Goal: Information Seeking & Learning: Learn about a topic

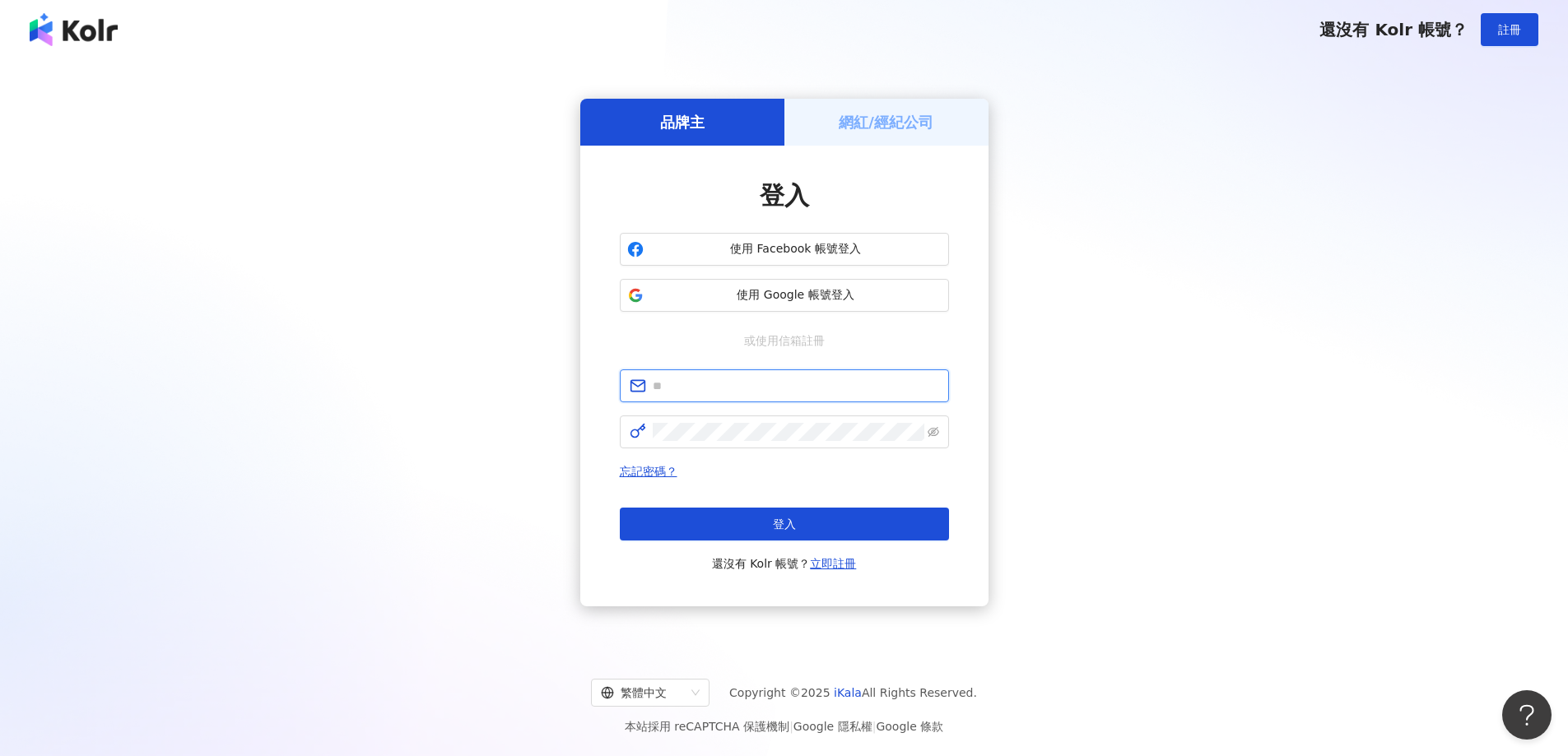
type input "**********"
click at [794, 288] on span "使用 Google 帳號登入" at bounding box center [795, 295] width 291 height 16
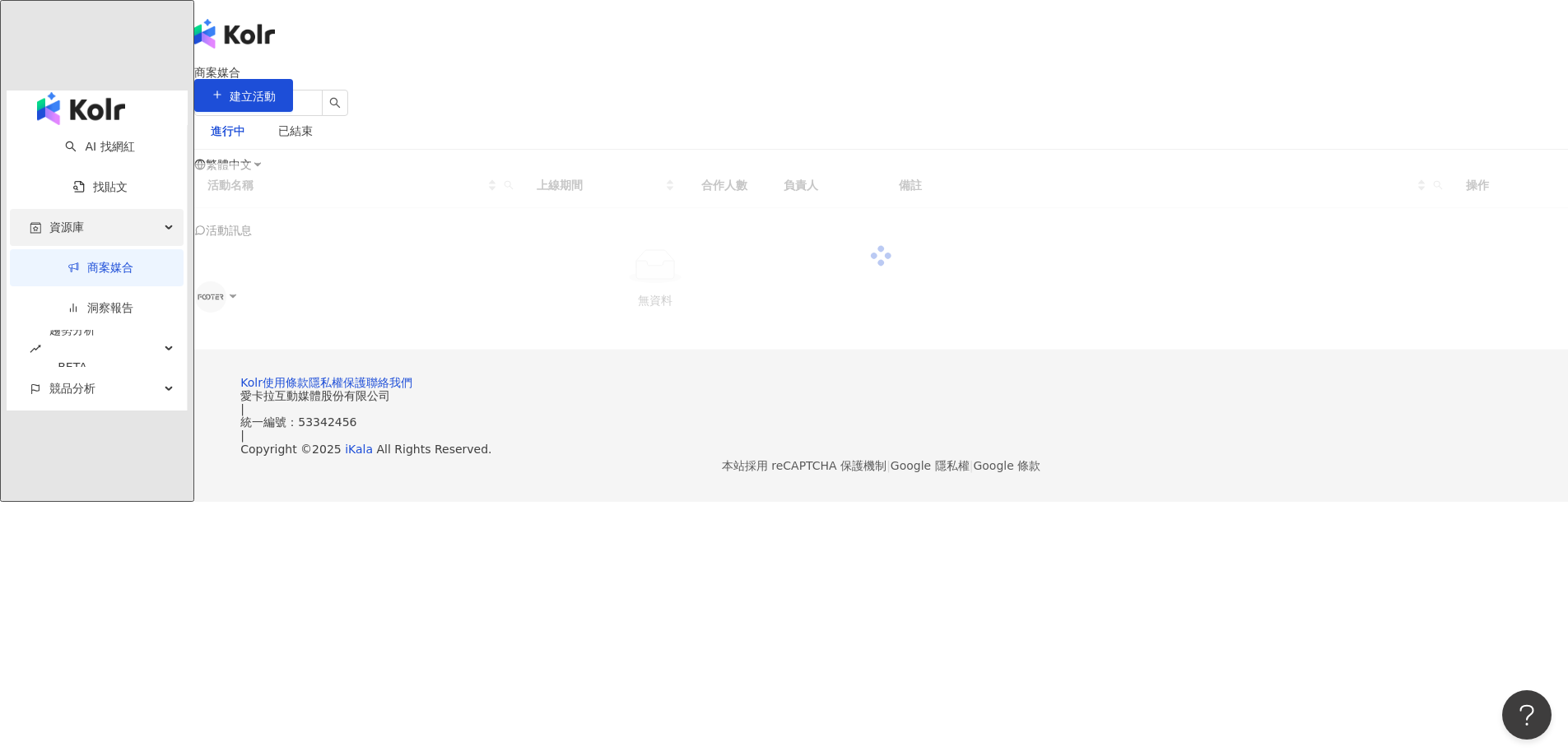
click at [49, 209] on span "資源庫" at bounding box center [66, 228] width 35 height 37
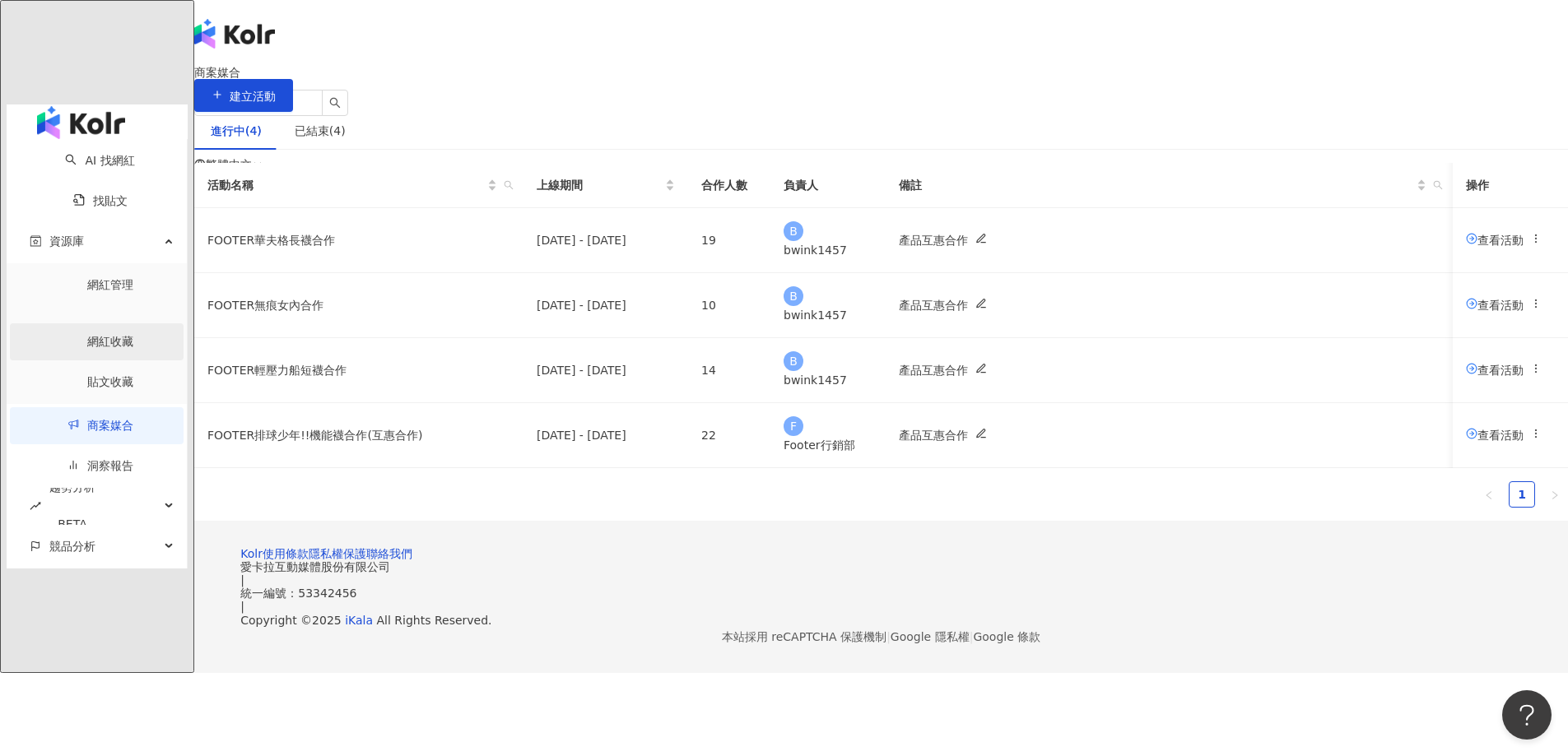
click at [87, 335] on link "網紅收藏" at bounding box center [110, 341] width 46 height 14
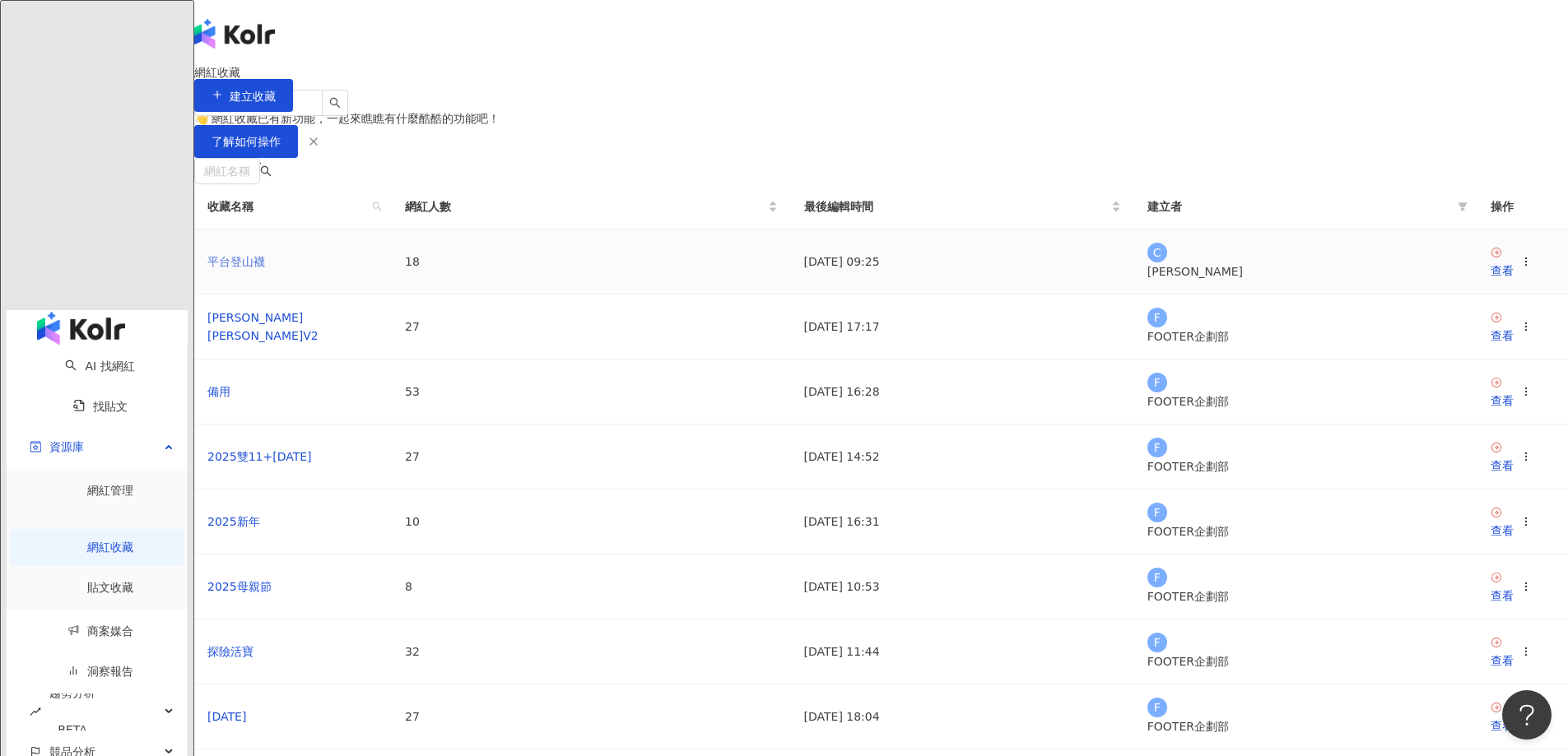
click at [265, 268] on link "平台登山襪" at bounding box center [236, 262] width 58 height 14
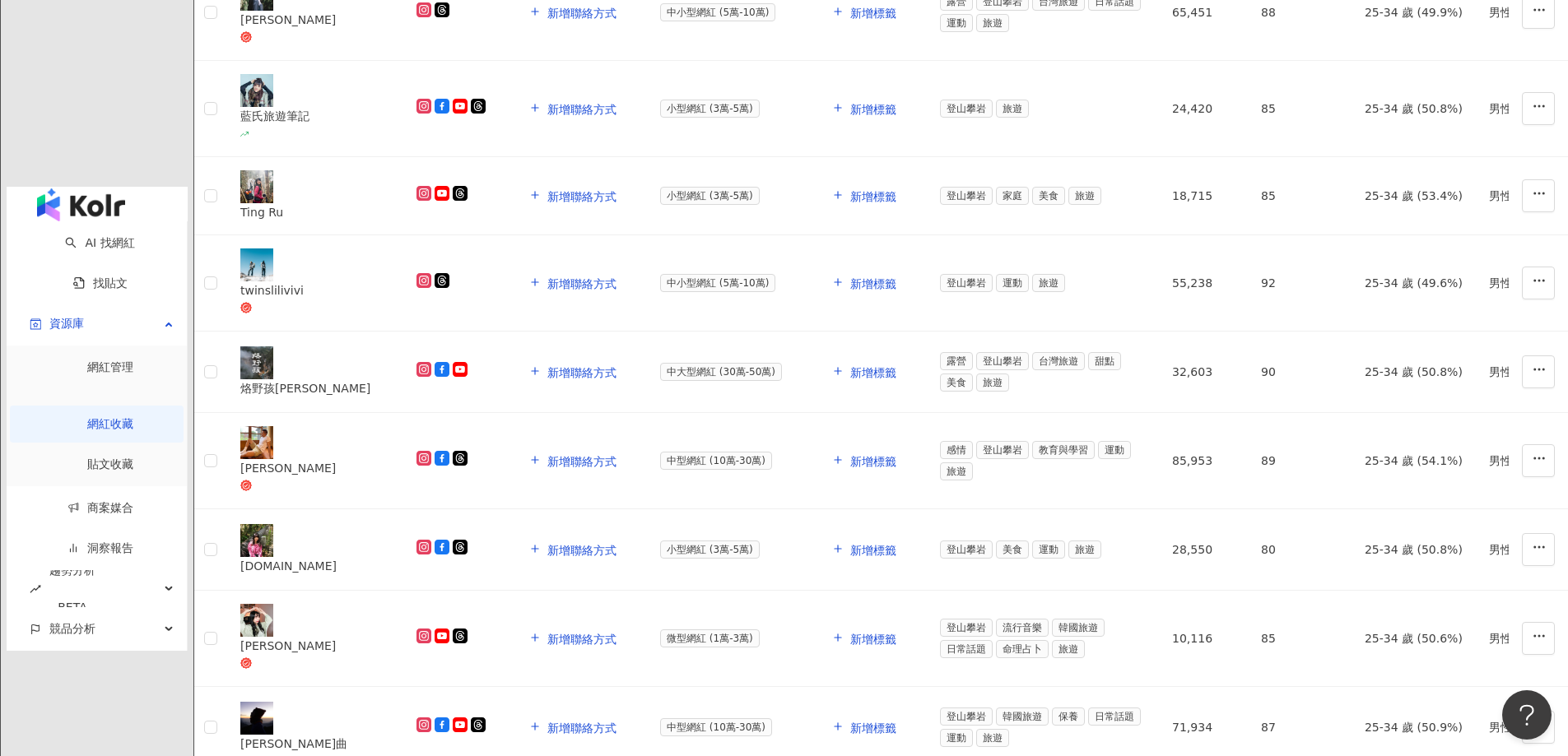
scroll to position [244, 0]
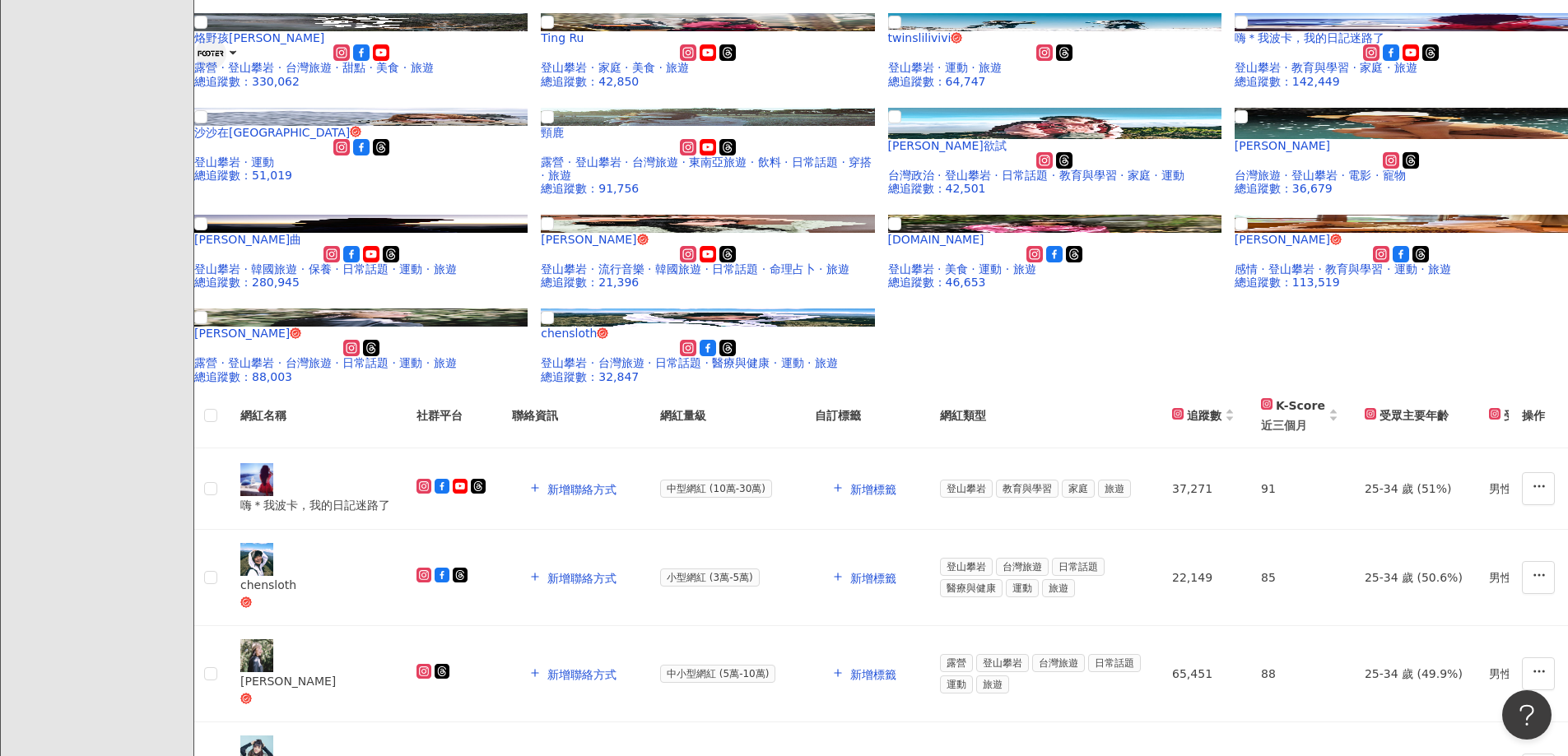
click at [1523, 179] on div "Cher 登山攀岩 · 運動 總追蹤數 ： 23,344 維珊 登山攀岩 · 教育與學習 · 法政社會 · 旅遊 總追蹤數 ： 118,672 joy__ci…" at bounding box center [881, 151] width 1373 height 464
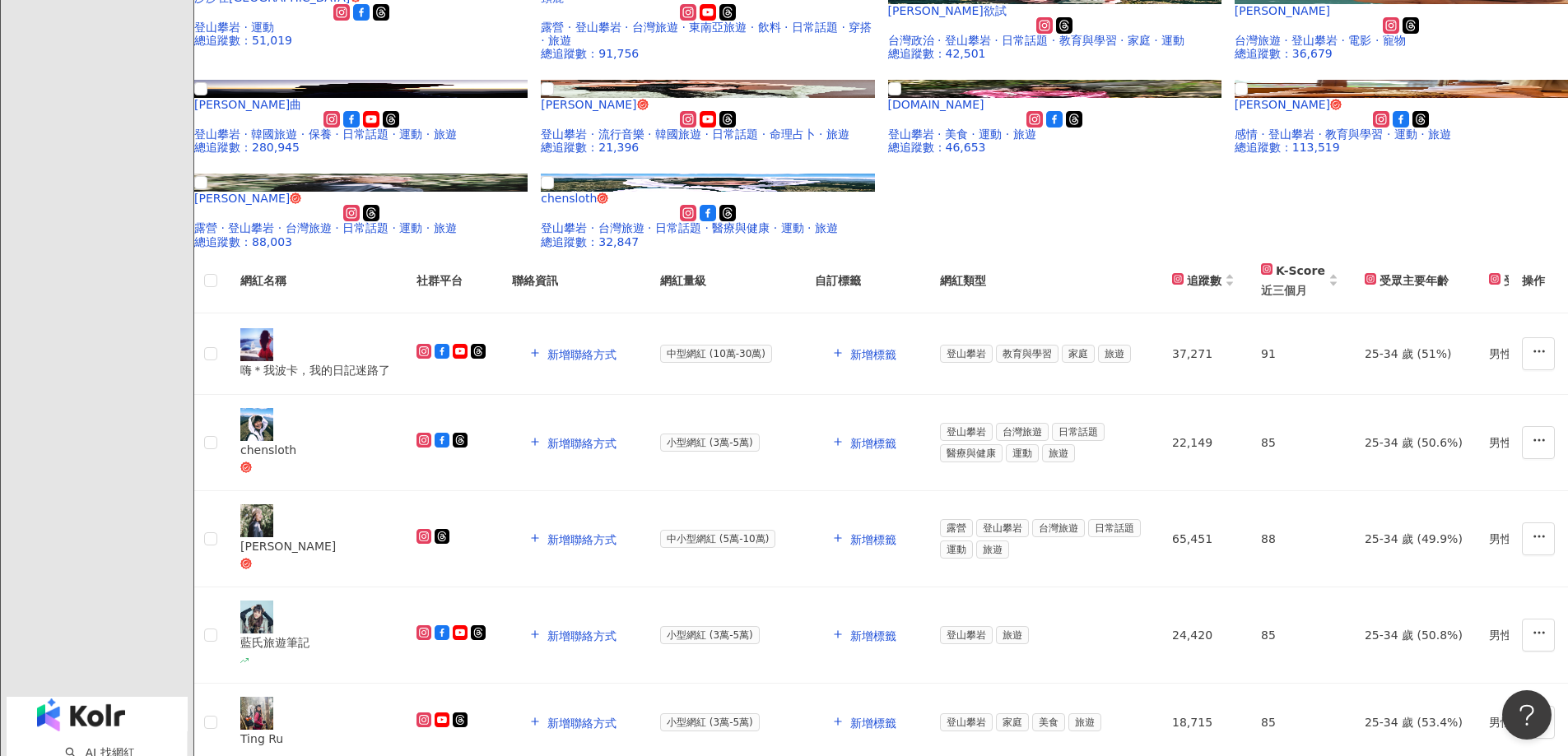
scroll to position [576, 0]
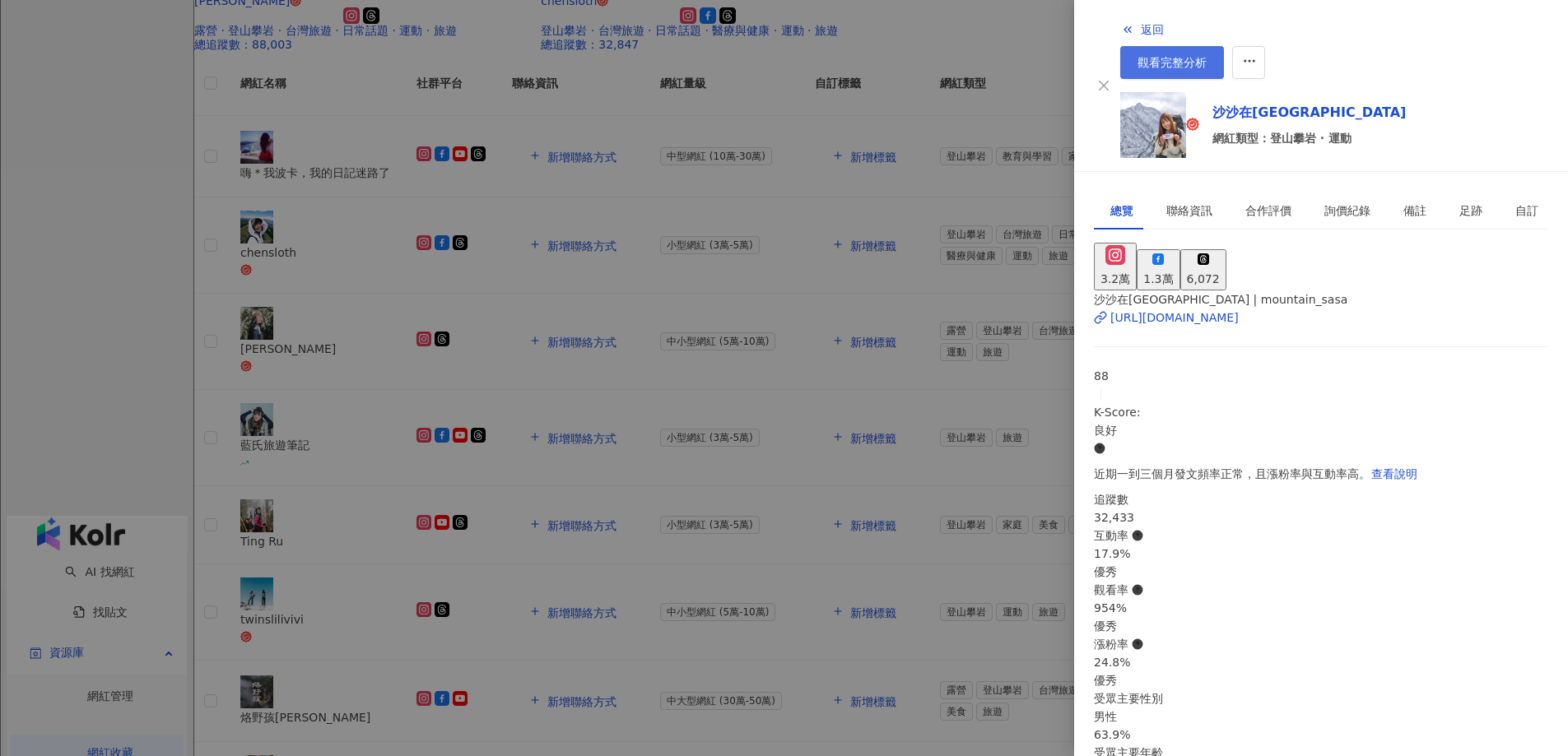
click at [1206, 56] on span "觀看完整分析" at bounding box center [1171, 63] width 69 height 14
click at [568, 264] on div at bounding box center [784, 378] width 1568 height 756
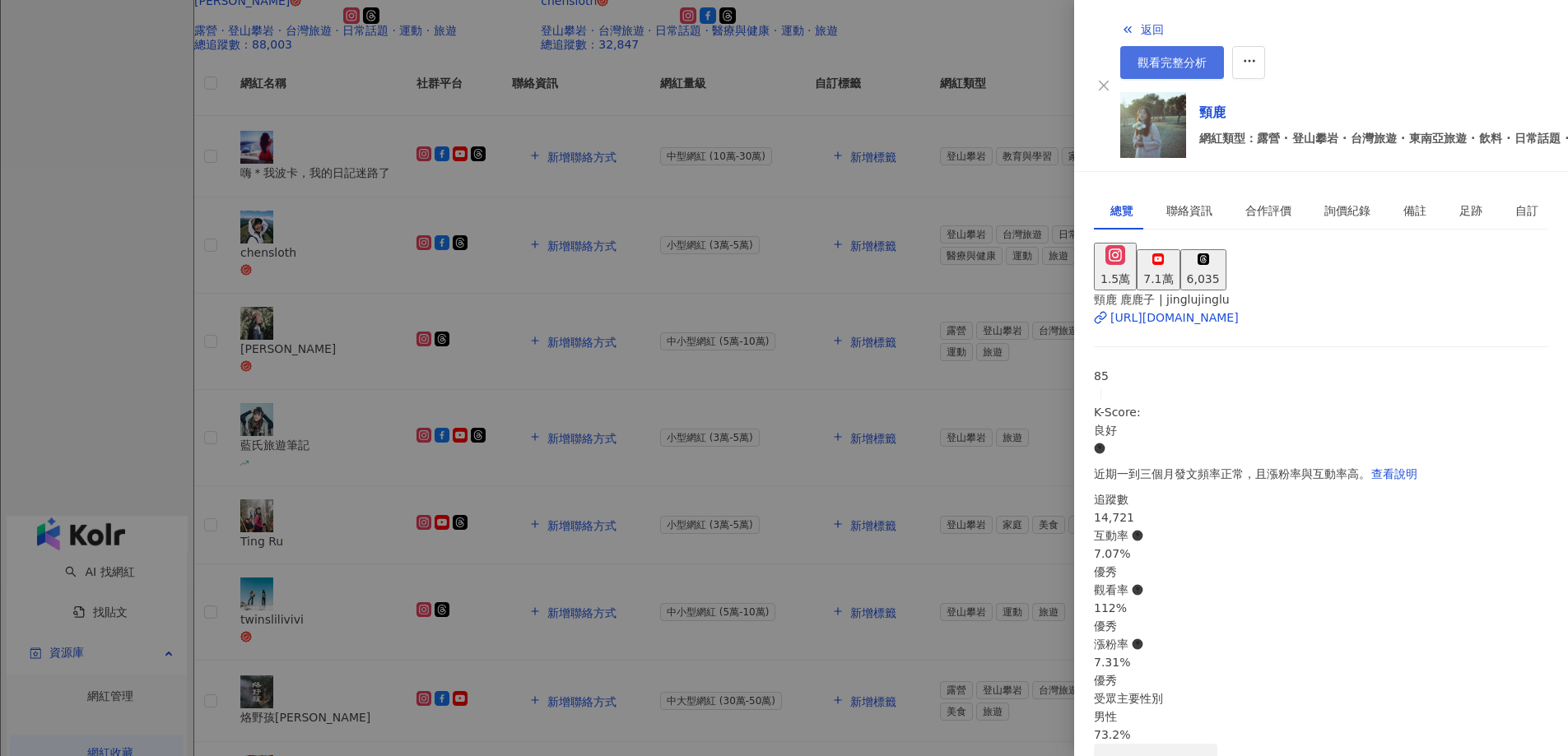
click at [1206, 56] on span "觀看完整分析" at bounding box center [1171, 63] width 69 height 14
click at [792, 517] on div at bounding box center [784, 378] width 1568 height 756
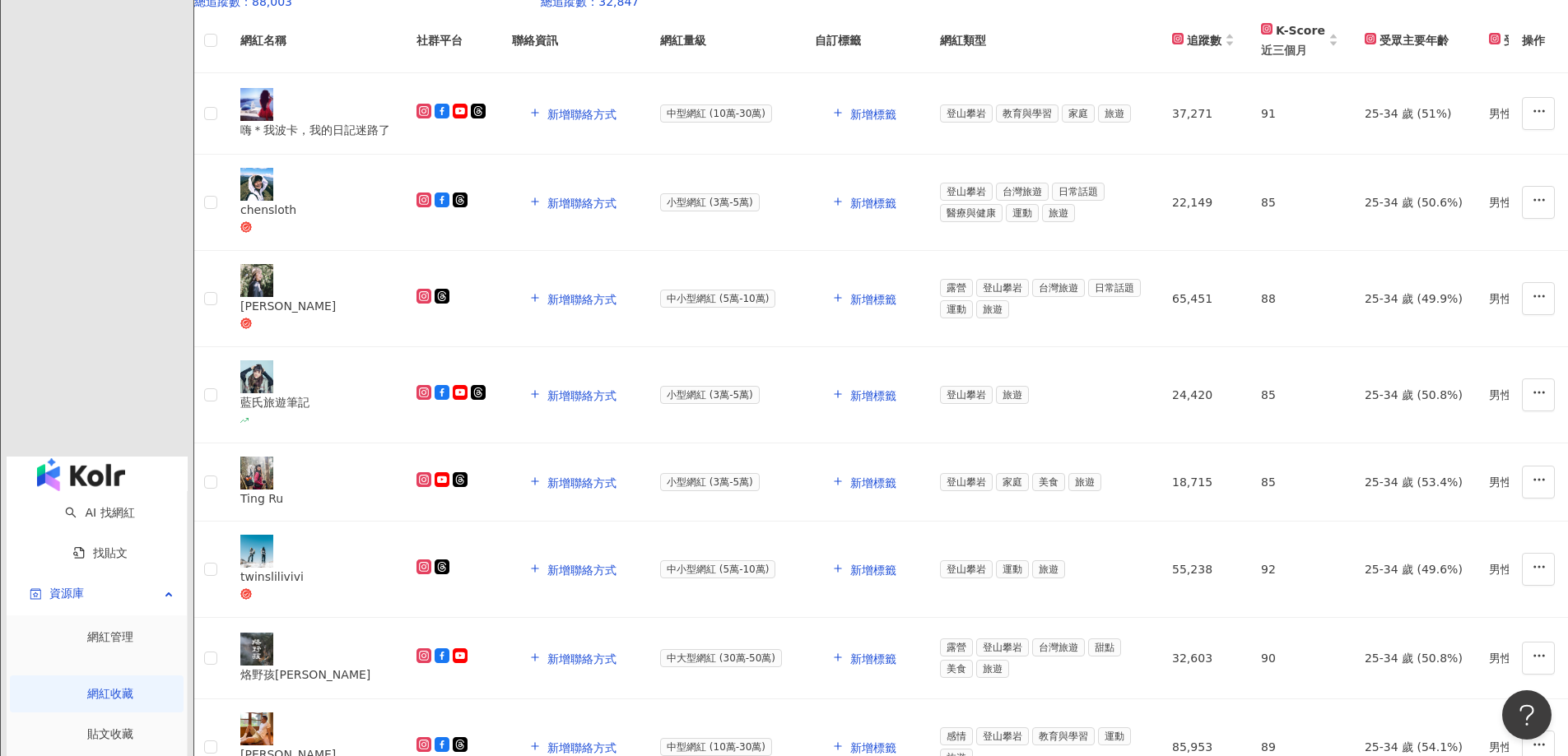
scroll to position [658, 0]
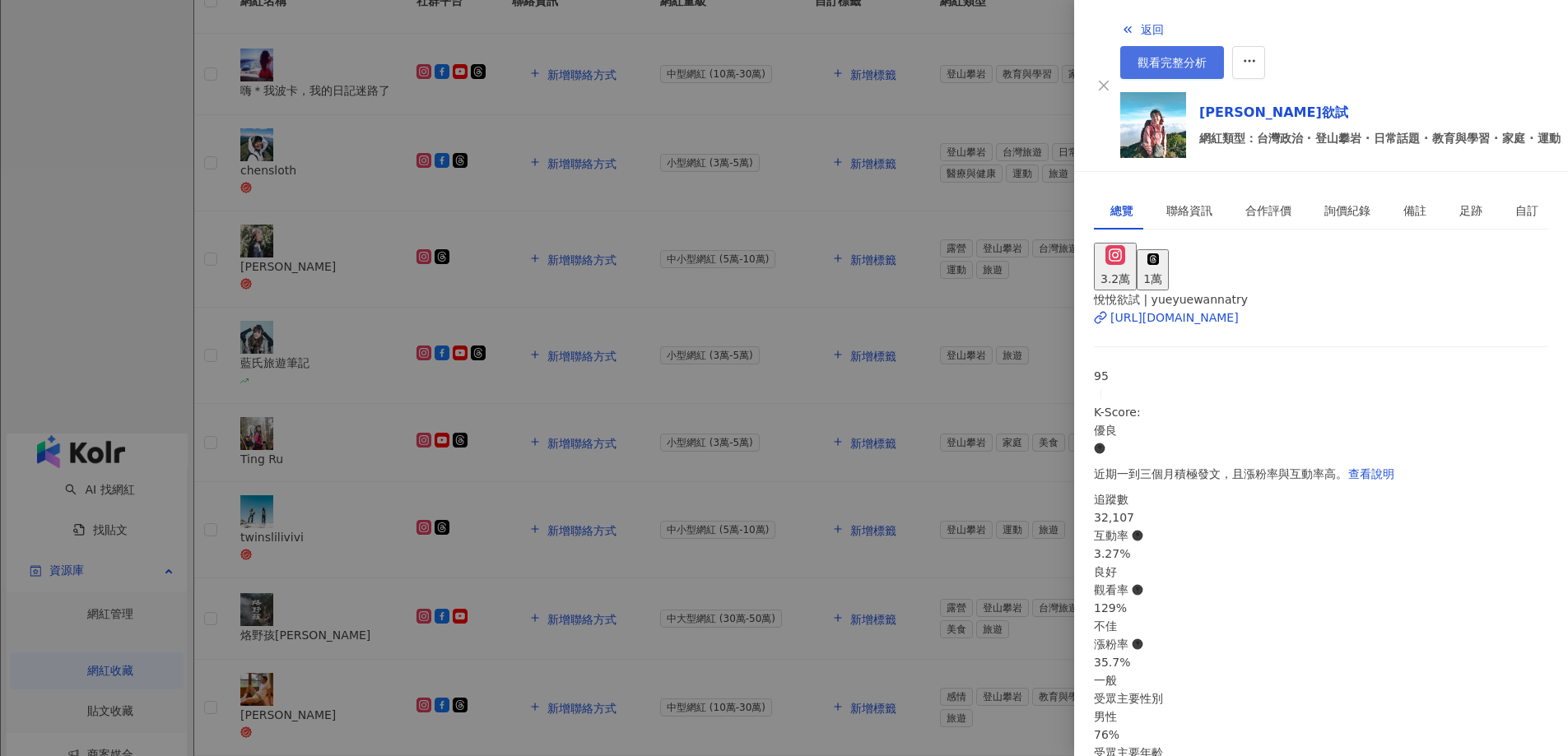
click at [1224, 46] on link "觀看完整分析" at bounding box center [1172, 62] width 104 height 33
click at [734, 540] on div at bounding box center [784, 378] width 1568 height 756
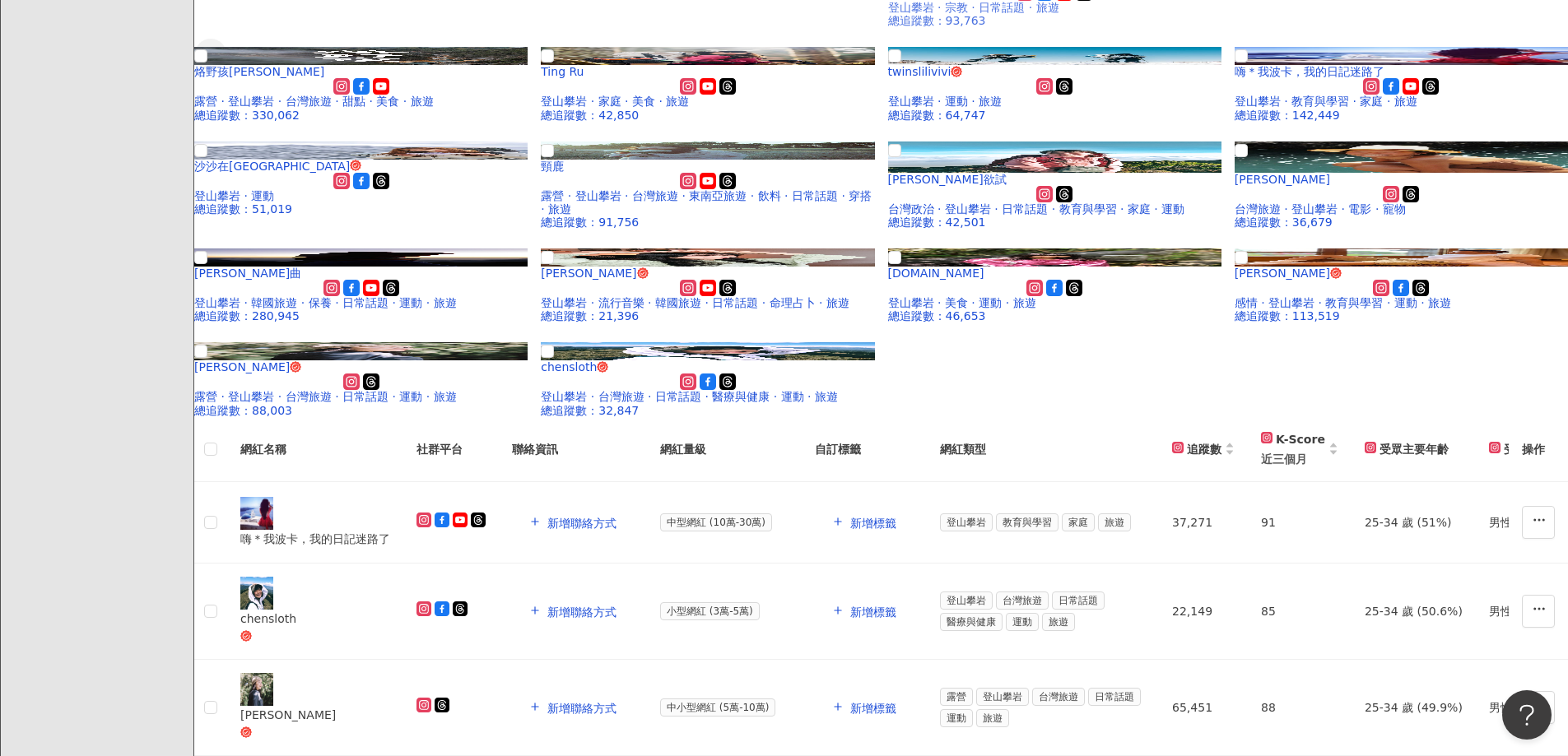
scroll to position [411, 0]
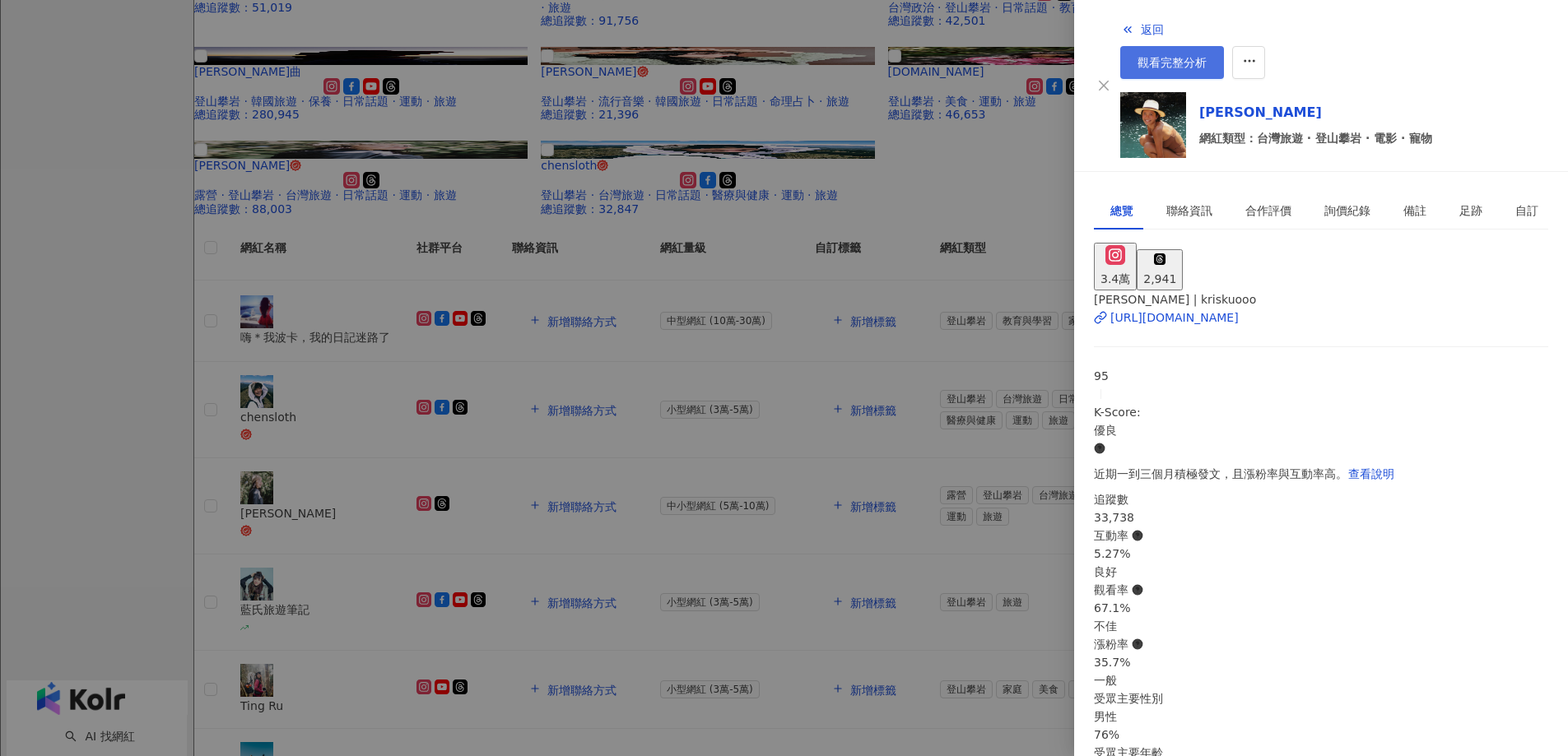
click at [1206, 56] on span "觀看完整分析" at bounding box center [1171, 63] width 69 height 14
click at [382, 422] on div at bounding box center [784, 378] width 1568 height 756
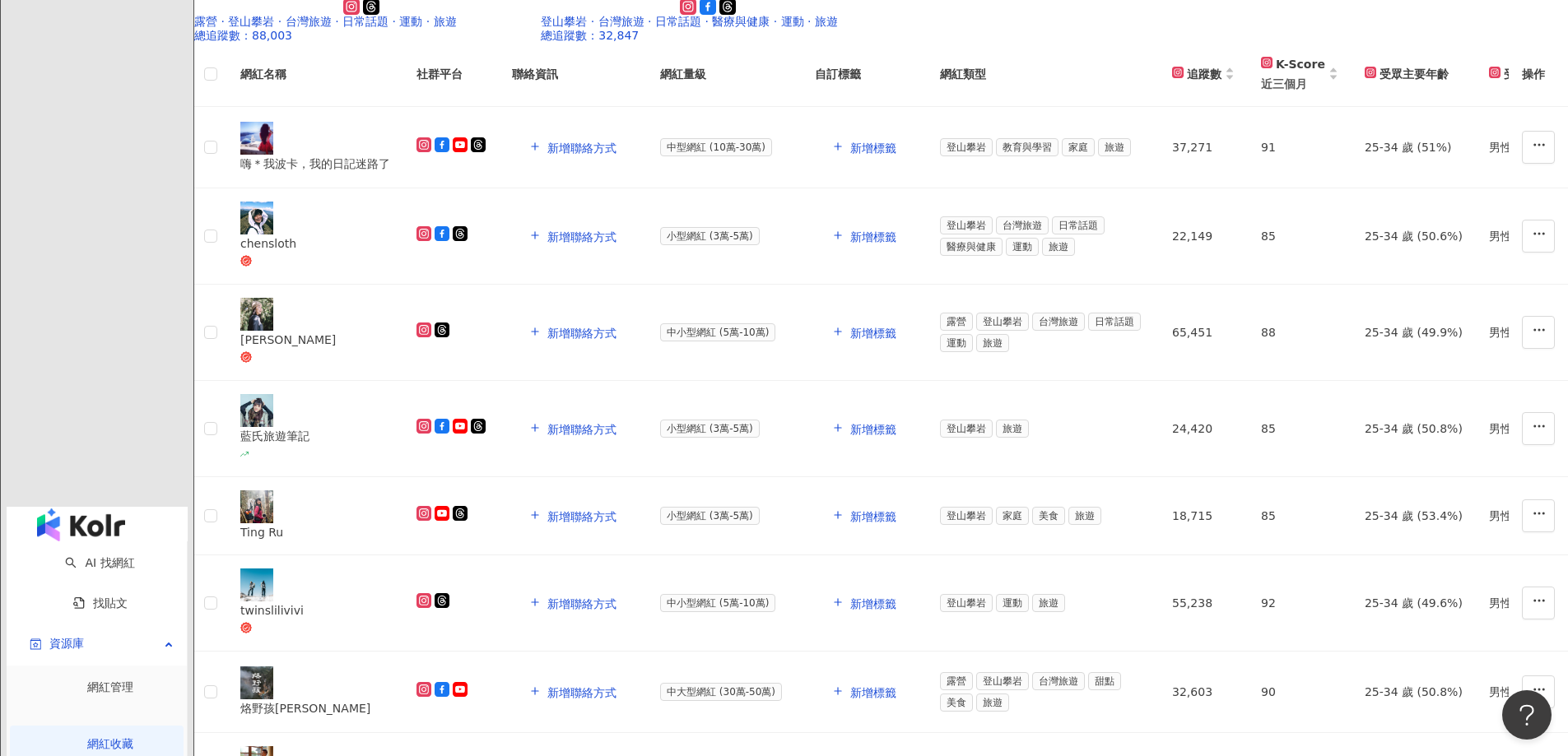
scroll to position [741, 0]
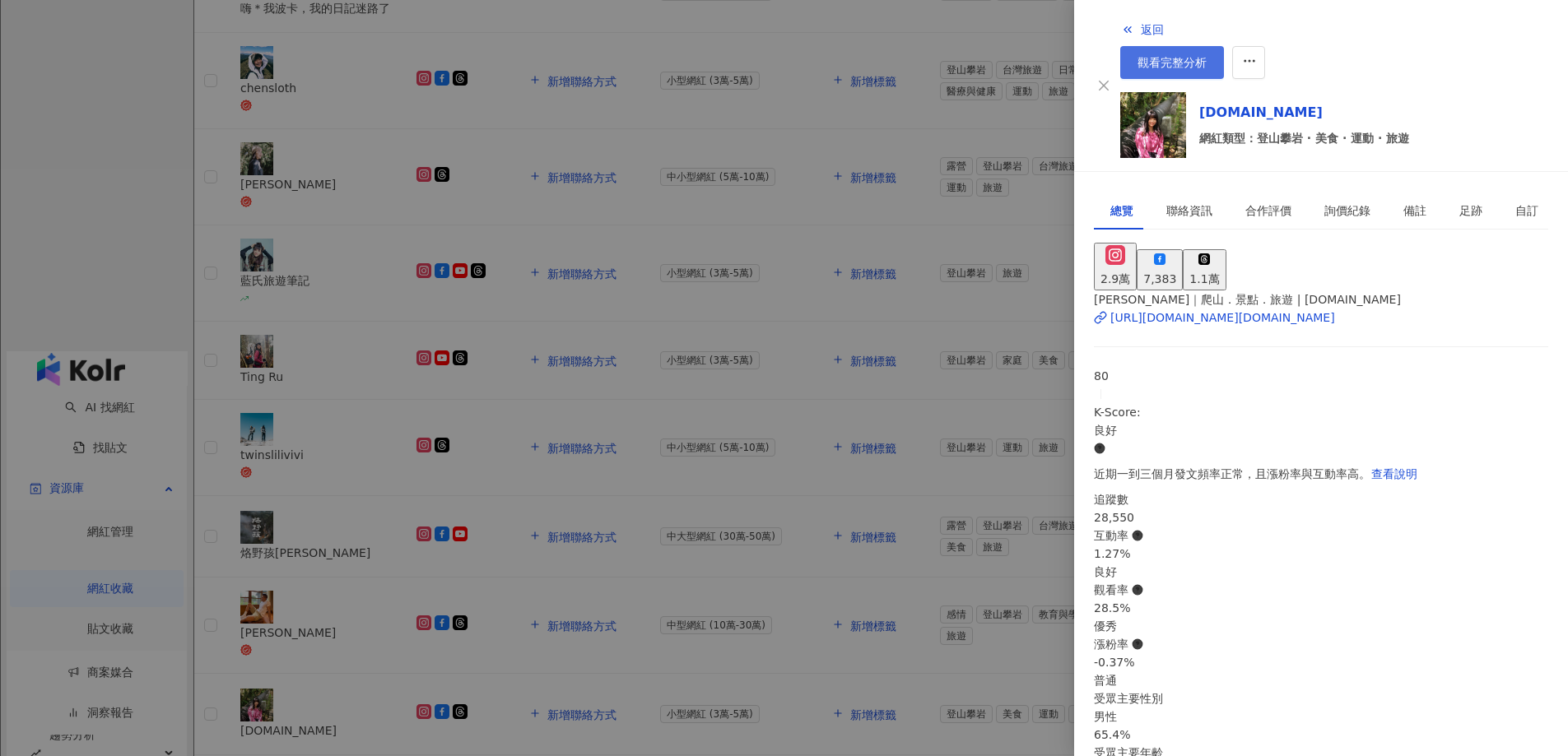
click at [1206, 56] on span "觀看完整分析" at bounding box center [1171, 63] width 69 height 14
click at [779, 430] on div at bounding box center [784, 378] width 1568 height 756
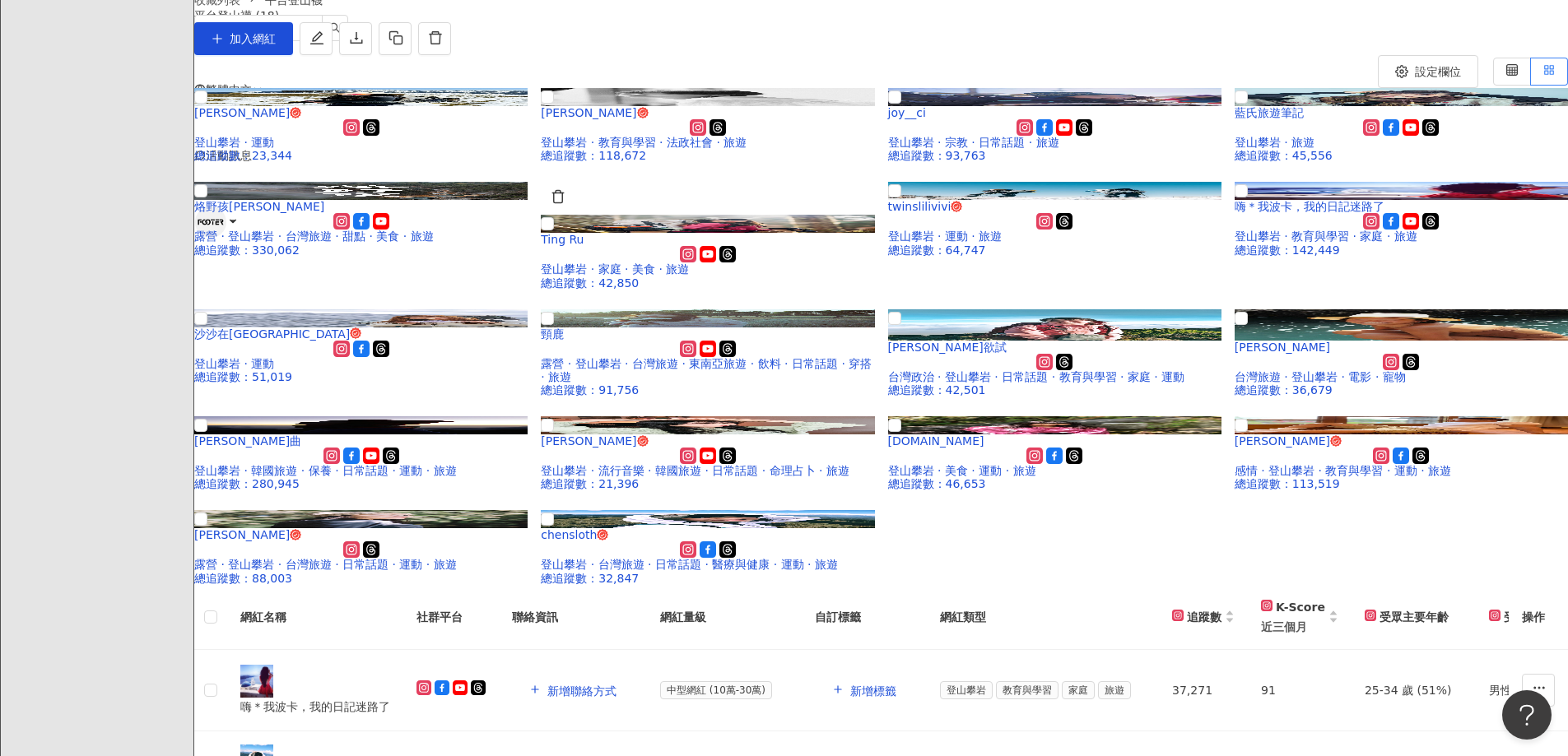
scroll to position [0, 0]
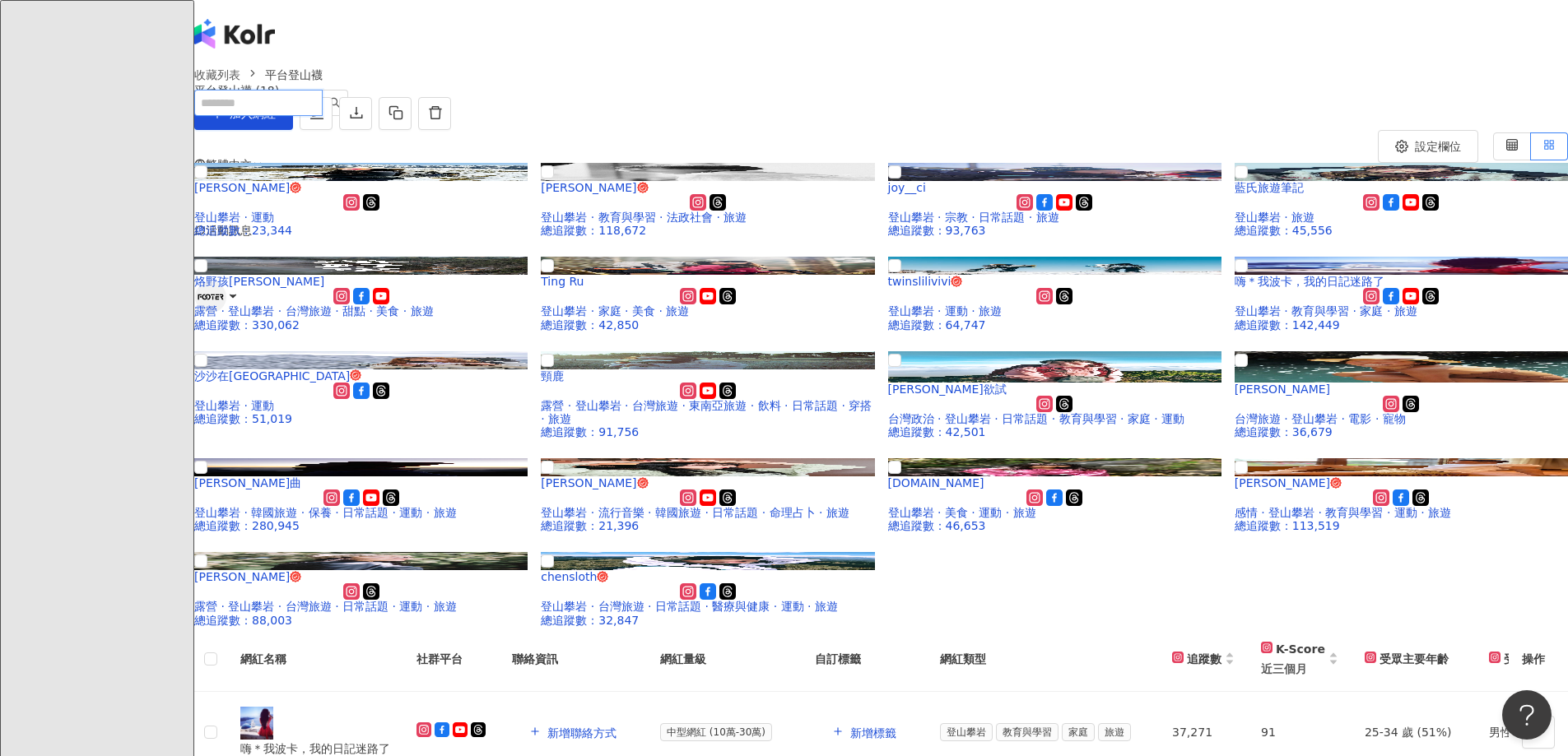
click at [323, 90] on input "search" at bounding box center [258, 103] width 128 height 26
click at [745, 130] on div "平台登山襪 (18) 加入網紅" at bounding box center [881, 107] width 1373 height 46
click at [323, 90] on input "search" at bounding box center [258, 103] width 128 height 26
type input "*"
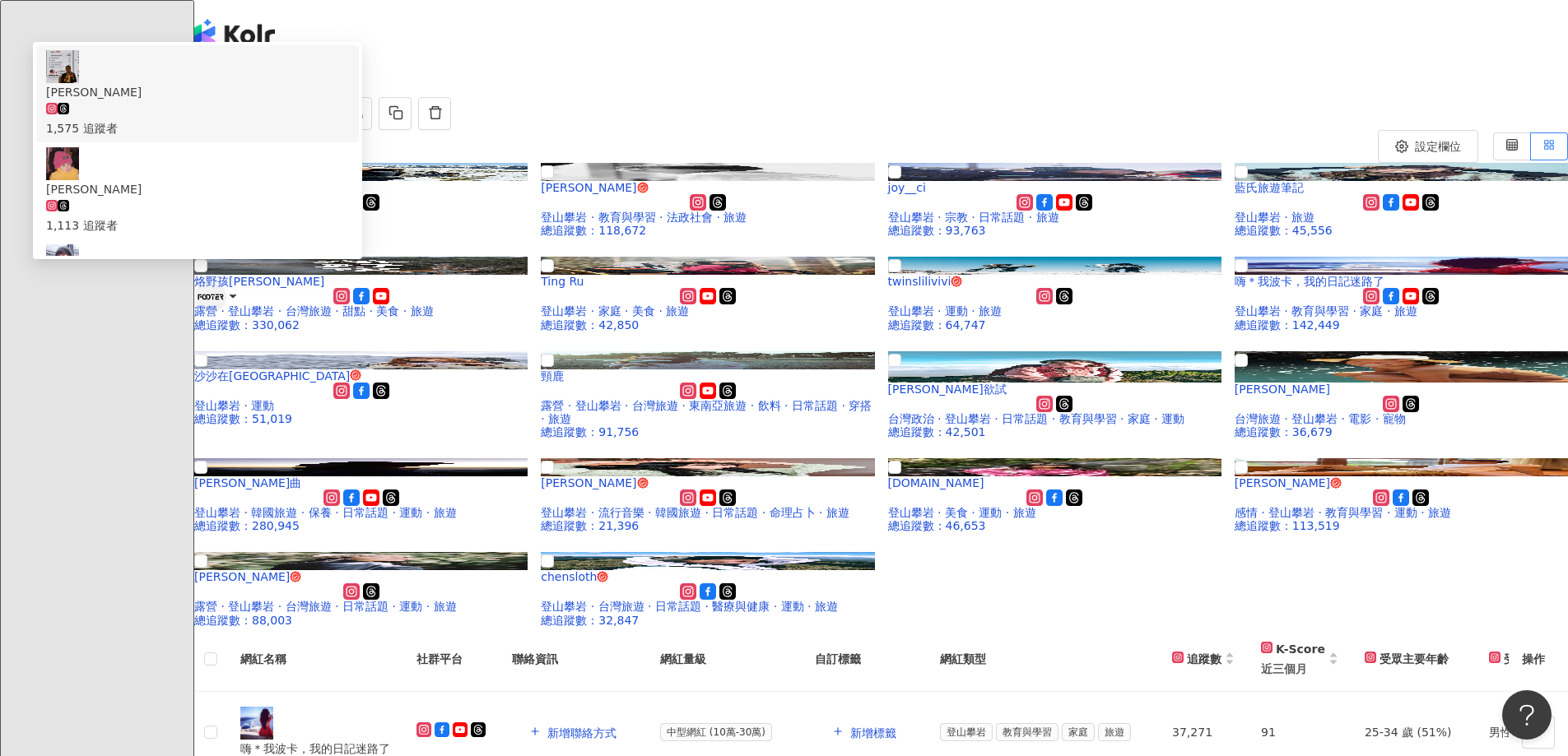
click at [323, 90] on input "**" at bounding box center [258, 103] width 128 height 26
paste input "*******"
type input "*********"
click at [349, 83] on div "JOANNE" at bounding box center [197, 92] width 303 height 18
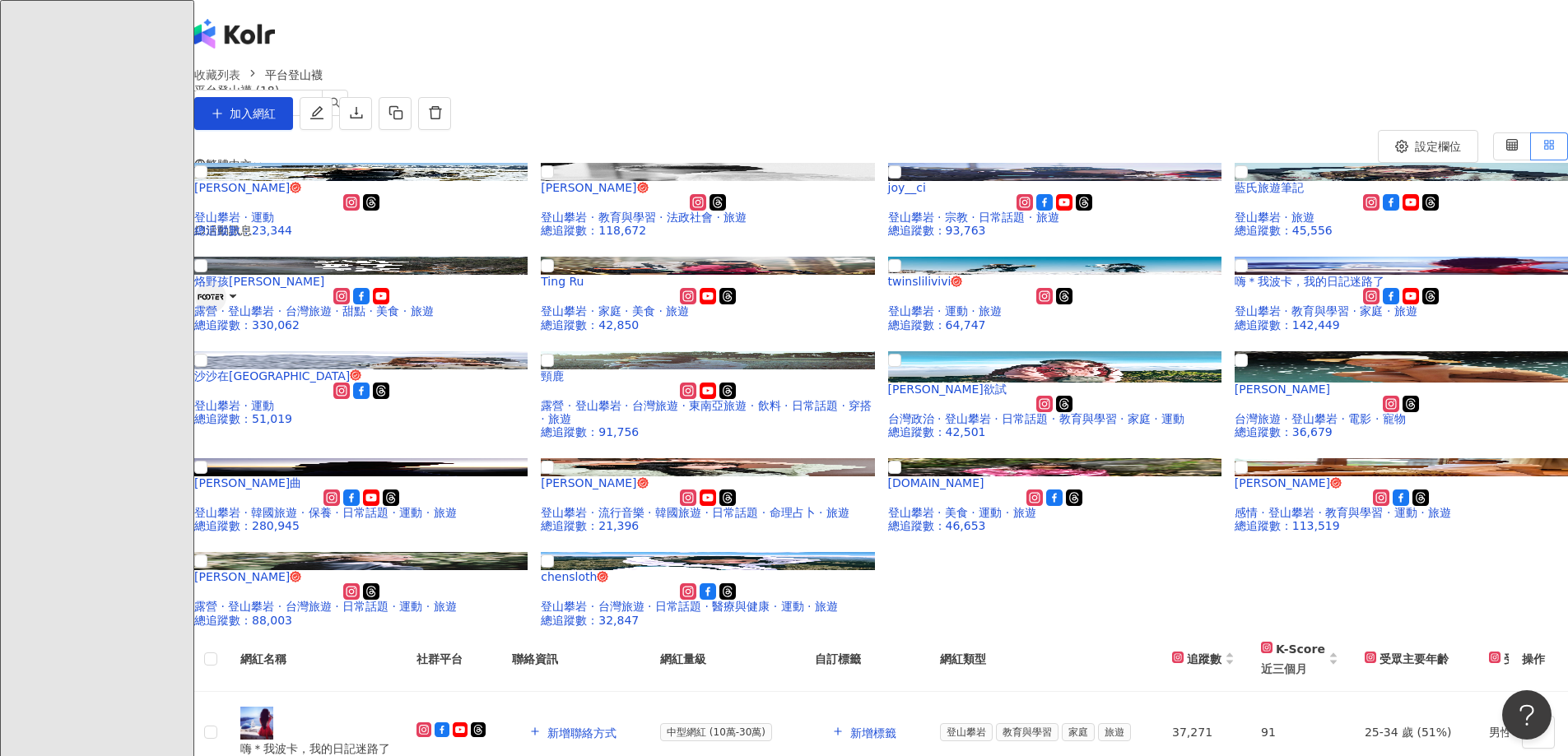
click at [855, 130] on div "收藏列表 平台登山襪 平台登山襪 (18) 加入網紅" at bounding box center [881, 99] width 1373 height 65
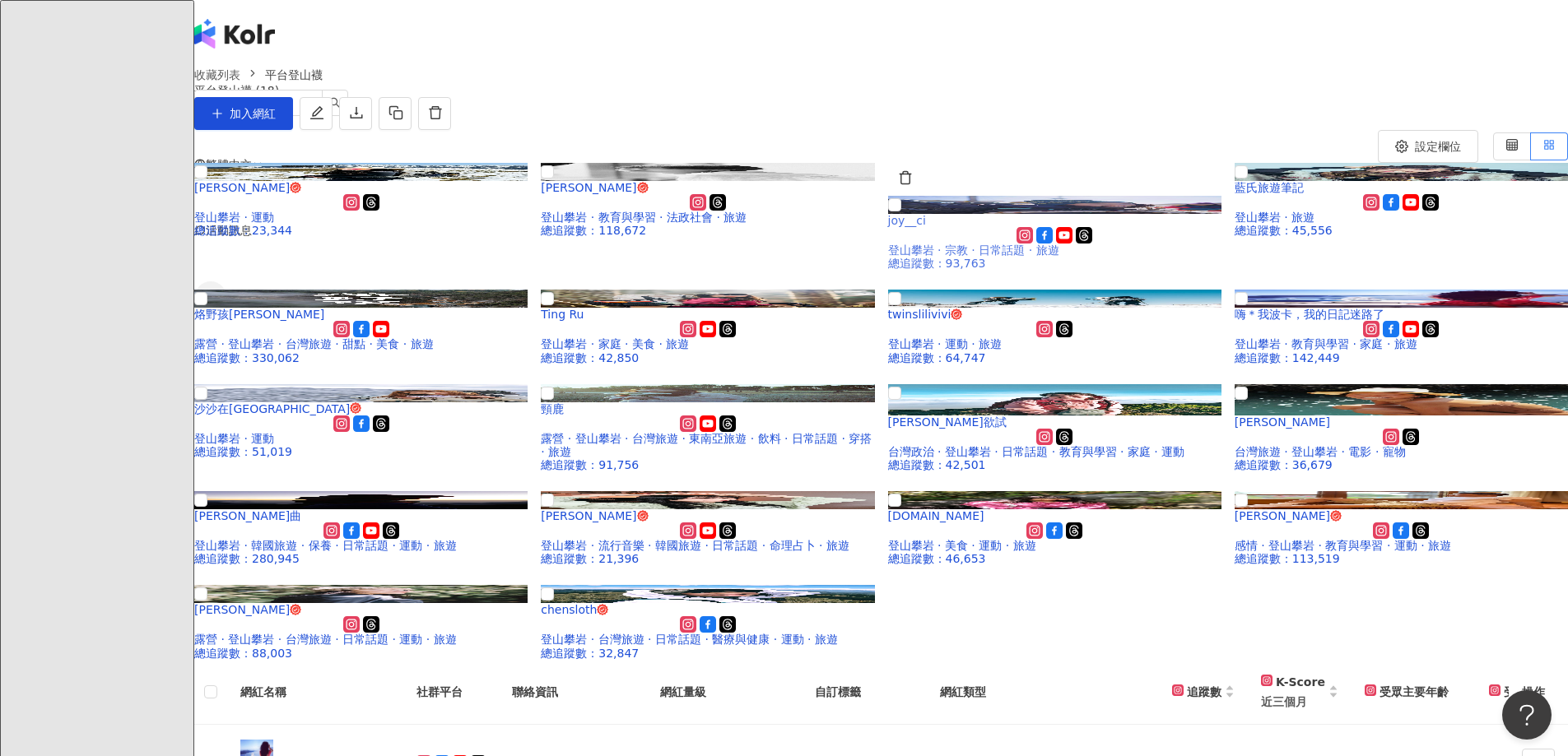
click at [1028, 214] on img at bounding box center [1054, 205] width 333 height 18
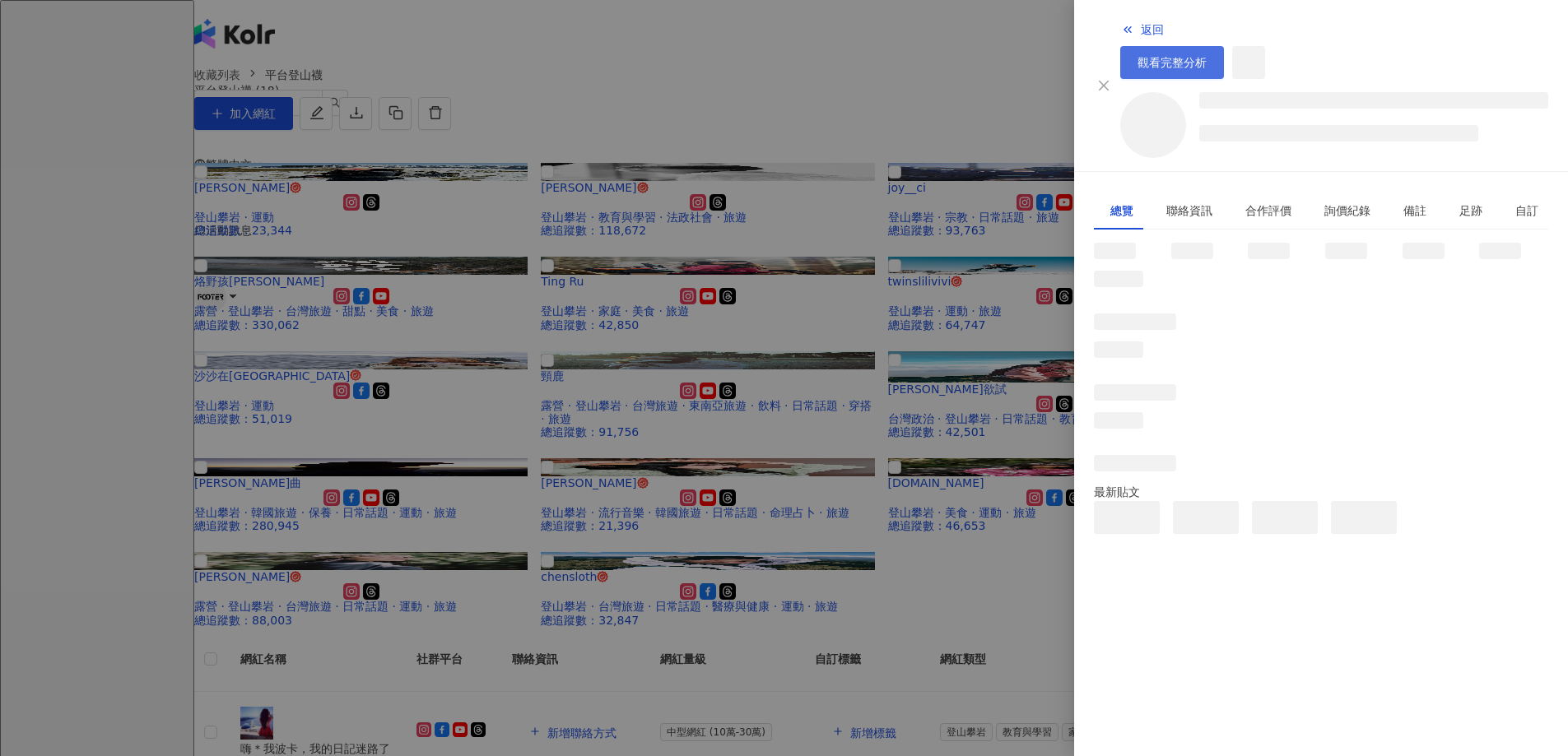
click at [1206, 56] on span "觀看完整分析" at bounding box center [1171, 63] width 69 height 14
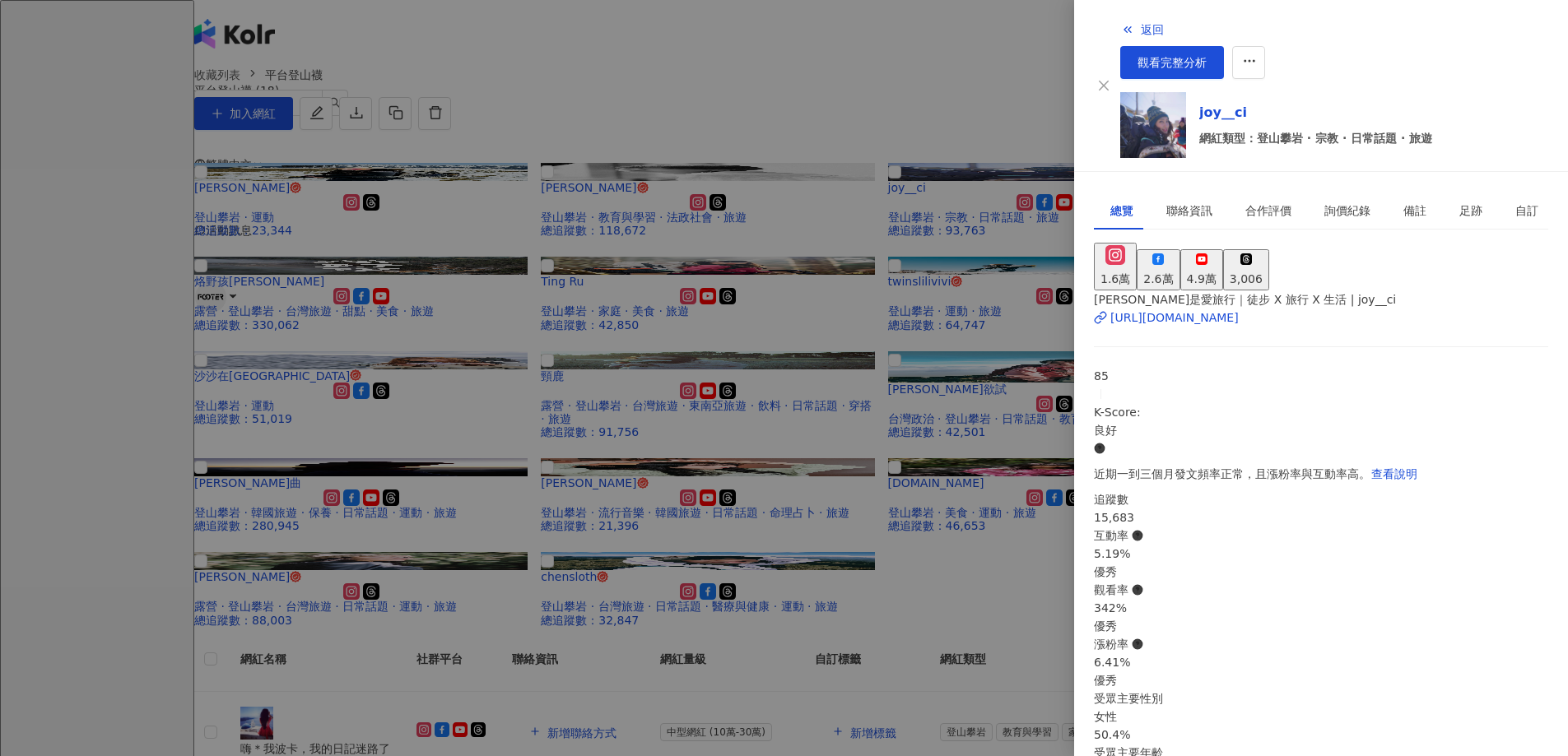
click at [621, 121] on div at bounding box center [784, 378] width 1568 height 756
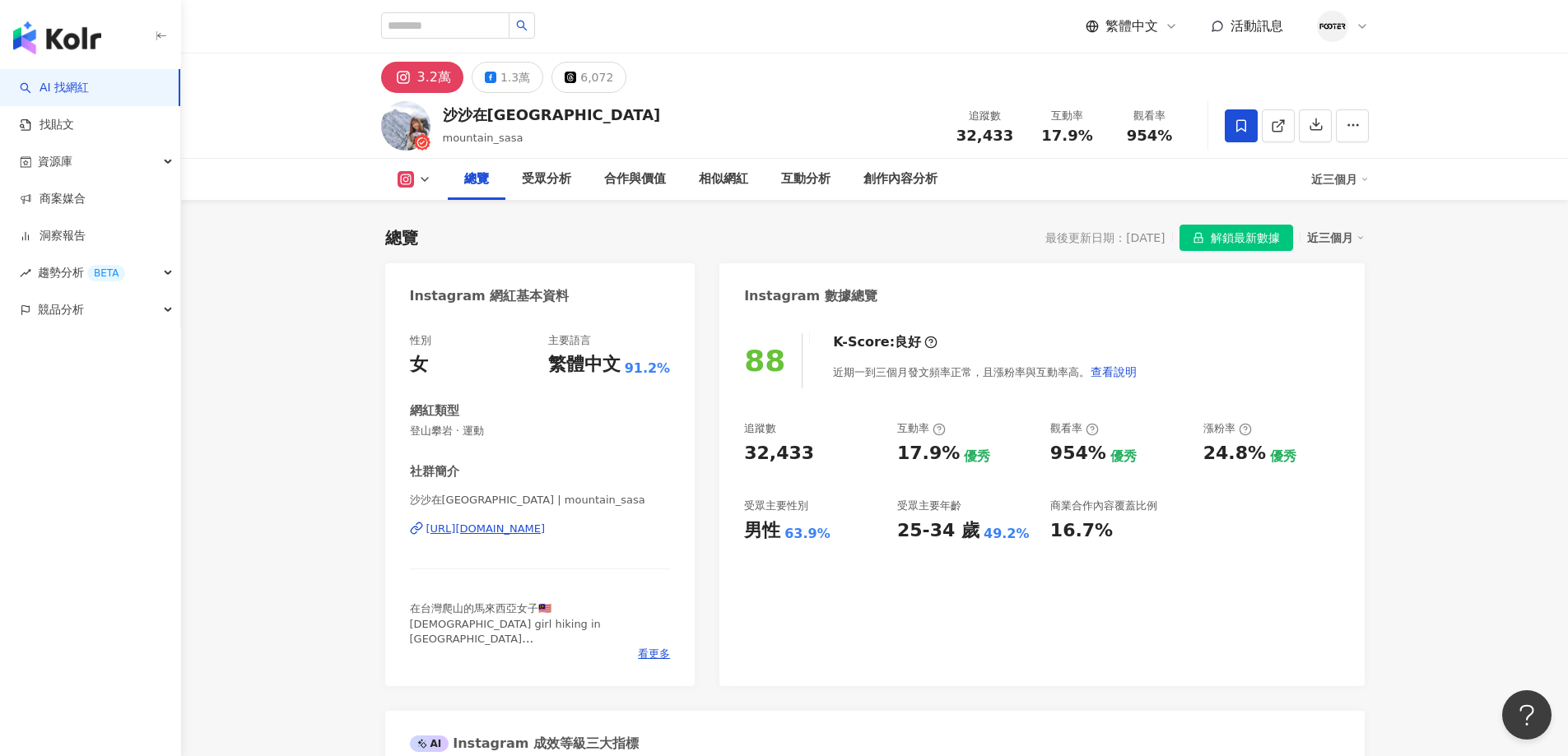
click at [1235, 244] on span "解鎖最新數據" at bounding box center [1244, 238] width 69 height 26
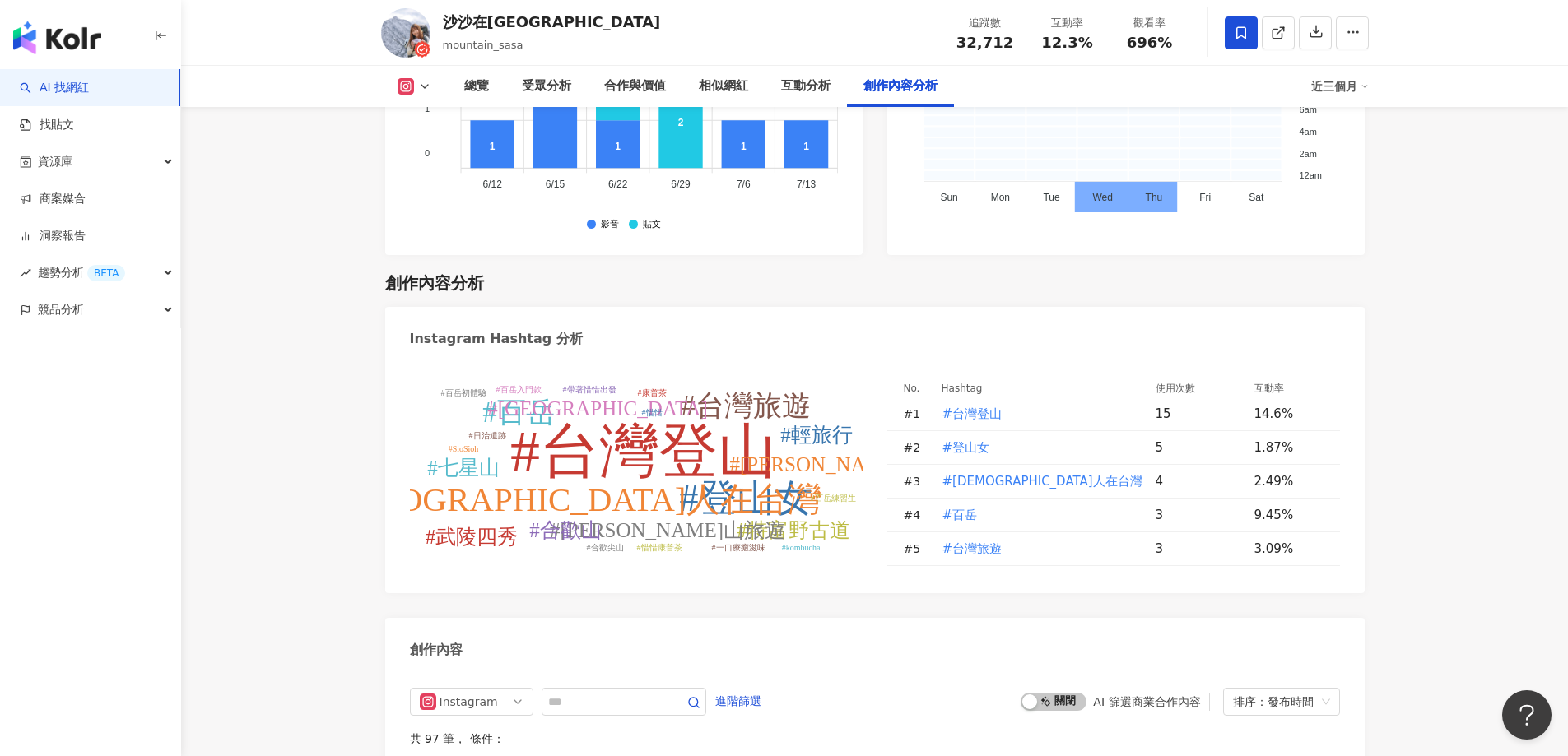
scroll to position [4893, 0]
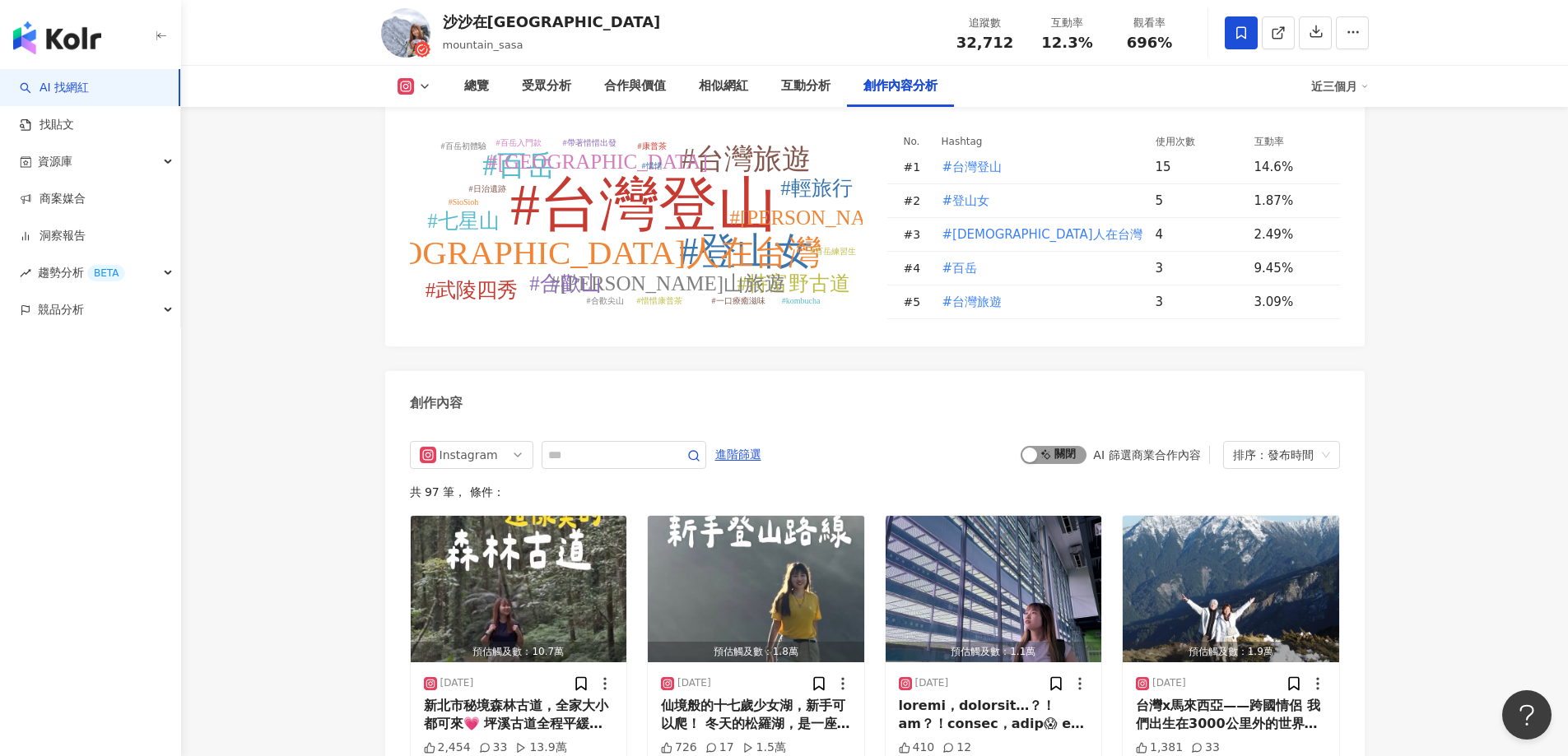
click at [1035, 448] on div "button" at bounding box center [1029, 454] width 14 height 14
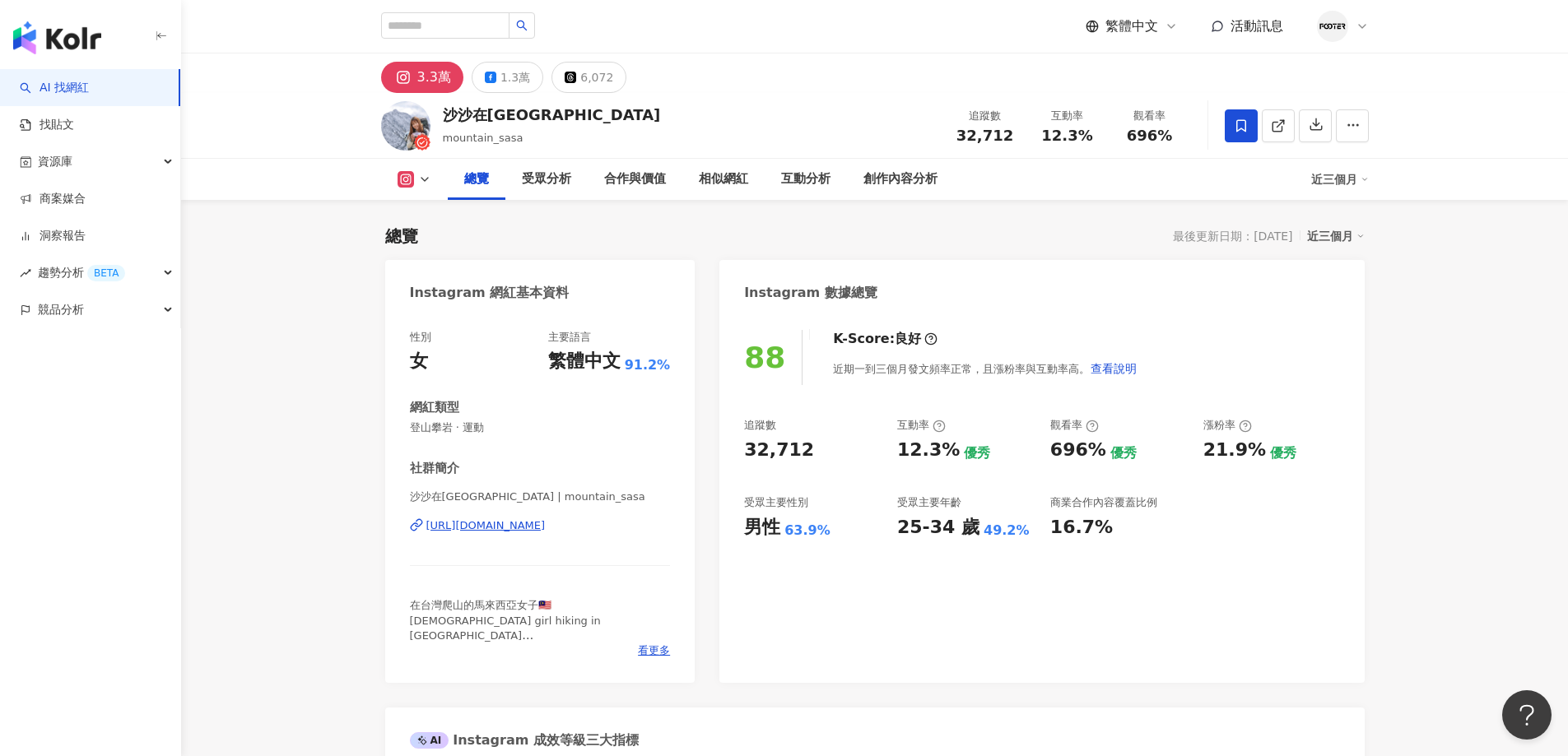
click at [545, 529] on div "https://www.instagram.com/mountain_sasa/" at bounding box center [486, 525] width 119 height 14
click at [510, 85] on div "1.3萬" at bounding box center [515, 77] width 30 height 23
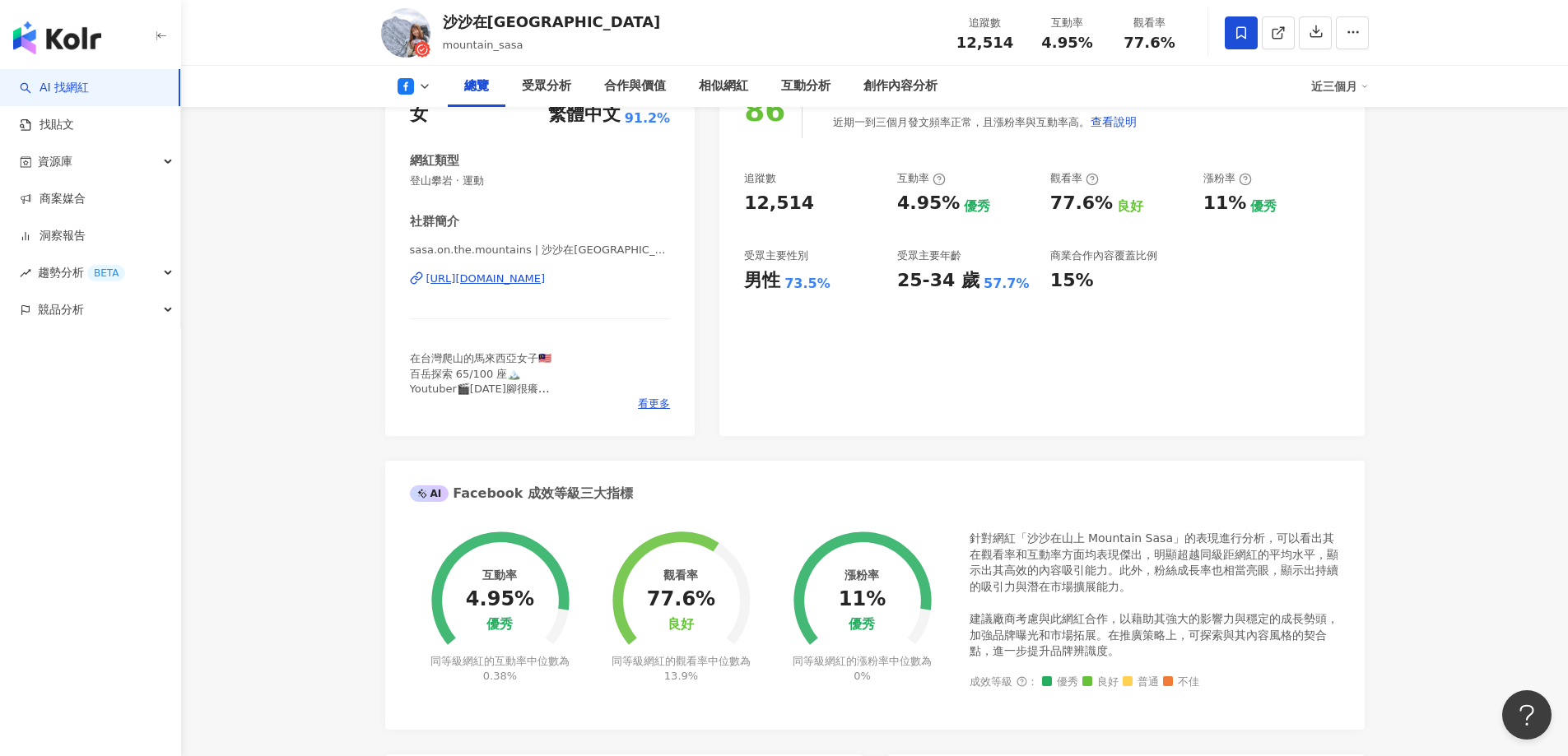
click at [545, 275] on div "https://www.facebook.com/105131398510968" at bounding box center [486, 279] width 119 height 14
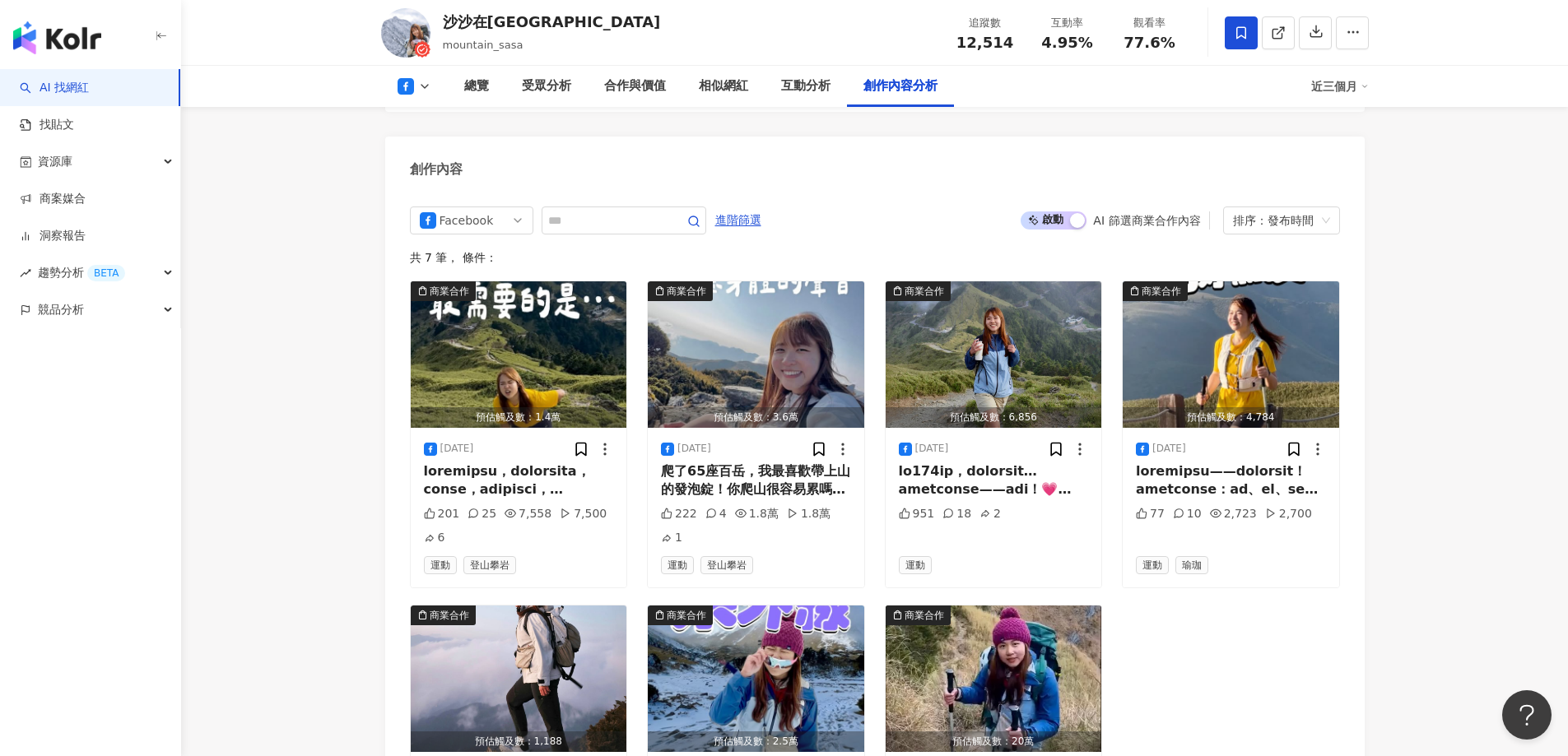
scroll to position [4527, 0]
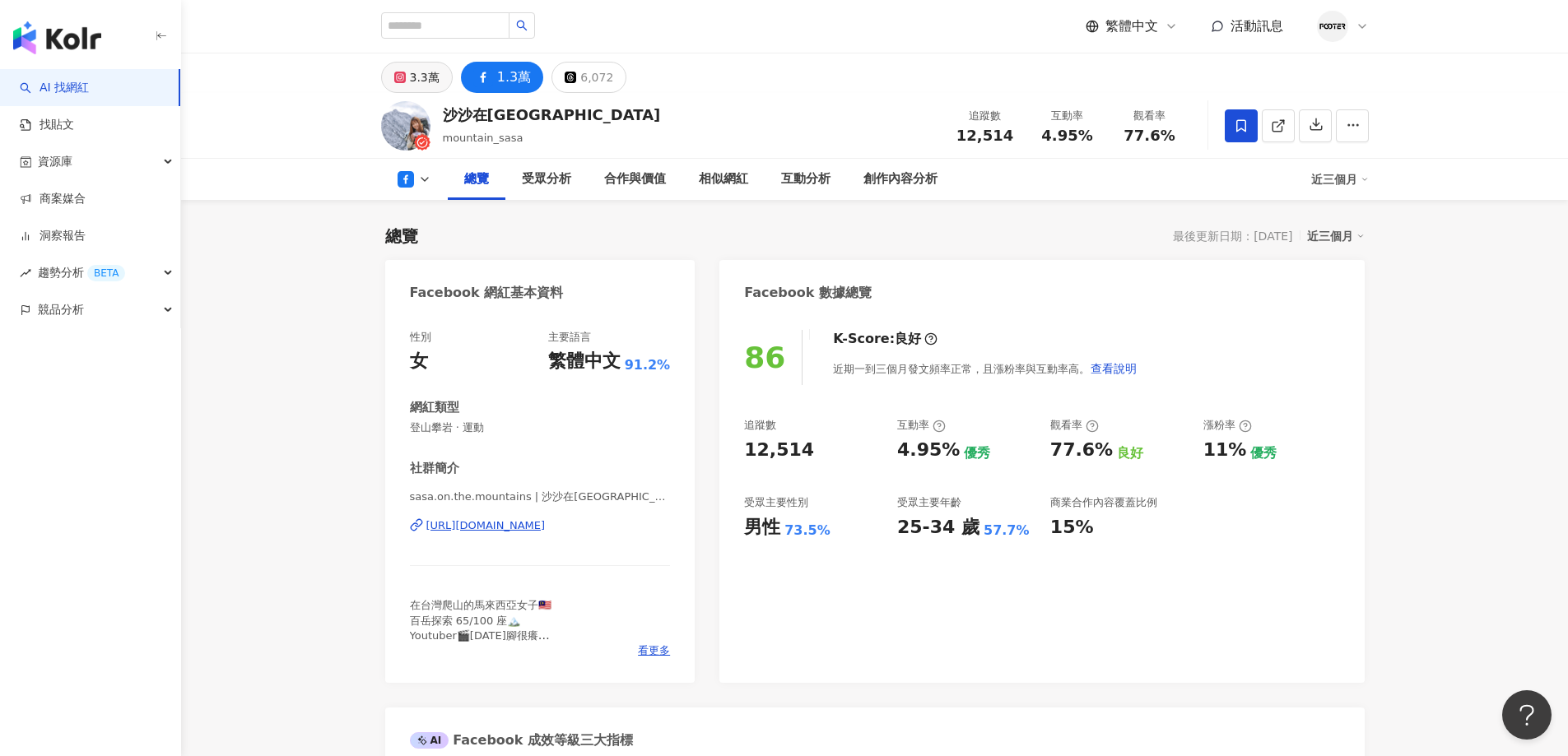
click at [428, 77] on div "3.3萬" at bounding box center [425, 77] width 30 height 23
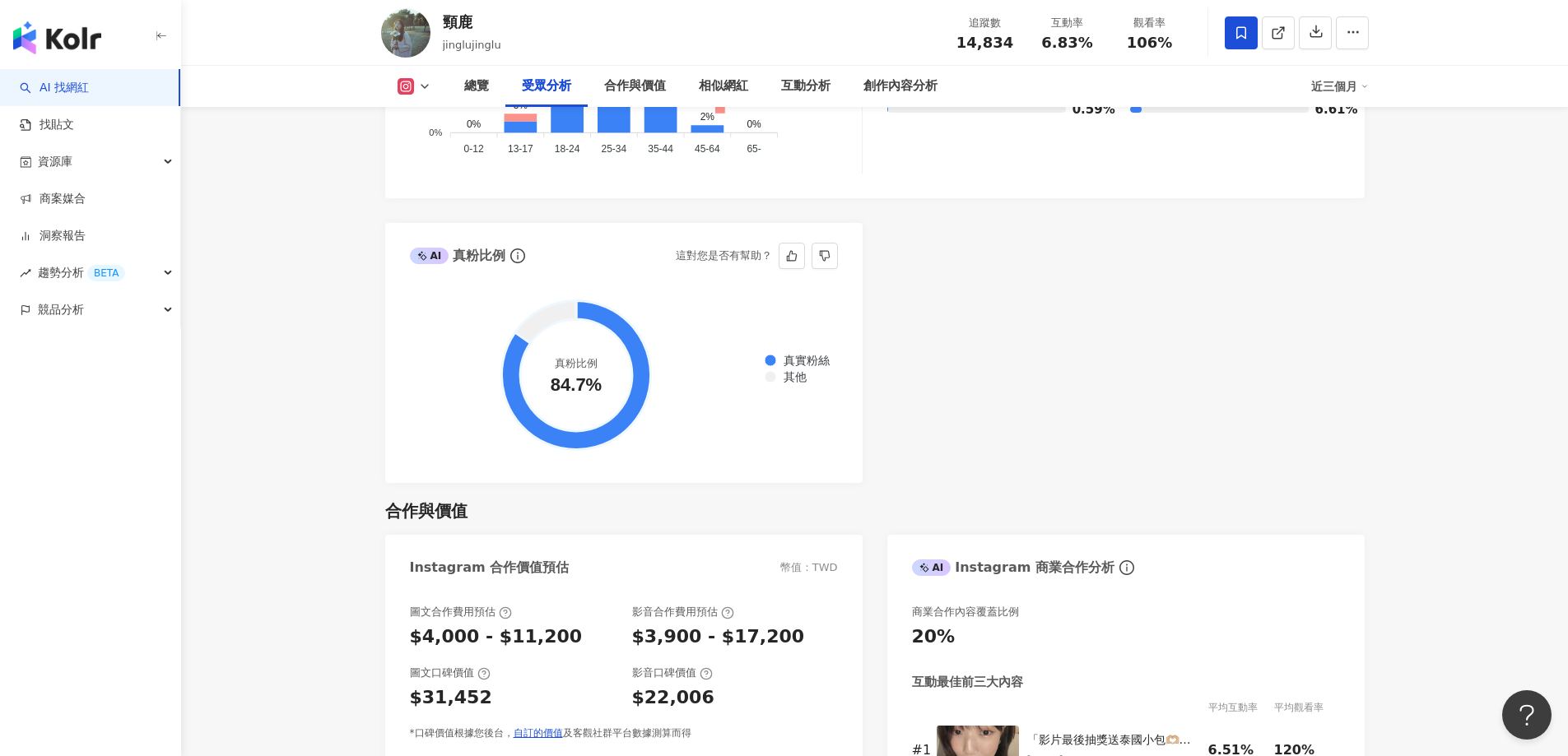
scroll to position [1741, 0]
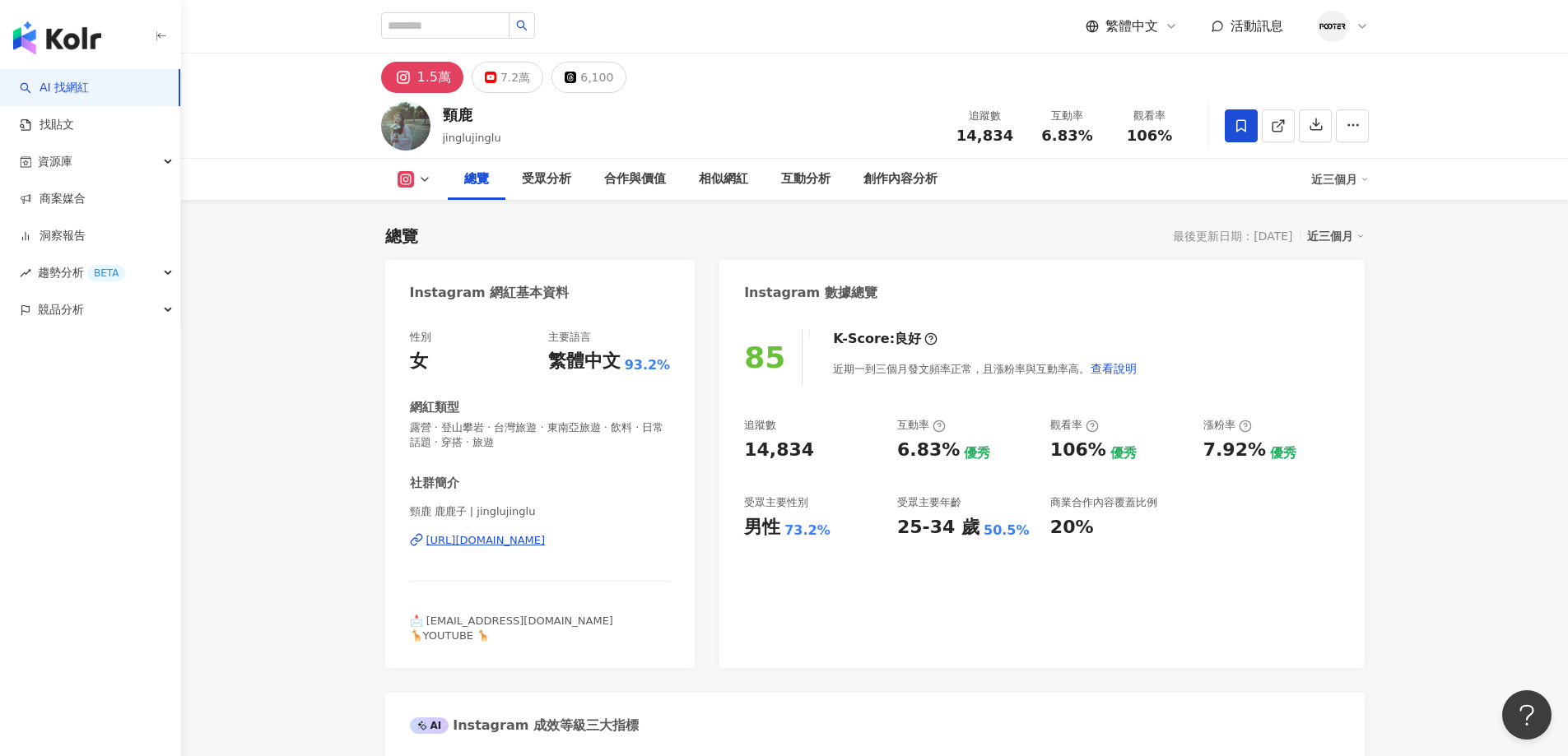
click at [545, 543] on div "[URL][DOMAIN_NAME]" at bounding box center [486, 540] width 119 height 14
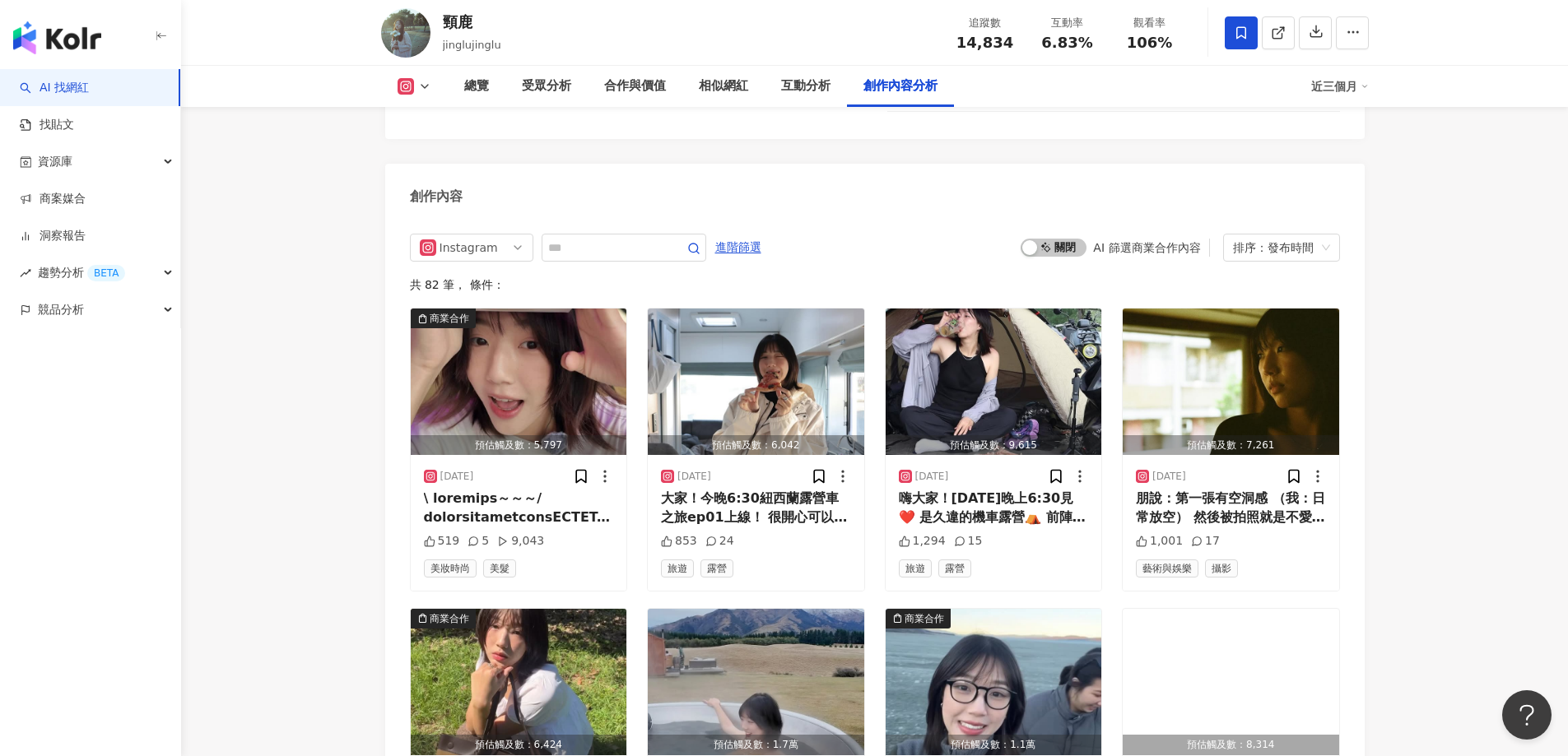
scroll to position [5020, 0]
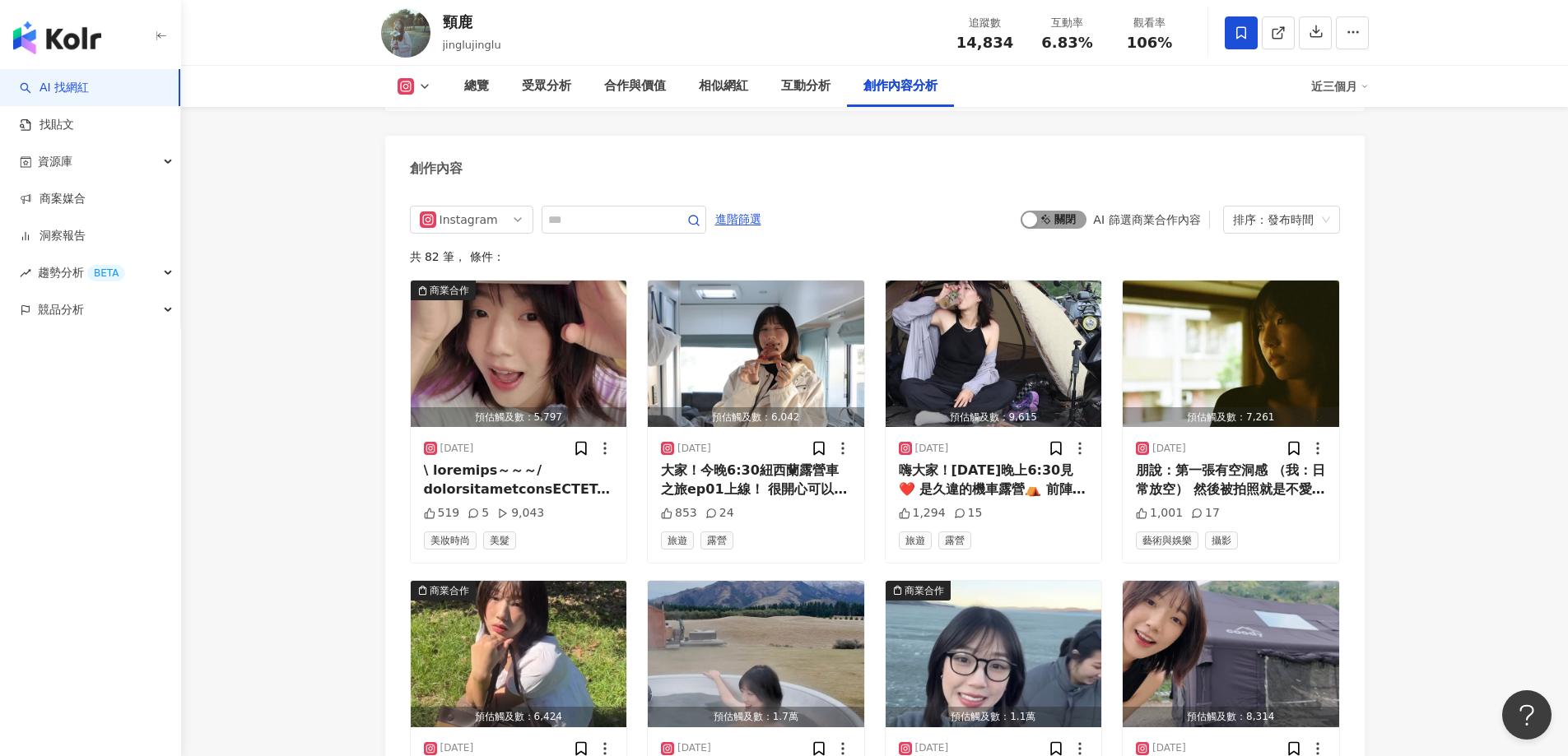
click at [1023, 212] on button "啟動 關閉" at bounding box center [1053, 219] width 66 height 18
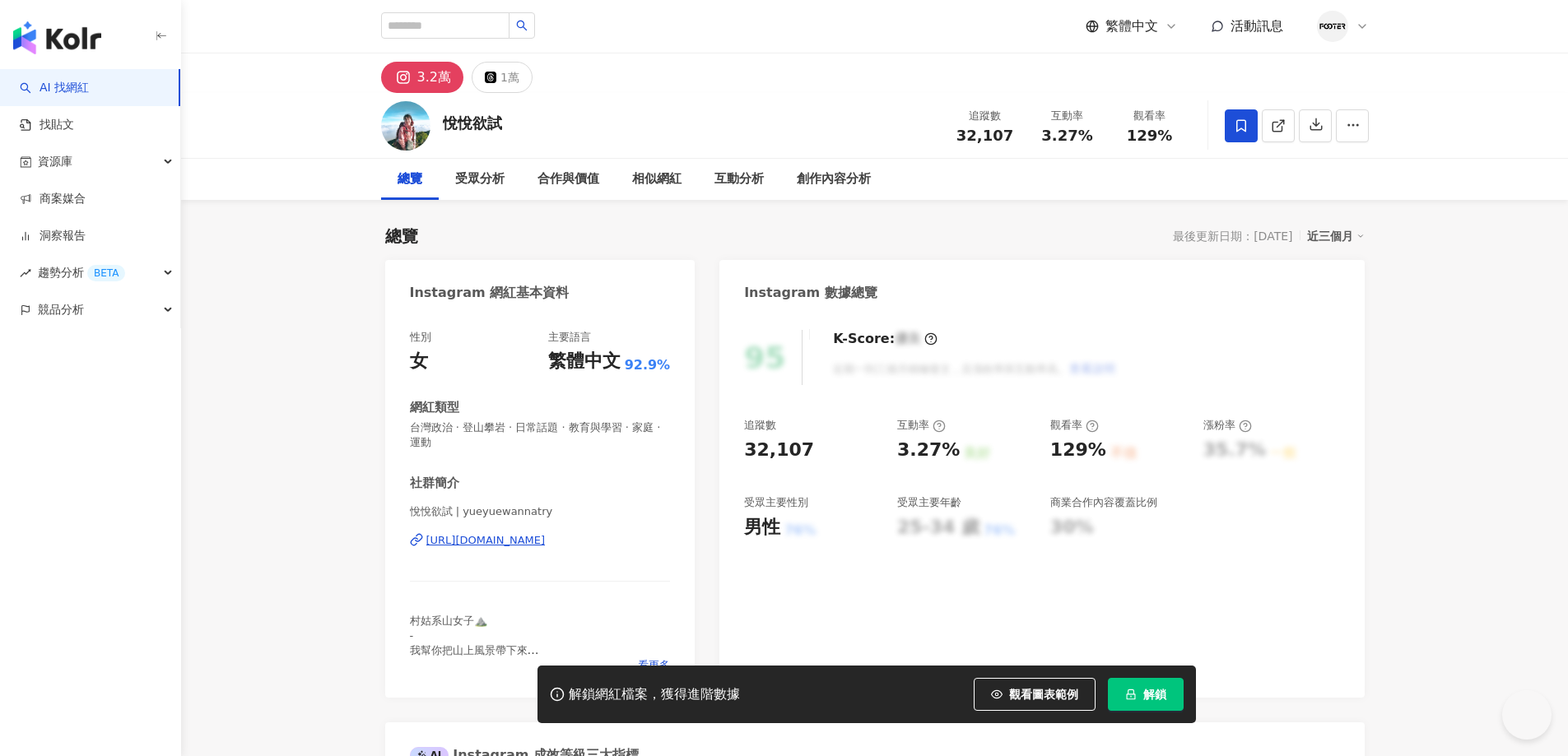
click at [1142, 691] on button "解鎖" at bounding box center [1145, 694] width 76 height 33
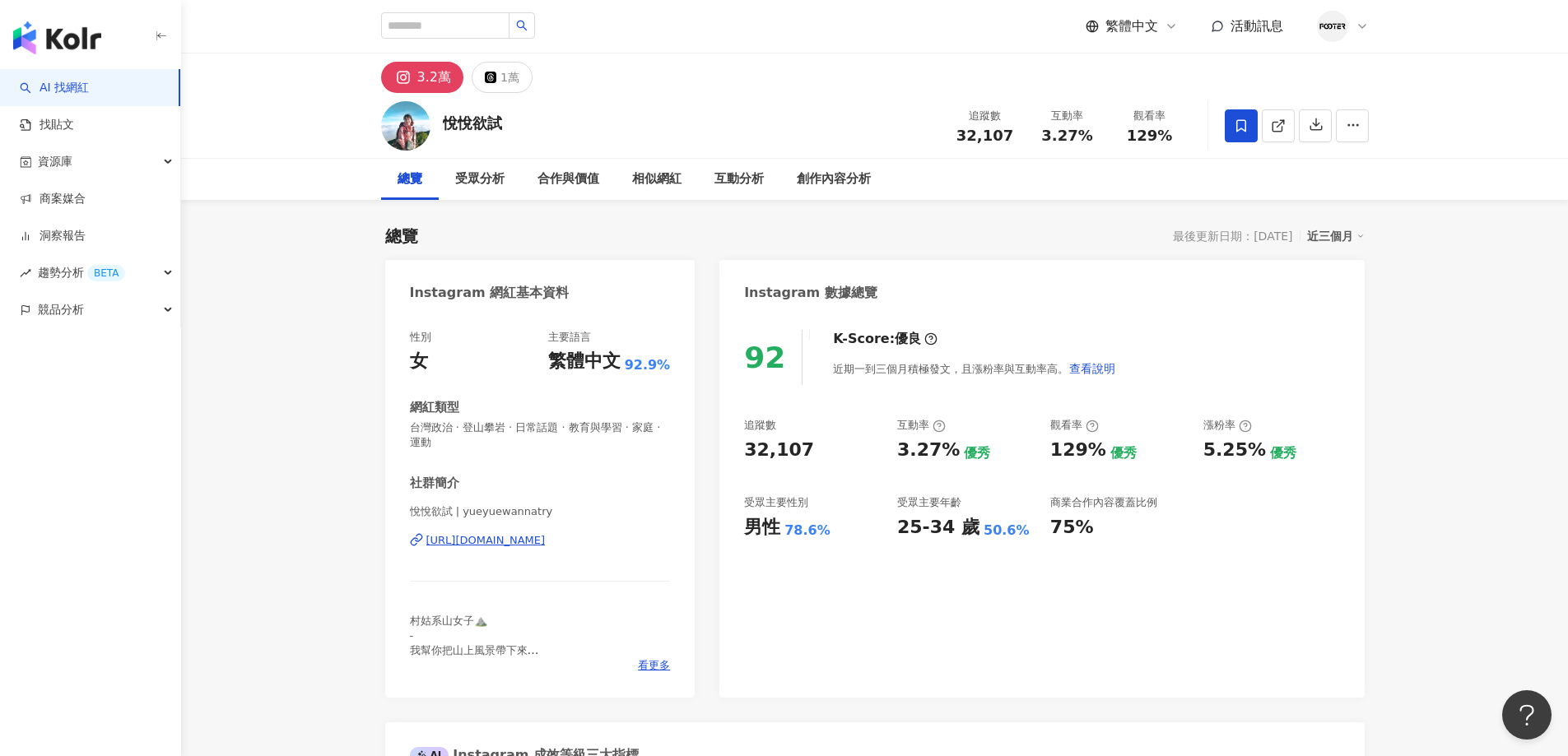
click at [545, 539] on div "https://www.instagram.com/yueyuewannatry/" at bounding box center [486, 540] width 119 height 14
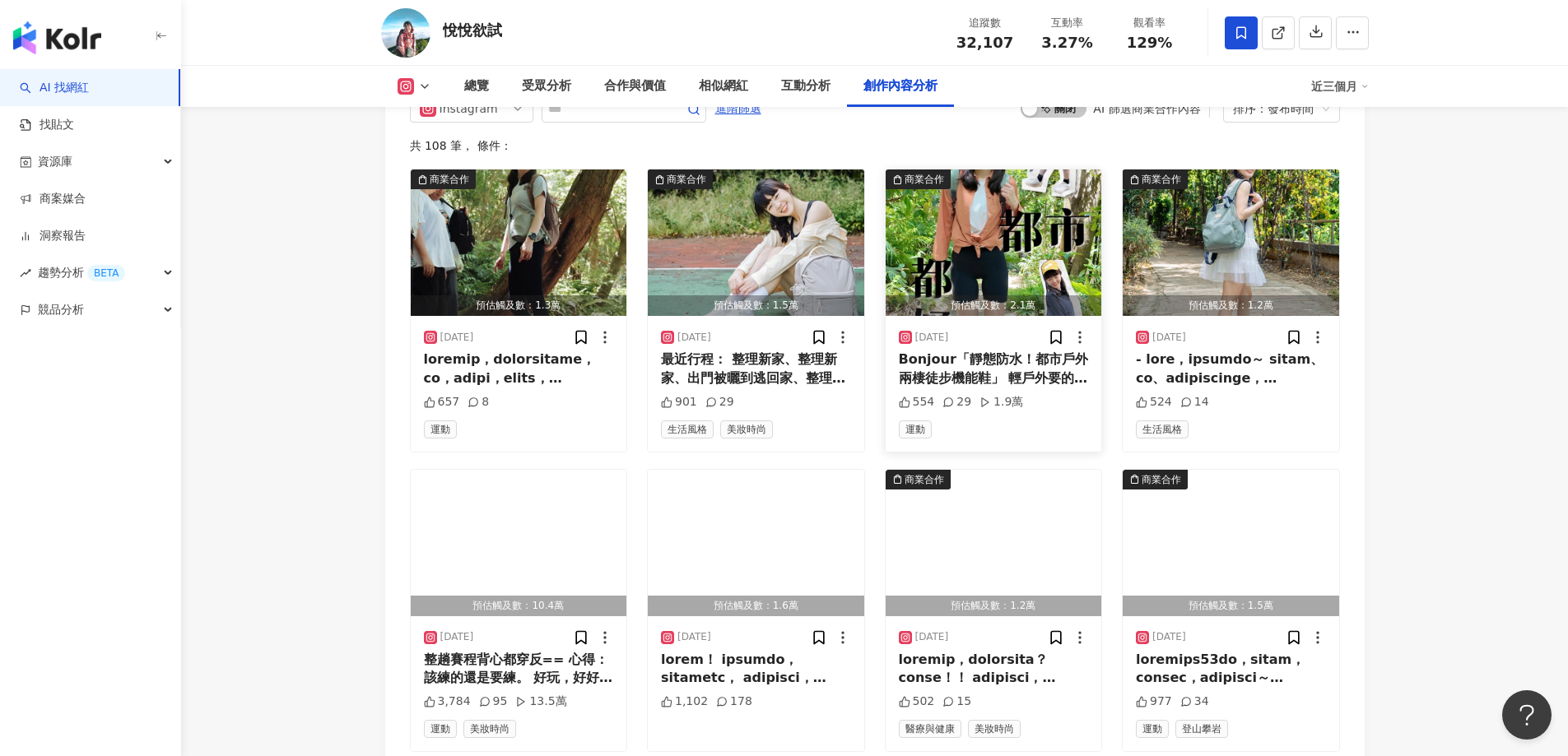
scroll to position [4691, 0]
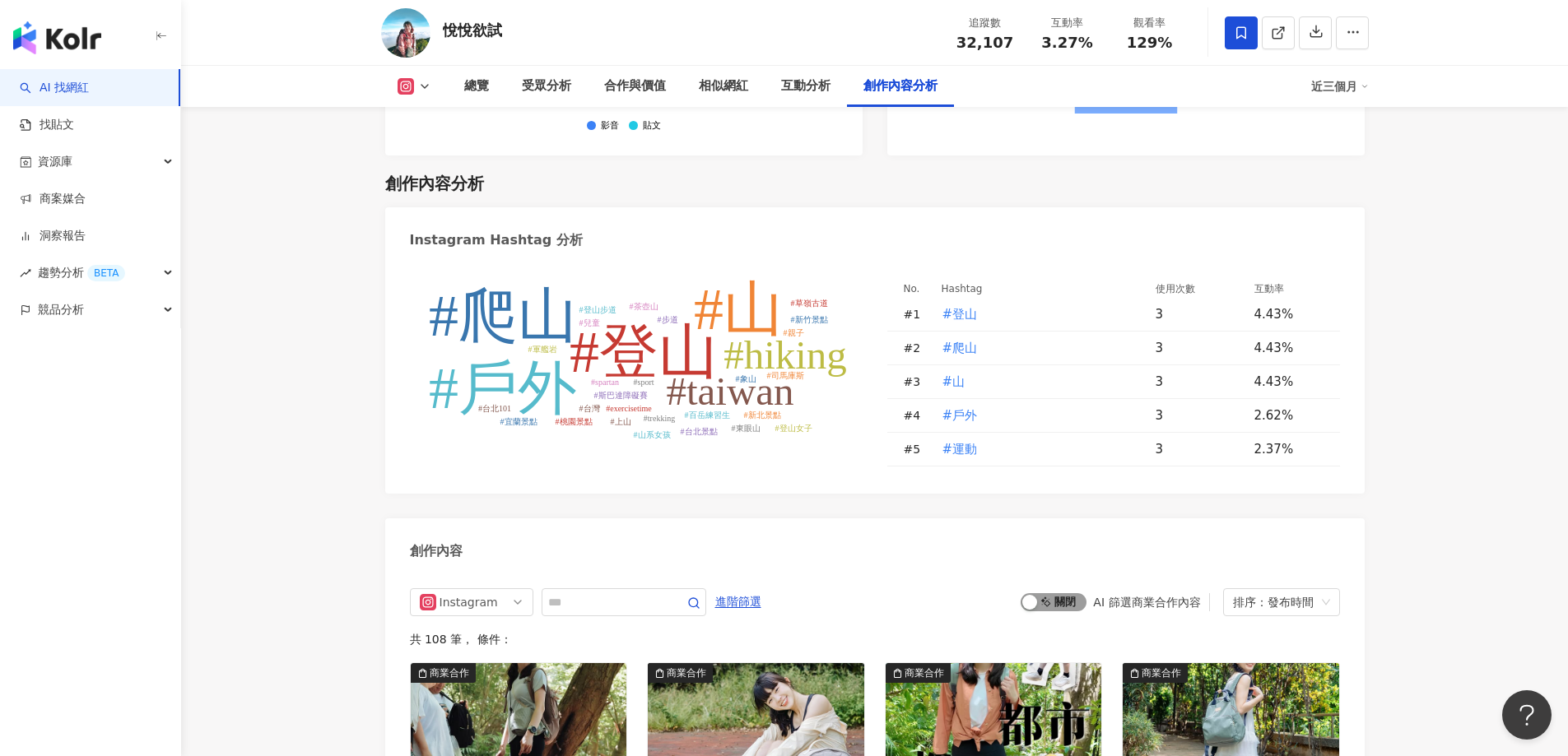
click at [1037, 595] on div "button" at bounding box center [1029, 602] width 14 height 14
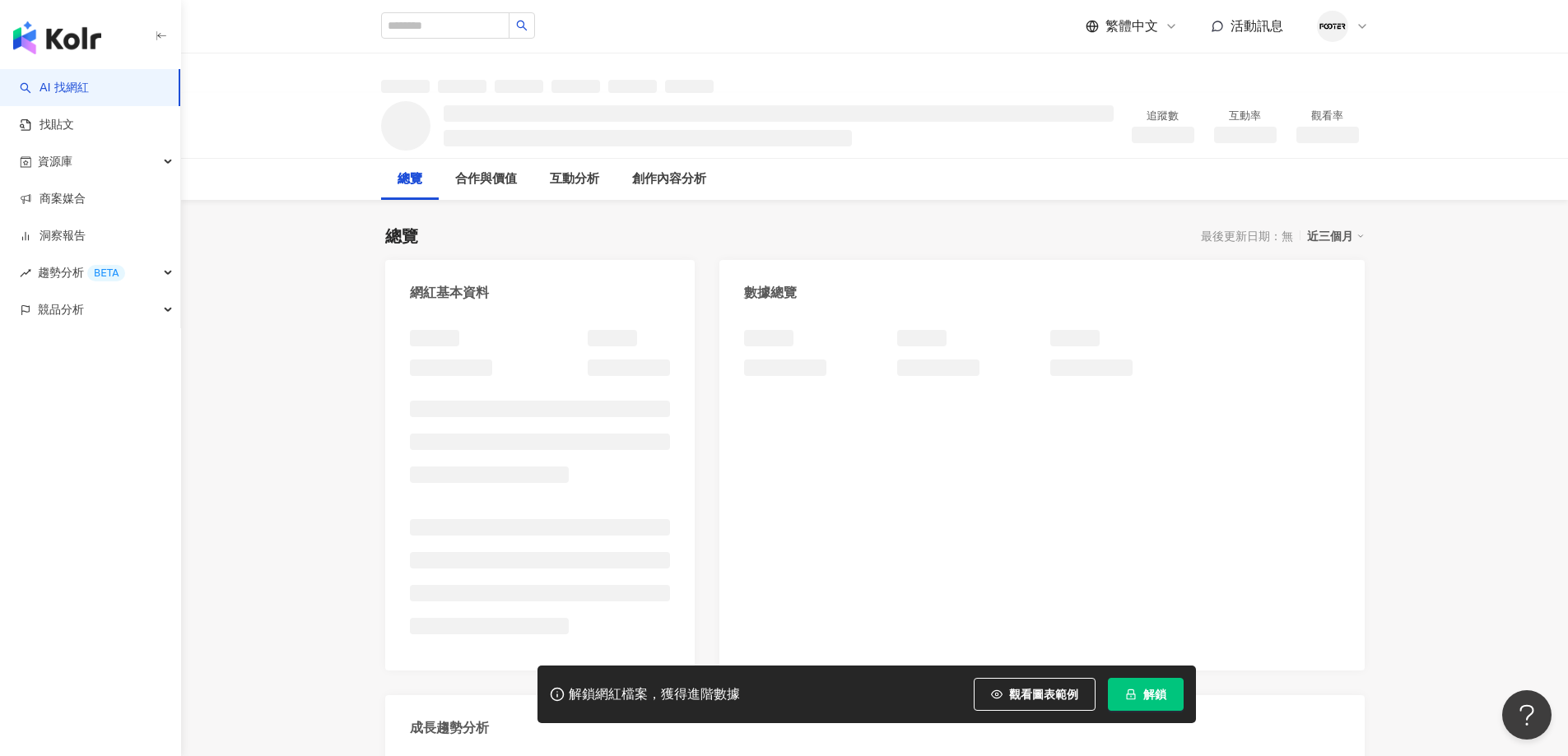
click at [1125, 684] on button "解鎖" at bounding box center [1145, 694] width 76 height 33
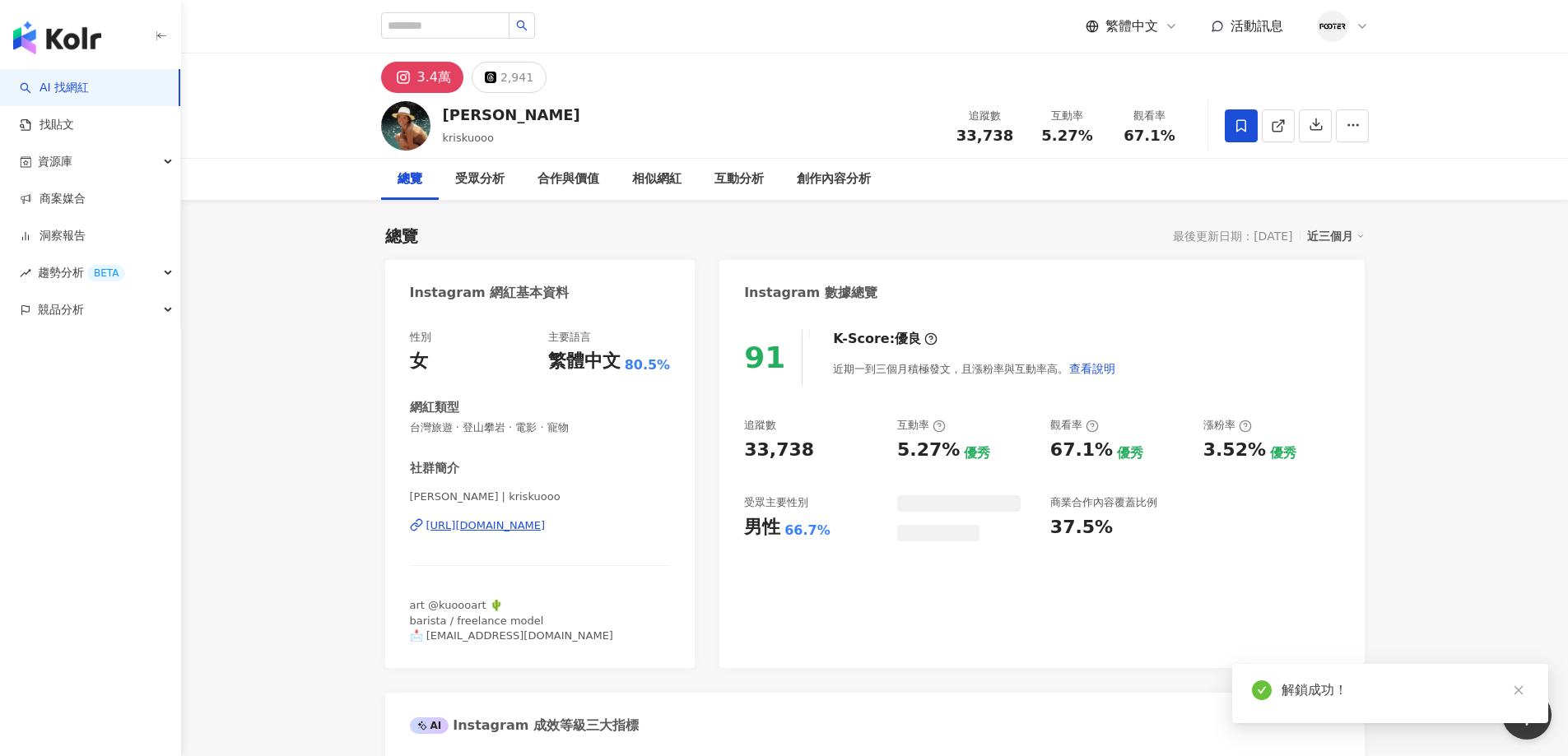
click at [497, 528] on div "[URL][DOMAIN_NAME]" at bounding box center [486, 525] width 119 height 14
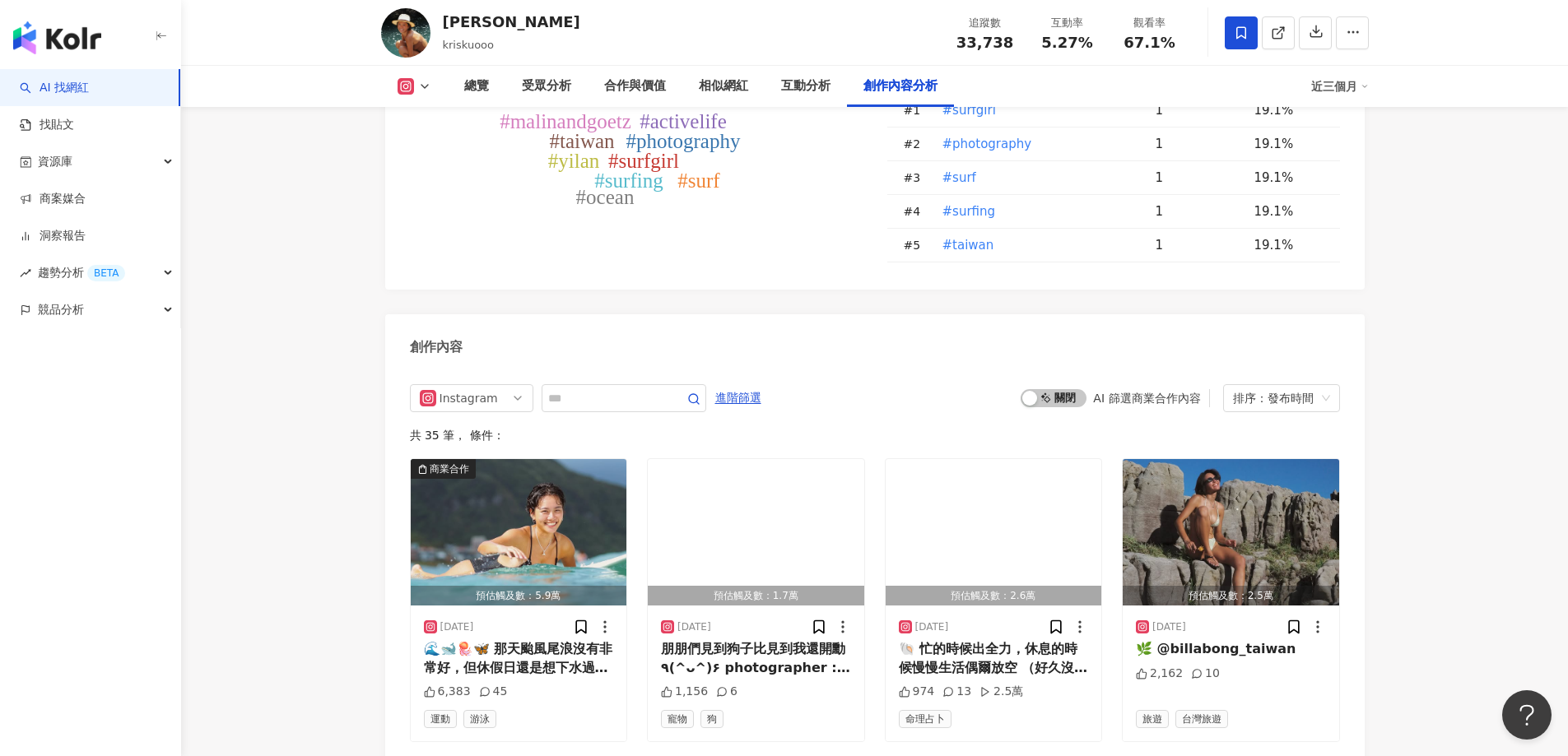
scroll to position [4856, 0]
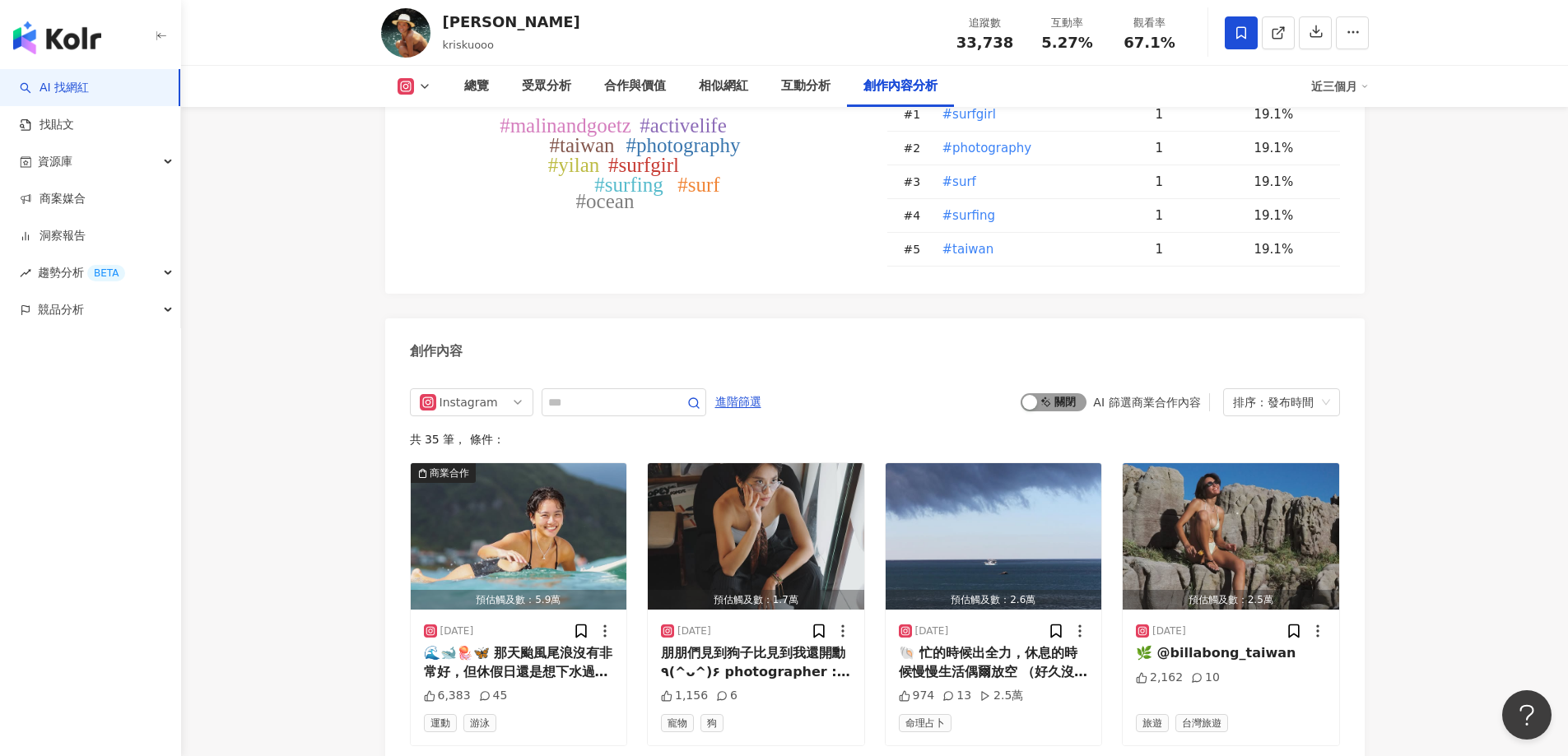
click at [1037, 395] on div "button" at bounding box center [1029, 402] width 14 height 14
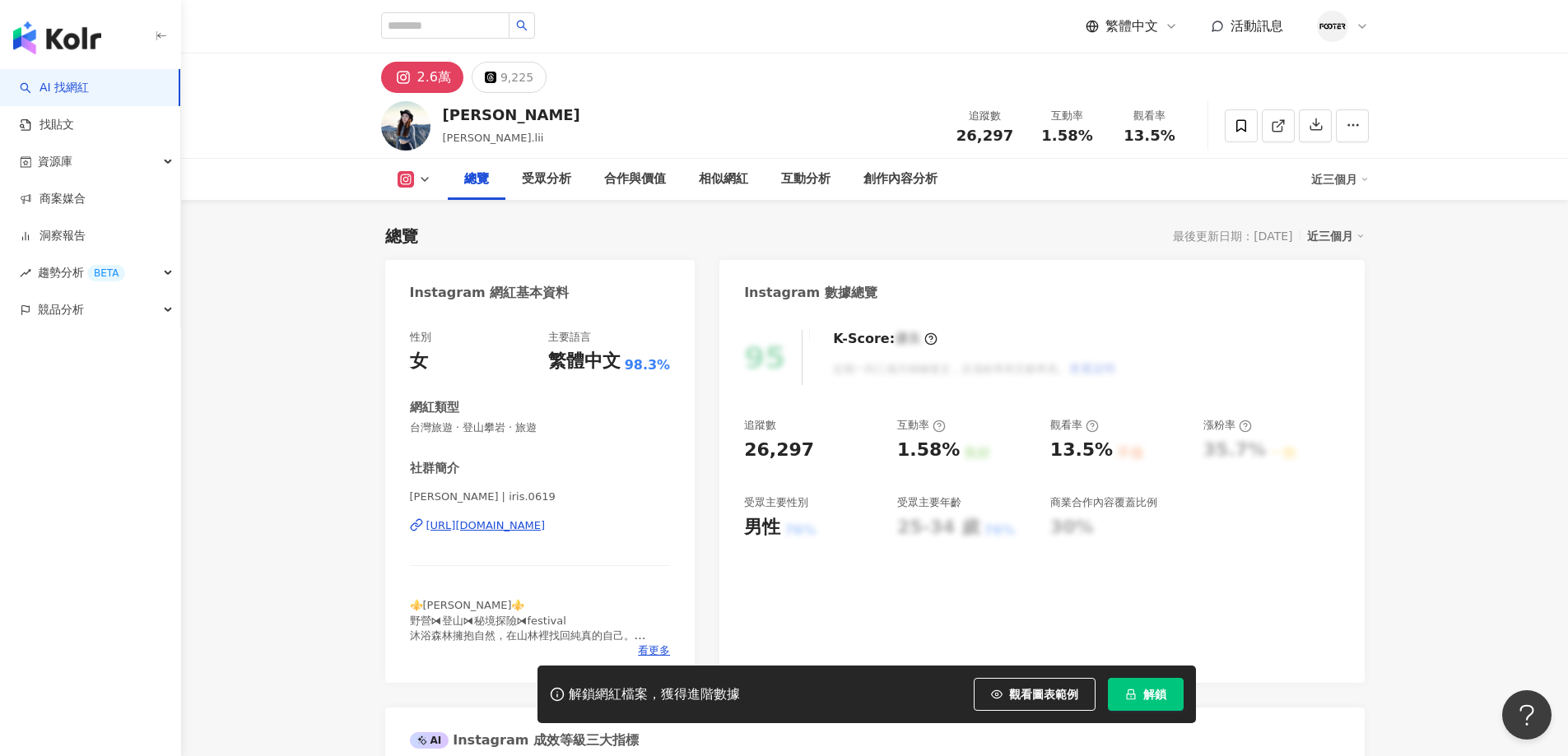
click at [1155, 702] on span "解鎖" at bounding box center [1154, 695] width 23 height 14
click at [1159, 697] on span "解鎖" at bounding box center [1154, 695] width 23 height 14
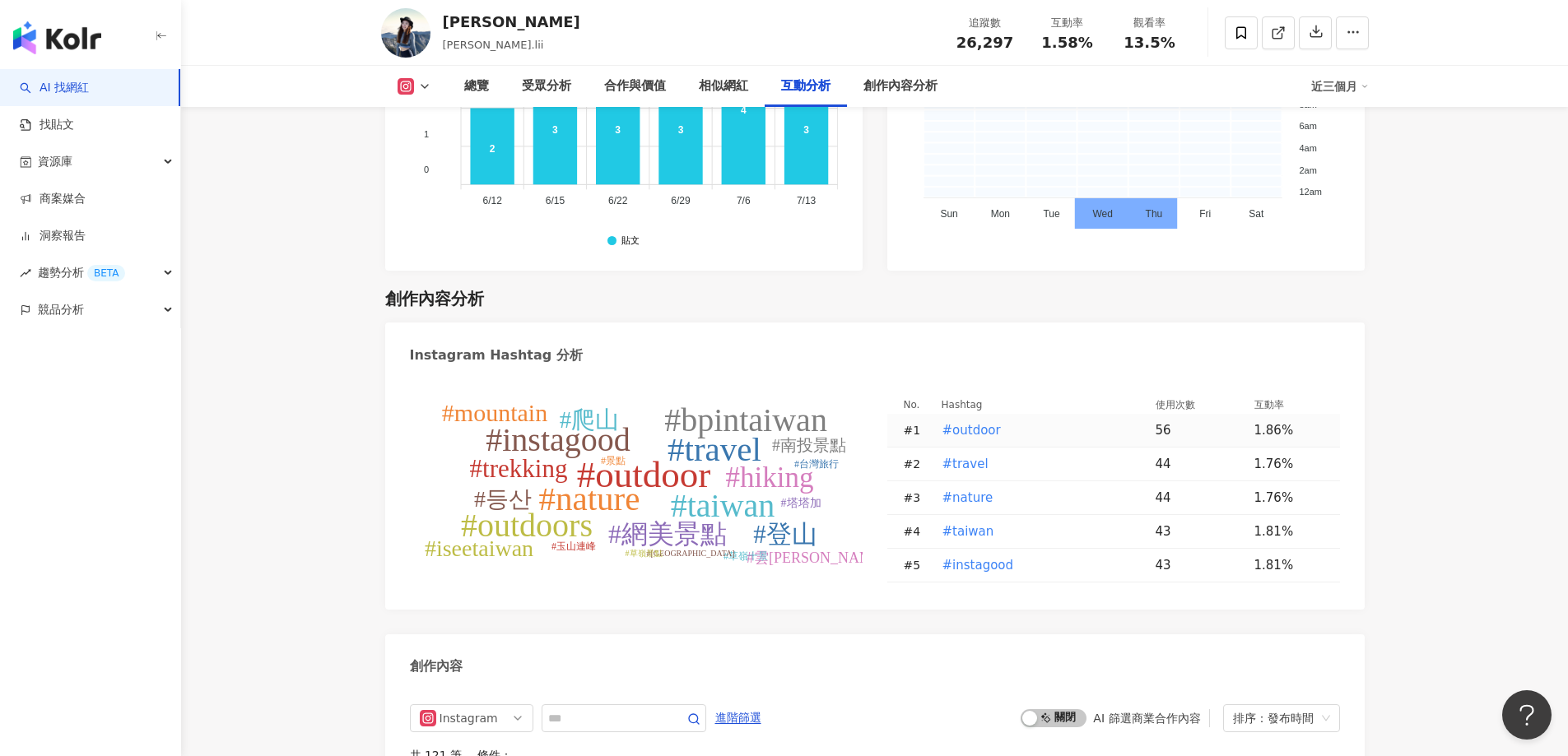
scroll to position [4938, 0]
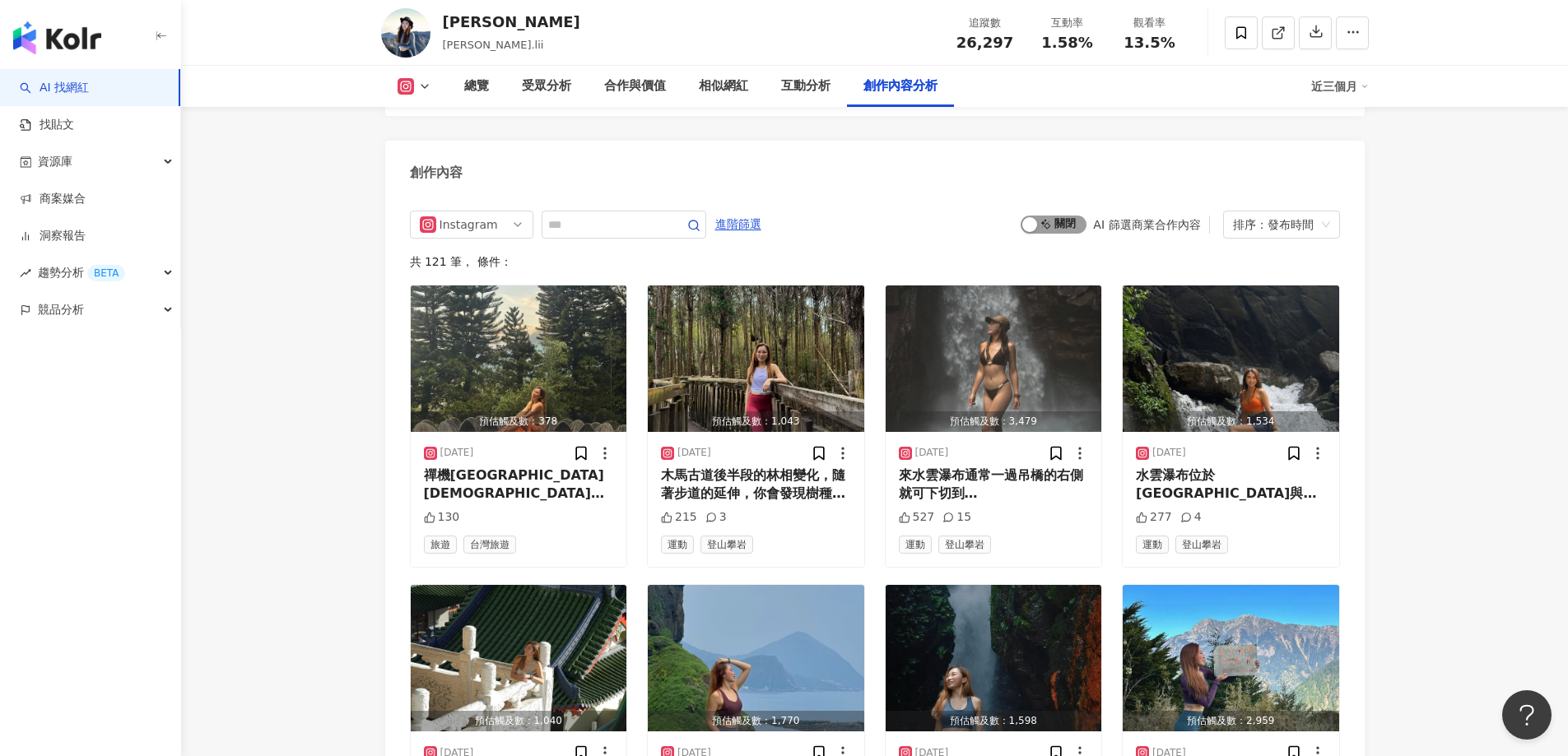
click at [1031, 217] on div "button" at bounding box center [1029, 224] width 14 height 14
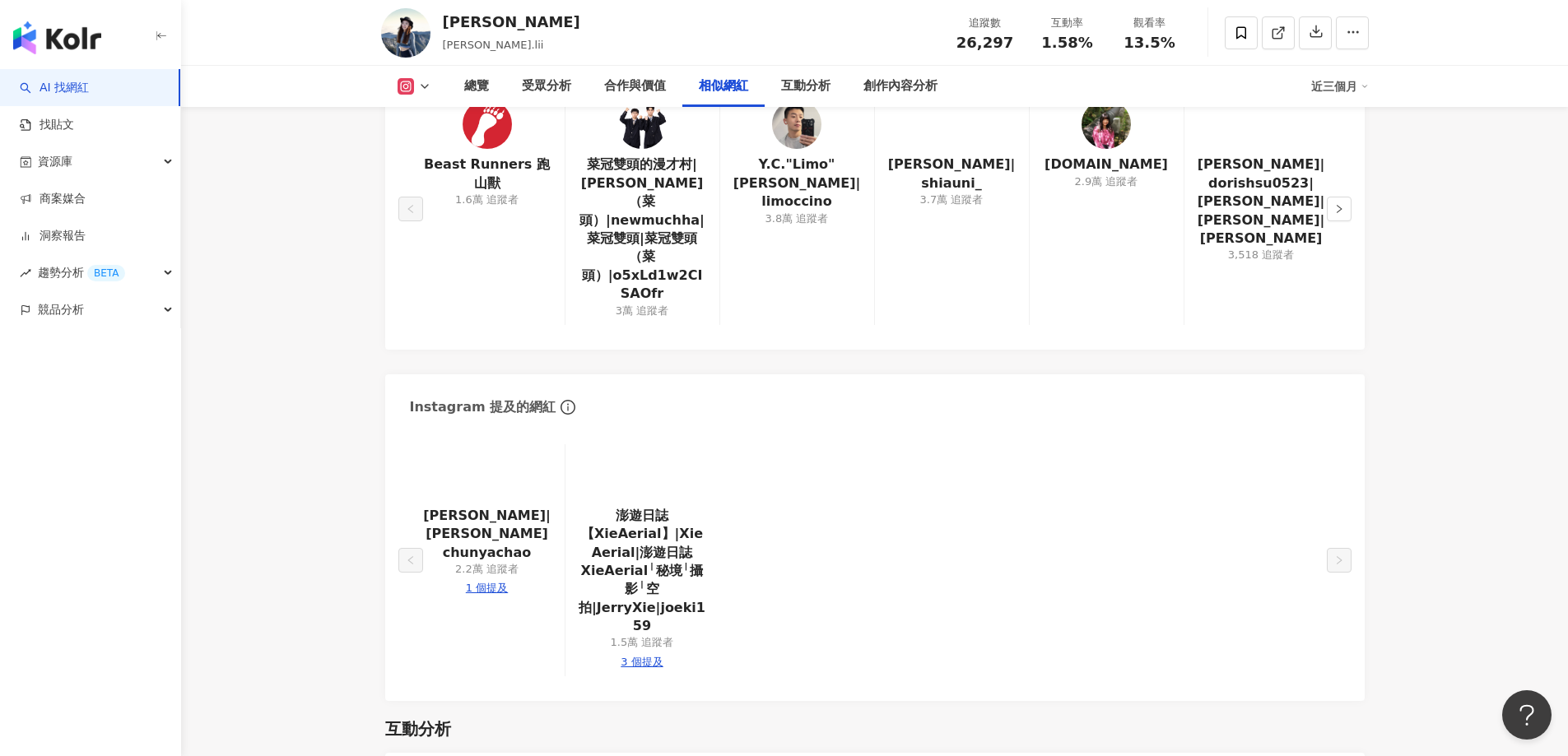
scroll to position [2478, 0]
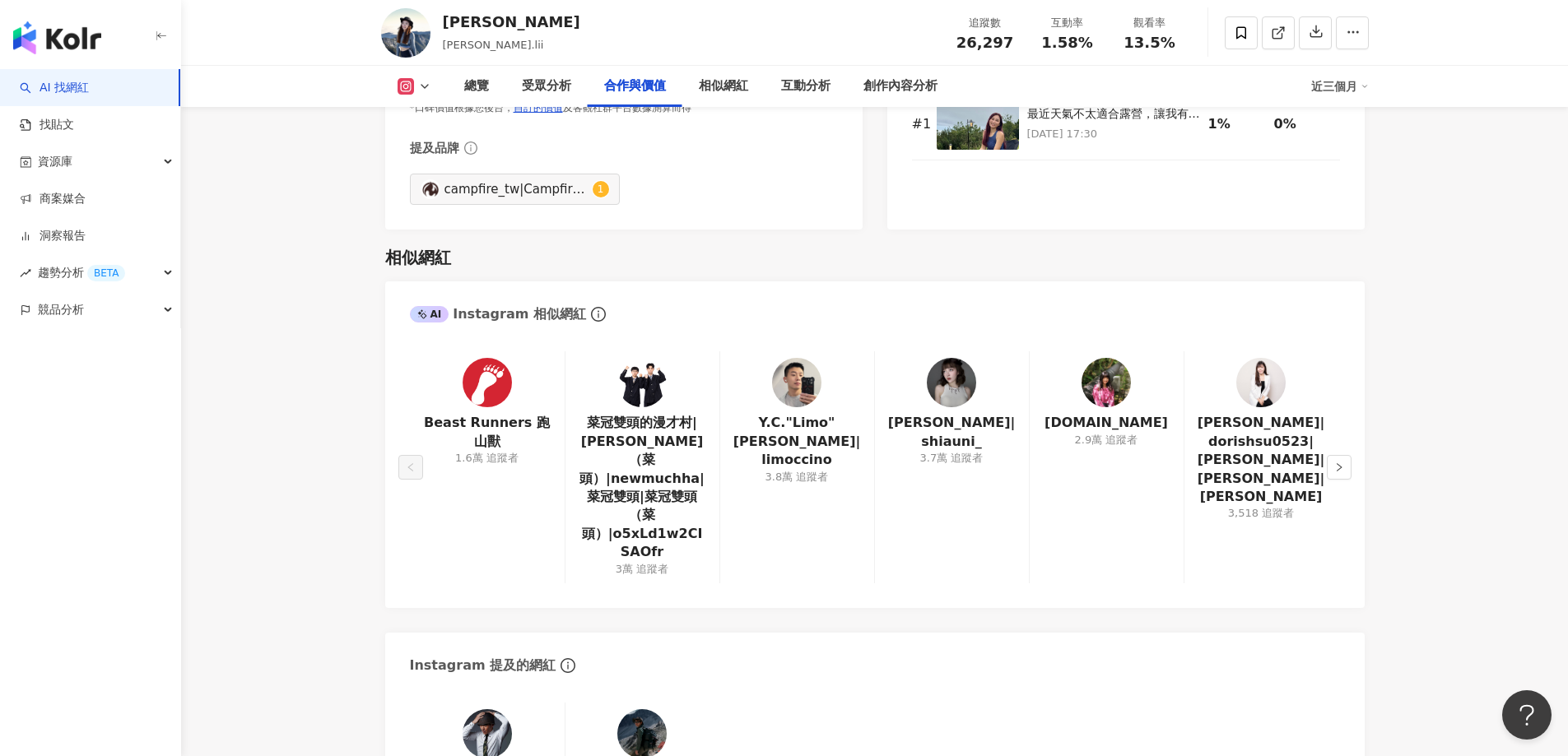
click at [89, 80] on link "AI 找網紅" at bounding box center [54, 87] width 69 height 16
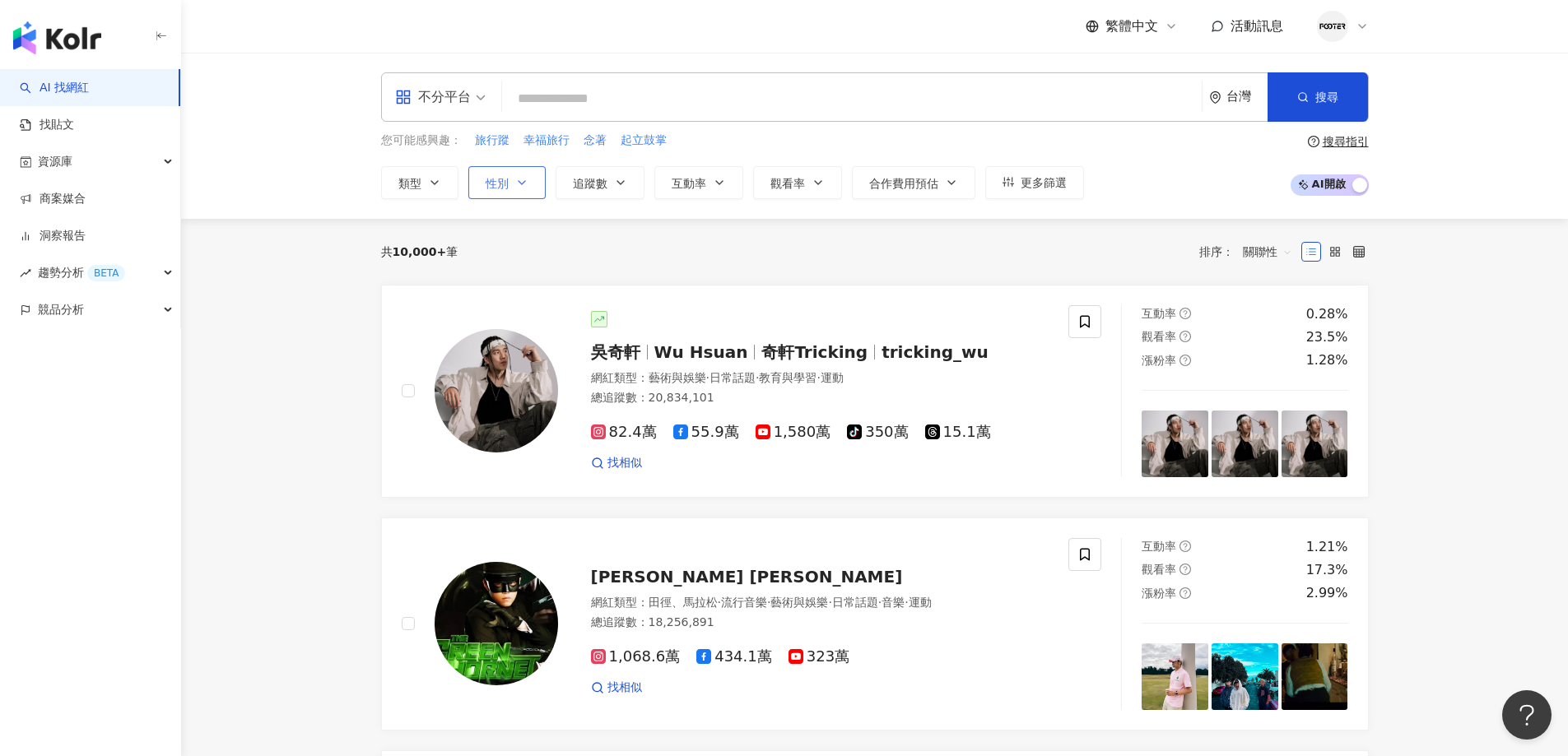
click at [529, 191] on button "性別" at bounding box center [506, 183] width 77 height 33
click at [714, 261] on div "共 10,000+ 筆 排序： 關聯性" at bounding box center [875, 251] width 988 height 26
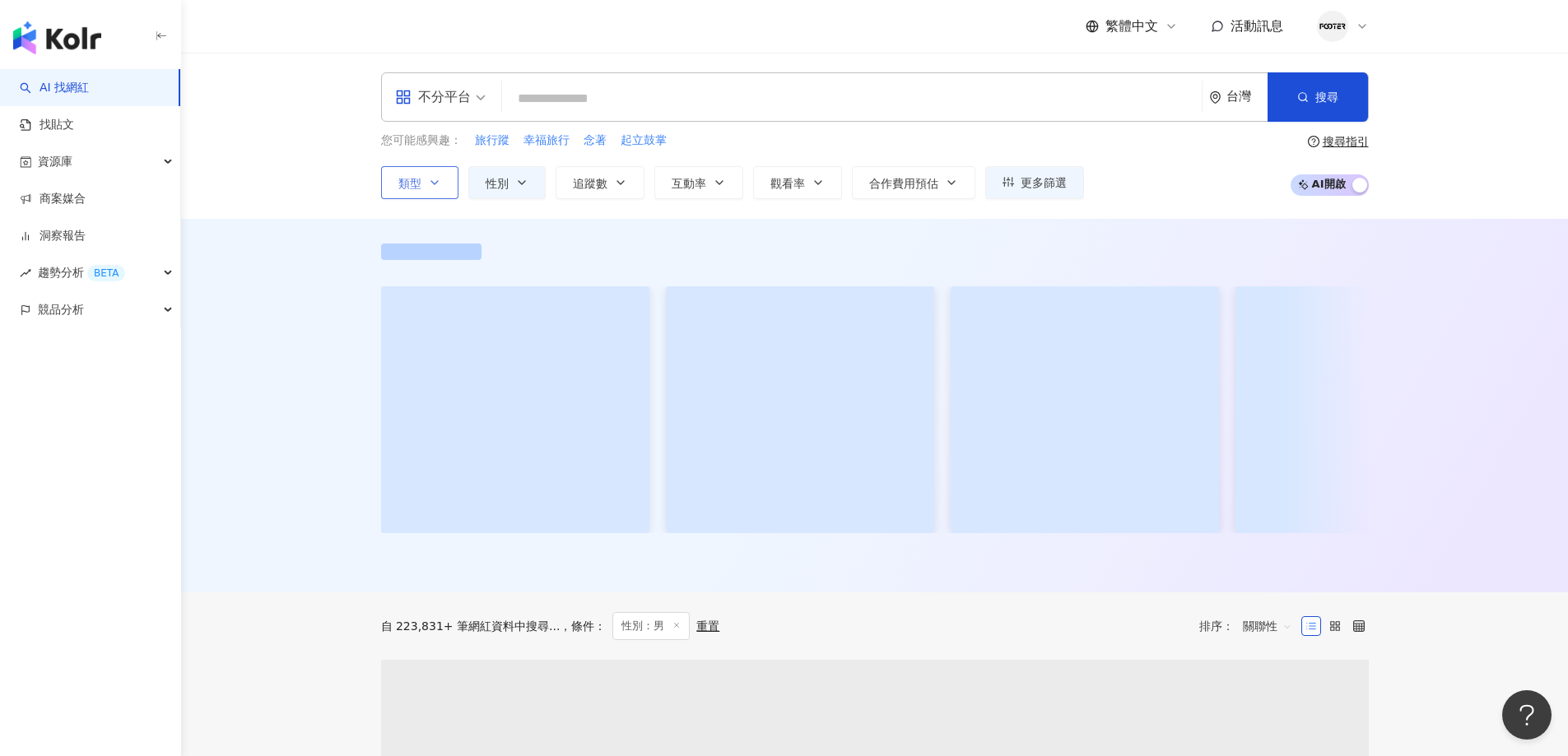
click at [438, 172] on button "類型" at bounding box center [420, 183] width 77 height 33
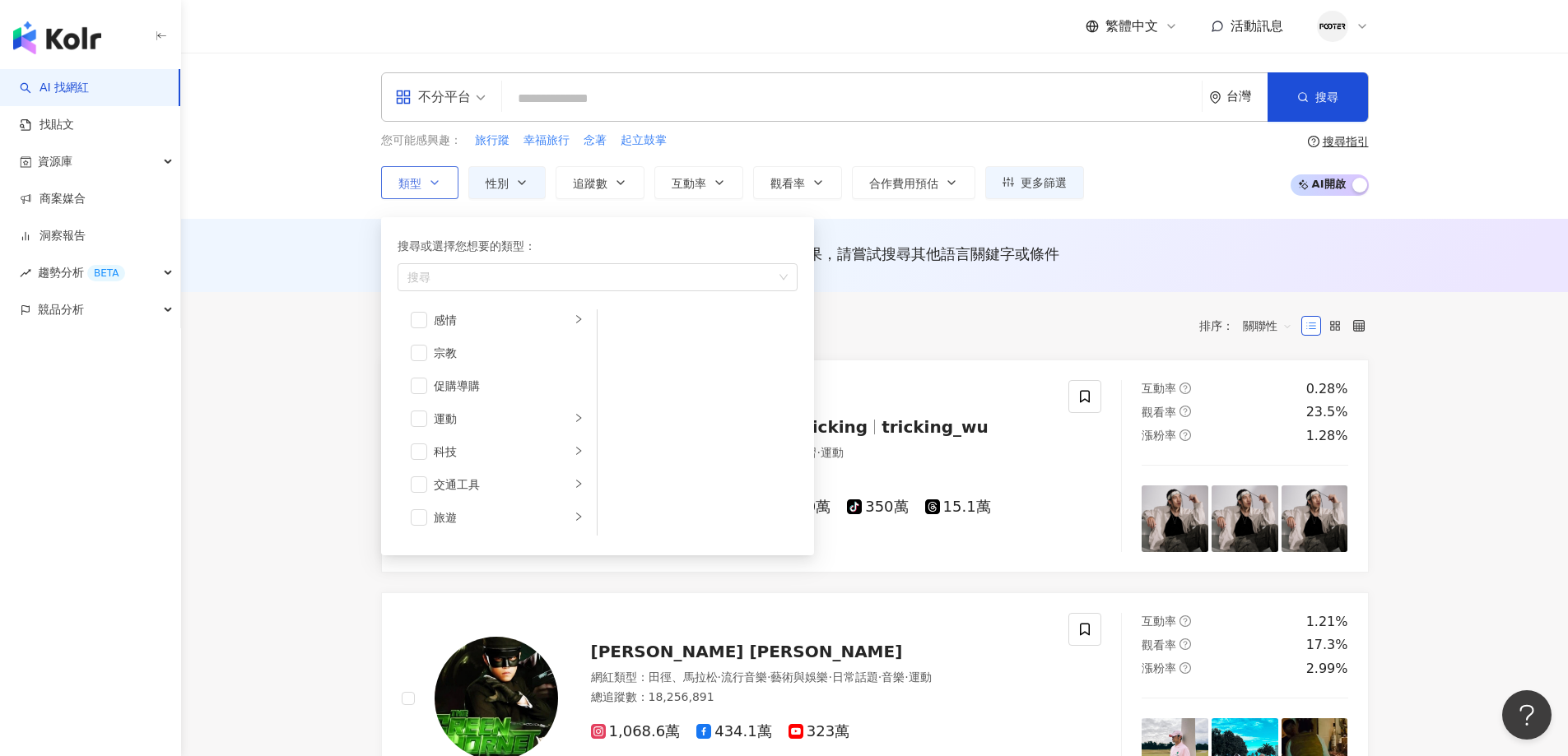
scroll to position [570, 0]
click at [463, 381] on div "運動" at bounding box center [502, 384] width 137 height 18
click at [629, 387] on li "登山攀岩" at bounding box center [697, 384] width 194 height 33
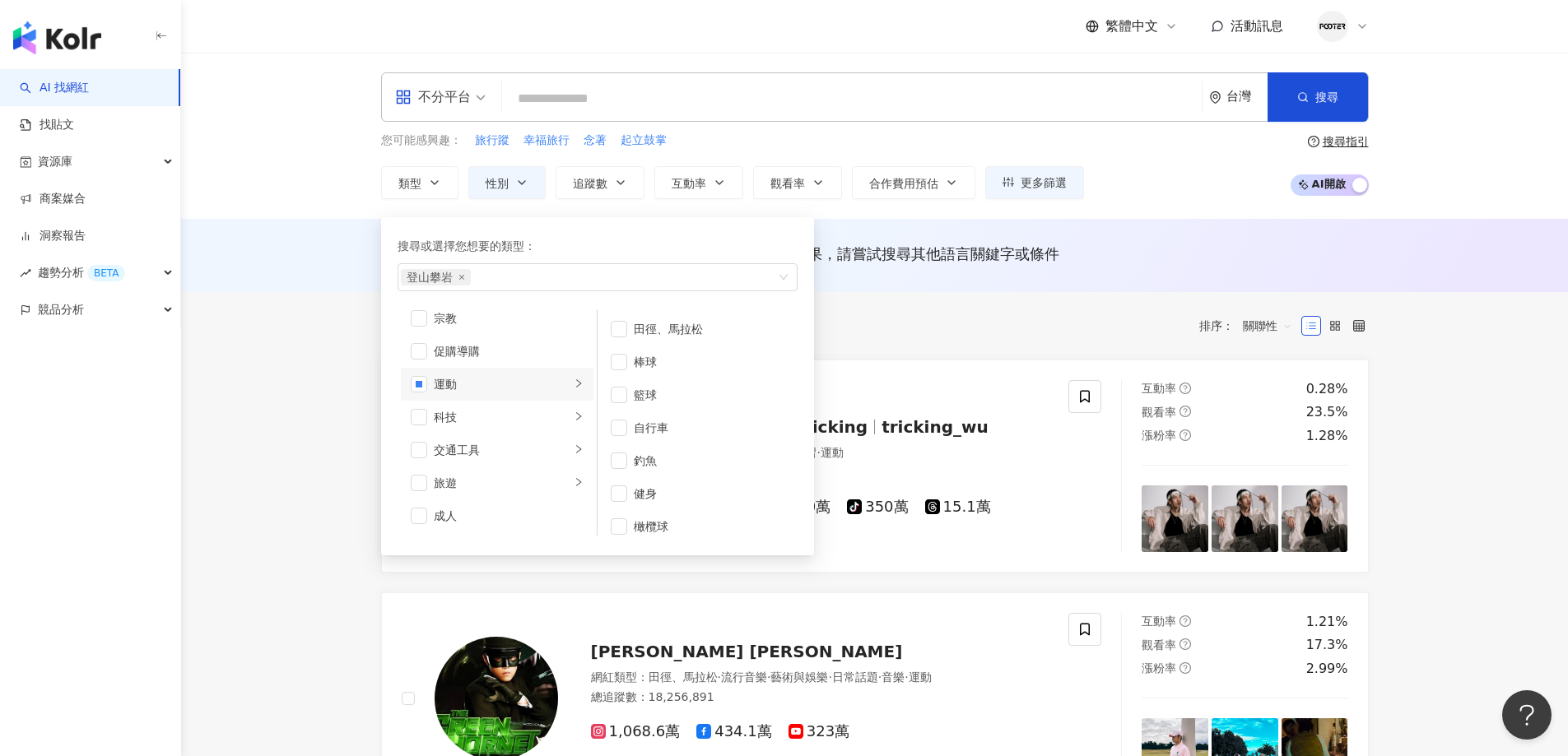
click at [879, 307] on div "共 10,000+ 筆 條件 ： 性別：男 重置 排序： 關聯性" at bounding box center [875, 325] width 988 height 67
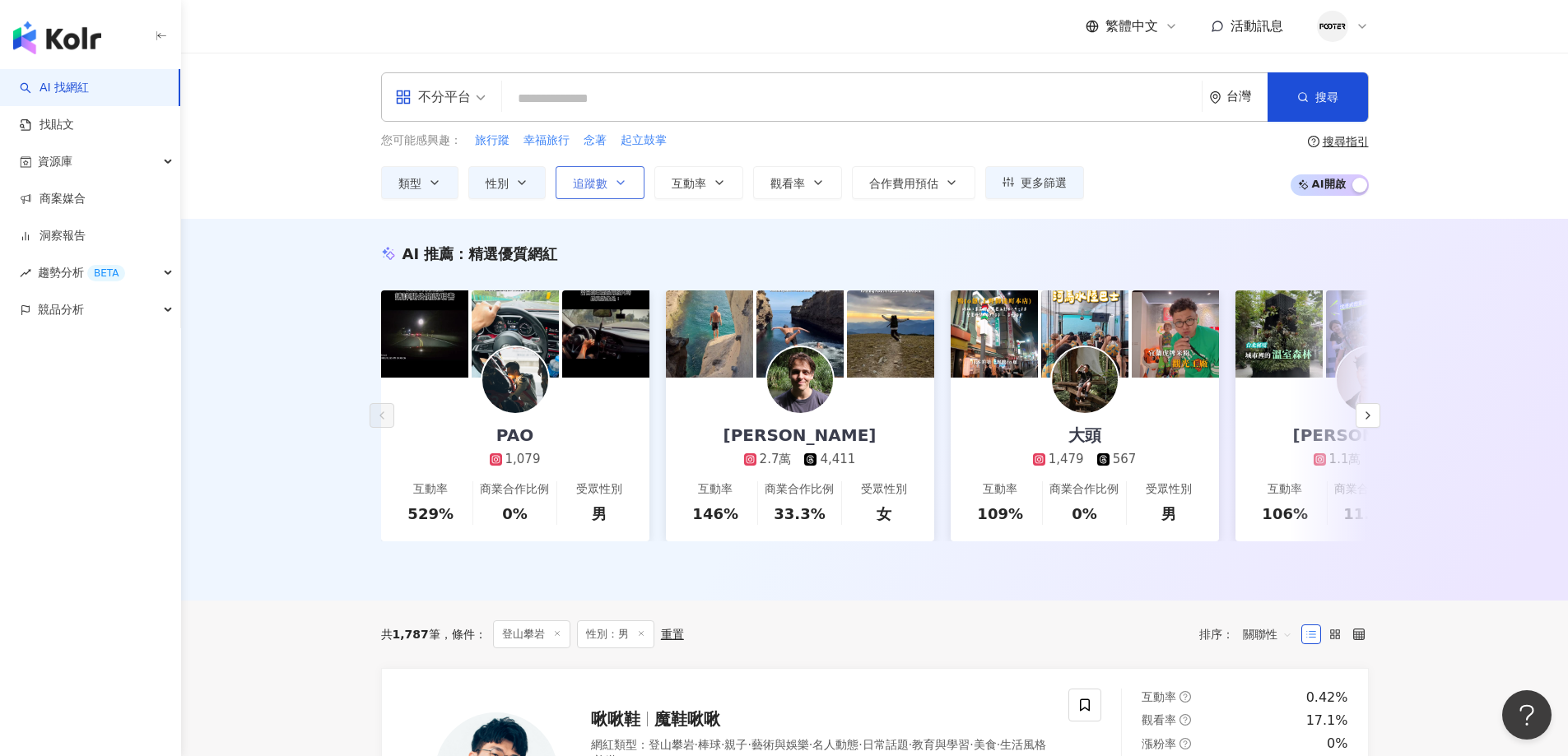
click at [599, 177] on span "追蹤數" at bounding box center [589, 183] width 35 height 14
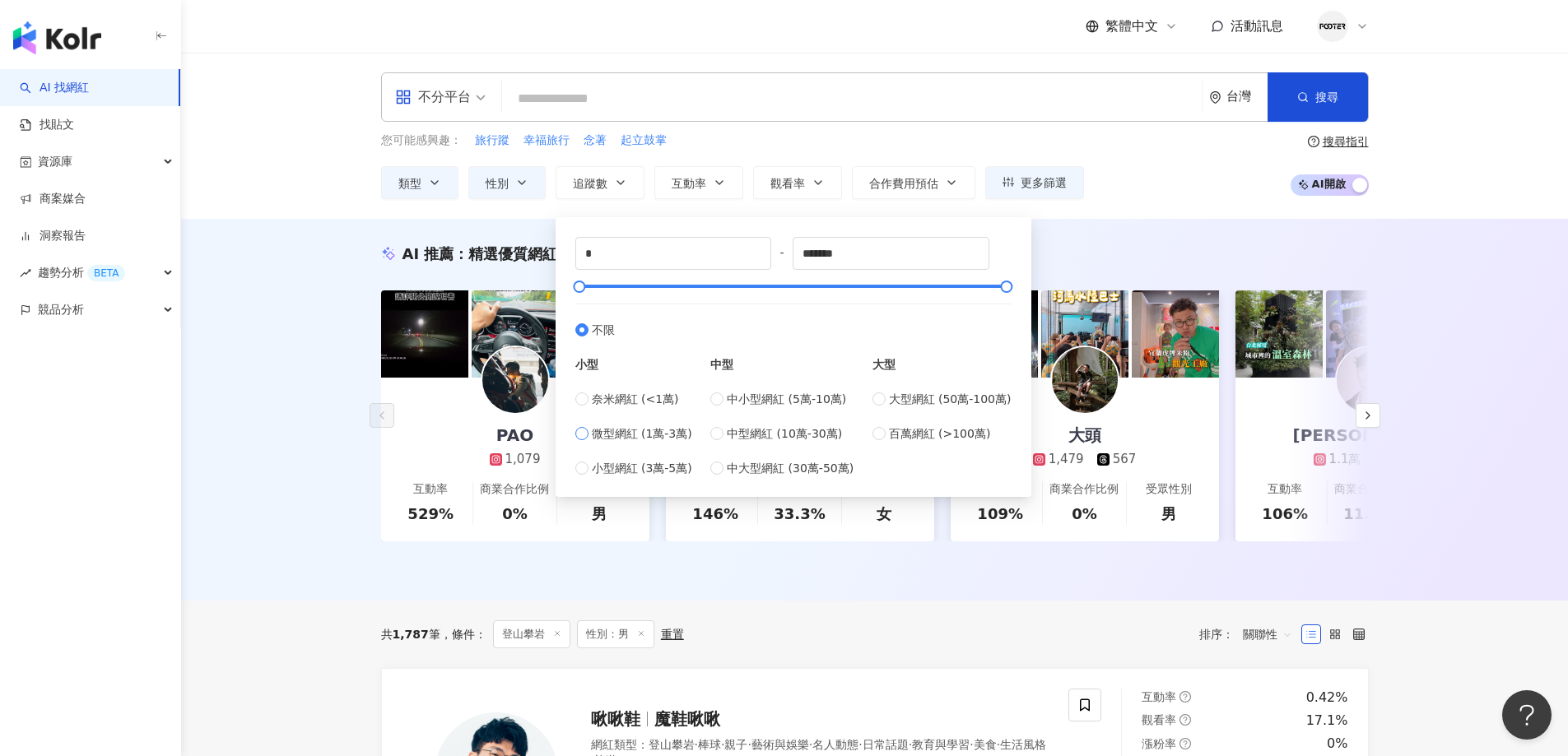
click at [637, 425] on span "微型網紅 (1萬-3萬)" at bounding box center [642, 433] width 100 height 18
type input "*****"
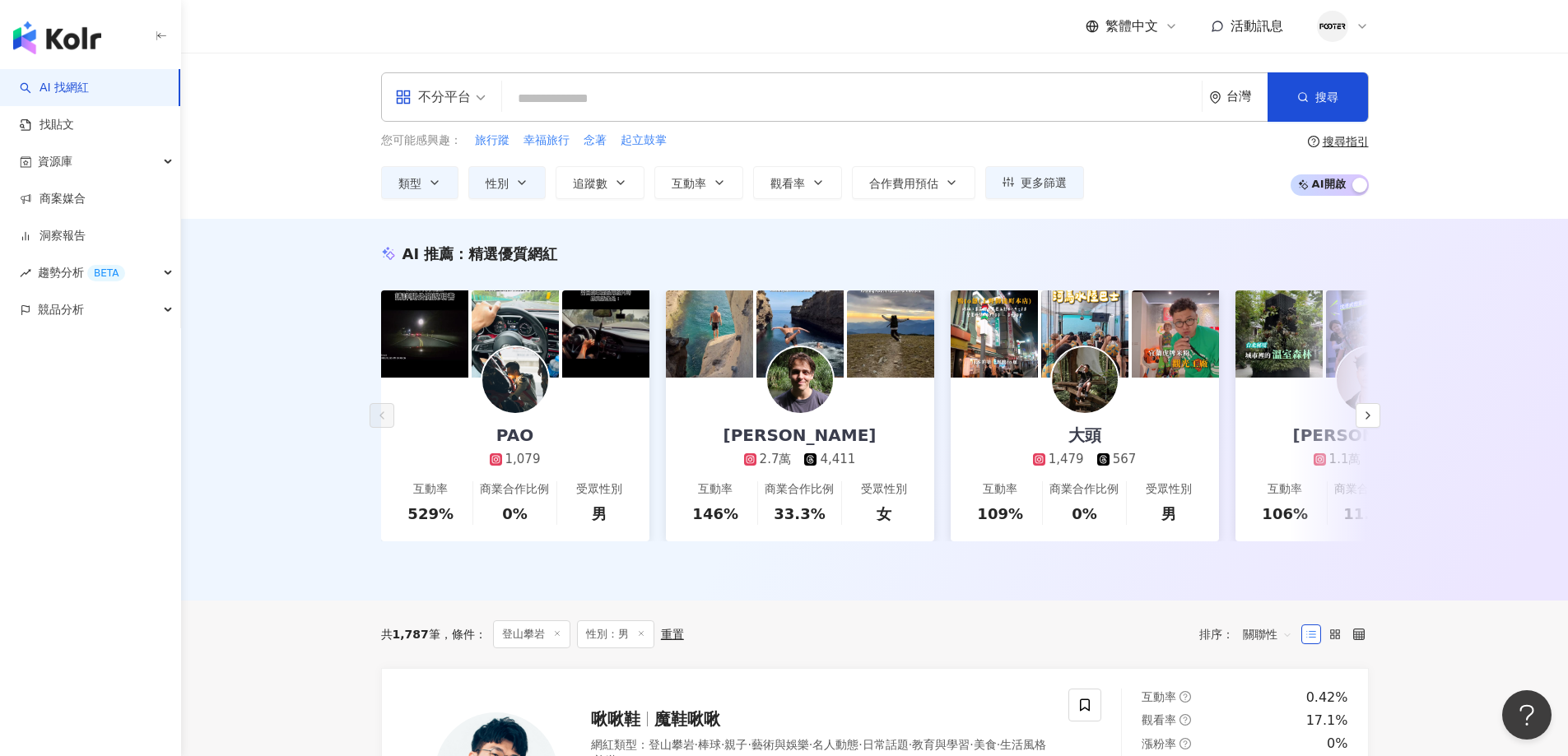
click at [1143, 227] on div "AI 推薦 ： 精選優質網紅 PAO 1,079 互動率 529% 商業合作比例 0% 受眾性別 男 雅尼克 Janik 2.7萬 4,411 互動率 146…" at bounding box center [874, 410] width 1387 height 382
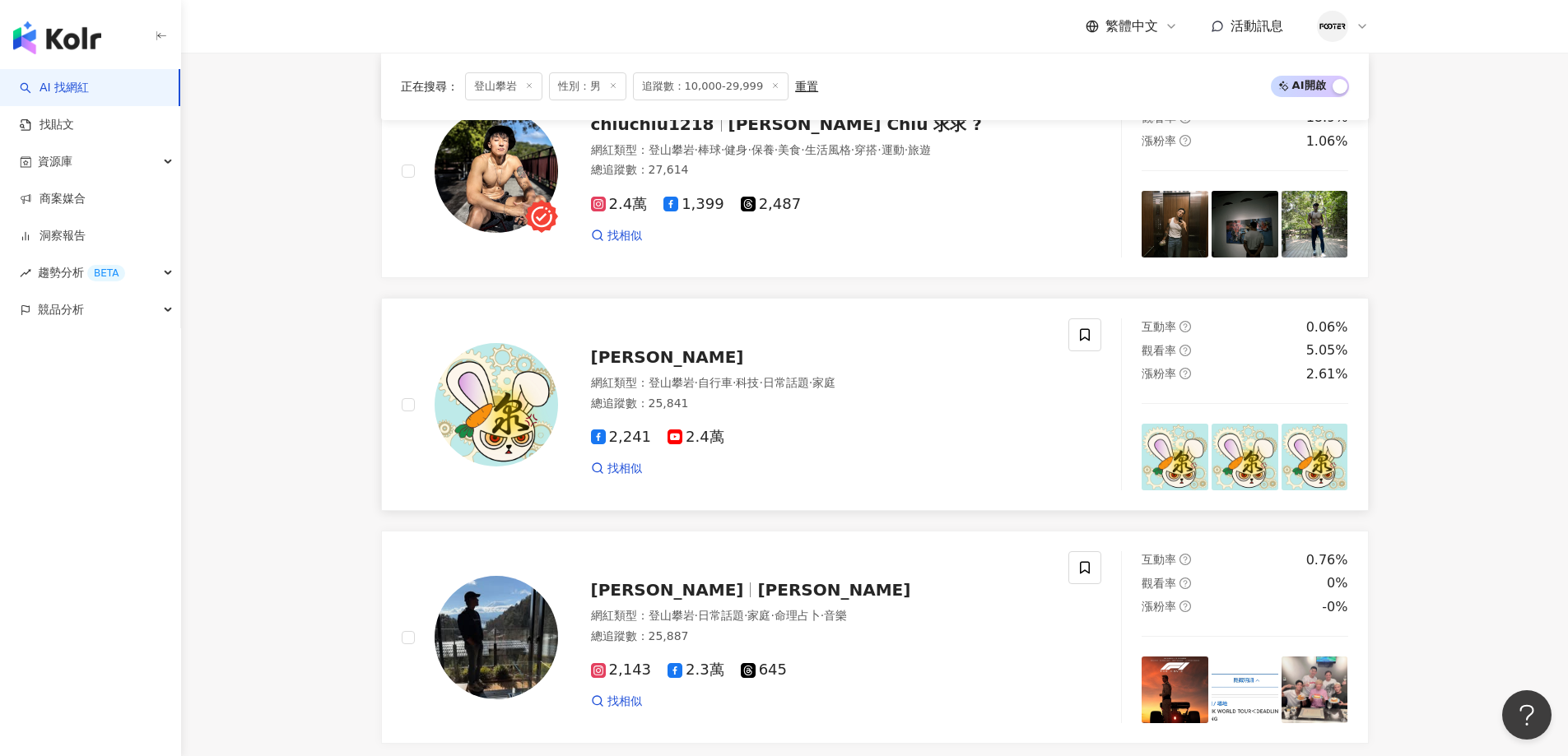
scroll to position [2222, 0]
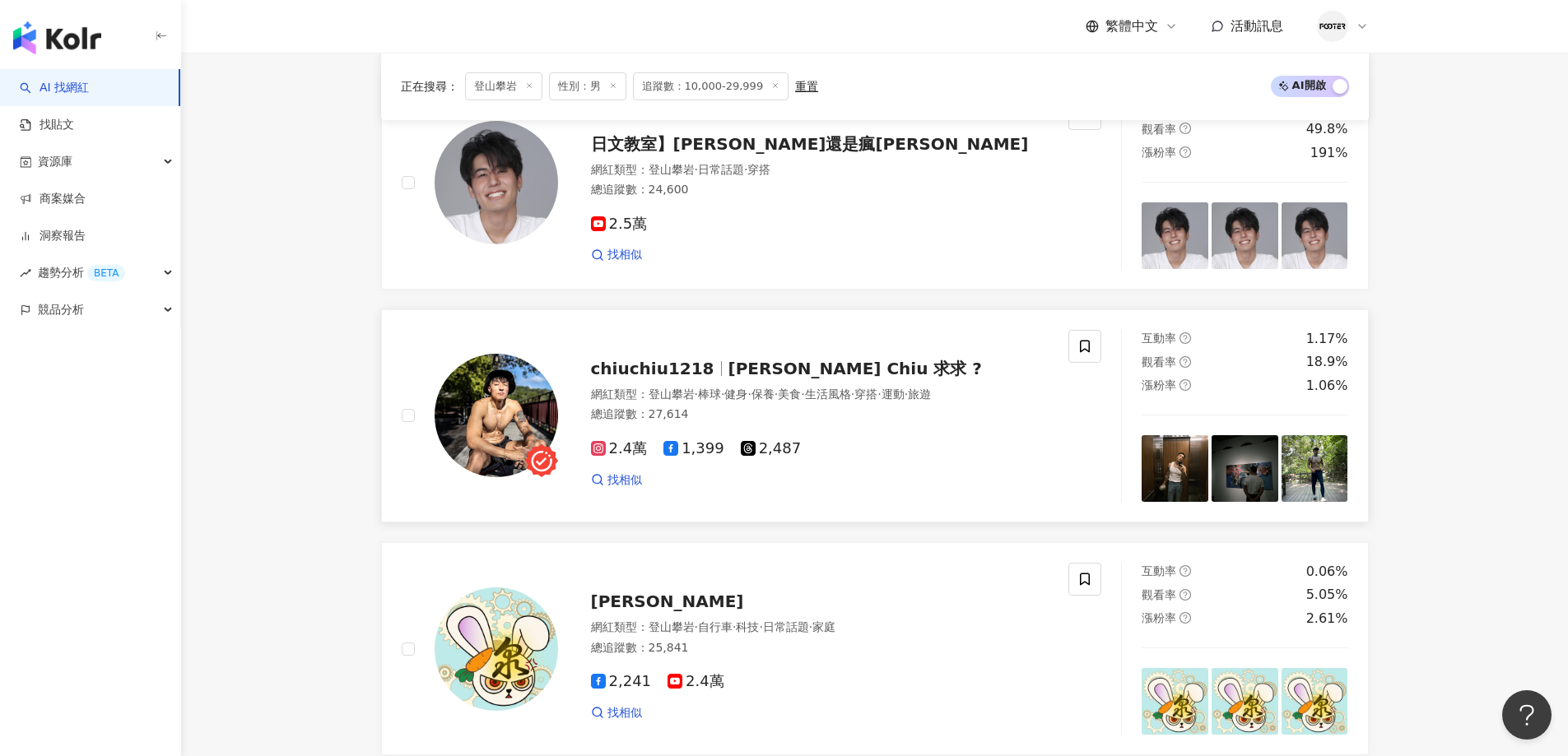
click at [728, 371] on span "邱求新 Chiu 求求 ?" at bounding box center [855, 368] width 253 height 20
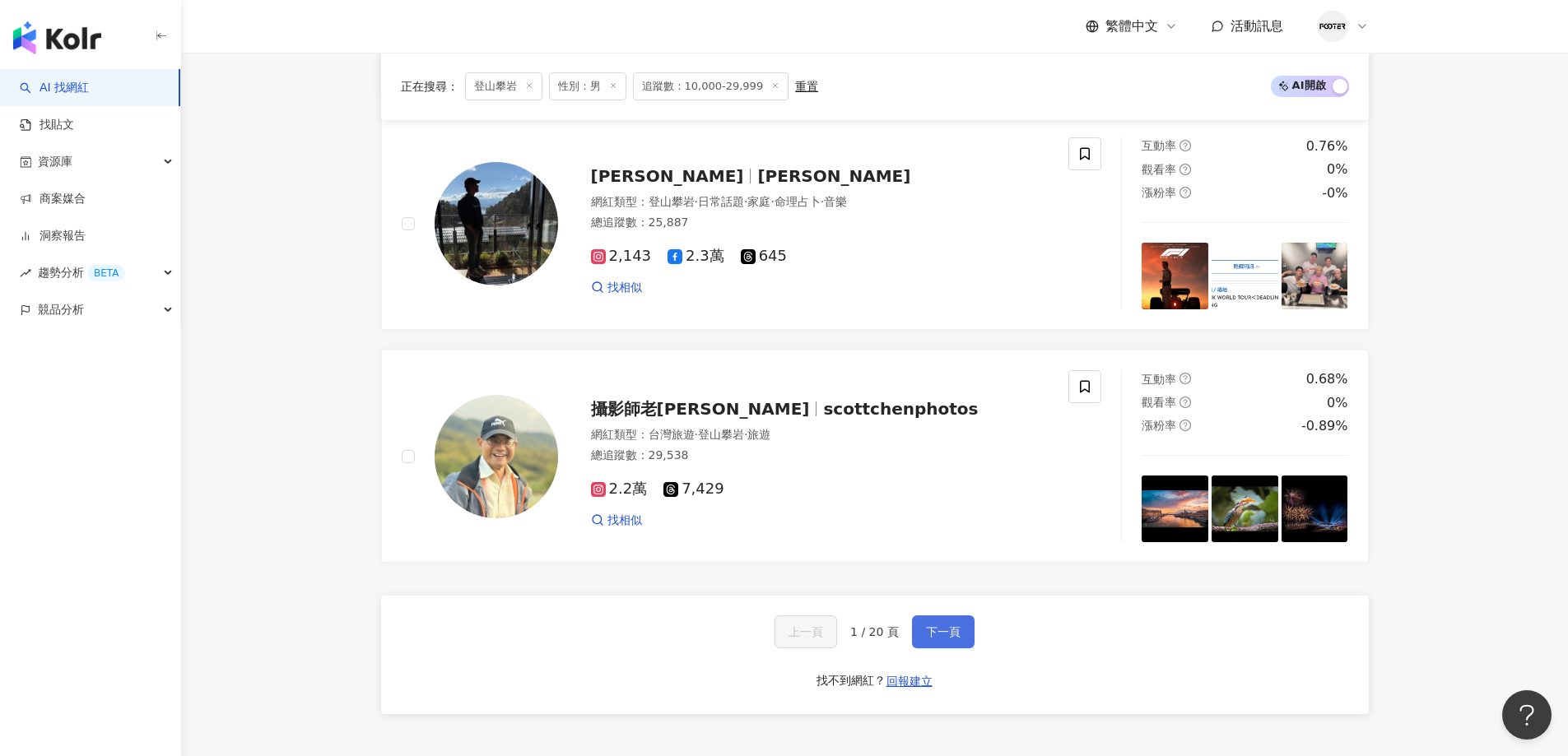
click at [926, 639] on span "下一頁" at bounding box center [943, 632] width 35 height 14
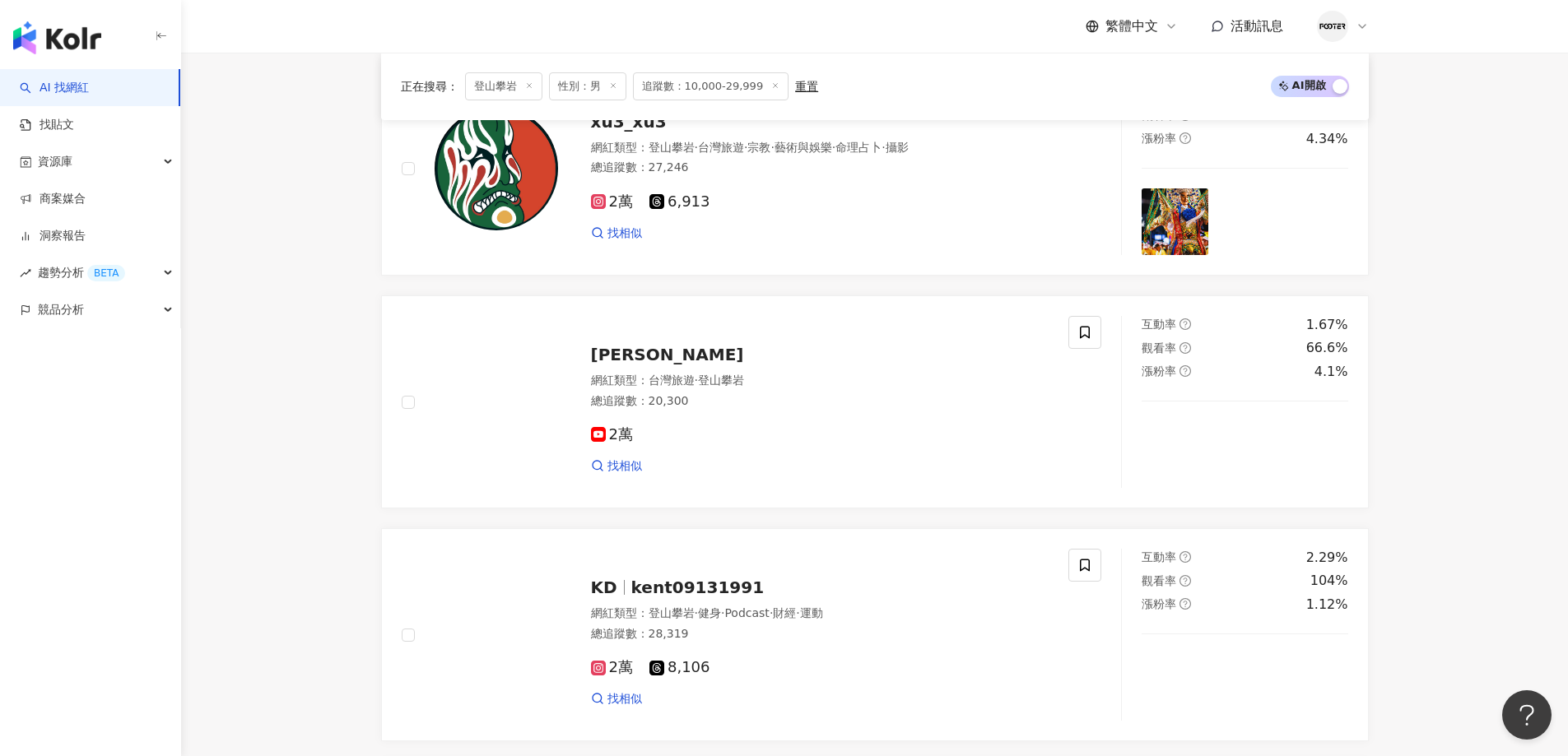
scroll to position [0, 0]
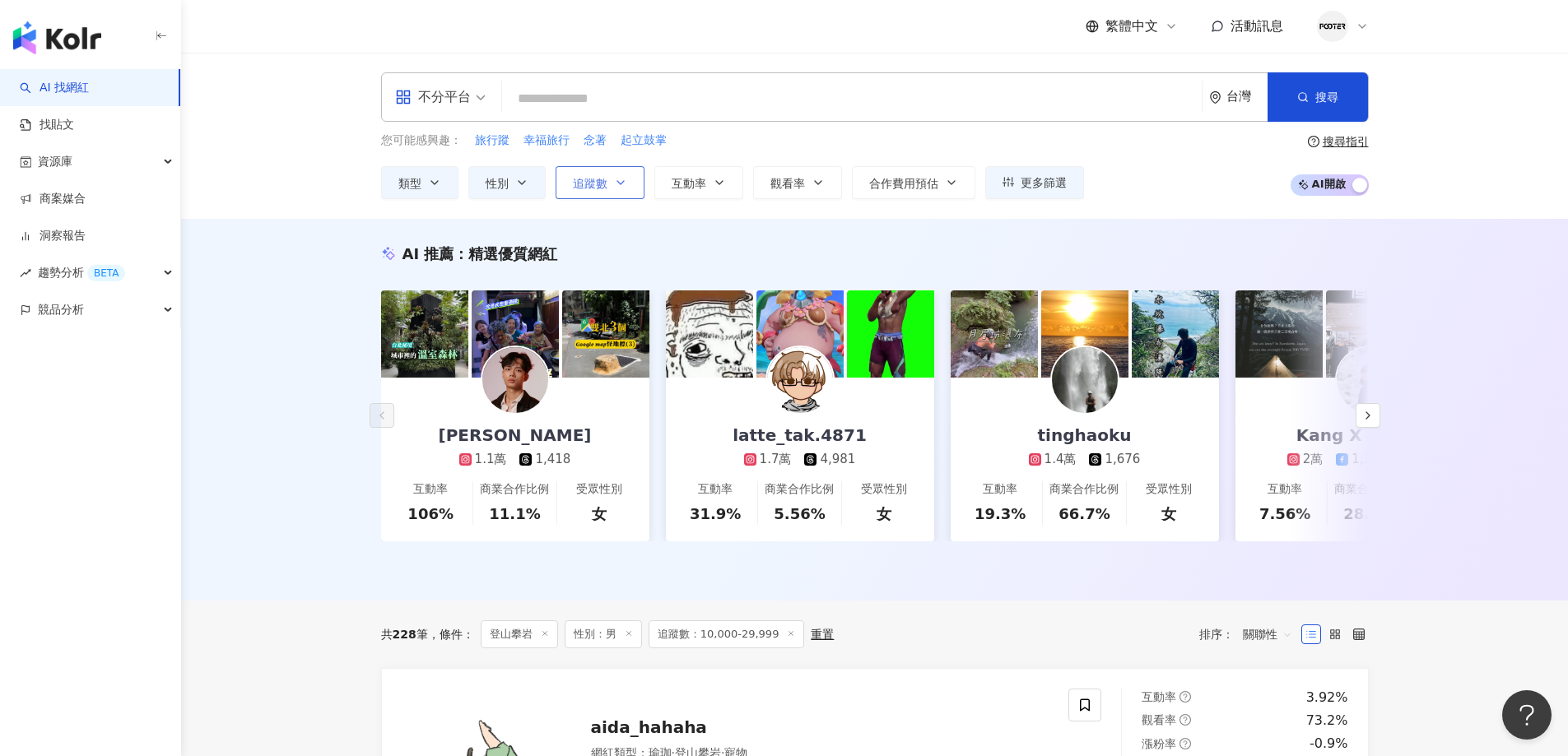
click at [595, 195] on button "追蹤數" at bounding box center [600, 183] width 89 height 33
click at [600, 204] on input "*****" at bounding box center [600, 204] width 0 height 0
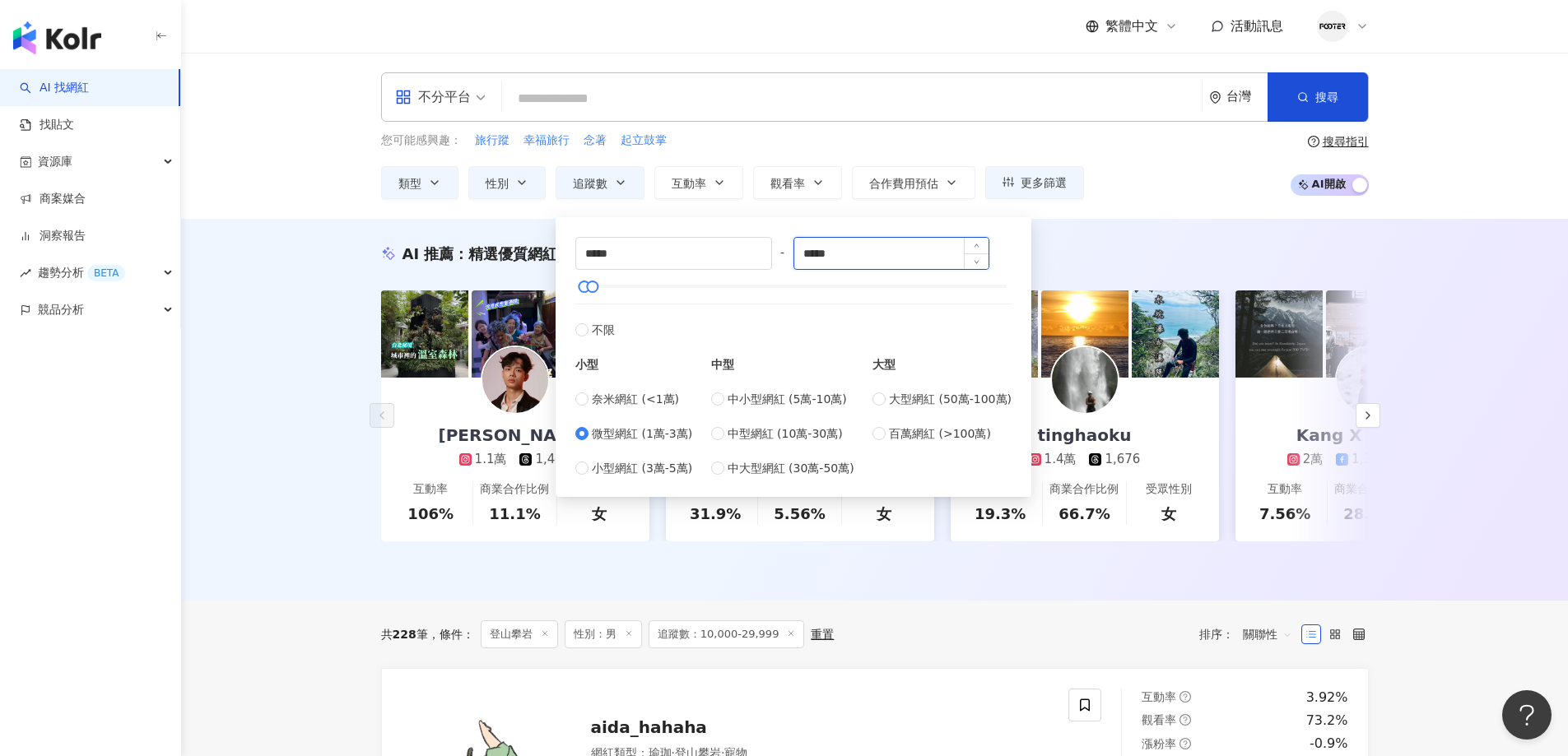
click at [832, 251] on input "*****" at bounding box center [891, 253] width 195 height 31
type input "*****"
click at [1157, 234] on div "AI 推薦 ： 精選優質網紅 王振恩 1.1萬 1,418 互動率 106% 商業合作比例 11.1% 受眾性別 女 latte_tak.4871 1.7萬 …" at bounding box center [874, 410] width 1387 height 382
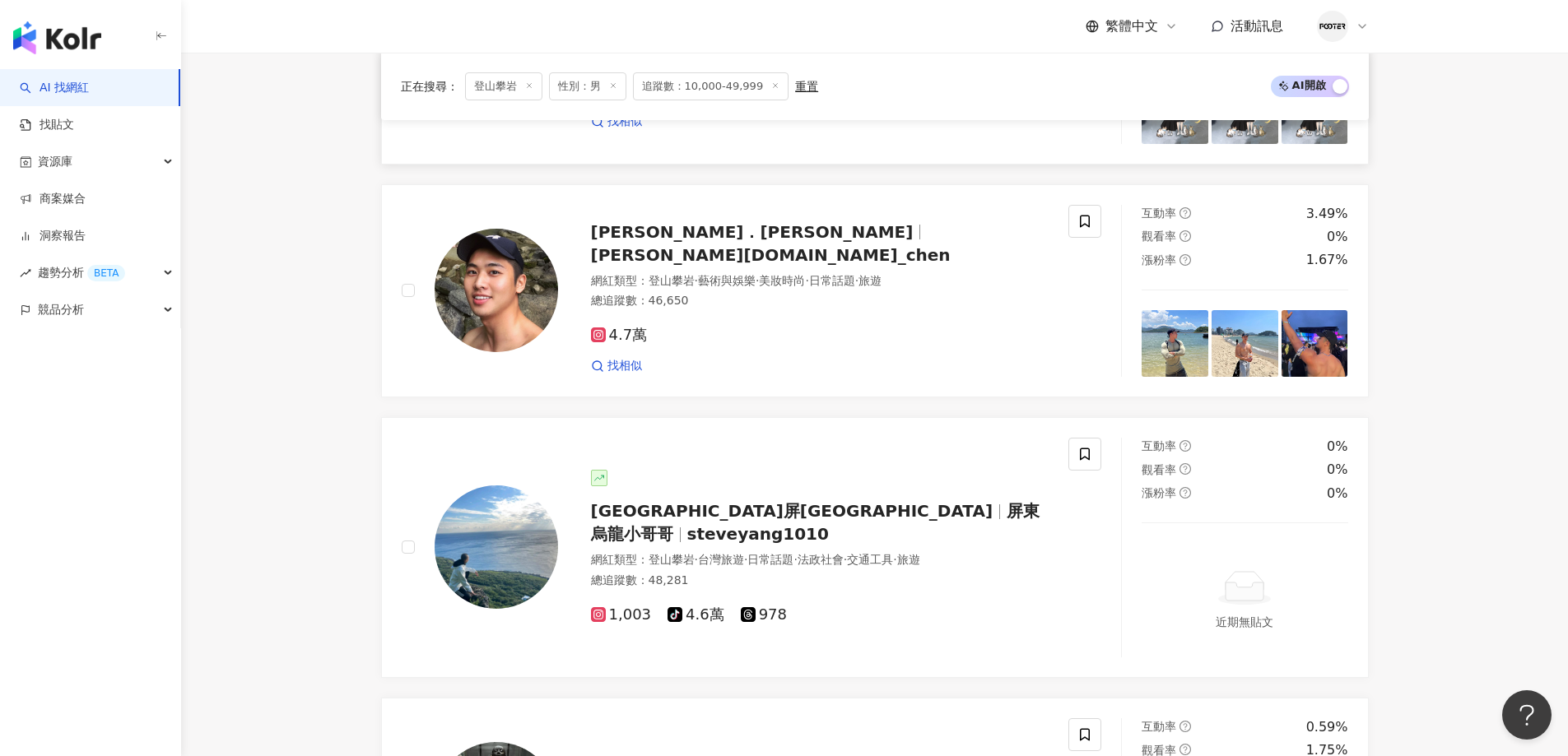
scroll to position [741, 0]
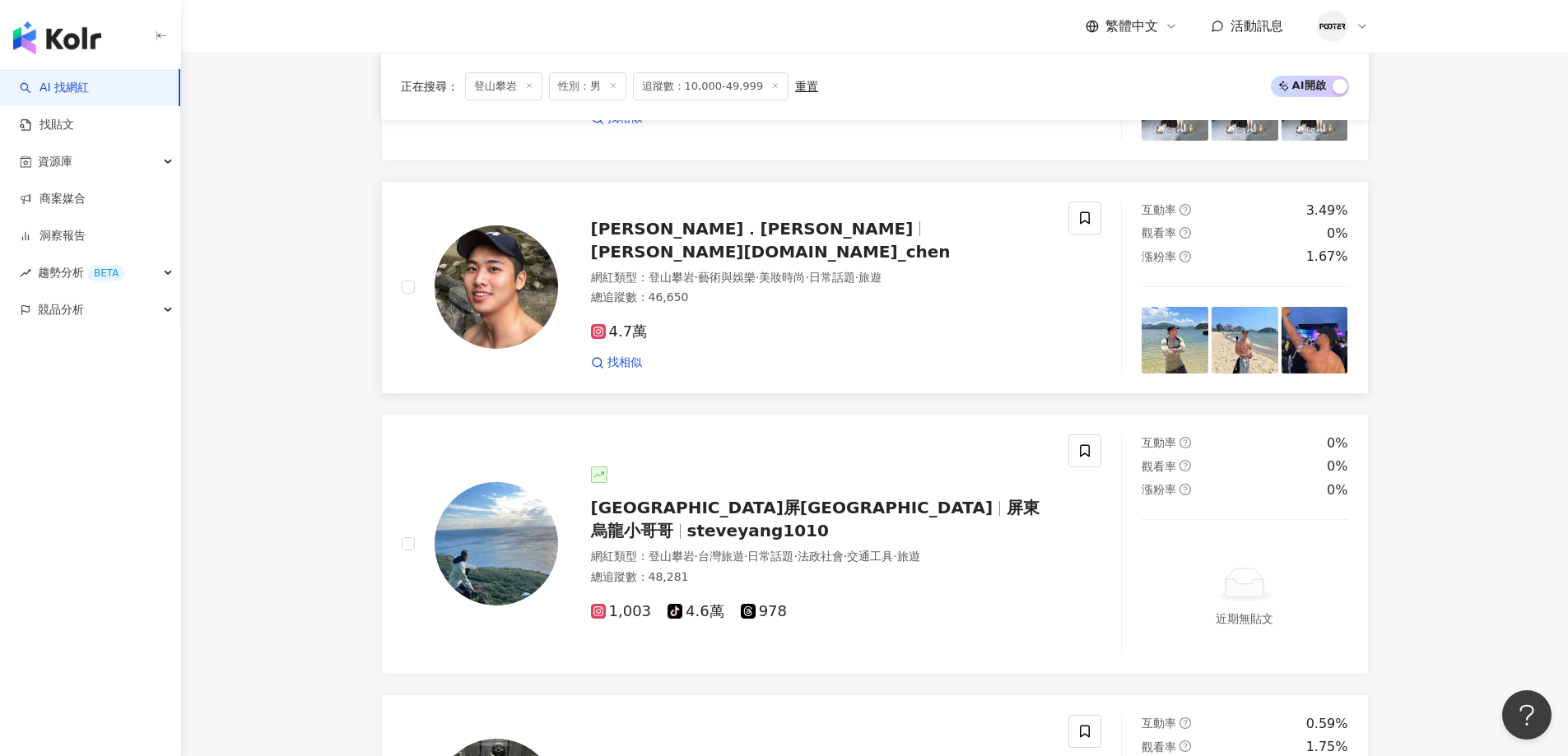
click at [652, 239] on span "Henry．亨利" at bounding box center [753, 228] width 323 height 20
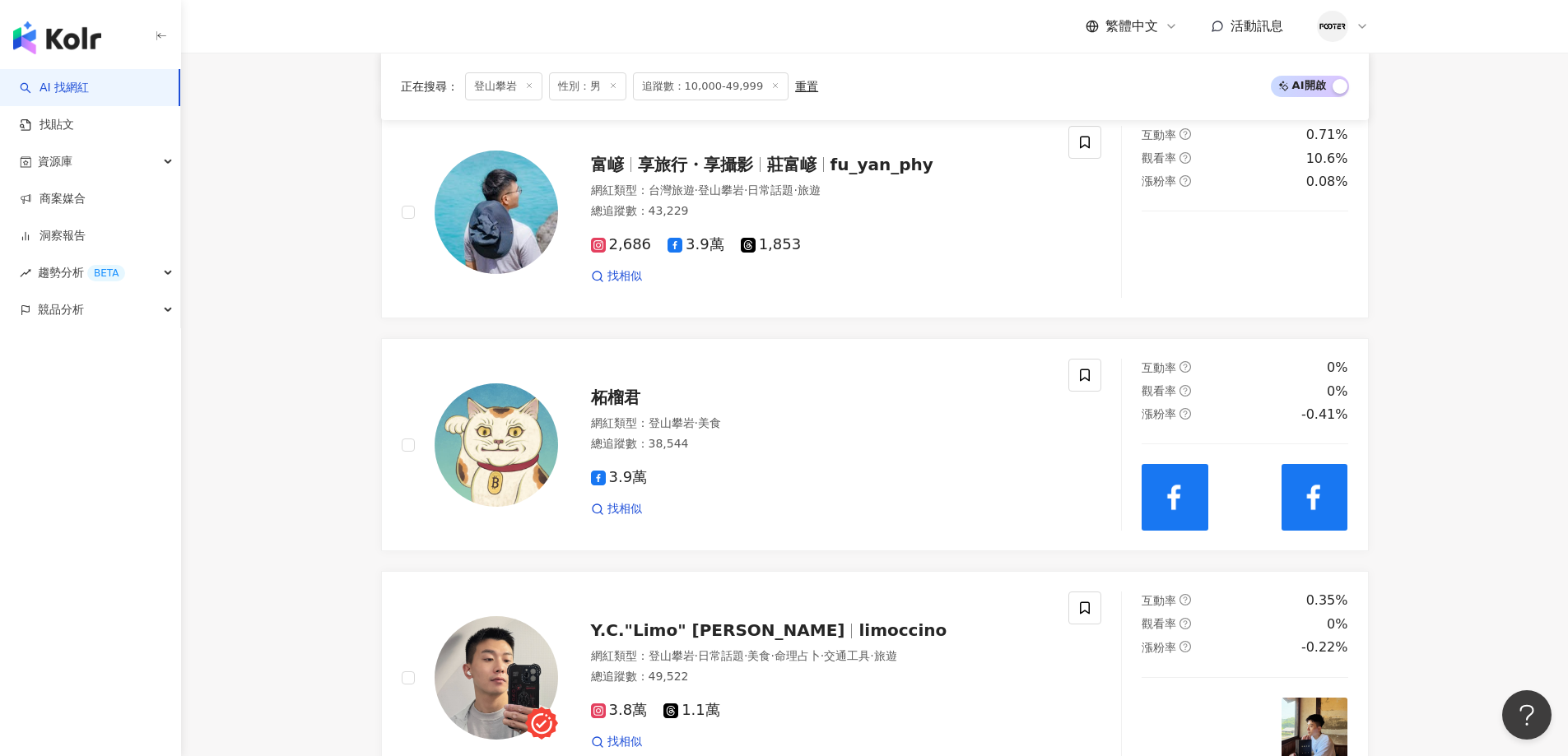
scroll to position [2963, 0]
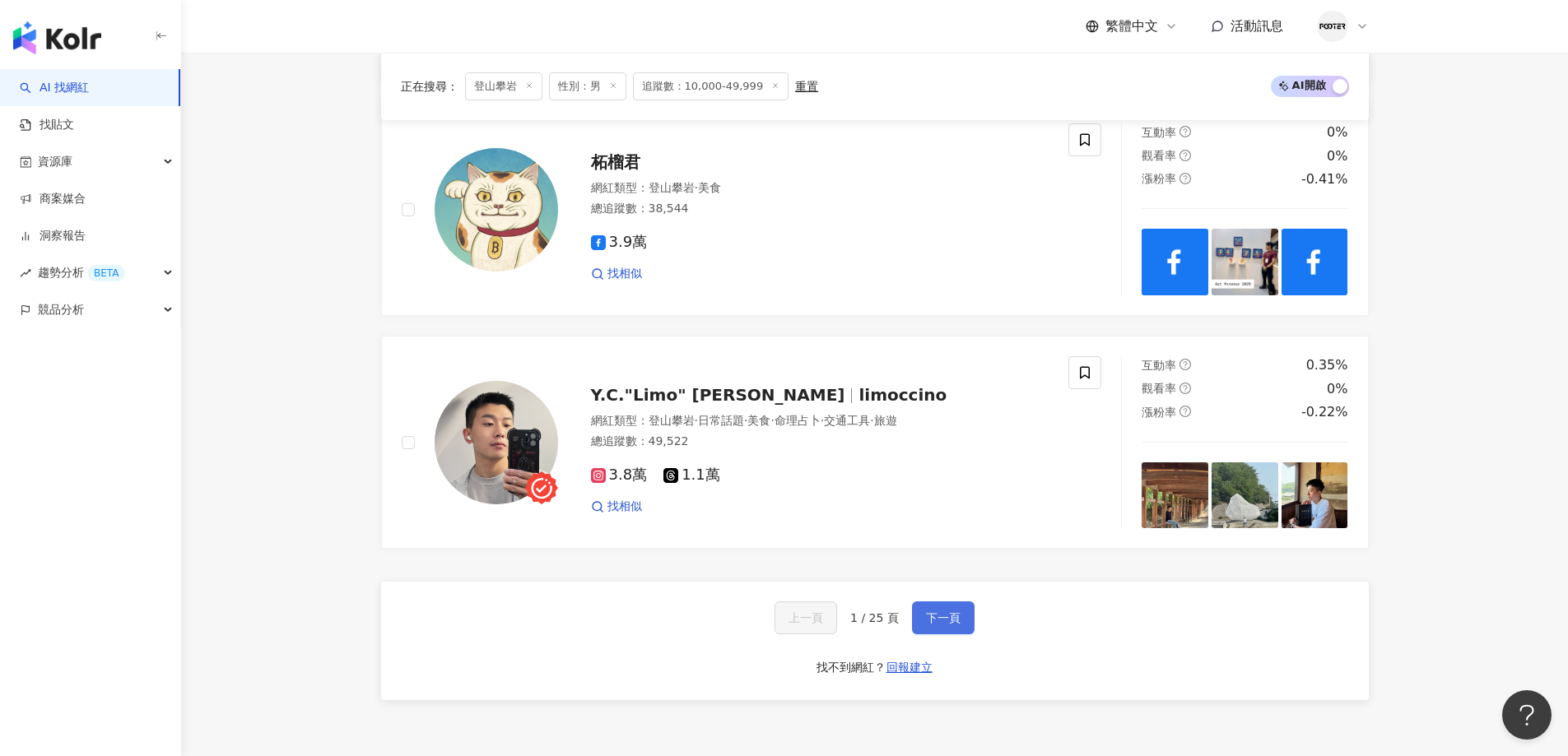
click at [942, 635] on button "下一頁" at bounding box center [944, 618] width 63 height 33
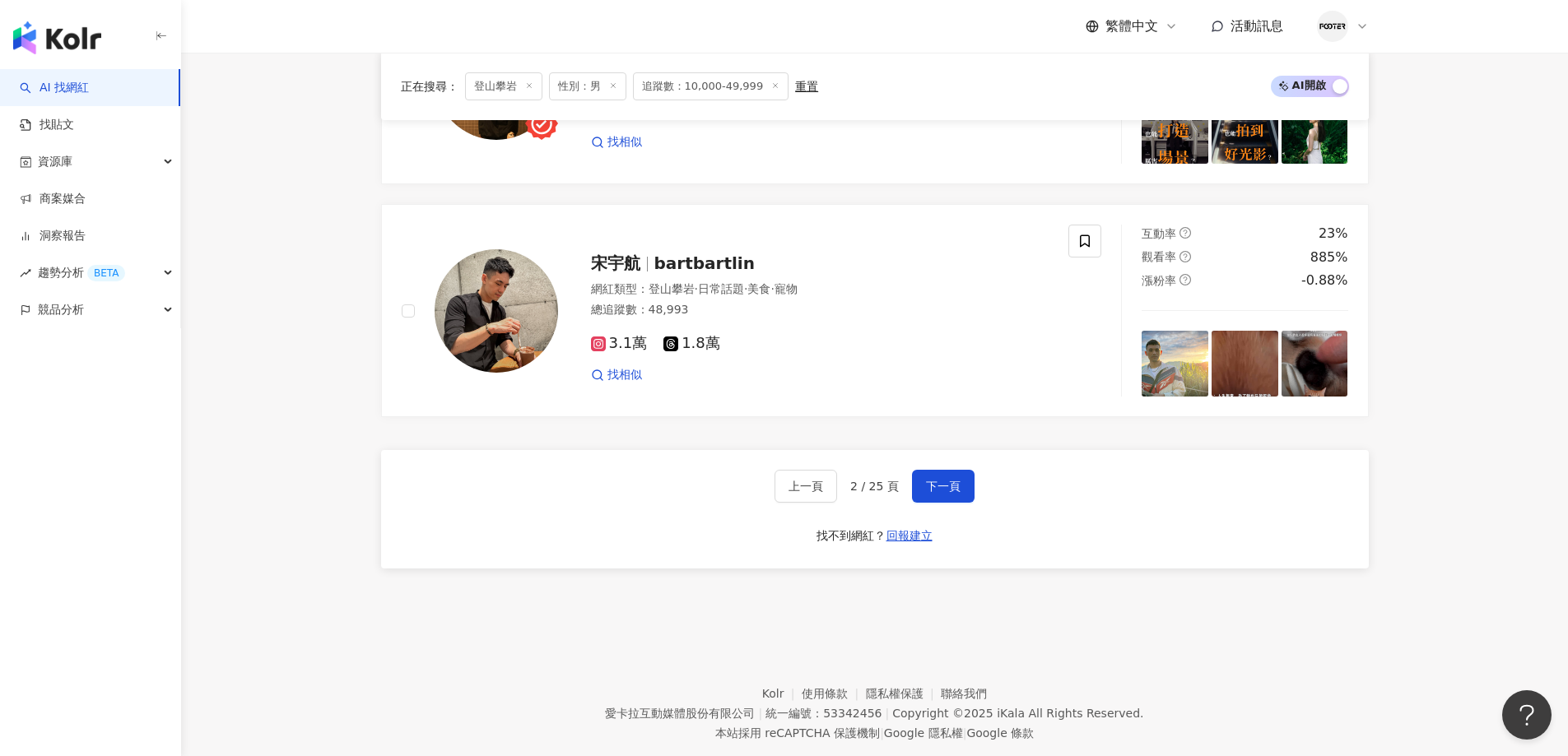
scroll to position [3143, 0]
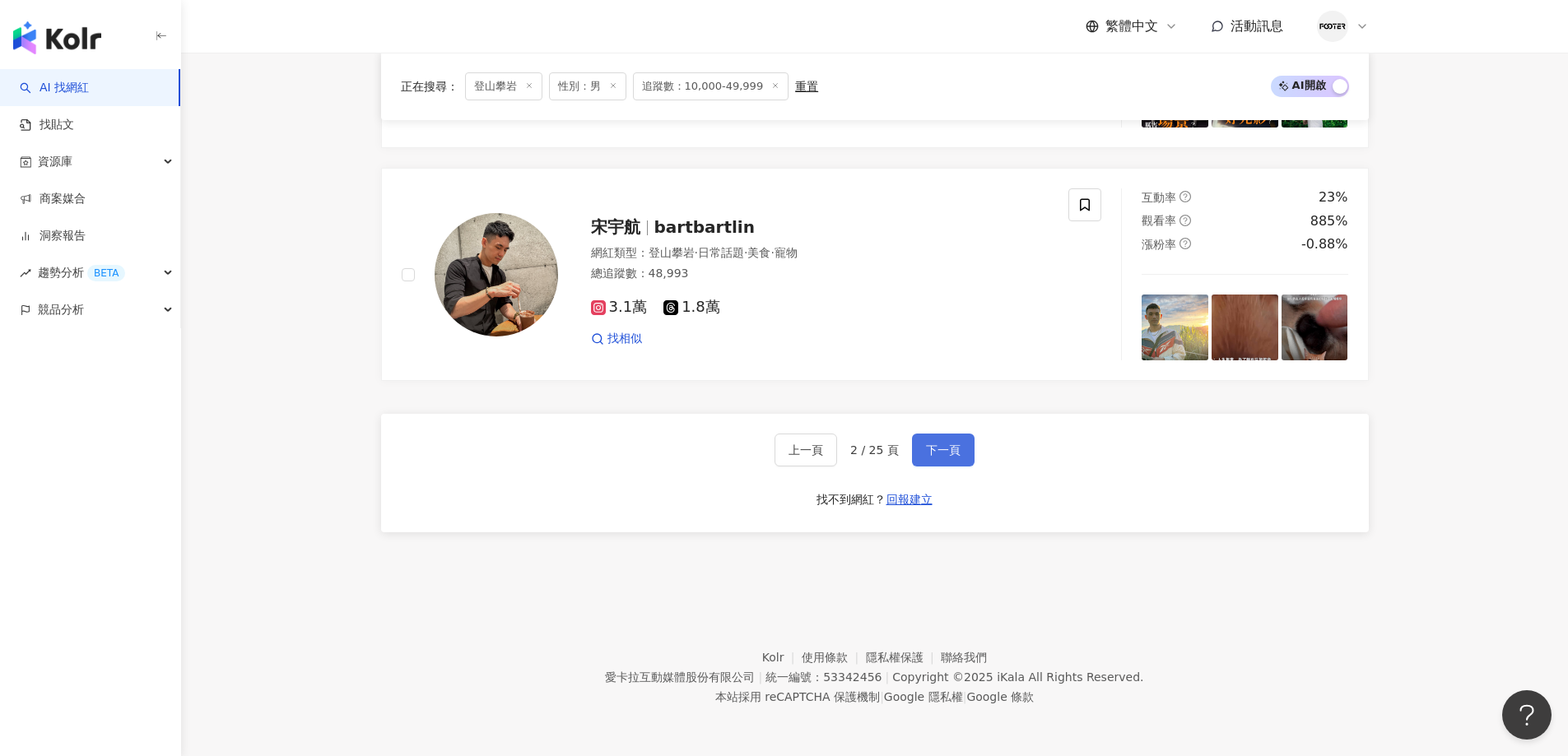
click at [939, 449] on span "下一頁" at bounding box center [943, 450] width 35 height 14
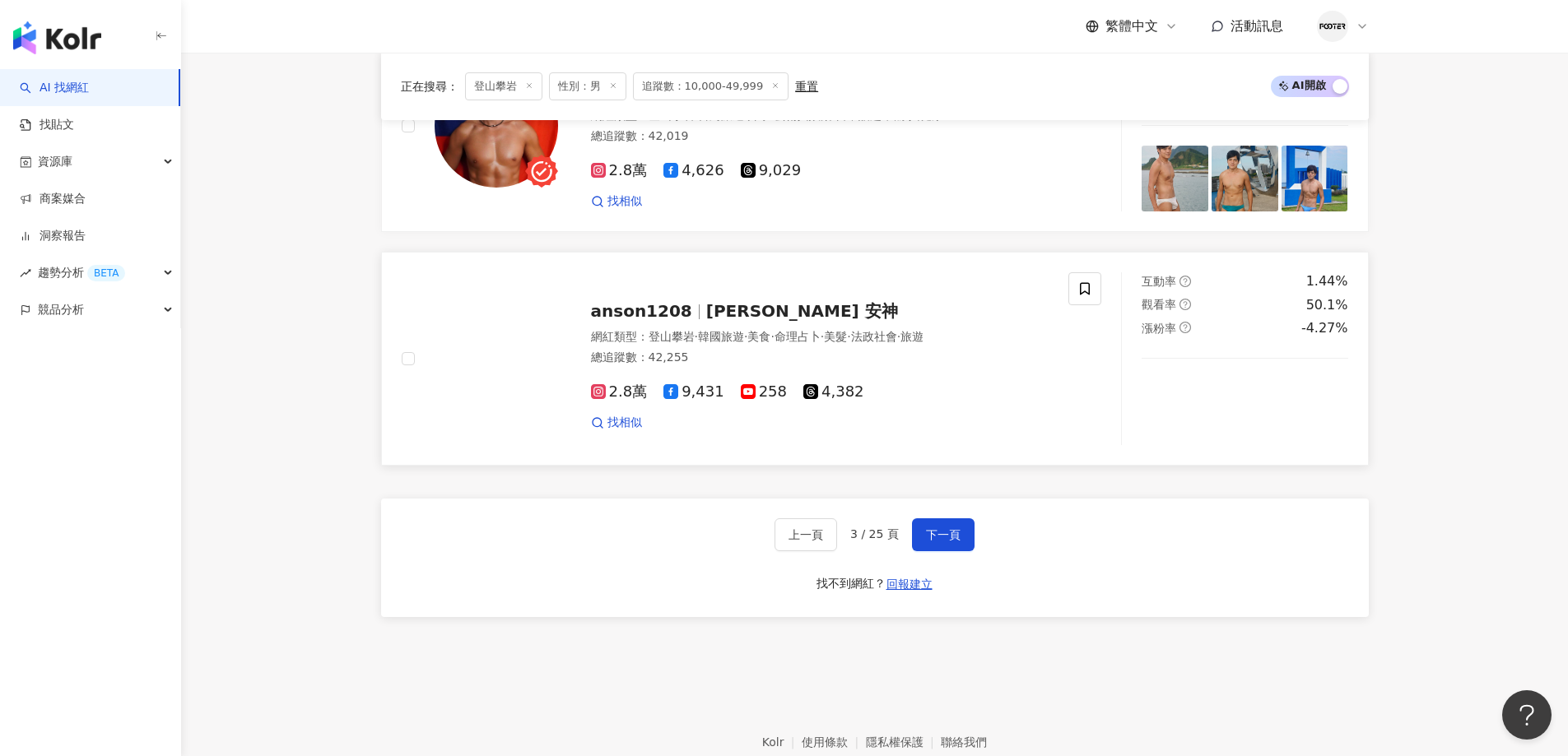
scroll to position [3061, 0]
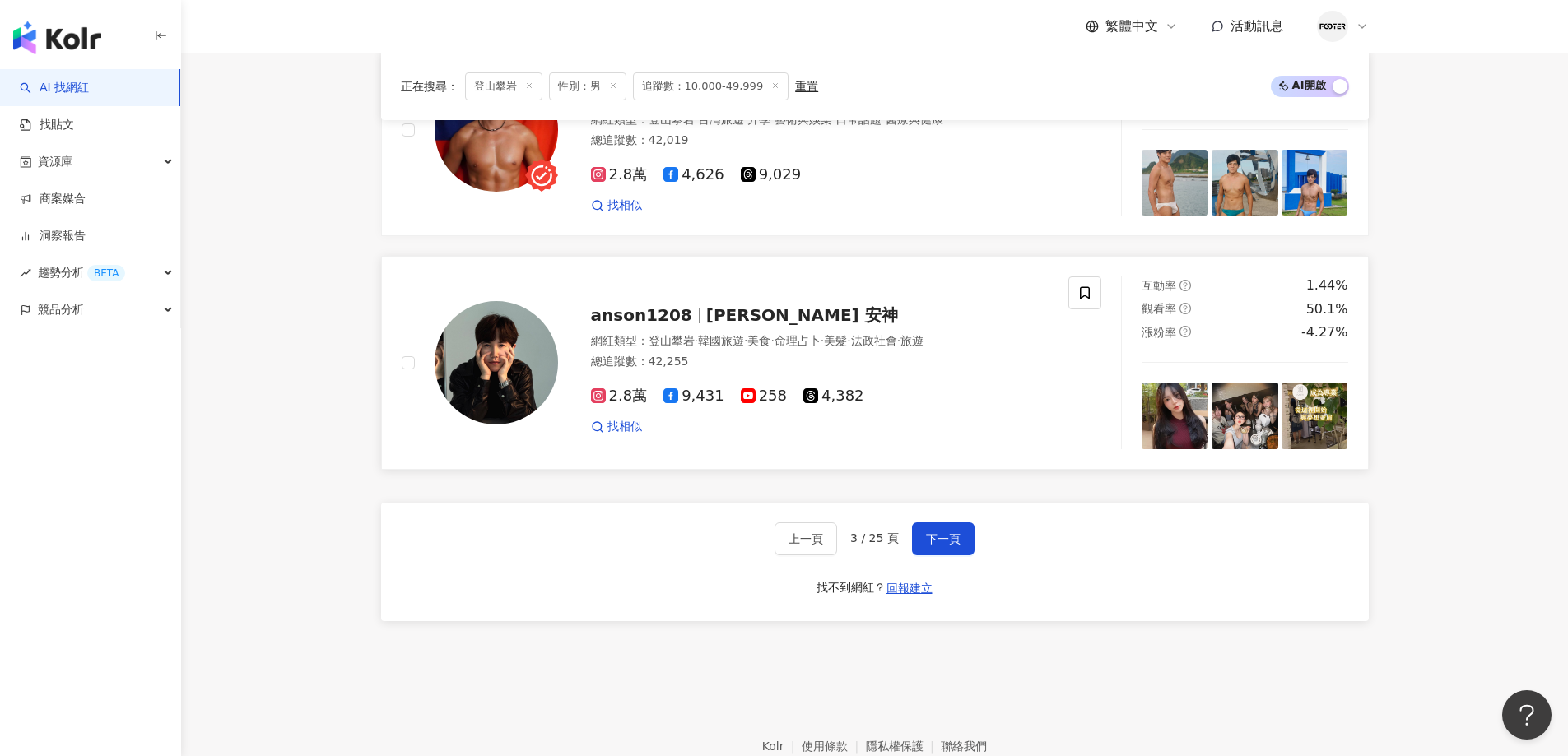
click at [791, 305] on span "Anson Hsieh 安神" at bounding box center [802, 314] width 192 height 20
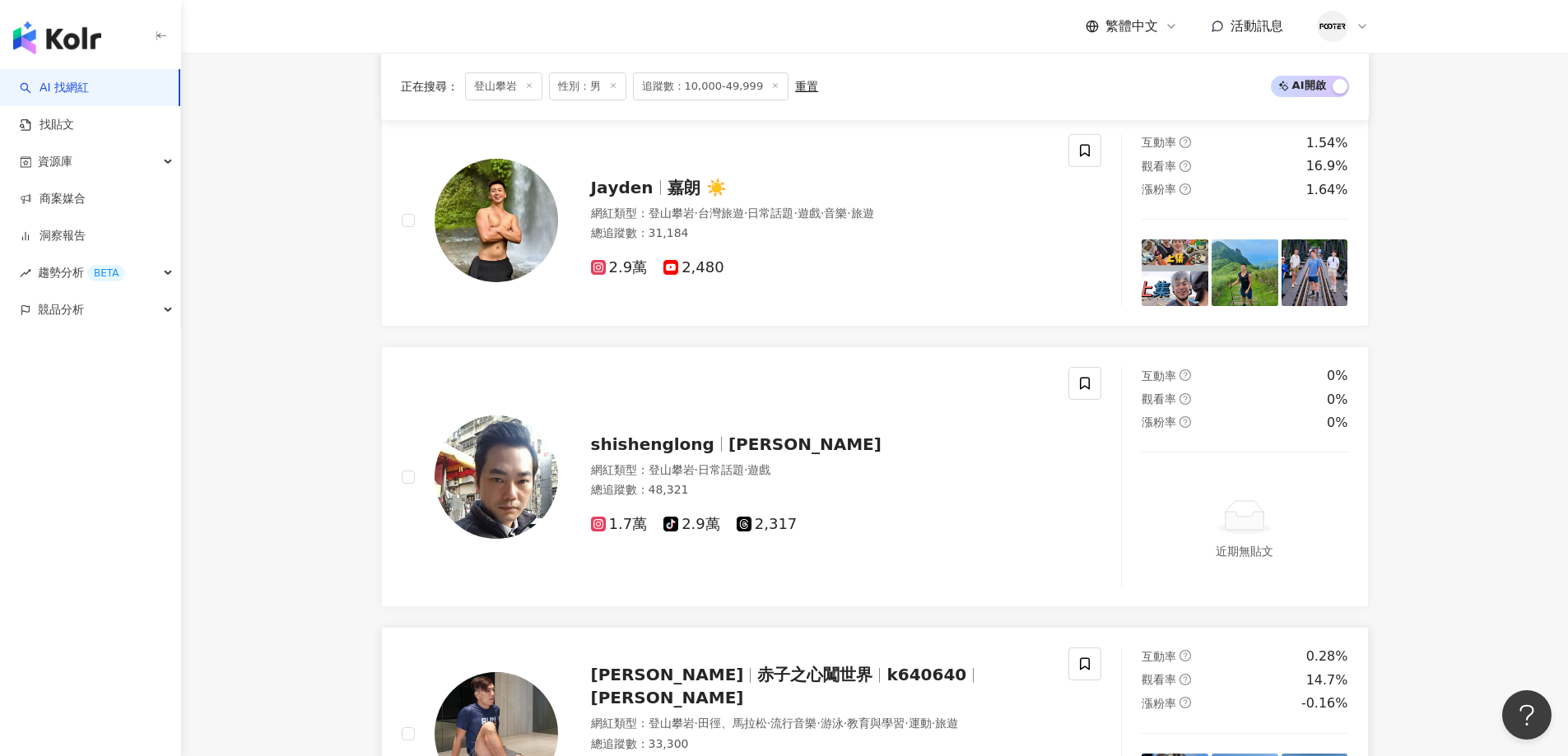
scroll to position [1662, 0]
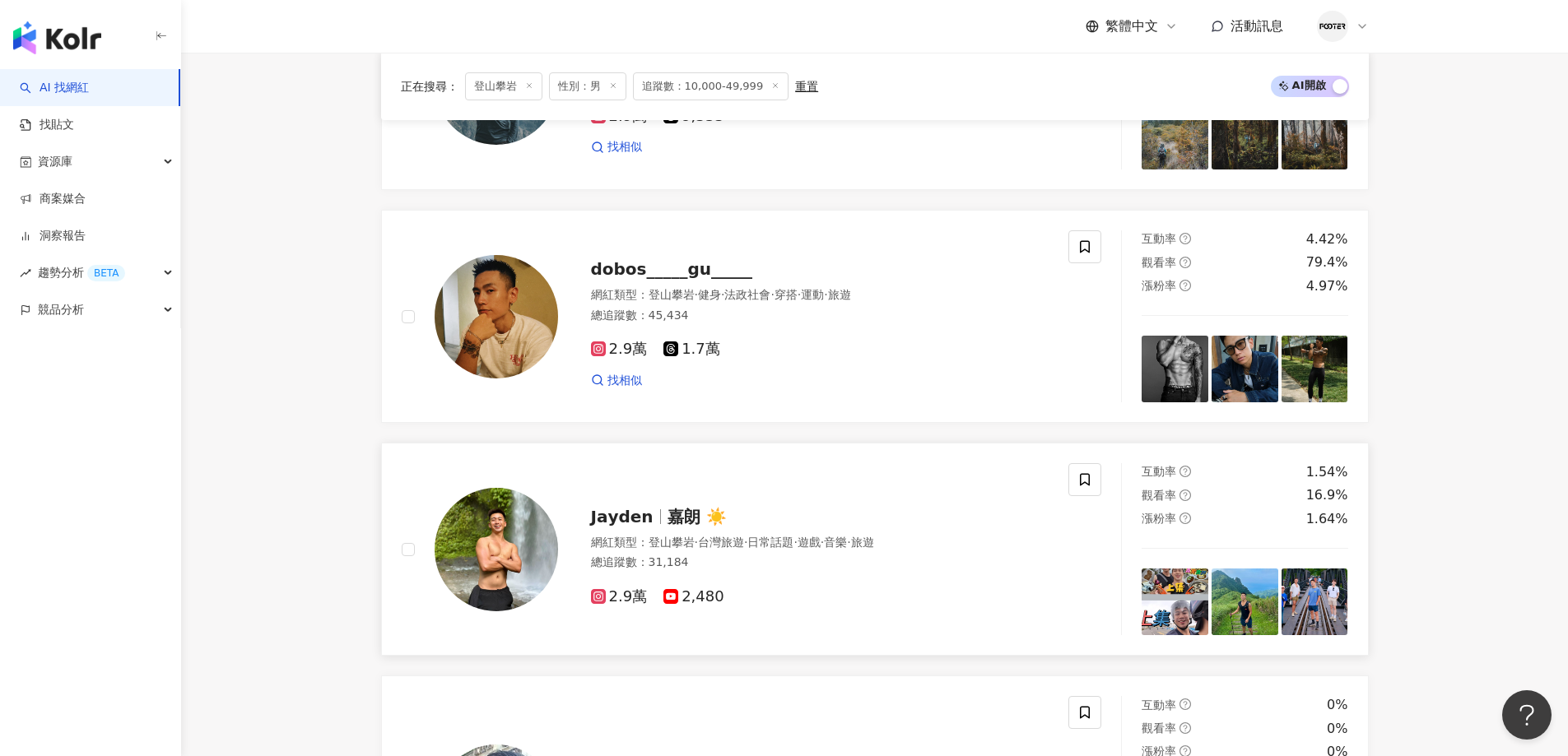
click at [668, 515] on span "嘉朗 ☀️" at bounding box center [697, 516] width 59 height 20
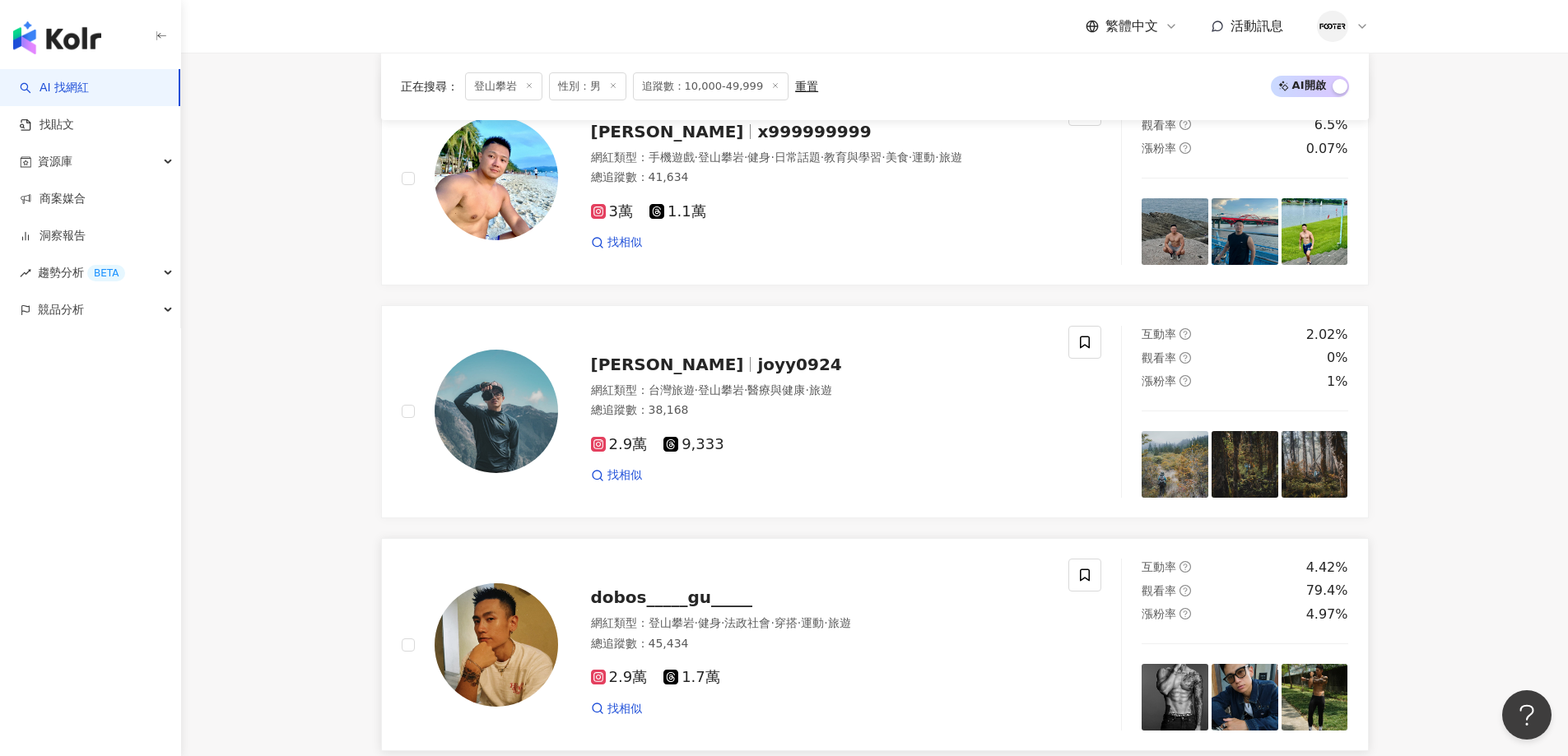
scroll to position [1333, 0]
click at [747, 384] on span "·" at bounding box center [746, 391] width 3 height 14
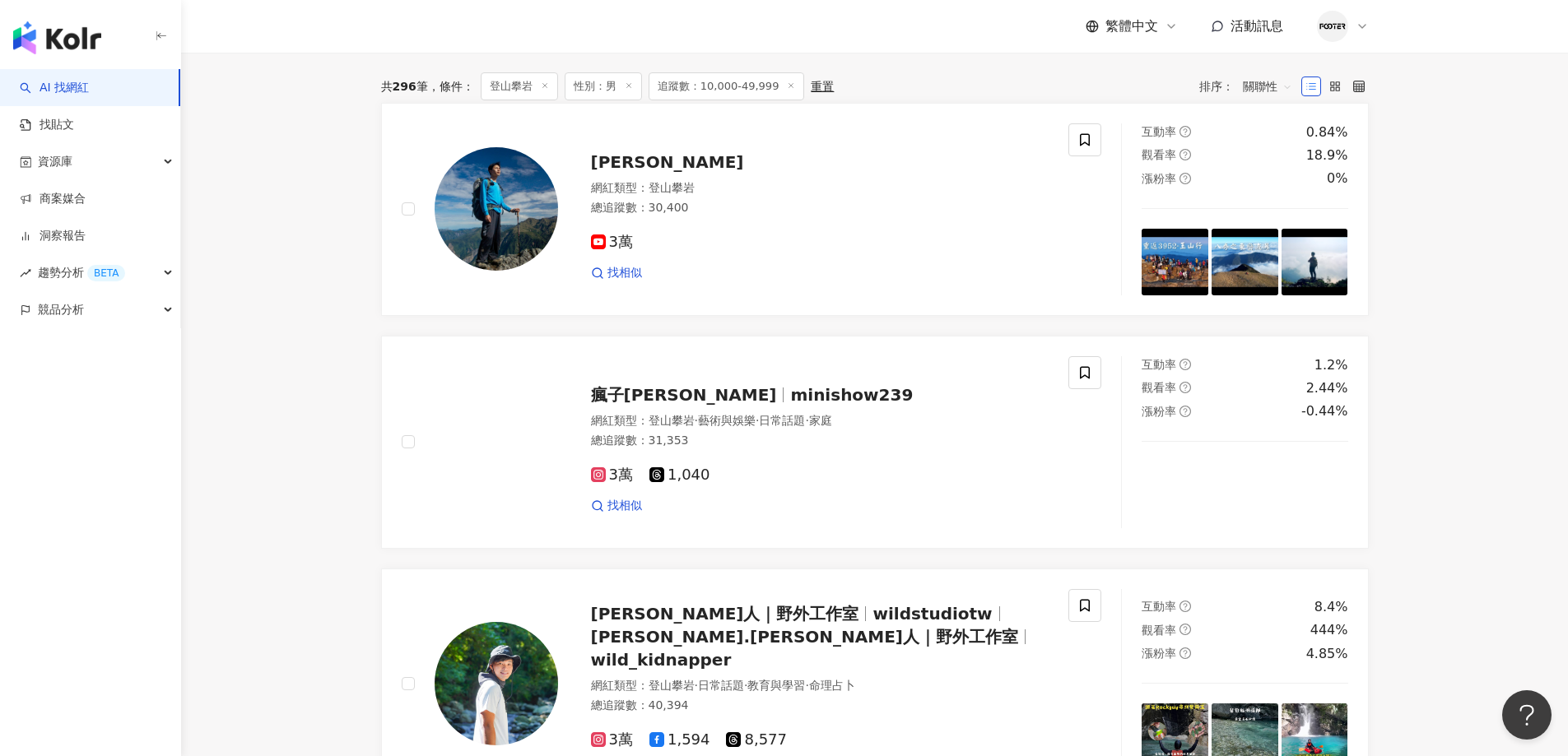
scroll to position [592, 0]
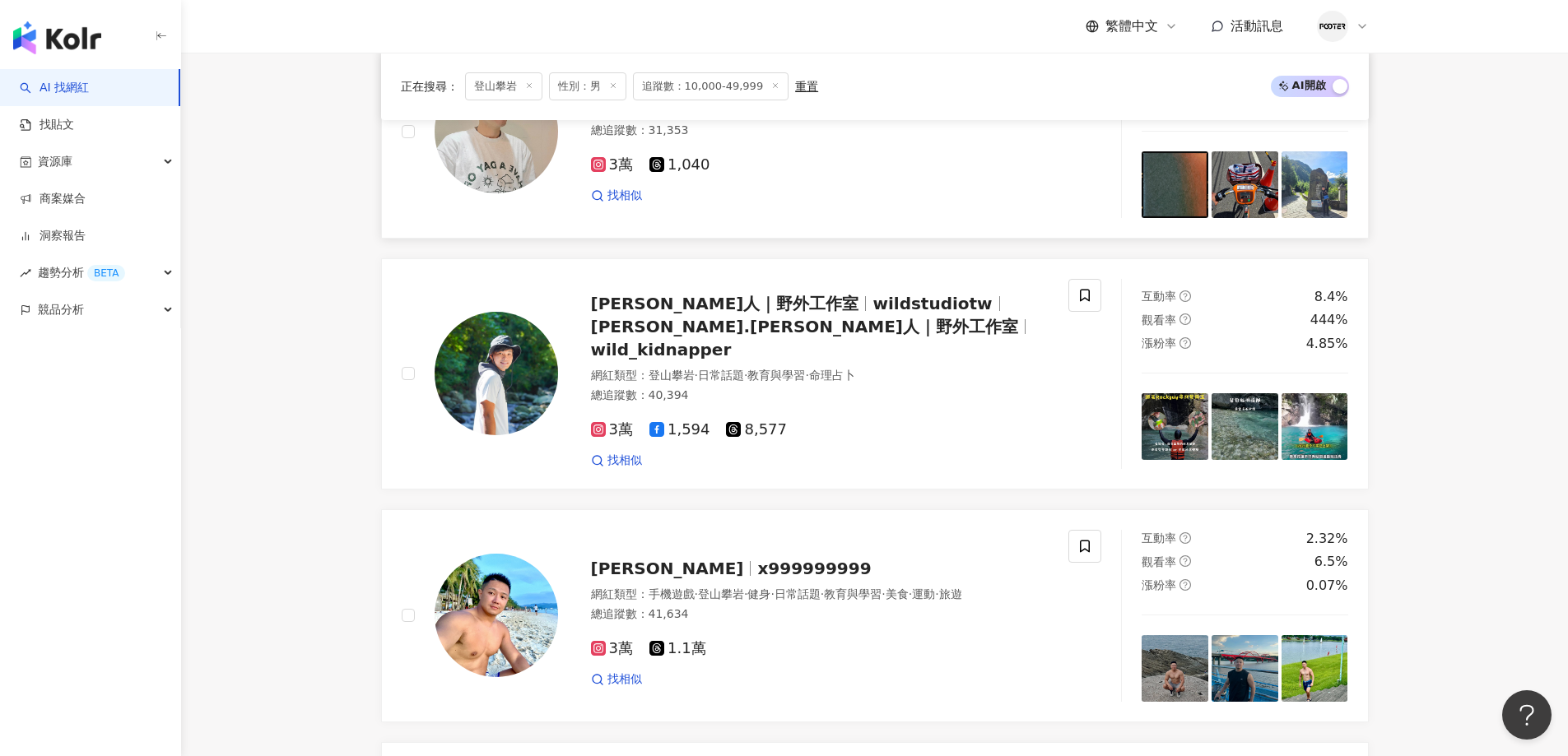
scroll to position [756, 0]
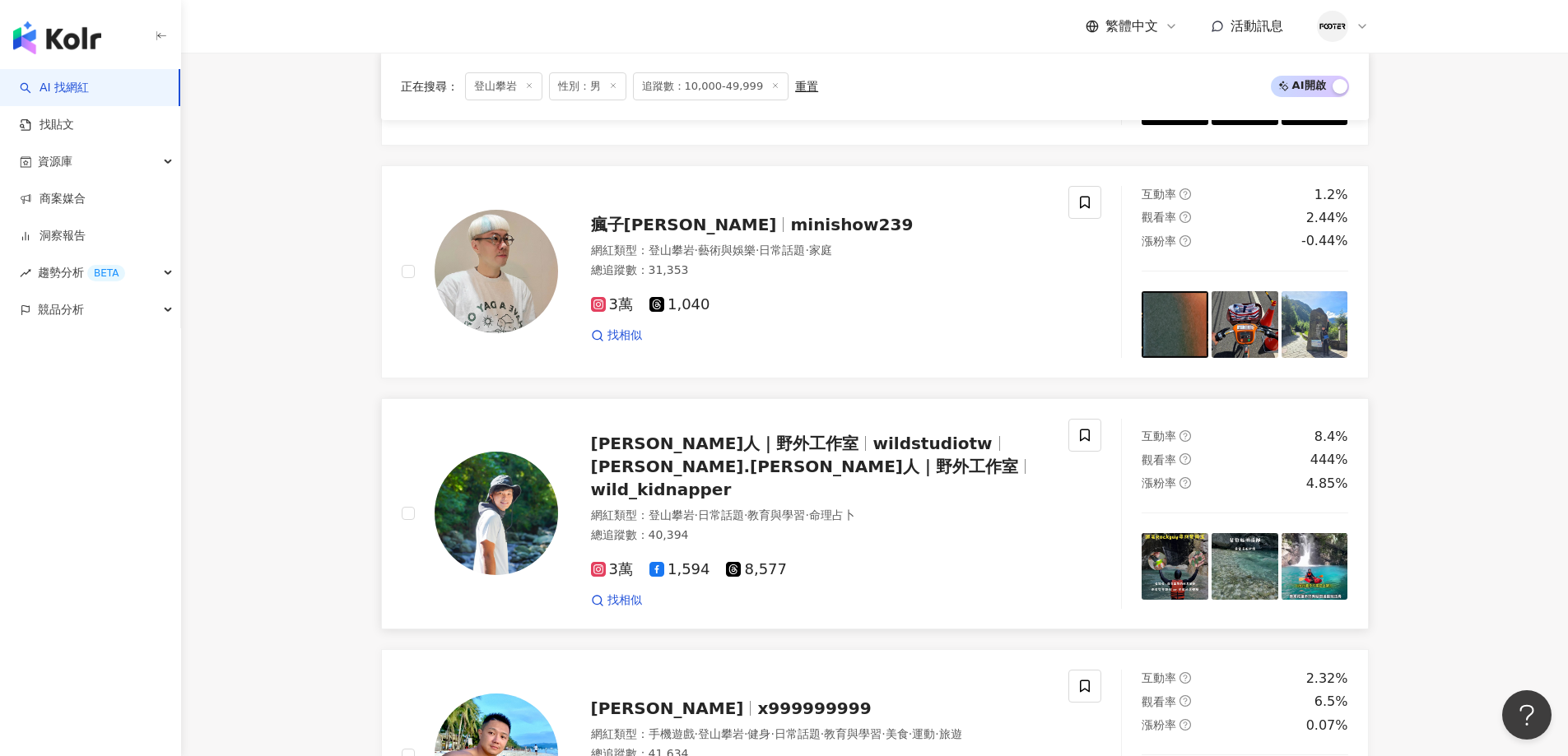
click at [711, 480] on span "wild_kidnapper" at bounding box center [662, 489] width 141 height 20
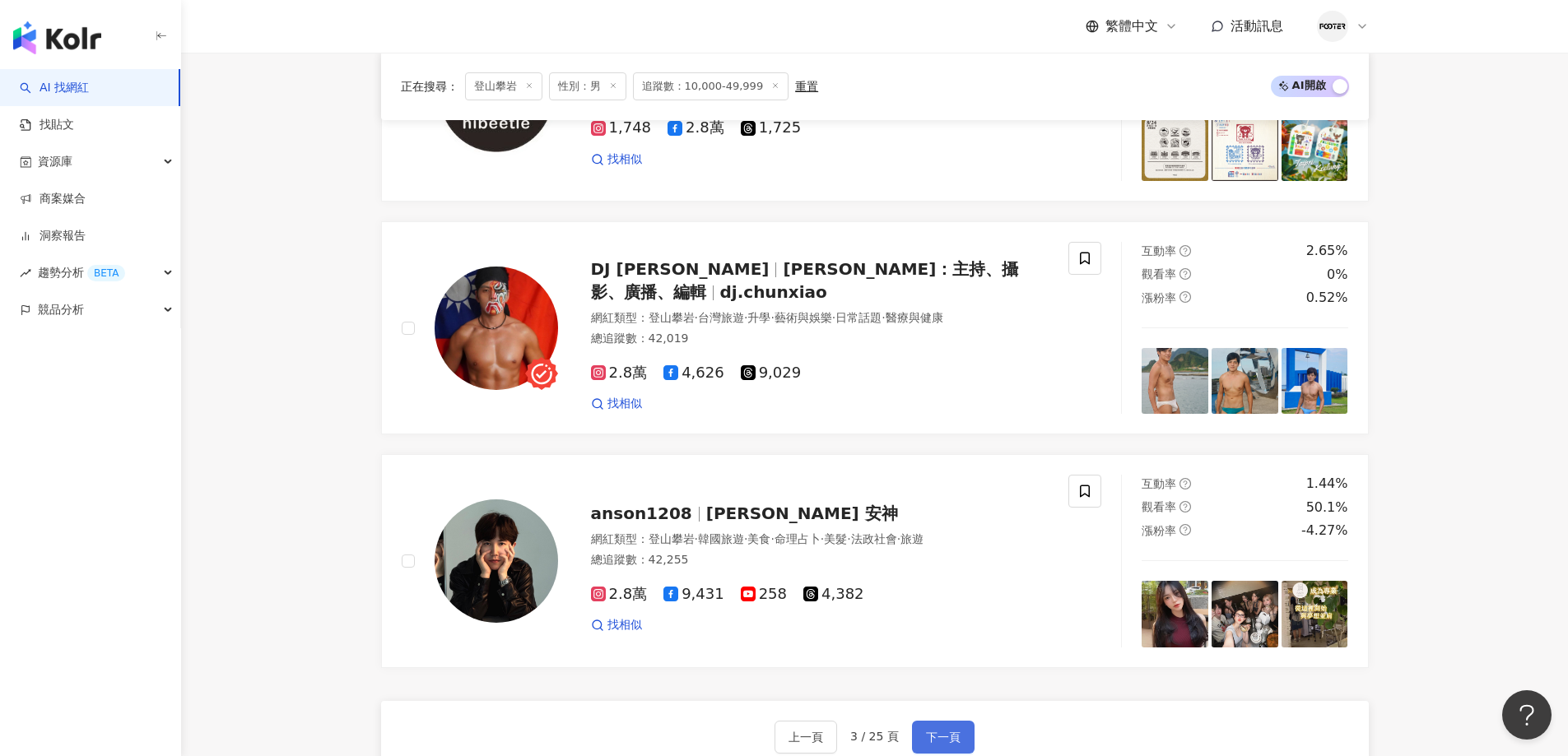
scroll to position [3143, 0]
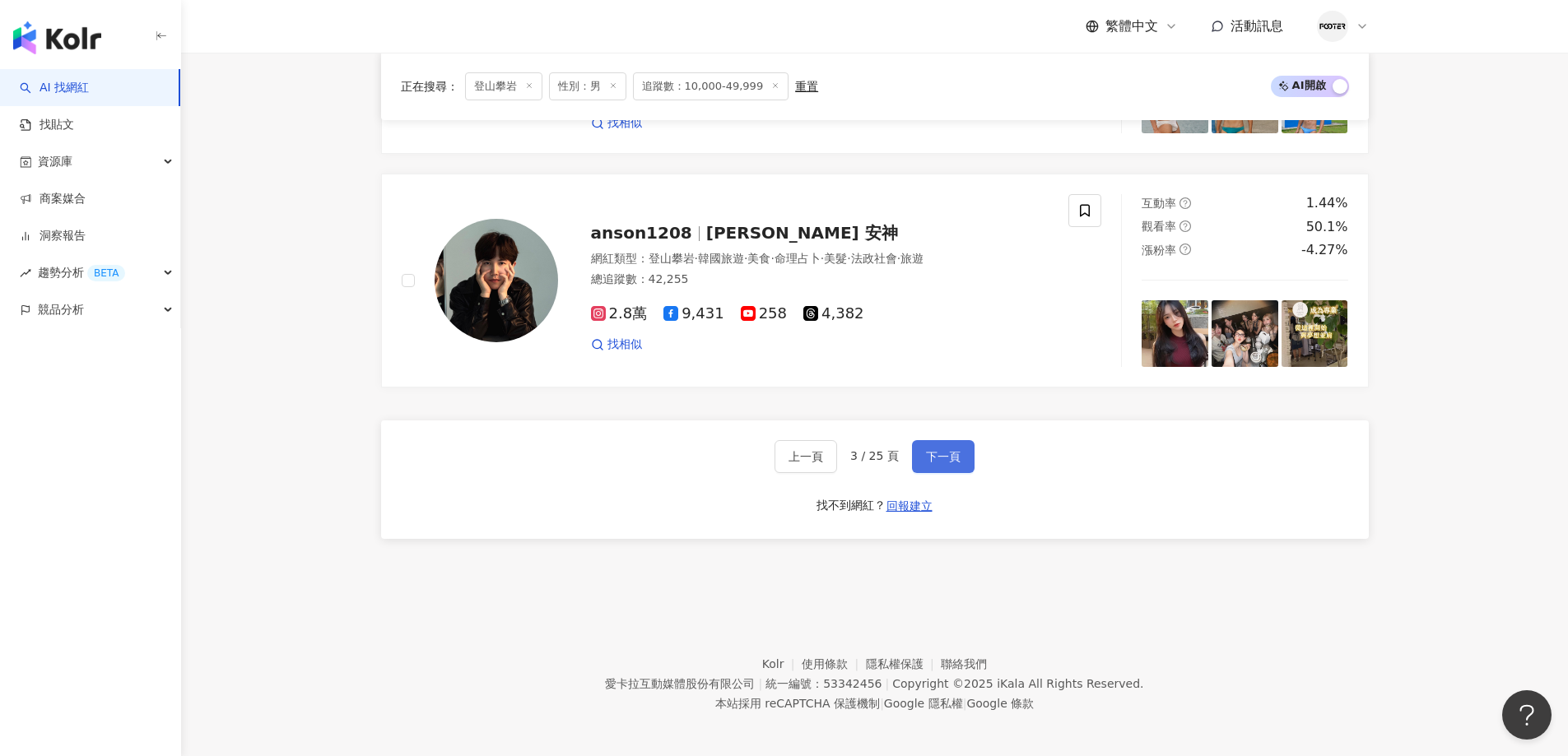
click at [954, 440] on button "下一頁" at bounding box center [944, 456] width 63 height 33
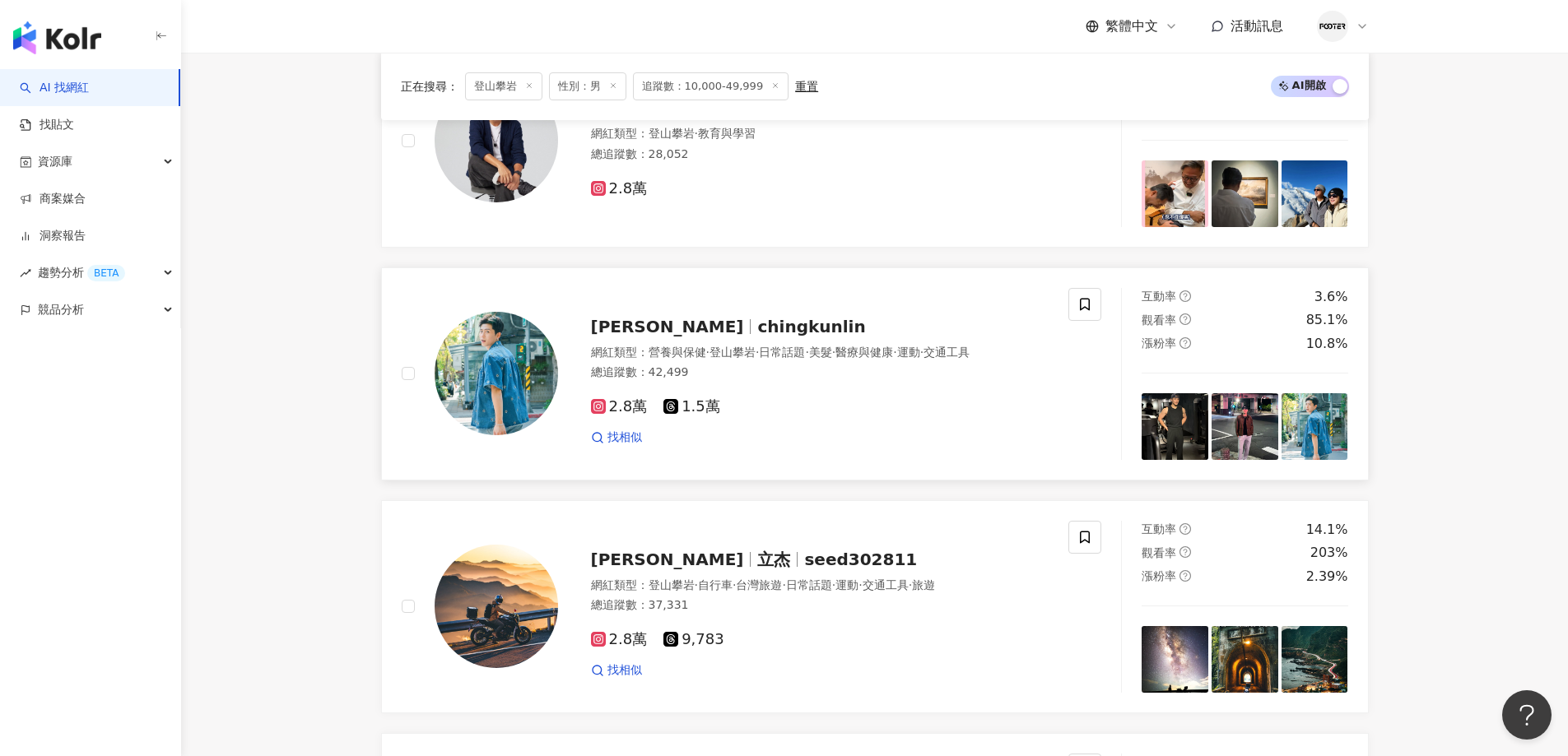
scroll to position [1284, 0]
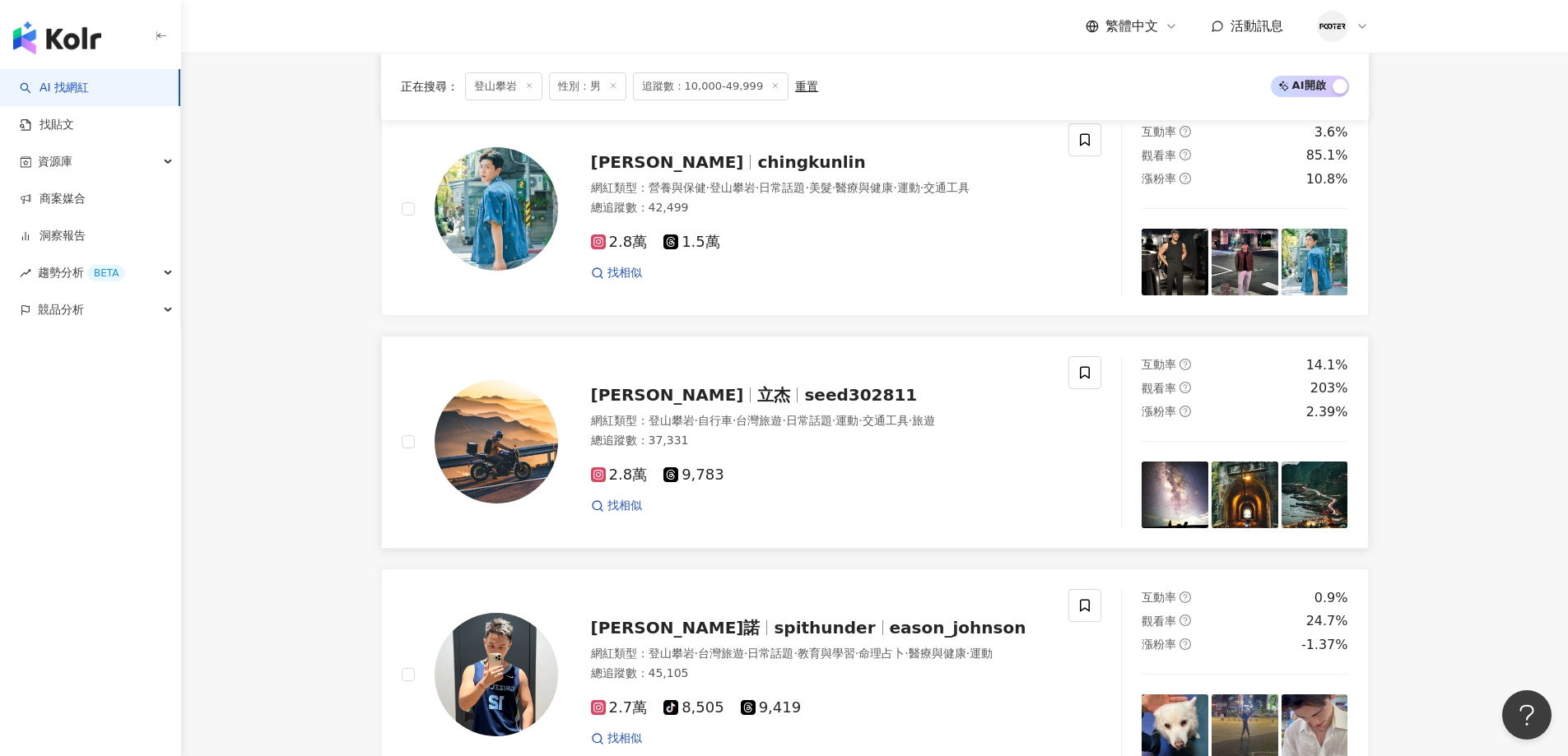
click at [757, 405] on span "立杰" at bounding box center [773, 394] width 33 height 20
click at [757, 172] on span "chingkunlin" at bounding box center [810, 161] width 108 height 20
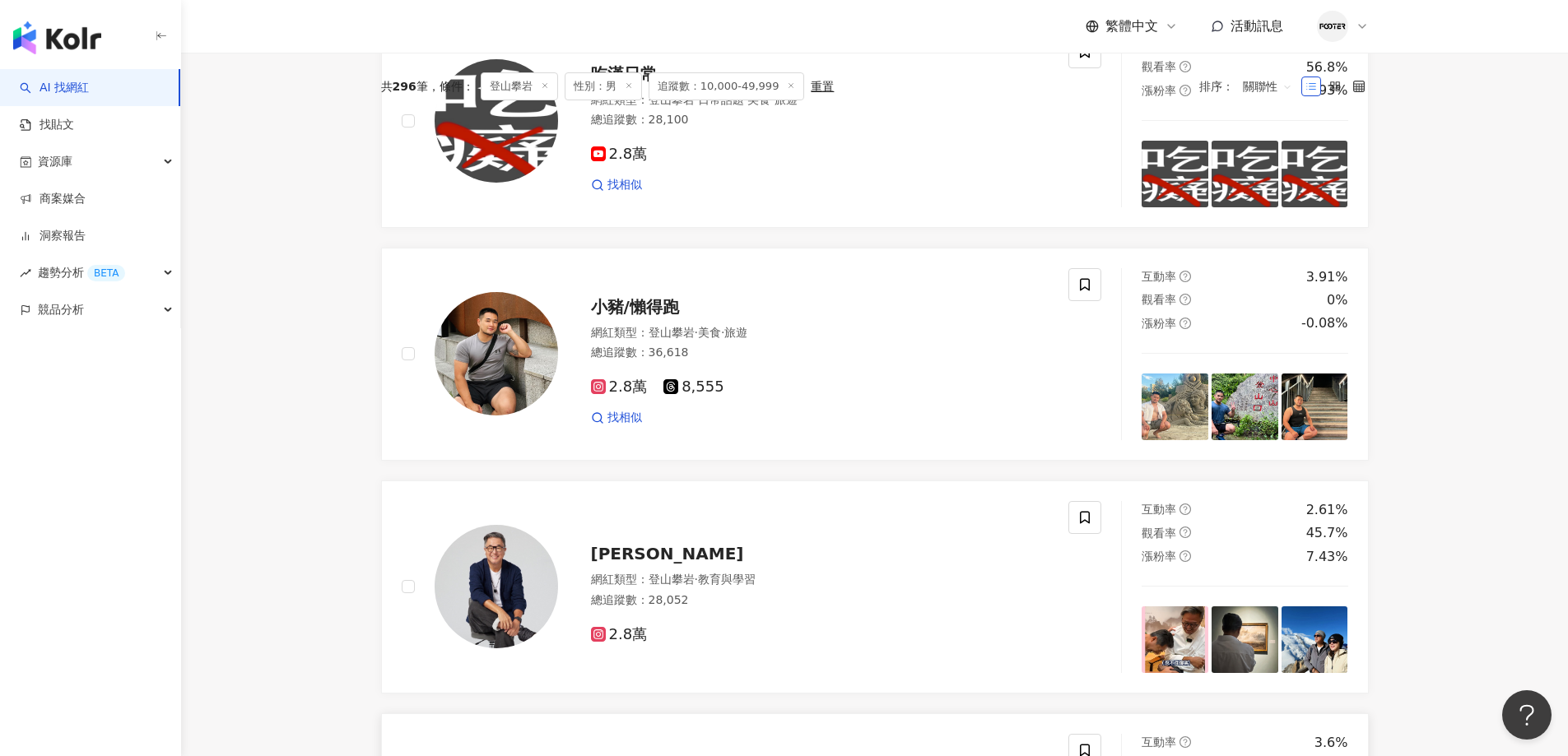
scroll to position [462, 0]
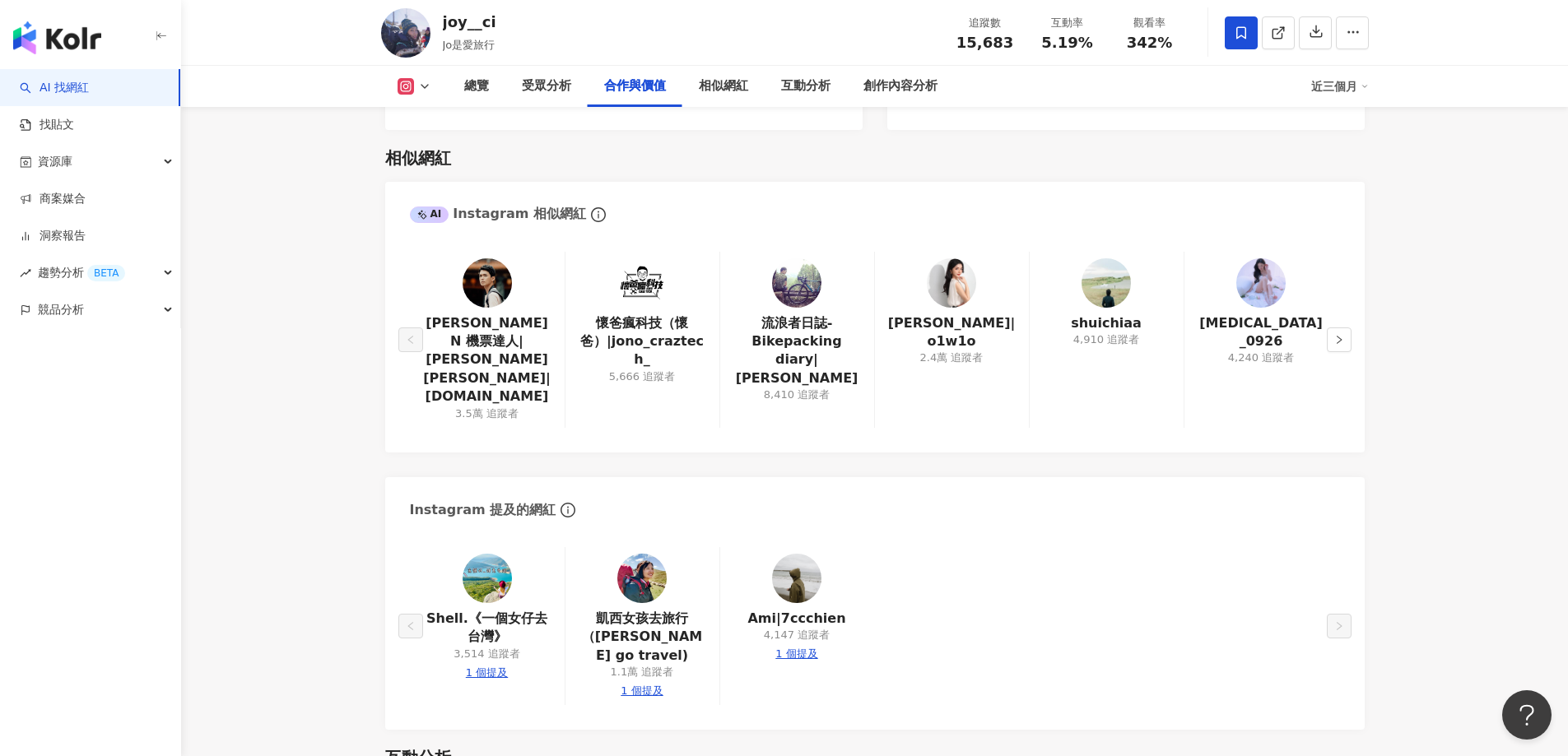
scroll to position [2587, 0]
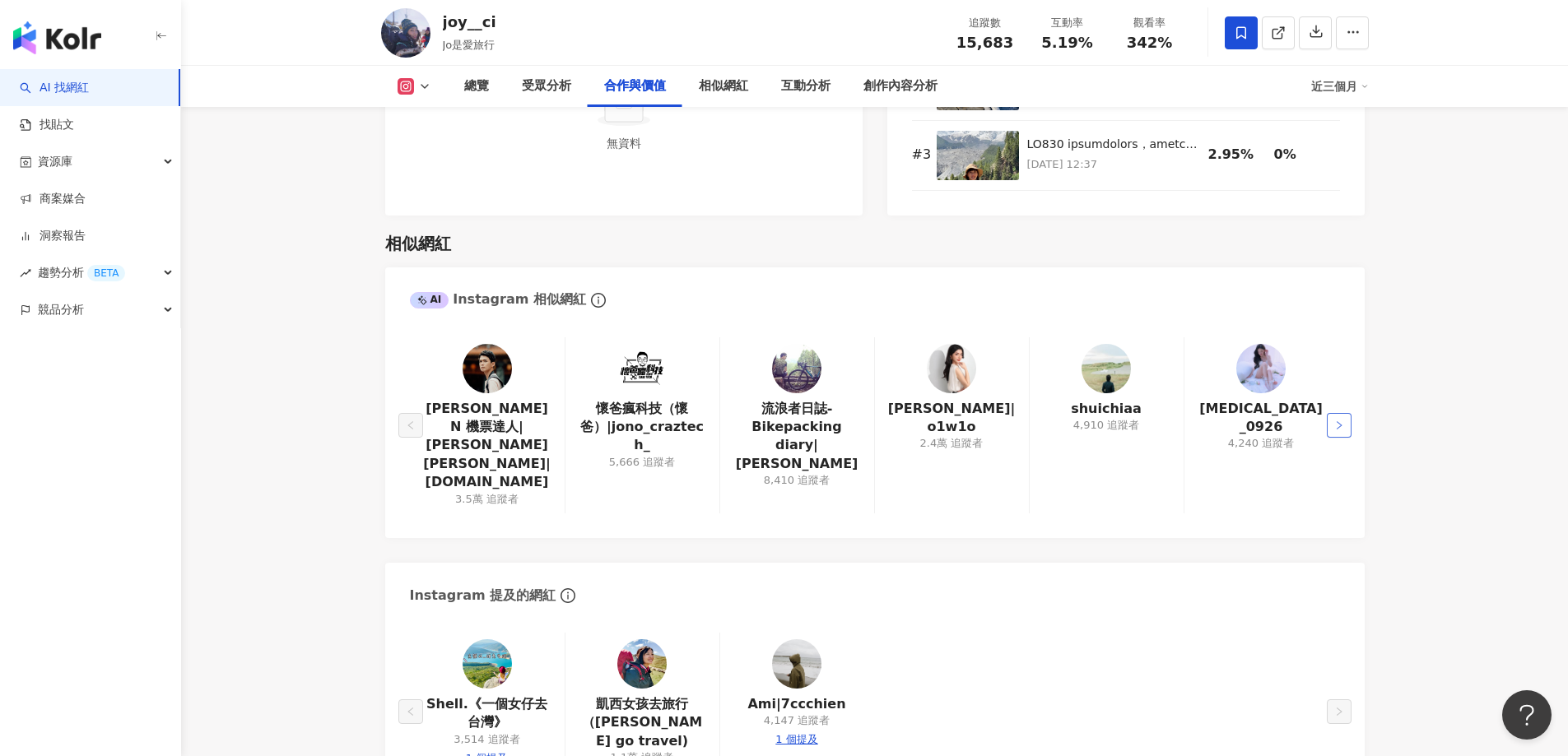
click at [1339, 413] on button "button" at bounding box center [1339, 425] width 25 height 25
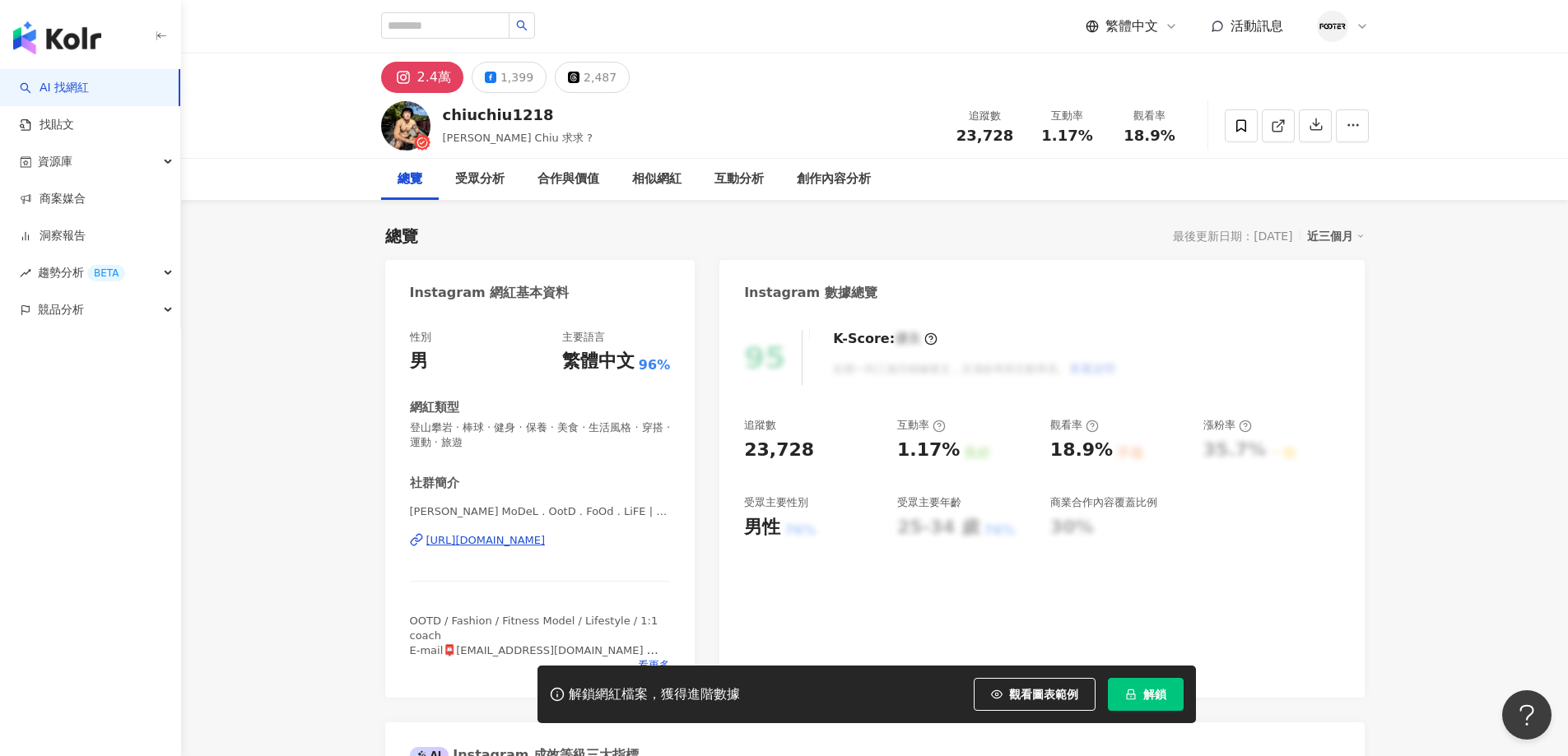
click at [506, 543] on div "https://www.instagram.com/chiuchiu1218/" at bounding box center [486, 540] width 119 height 14
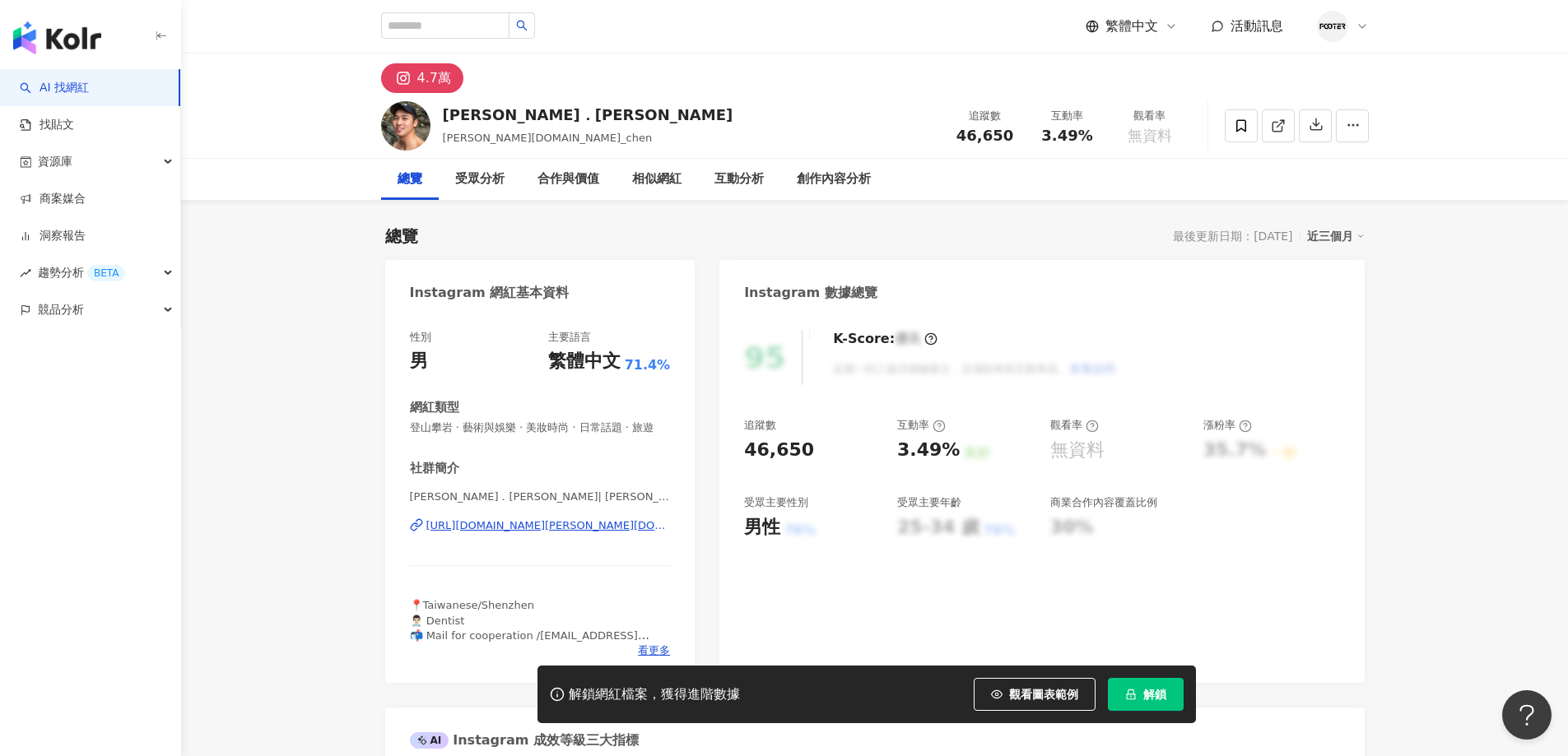
click at [595, 533] on div "https://www.instagram.com/henry.et_chen/" at bounding box center [549, 525] width 245 height 14
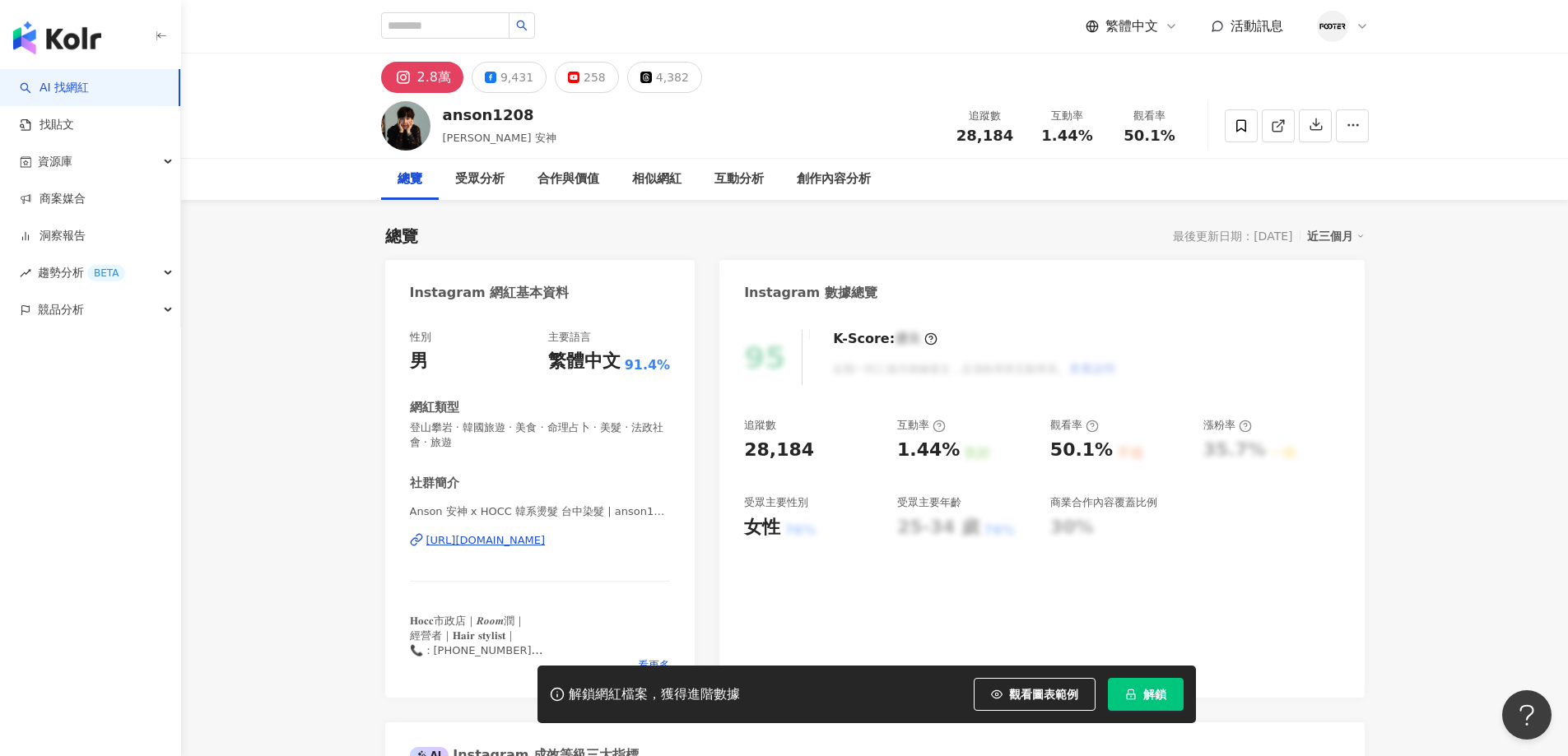
click at [545, 535] on div "[URL][DOMAIN_NAME]" at bounding box center [486, 540] width 119 height 14
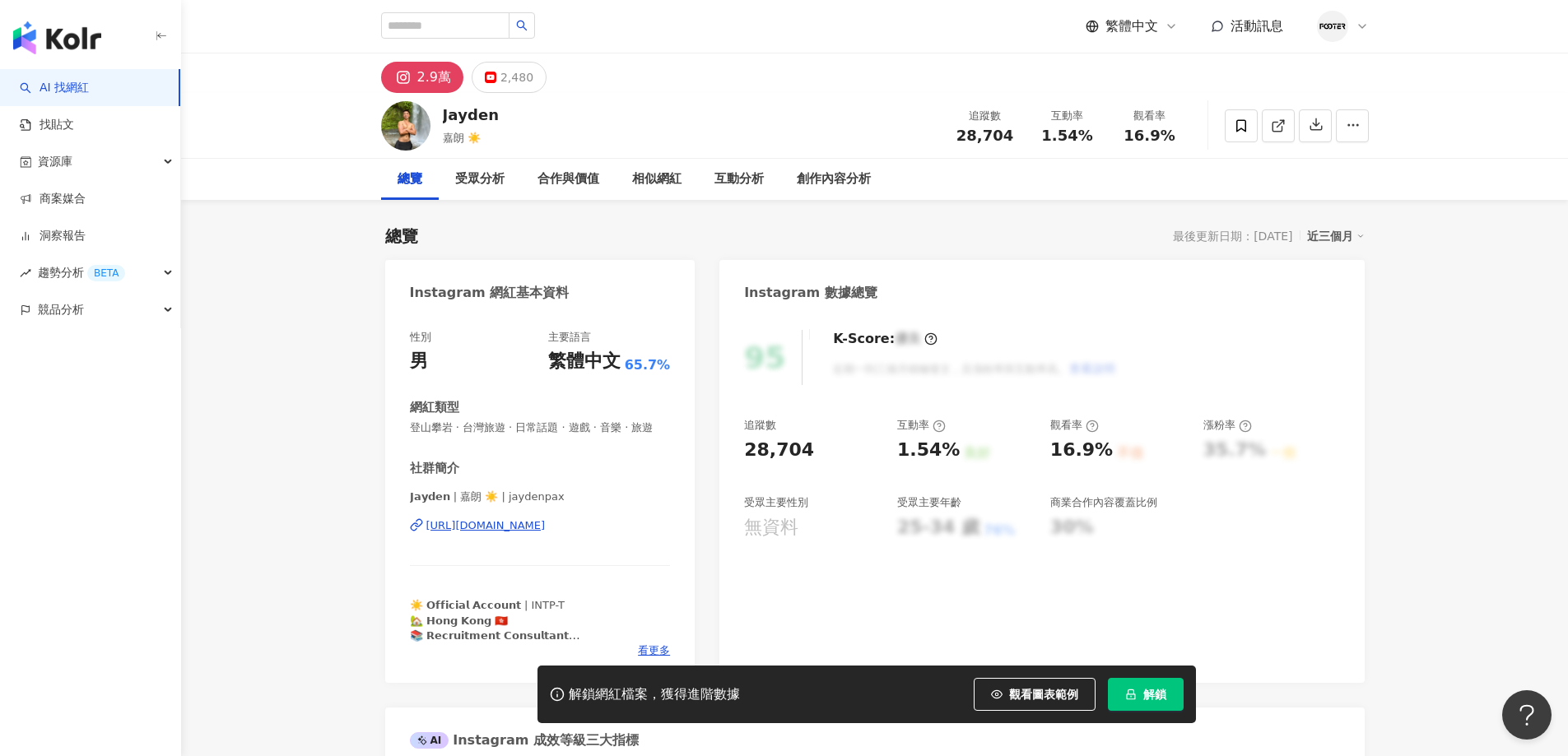
click at [530, 533] on div "[URL][DOMAIN_NAME]" at bounding box center [486, 525] width 119 height 14
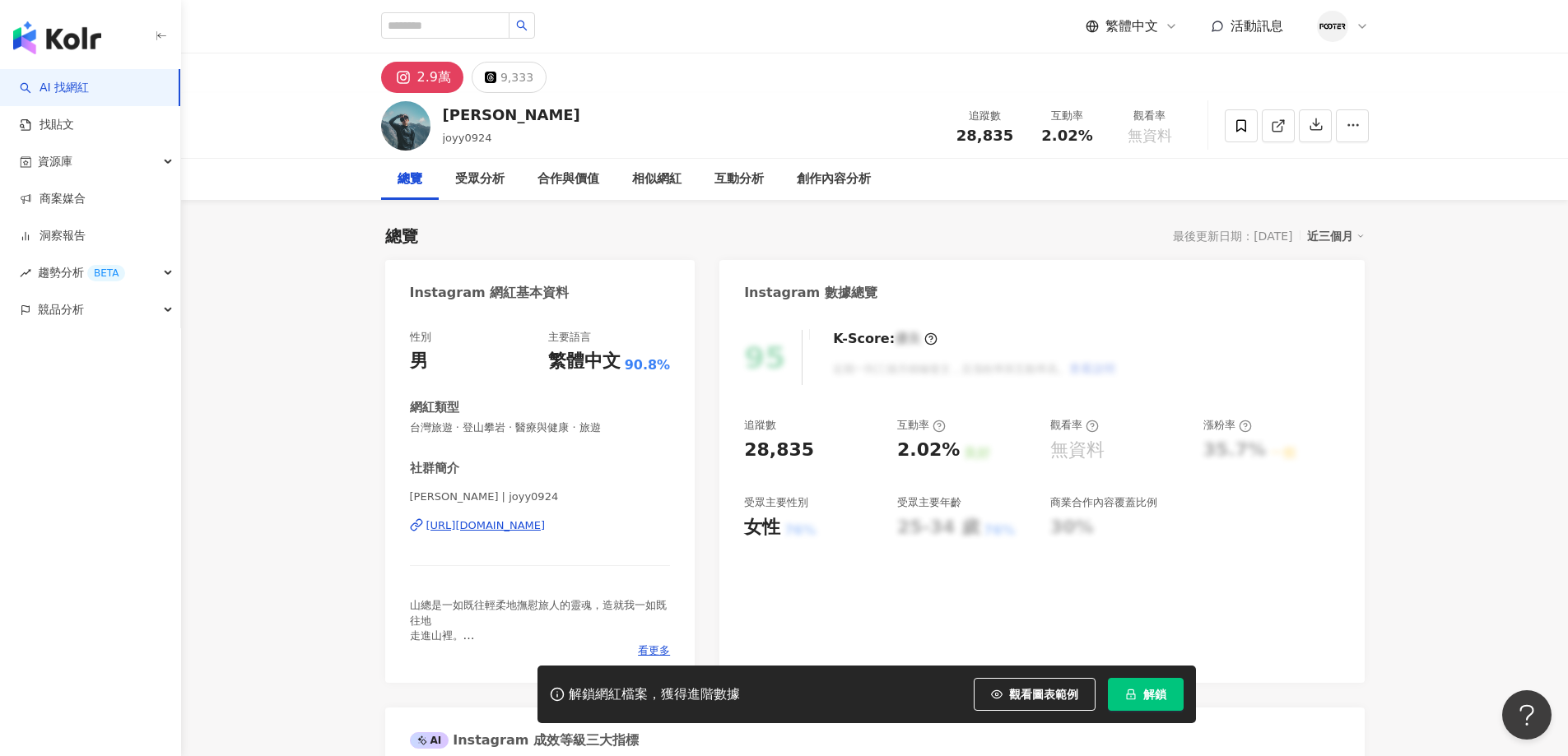
click at [499, 532] on div "[URL][DOMAIN_NAME]" at bounding box center [486, 525] width 119 height 14
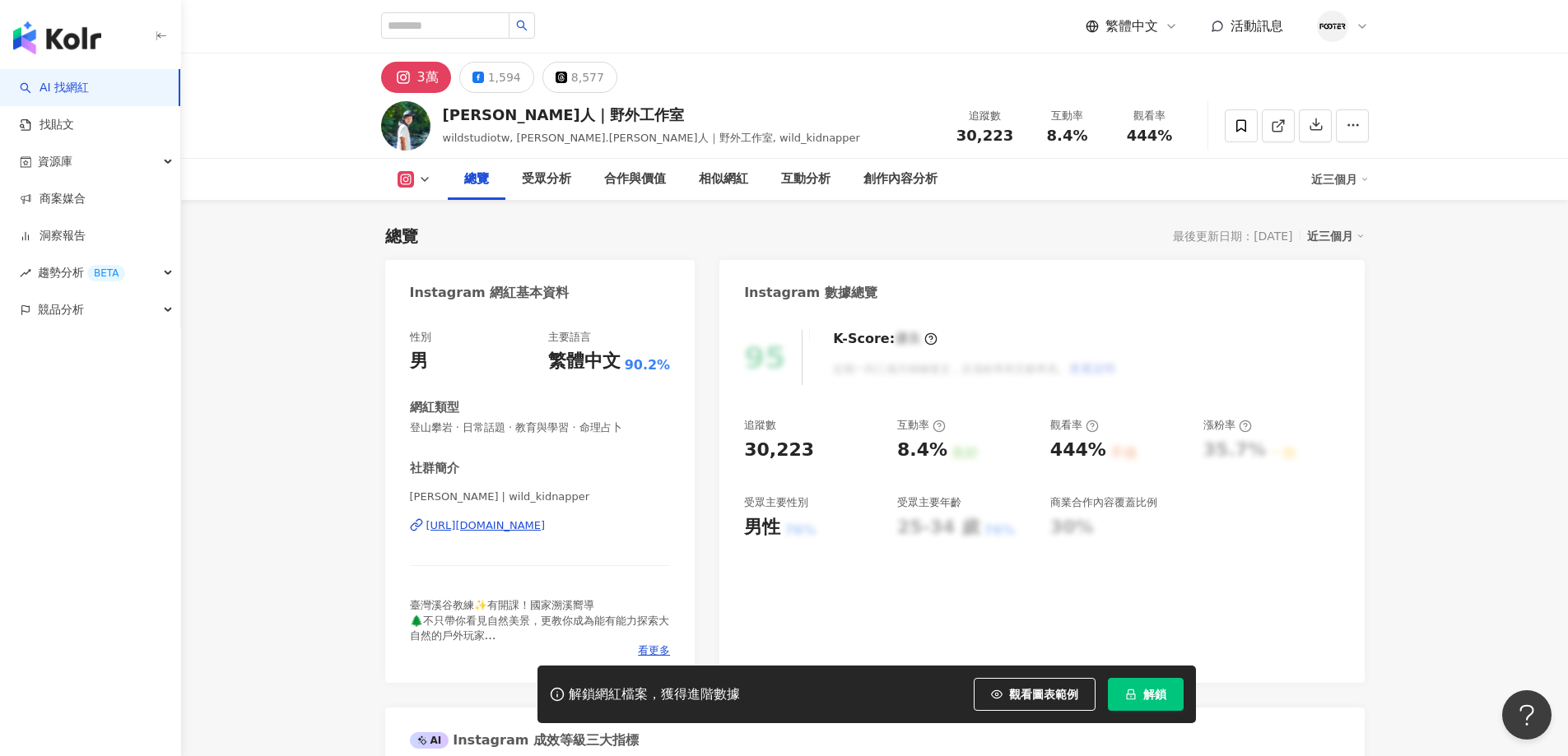
scroll to position [247, 0]
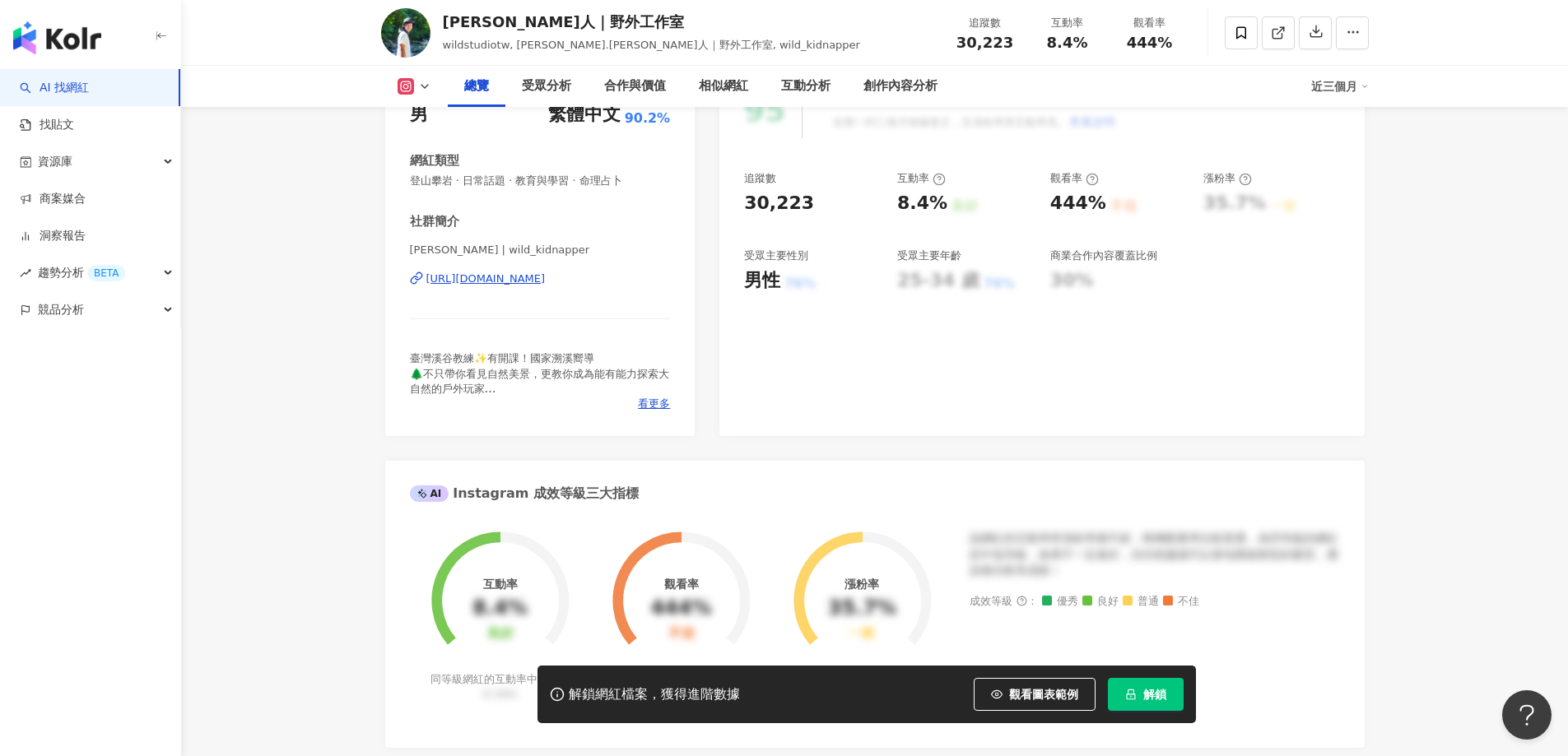
click at [545, 274] on div "[URL][DOMAIN_NAME]" at bounding box center [486, 279] width 119 height 14
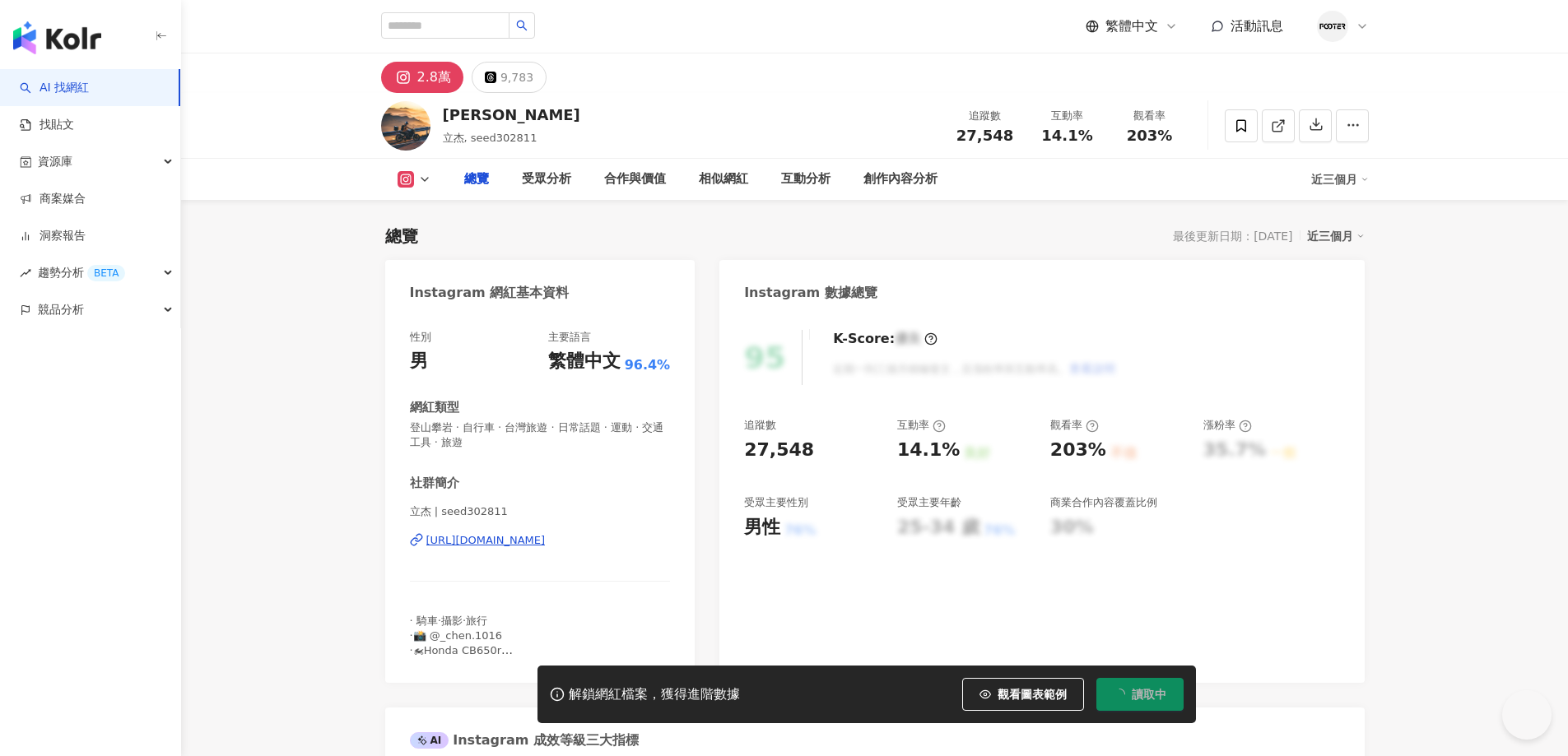
click at [545, 533] on div "[URL][DOMAIN_NAME]" at bounding box center [486, 540] width 119 height 14
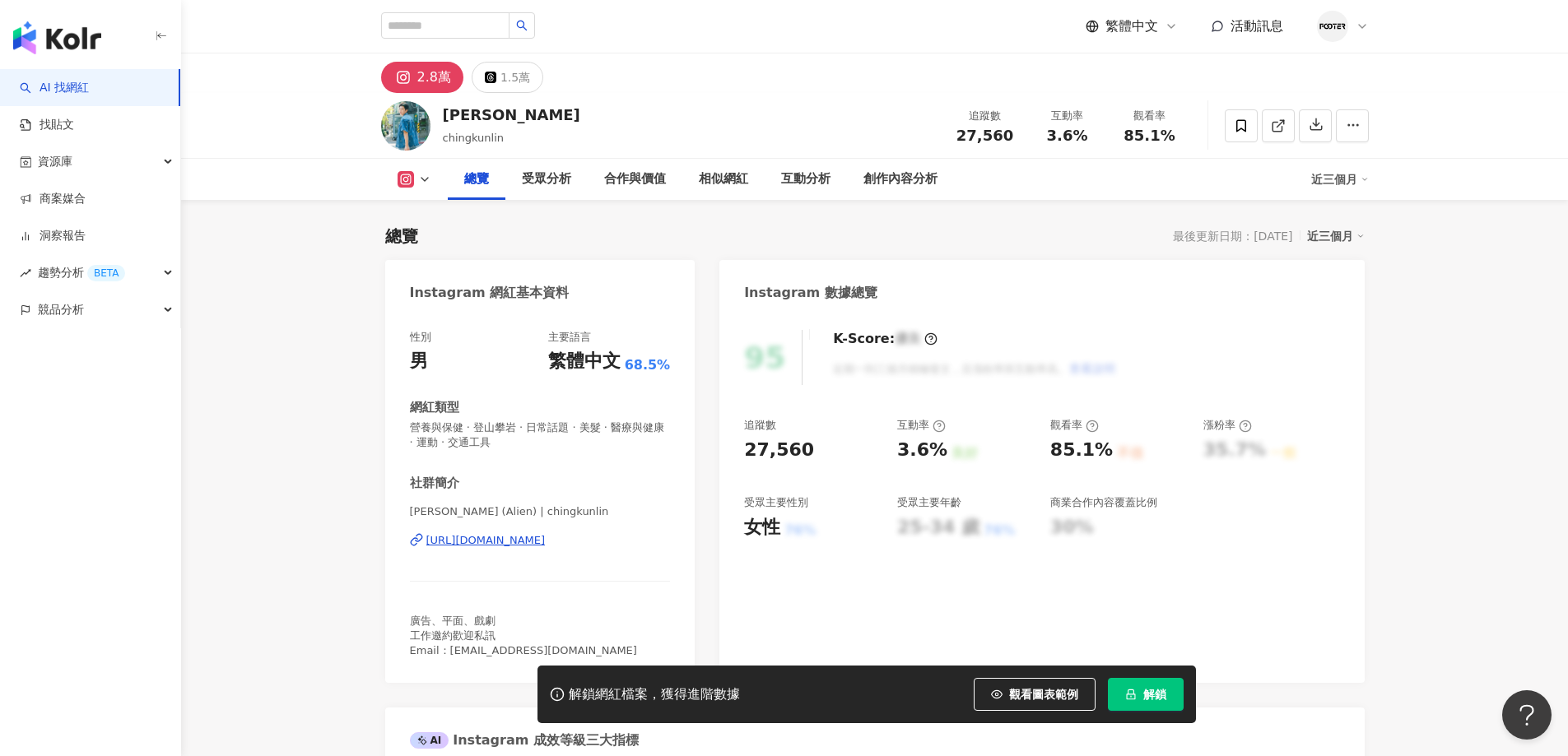
scroll to position [247, 0]
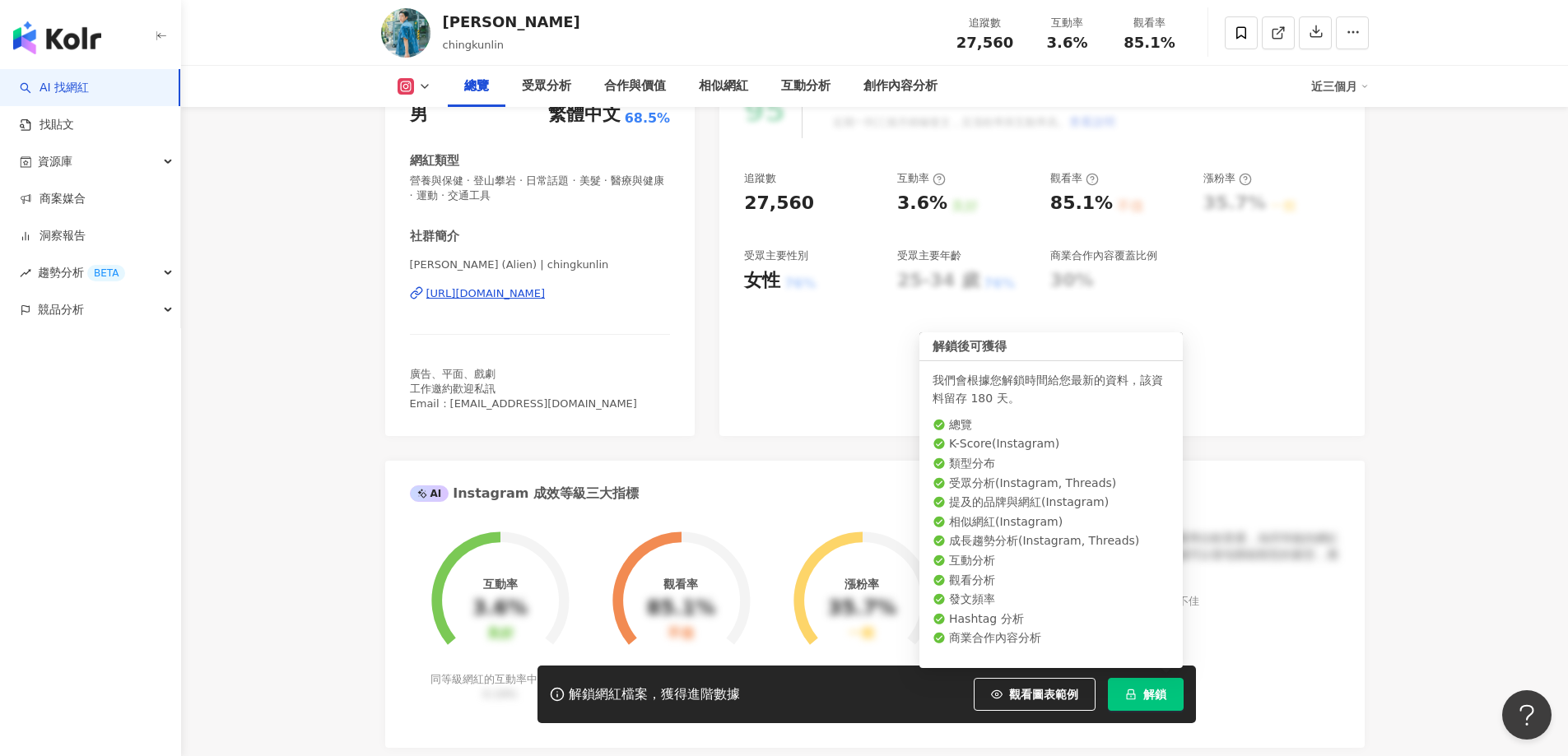
click at [516, 286] on div "https://www.instagram.com/chingkunlin/" at bounding box center [486, 293] width 119 height 14
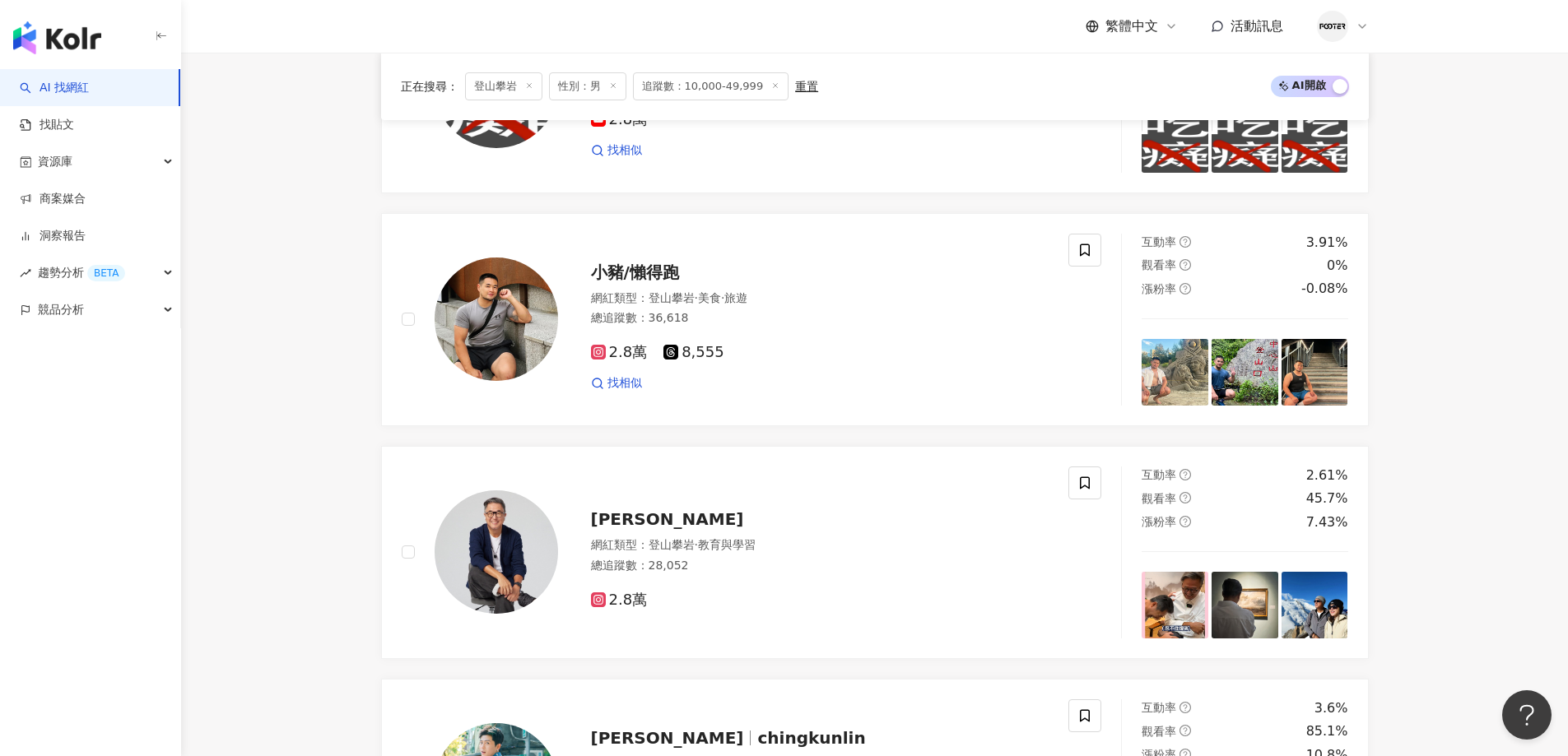
click at [775, 307] on div "網紅類型 ： 登山攀岩 · 美食 · 旅遊" at bounding box center [821, 298] width 459 height 16
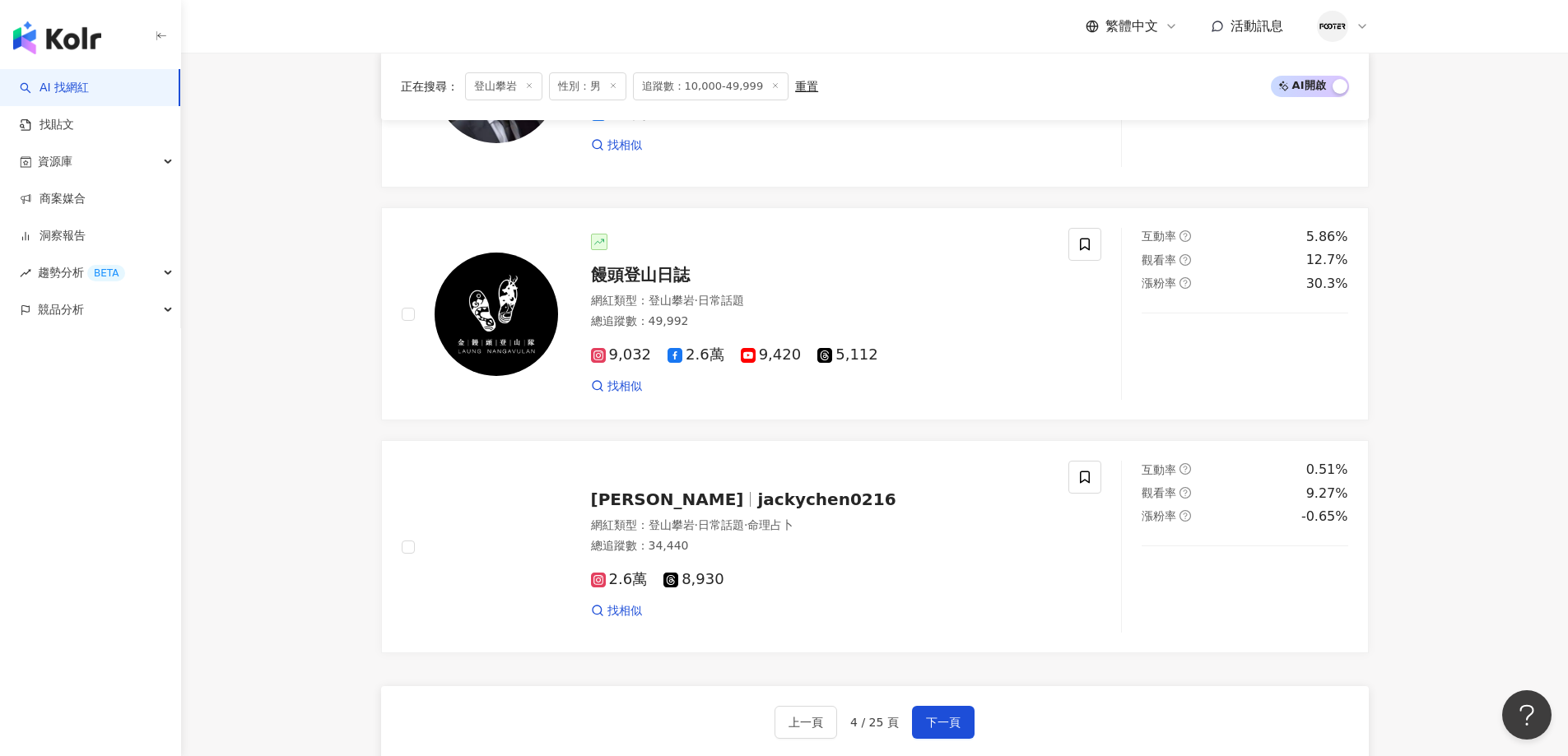
scroll to position [3013, 0]
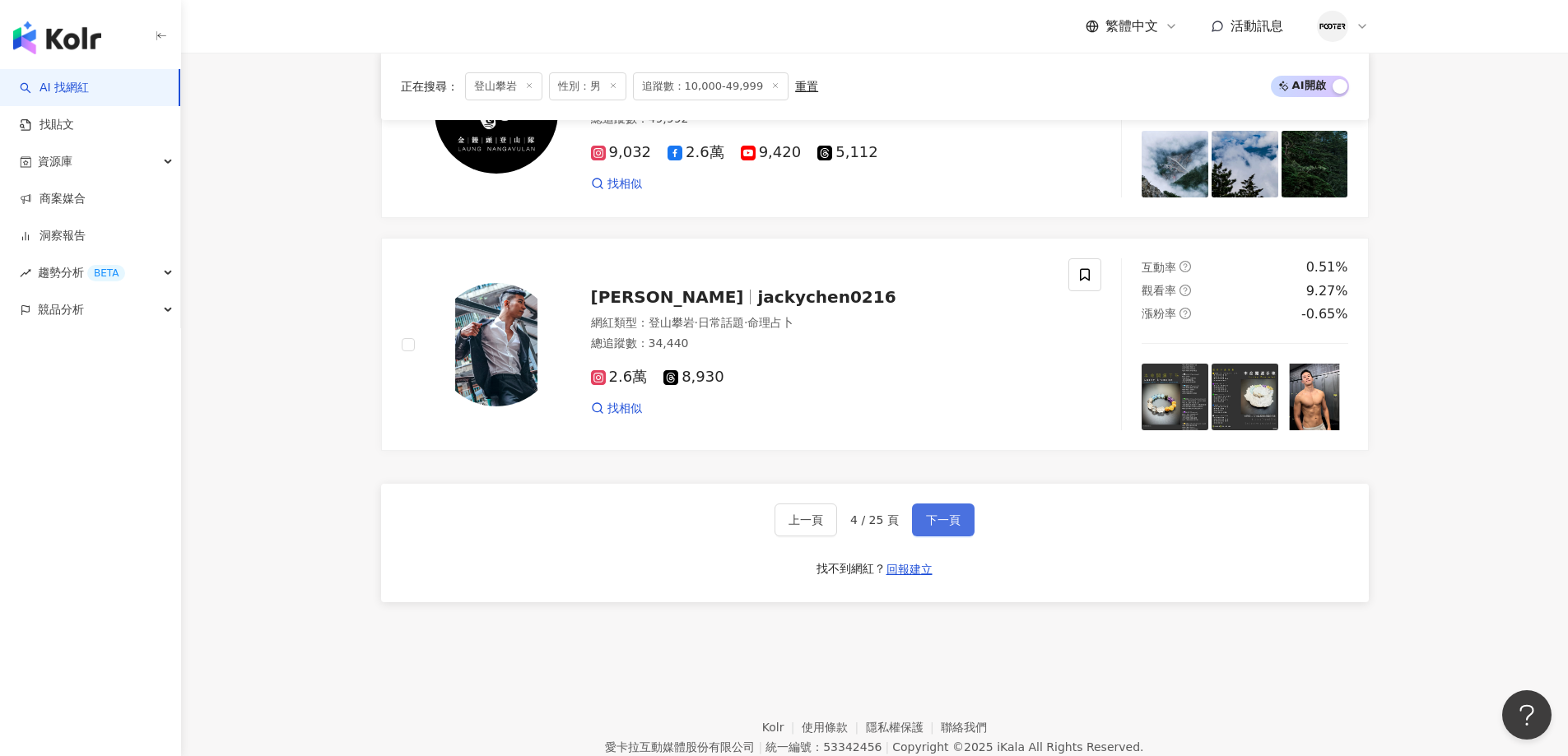
click at [965, 524] on button "下一頁" at bounding box center [944, 520] width 63 height 33
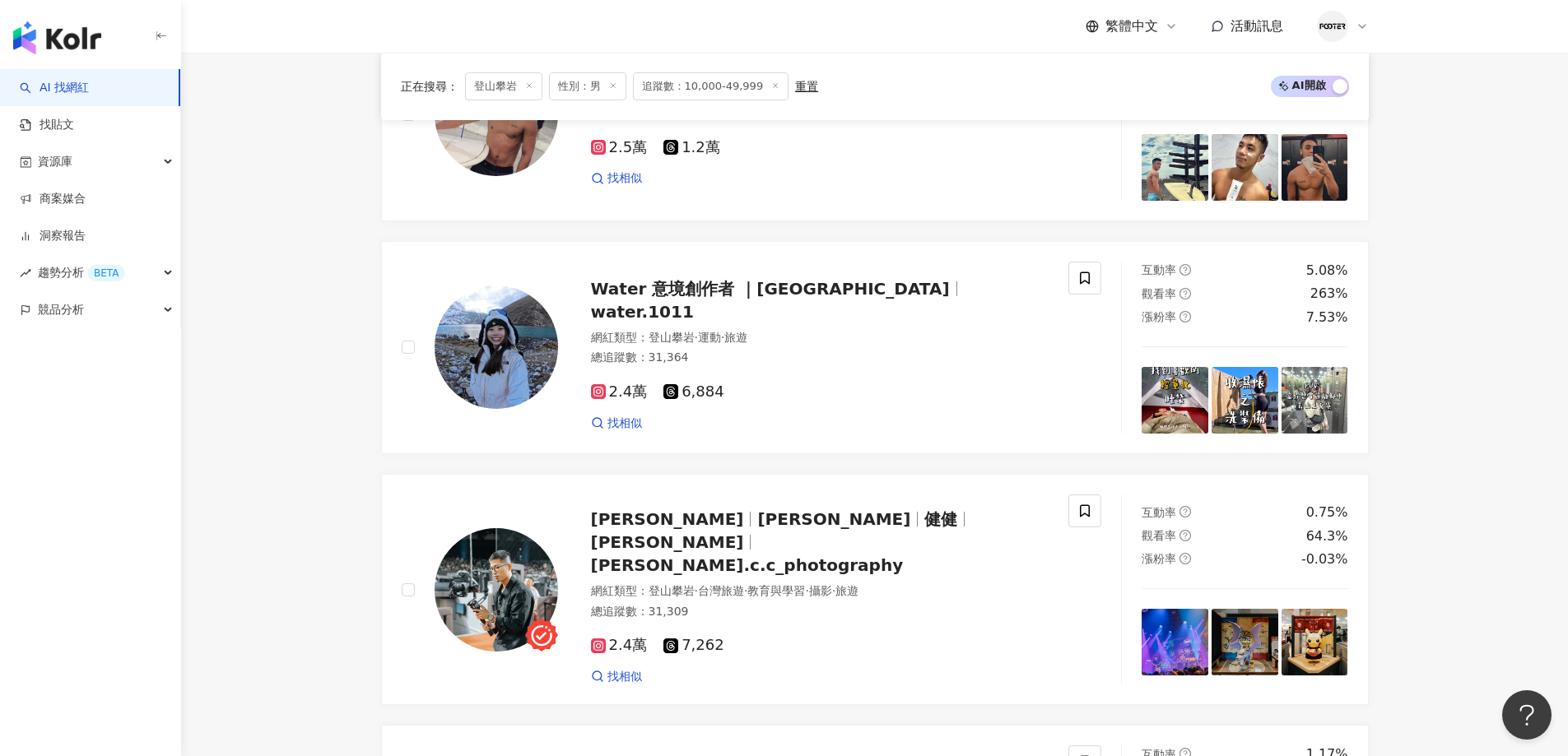
scroll to position [2272, 0]
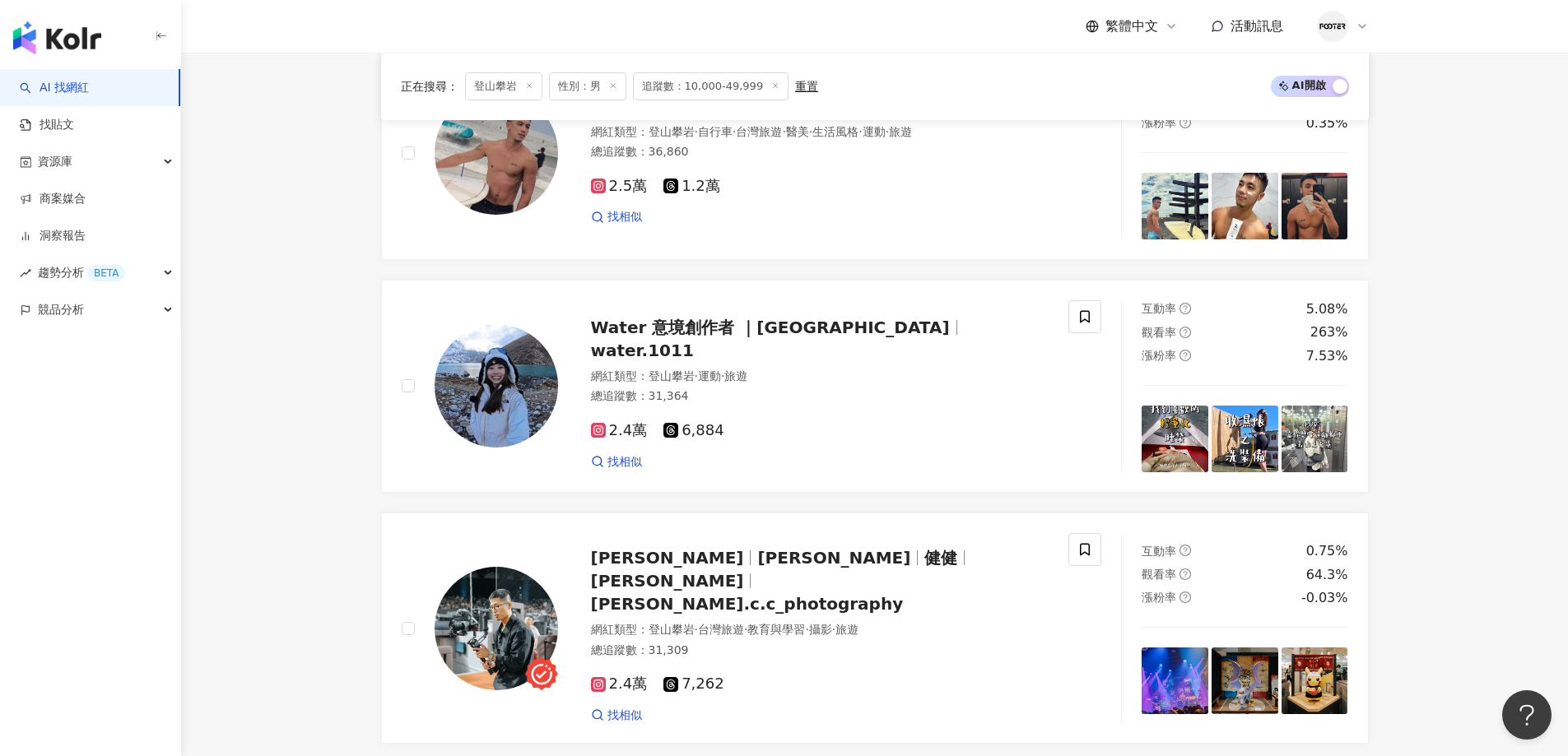
click at [698, 374] on span "·" at bounding box center [697, 376] width 3 height 14
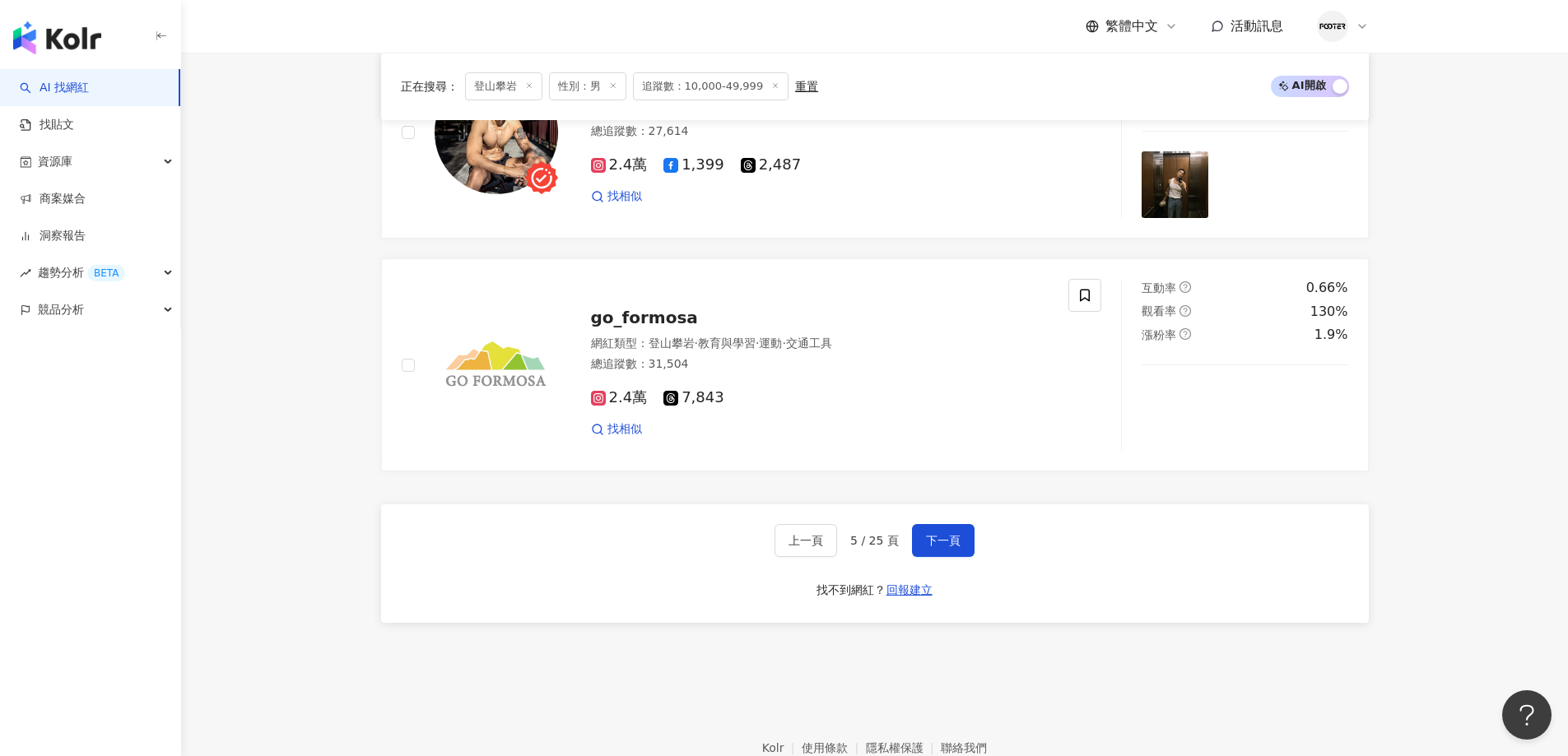
scroll to position [3013, 0]
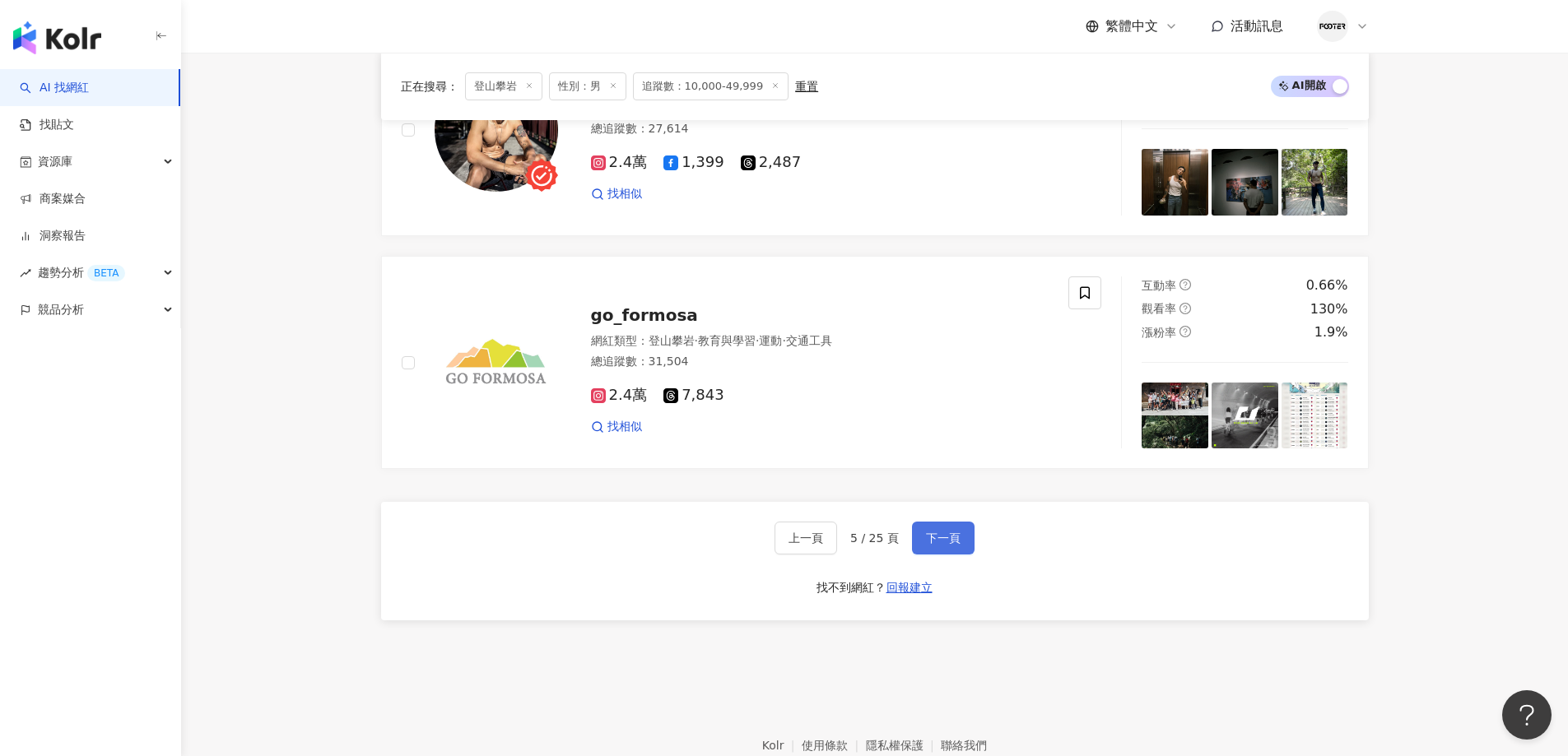
click at [931, 532] on span "下一頁" at bounding box center [943, 539] width 35 height 14
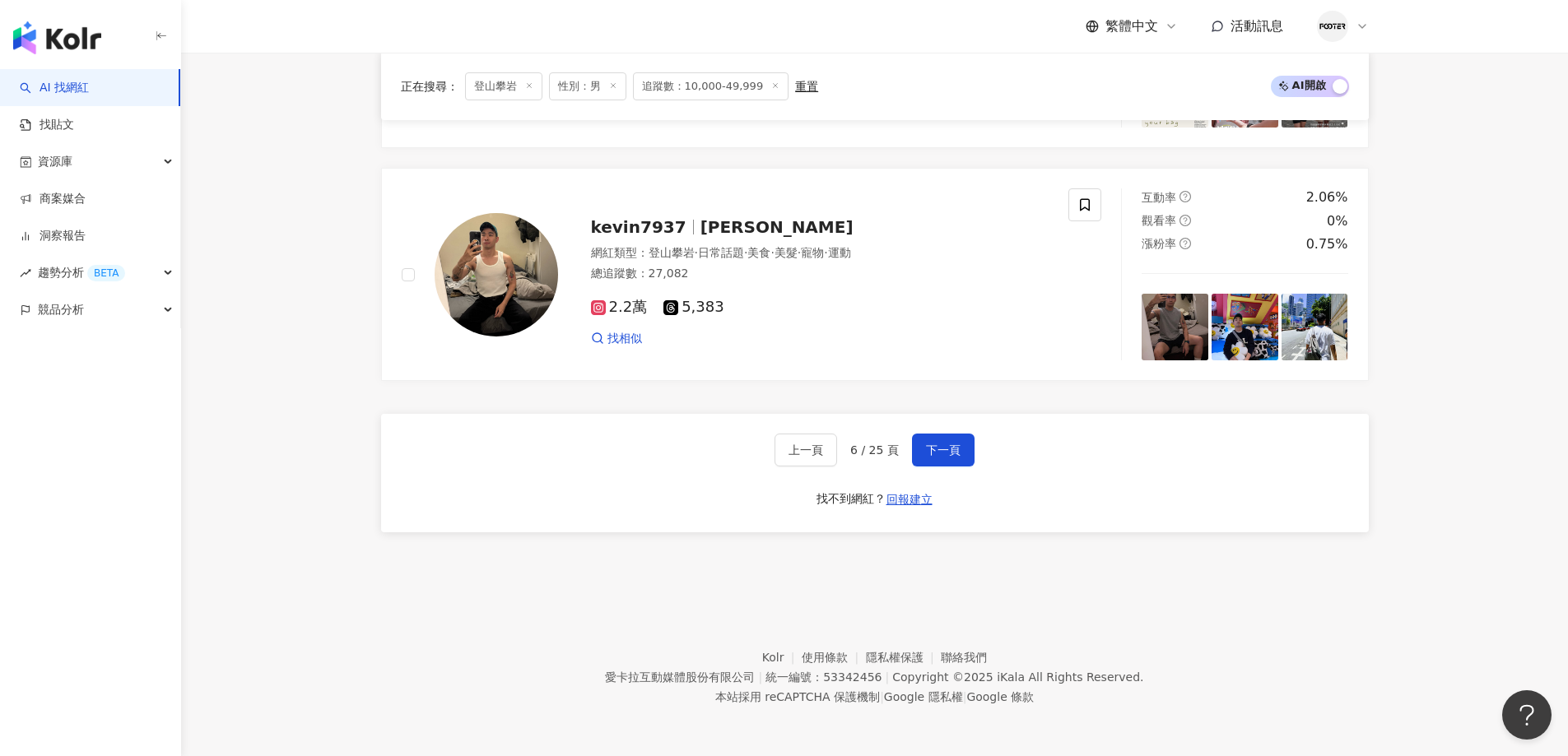
scroll to position [3095, 0]
click at [923, 437] on button "下一頁" at bounding box center [944, 450] width 63 height 33
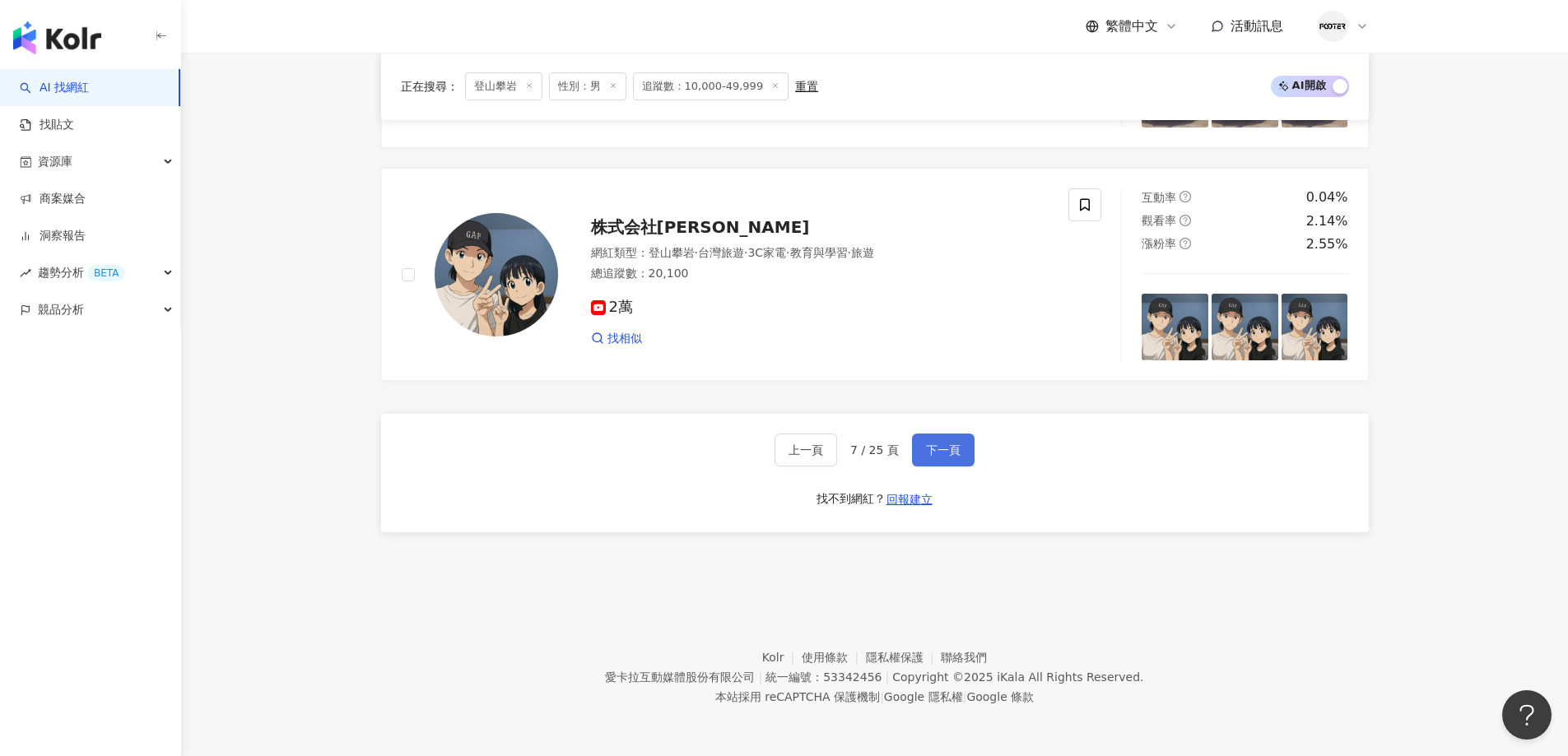
click at [945, 448] on span "下一頁" at bounding box center [943, 450] width 35 height 14
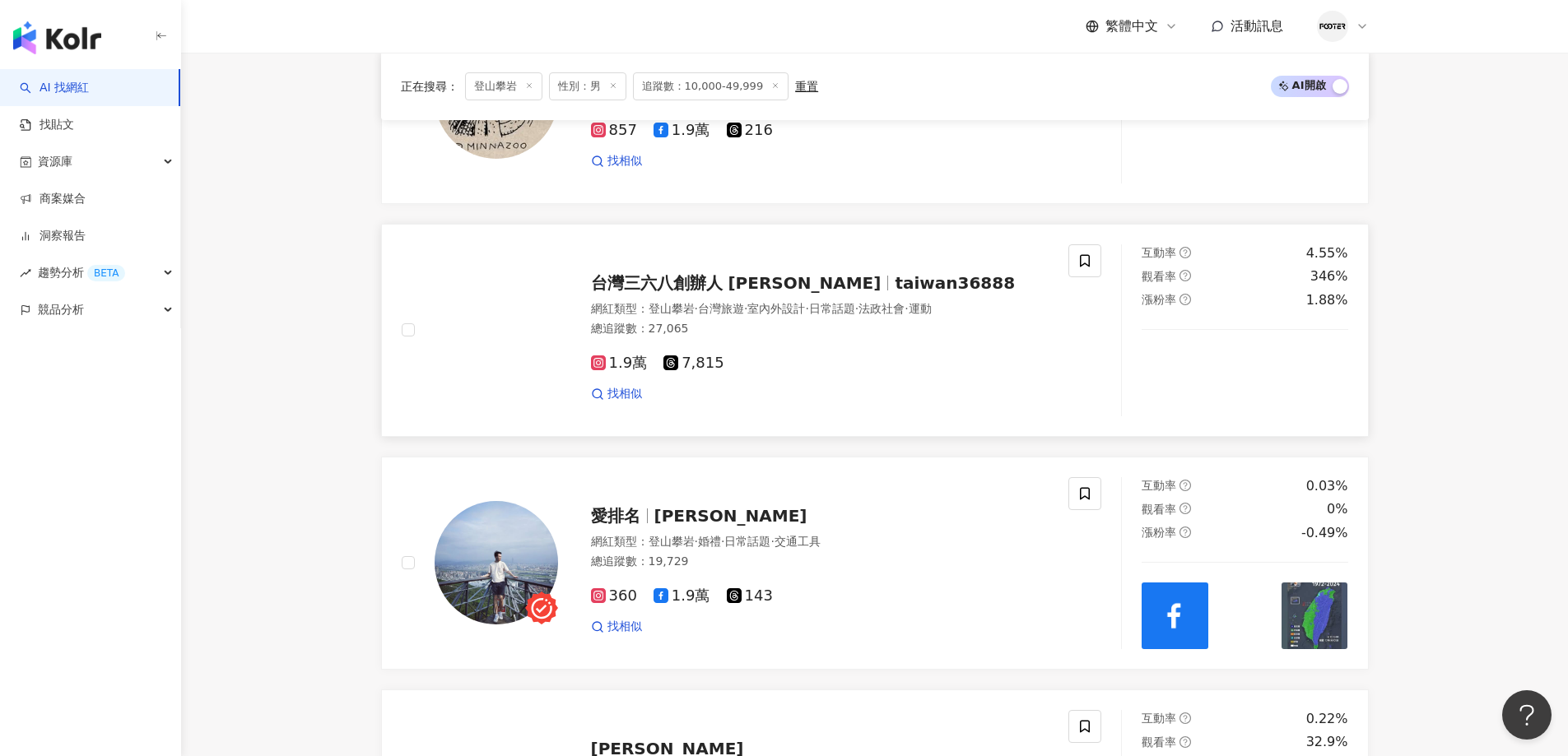
scroll to position [1862, 0]
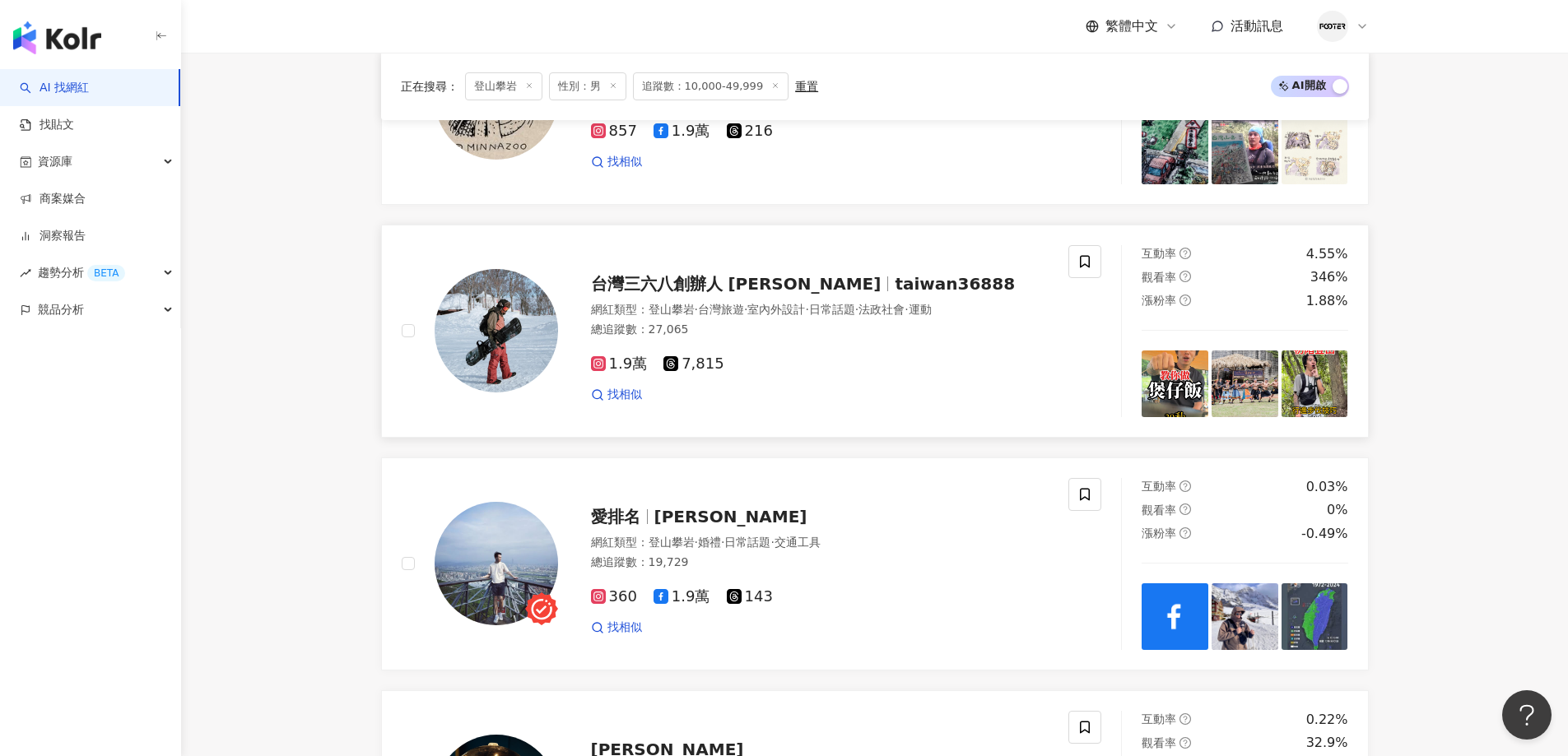
click at [744, 316] on span "台灣旅遊" at bounding box center [721, 310] width 46 height 14
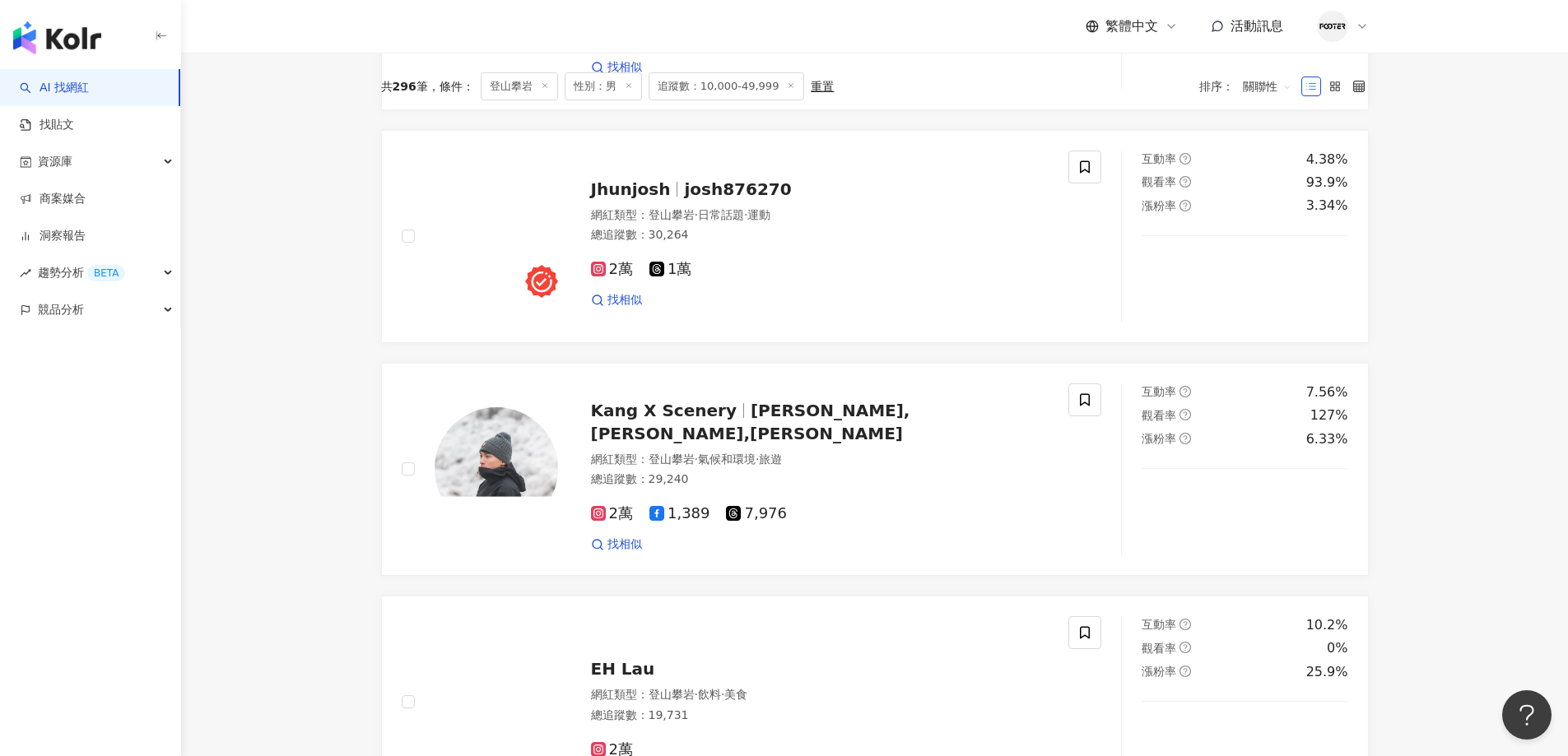
scroll to position [544, 0]
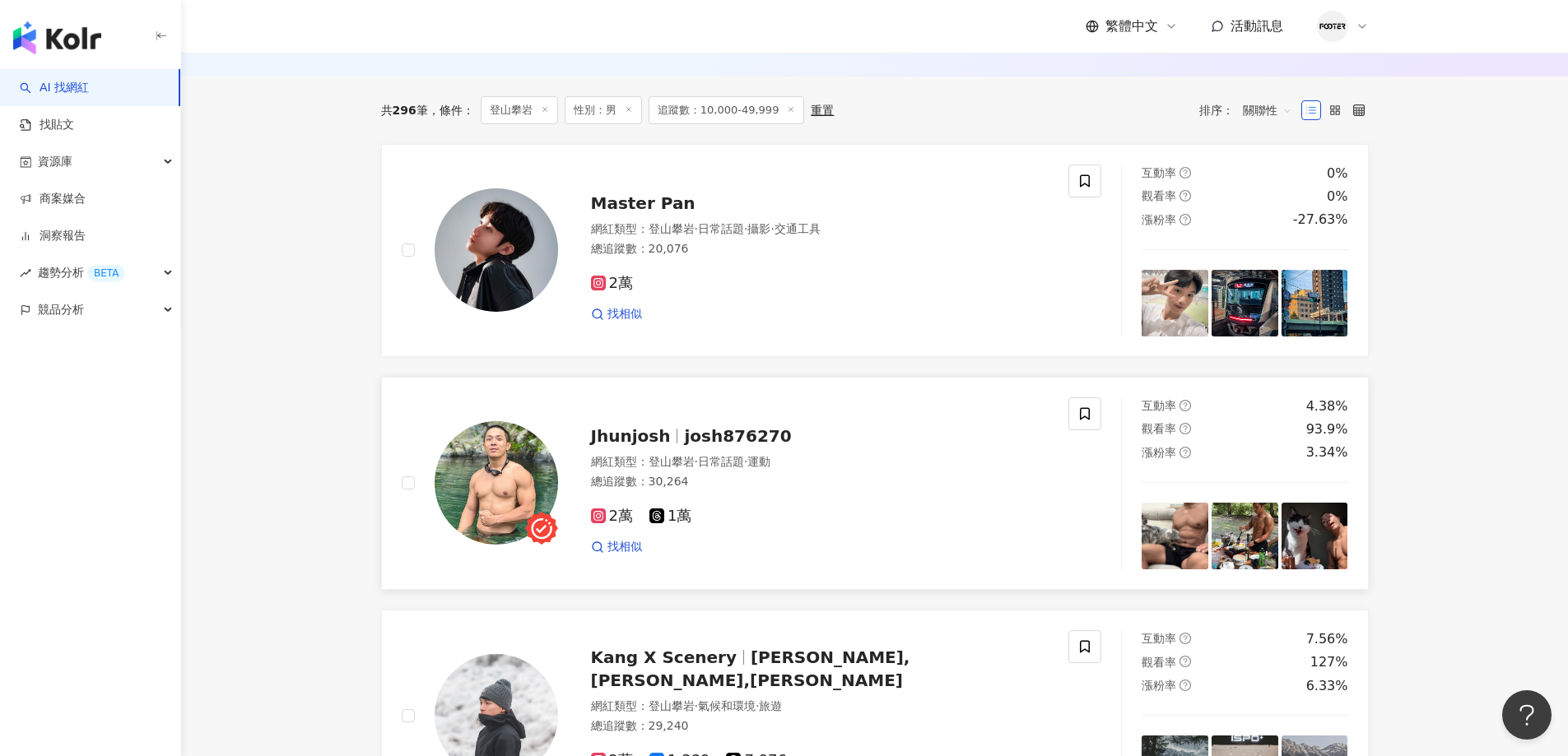
click at [665, 648] on span "Kang X Scenery" at bounding box center [663, 657] width 145 height 20
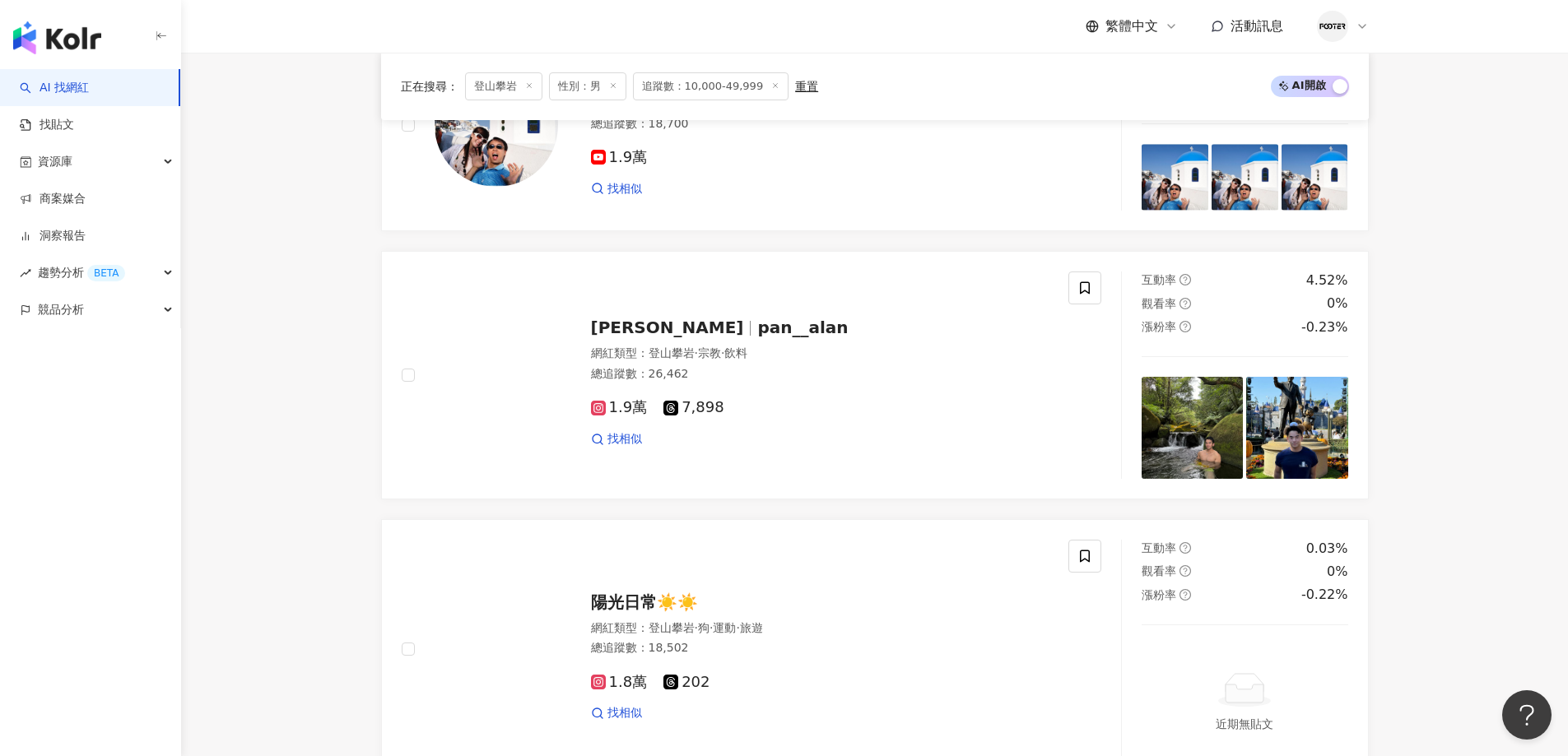
scroll to position [3179, 0]
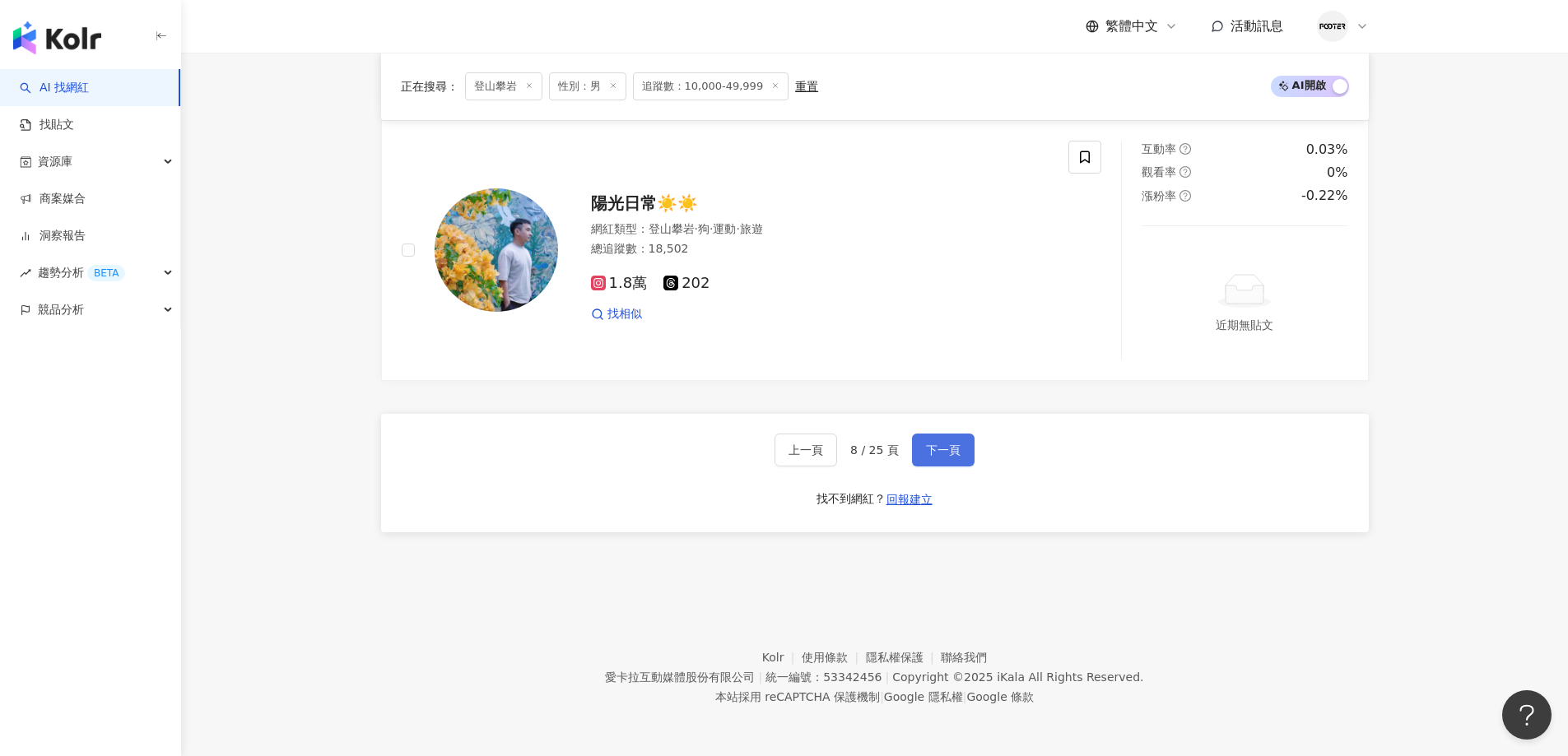
click at [926, 448] on span "下一頁" at bounding box center [943, 450] width 35 height 14
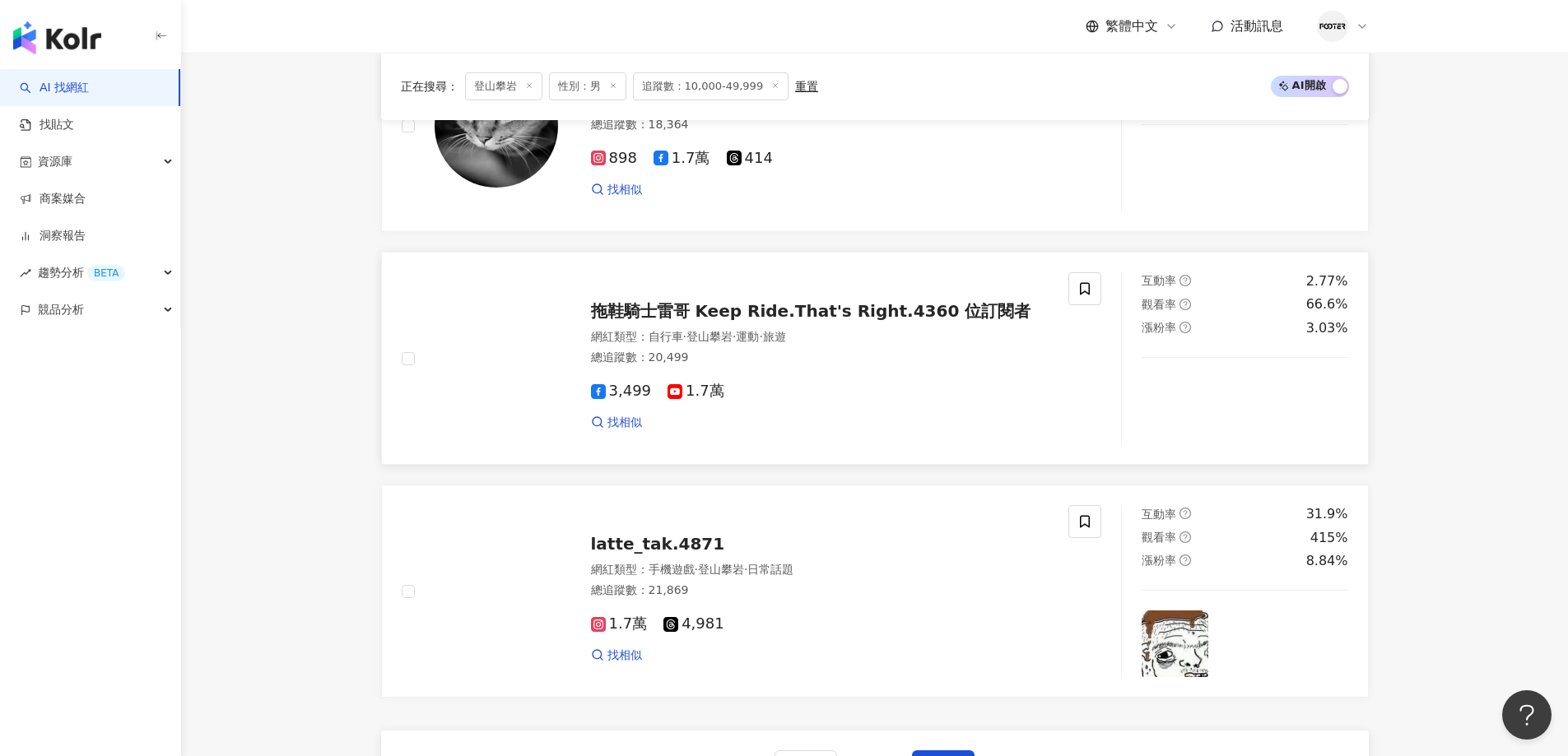
scroll to position [3095, 0]
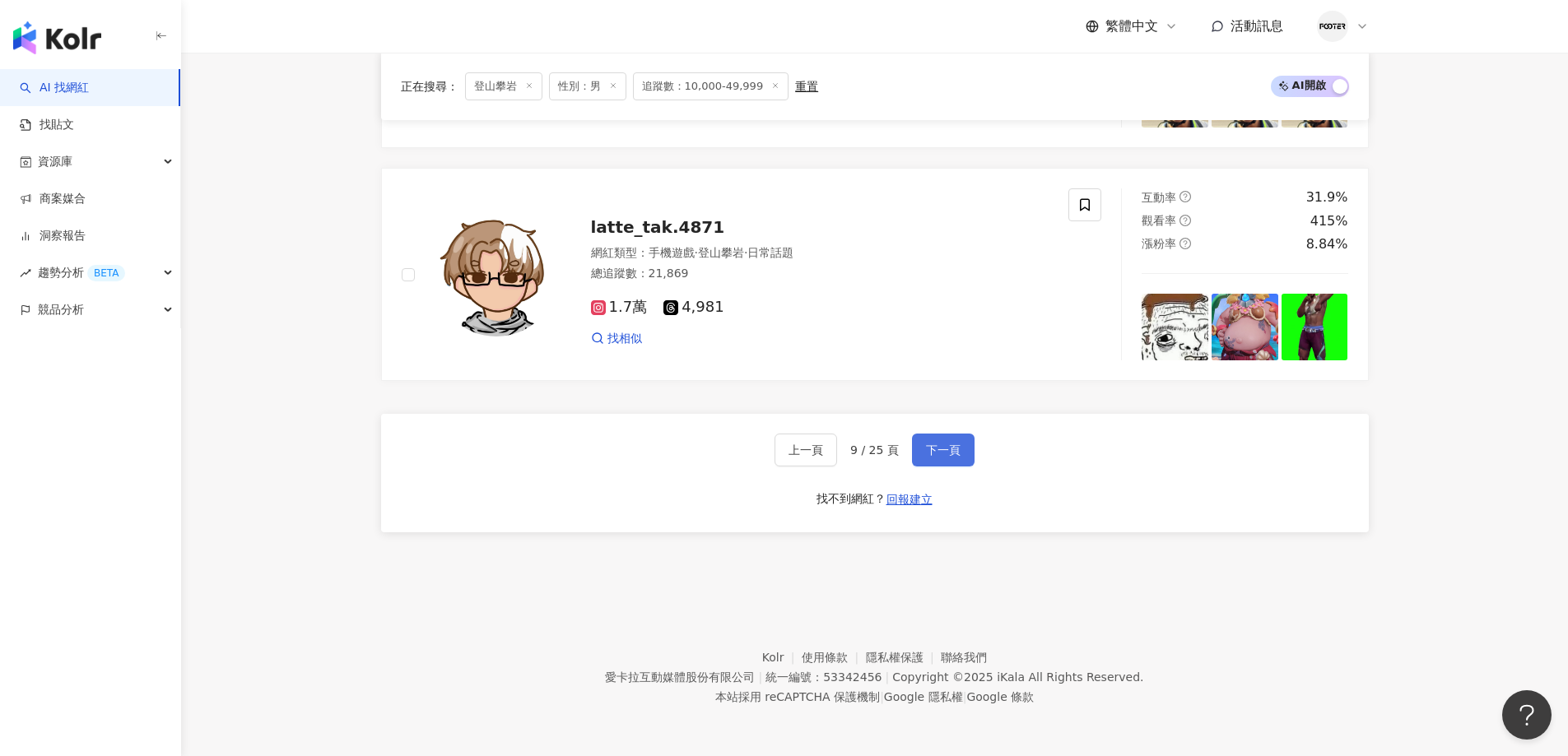
click at [918, 450] on button "下一頁" at bounding box center [944, 450] width 63 height 33
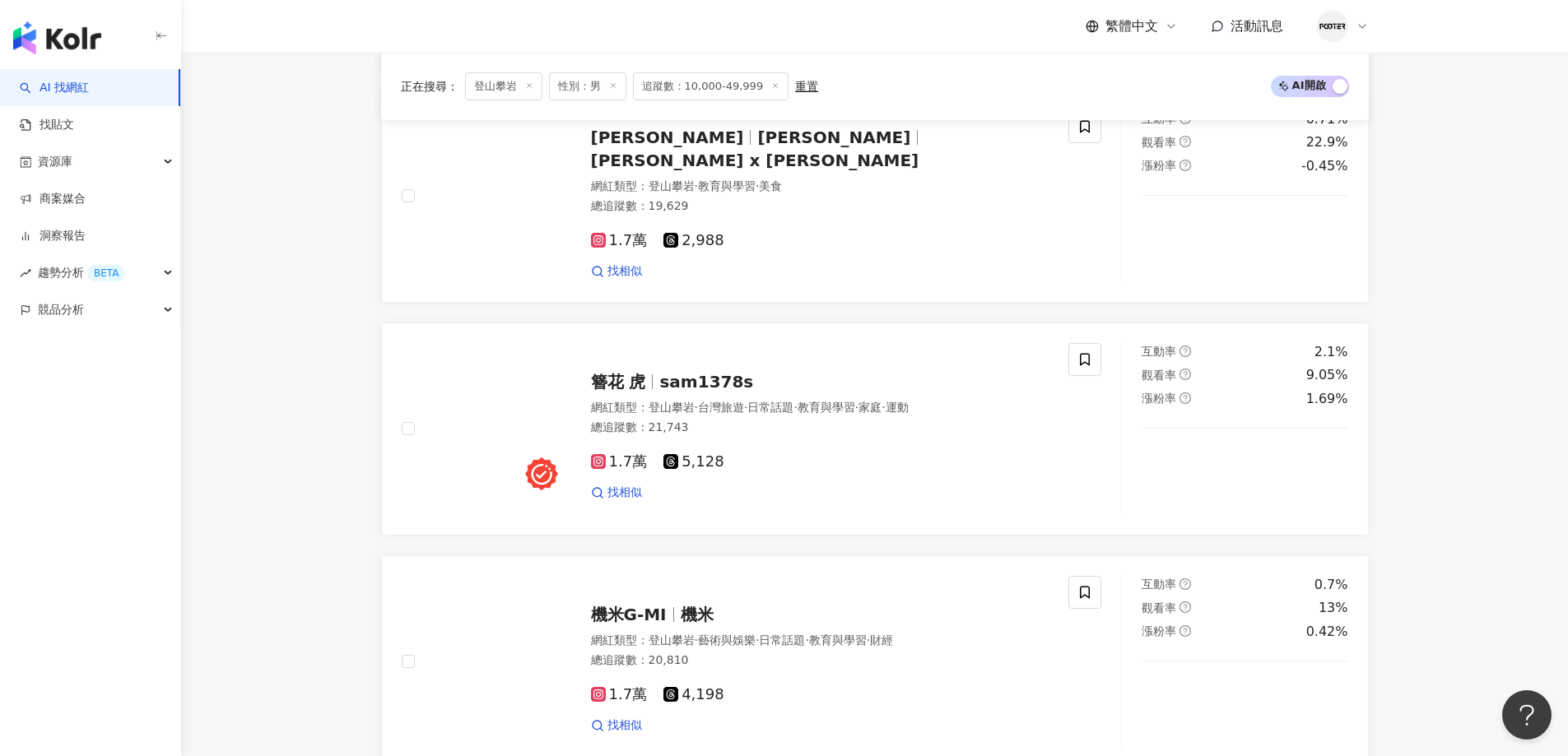
scroll to position [3165, 0]
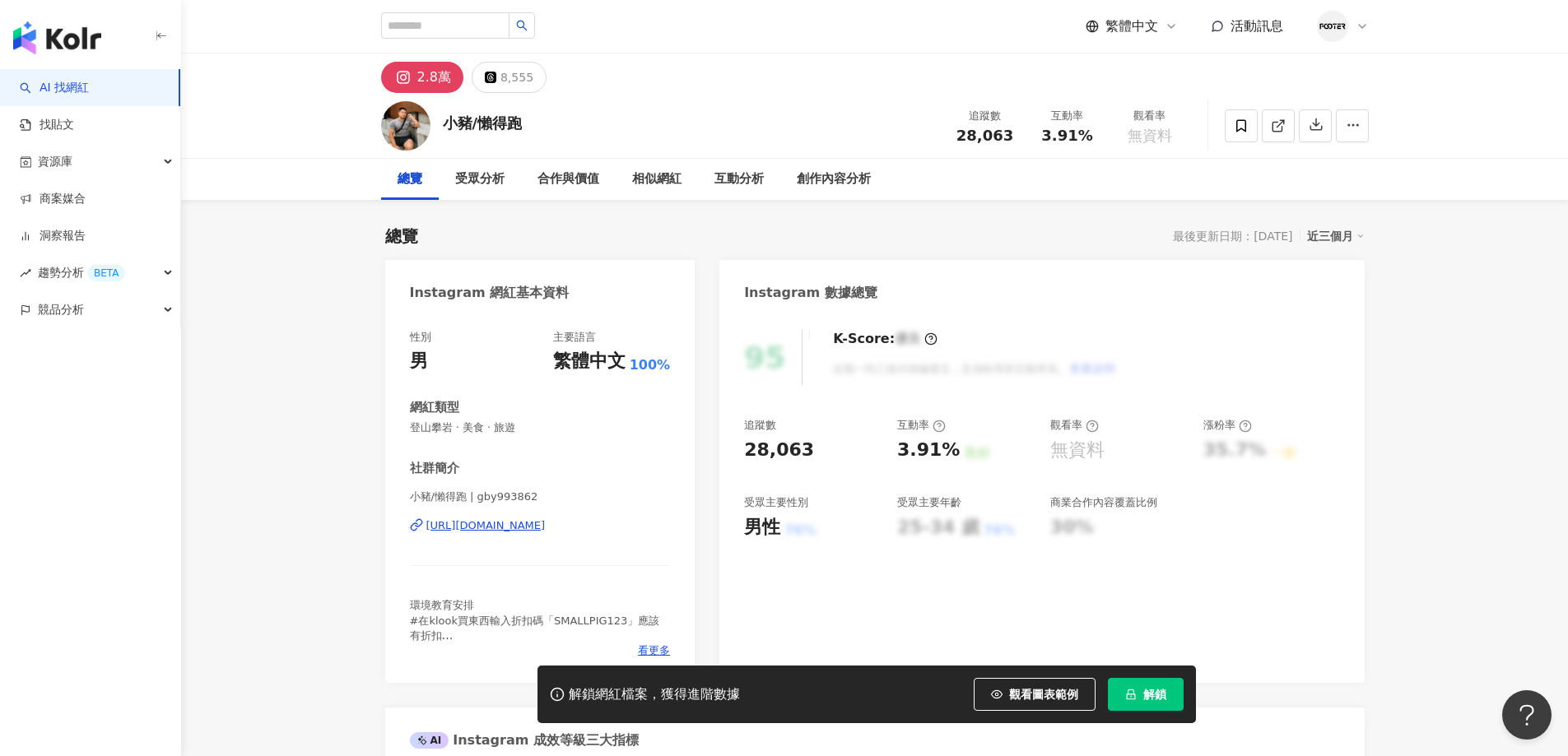
click at [536, 532] on div "[URL][DOMAIN_NAME]" at bounding box center [486, 525] width 119 height 14
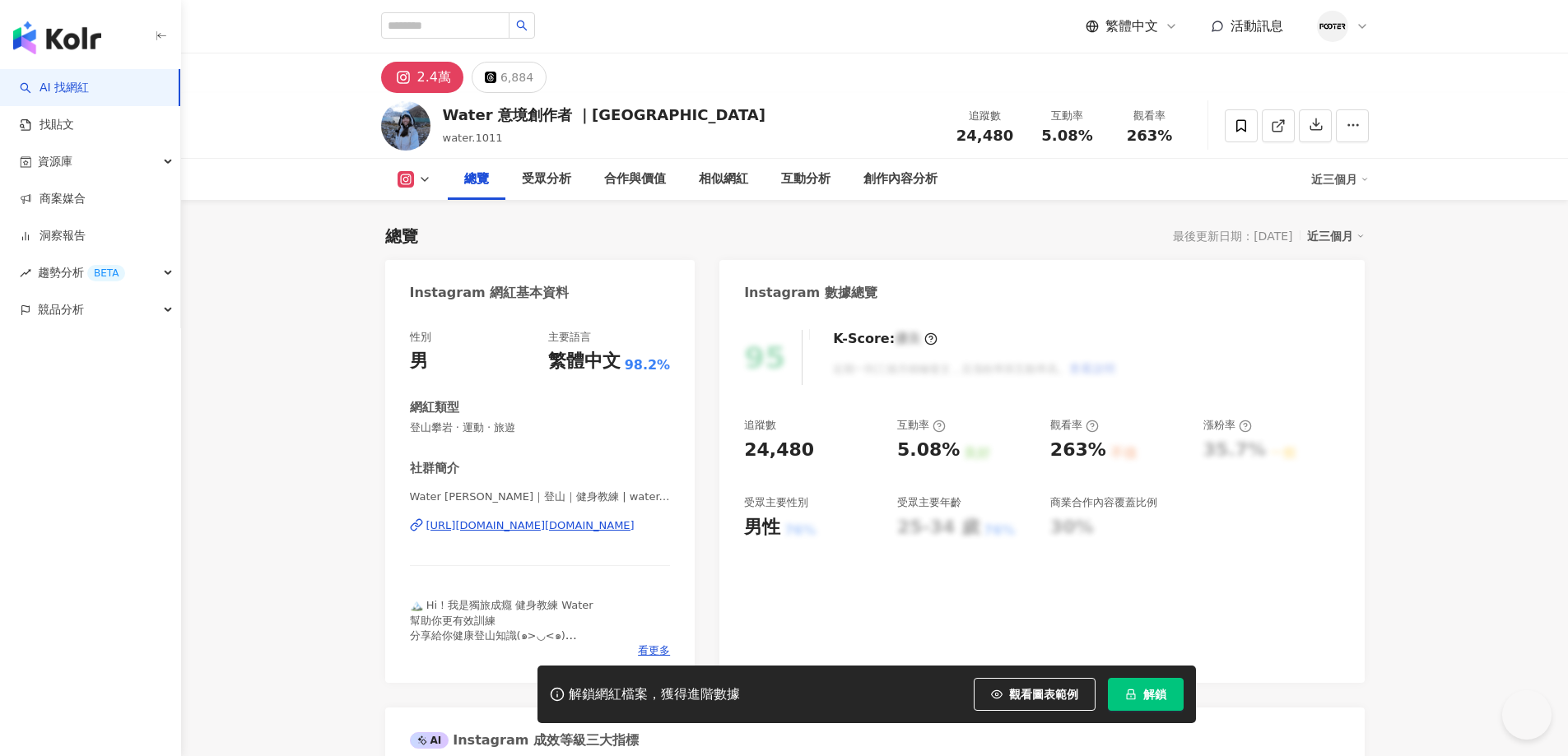
click at [574, 529] on div "[URL][DOMAIN_NAME][DOMAIN_NAME]" at bounding box center [530, 525] width 208 height 14
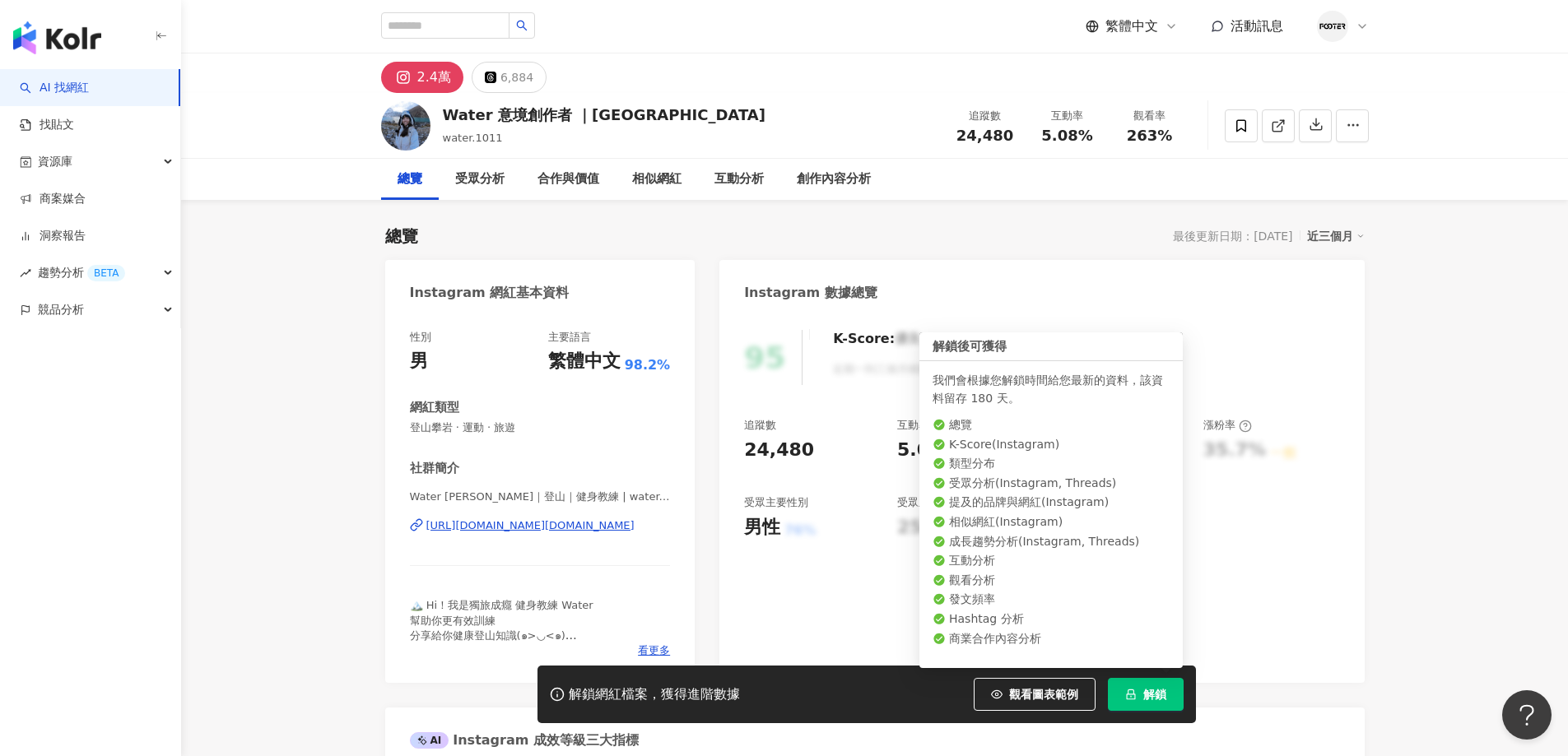
click at [1126, 692] on icon "lock" at bounding box center [1131, 695] width 12 height 12
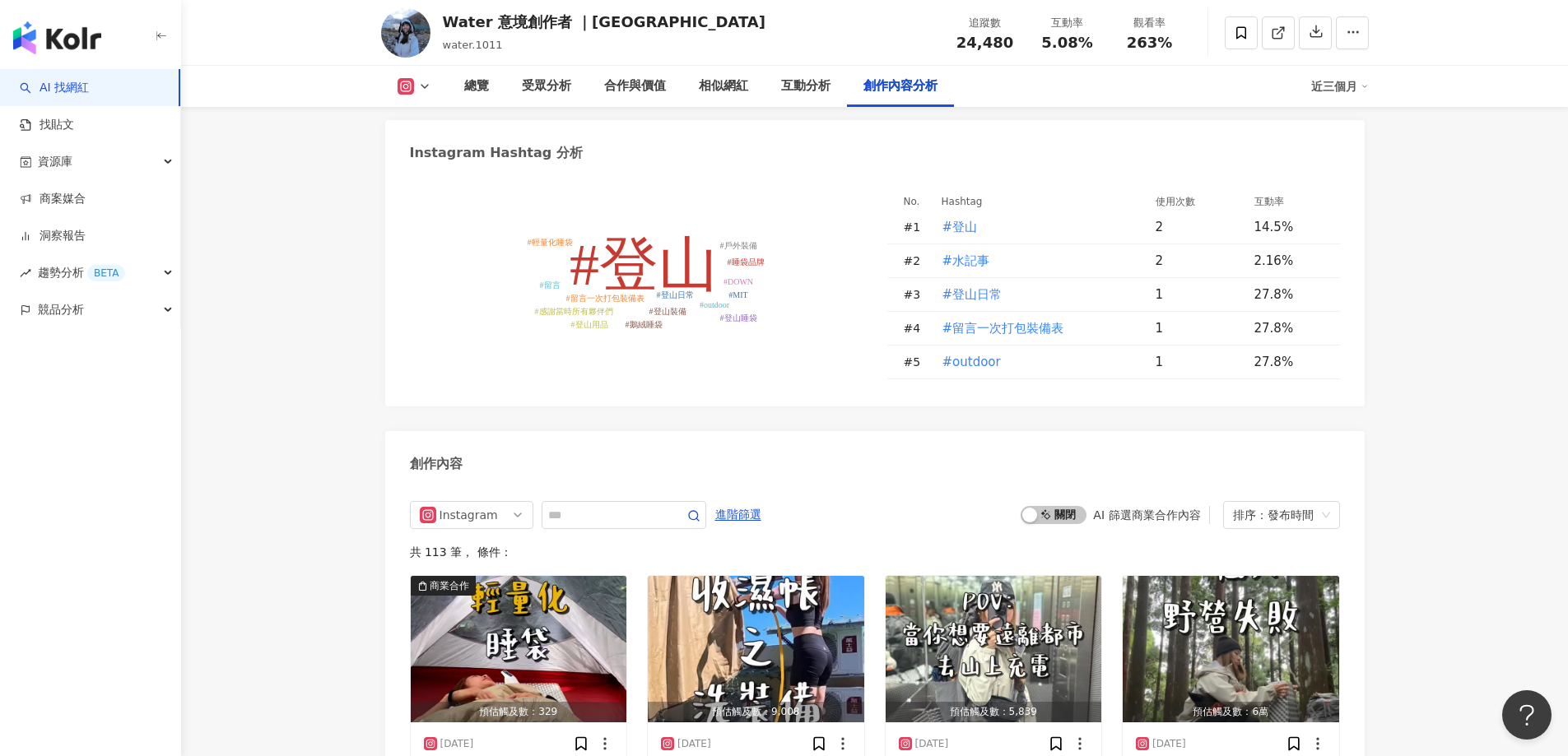
scroll to position [4938, 0]
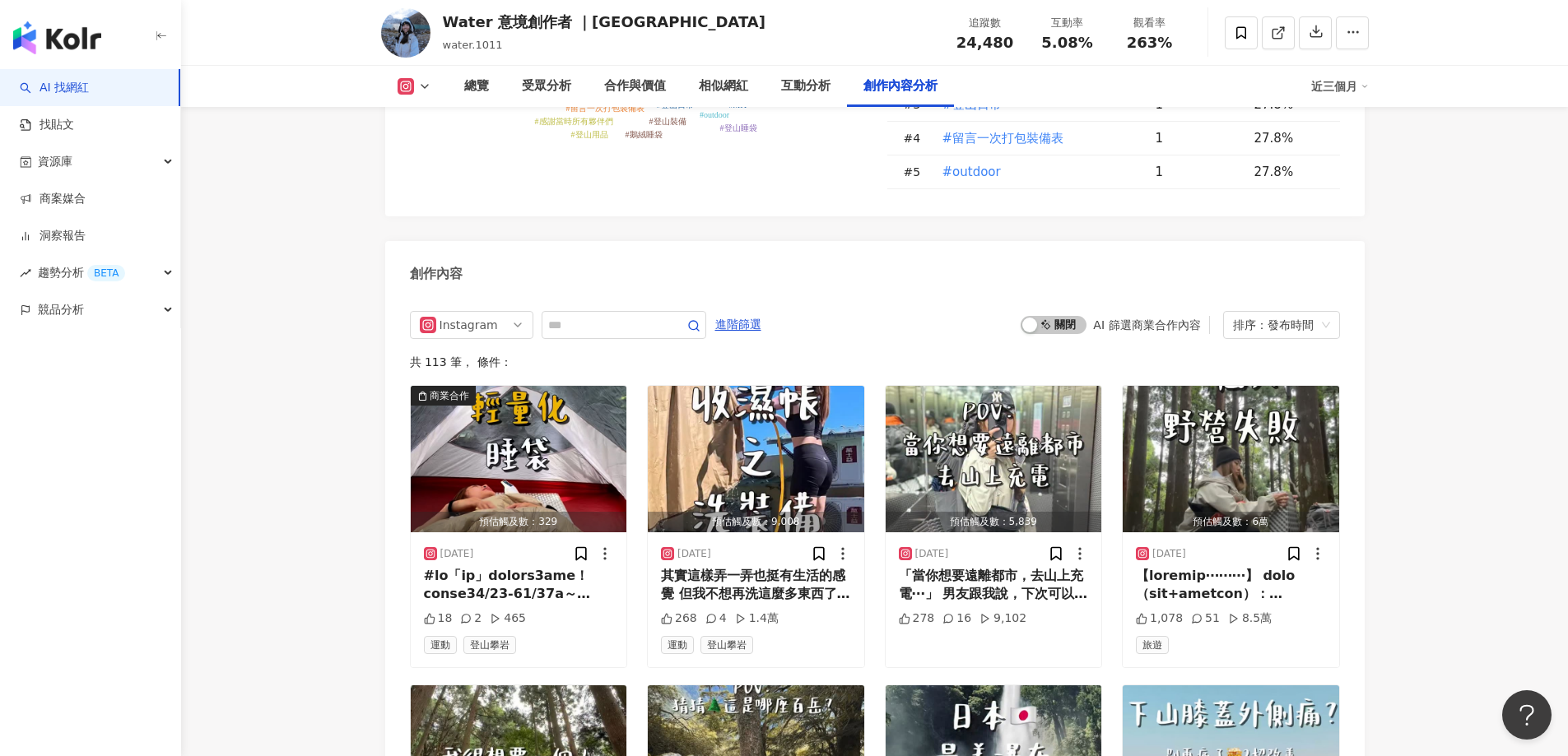
drag, startPoint x: 1035, startPoint y: 298, endPoint x: 1007, endPoint y: 330, distance: 42.5
click at [1035, 318] on div "button" at bounding box center [1029, 324] width 14 height 14
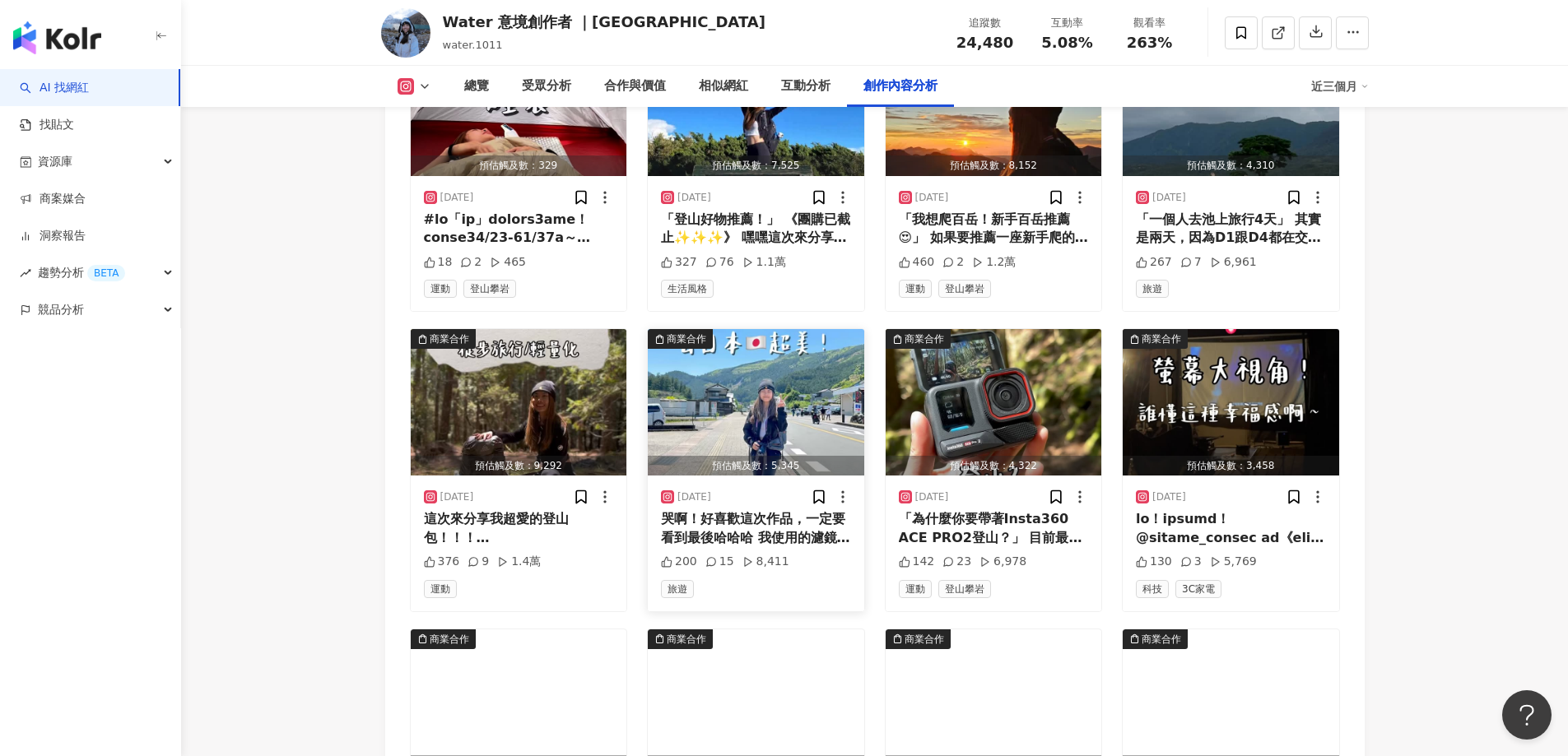
scroll to position [5542, 0]
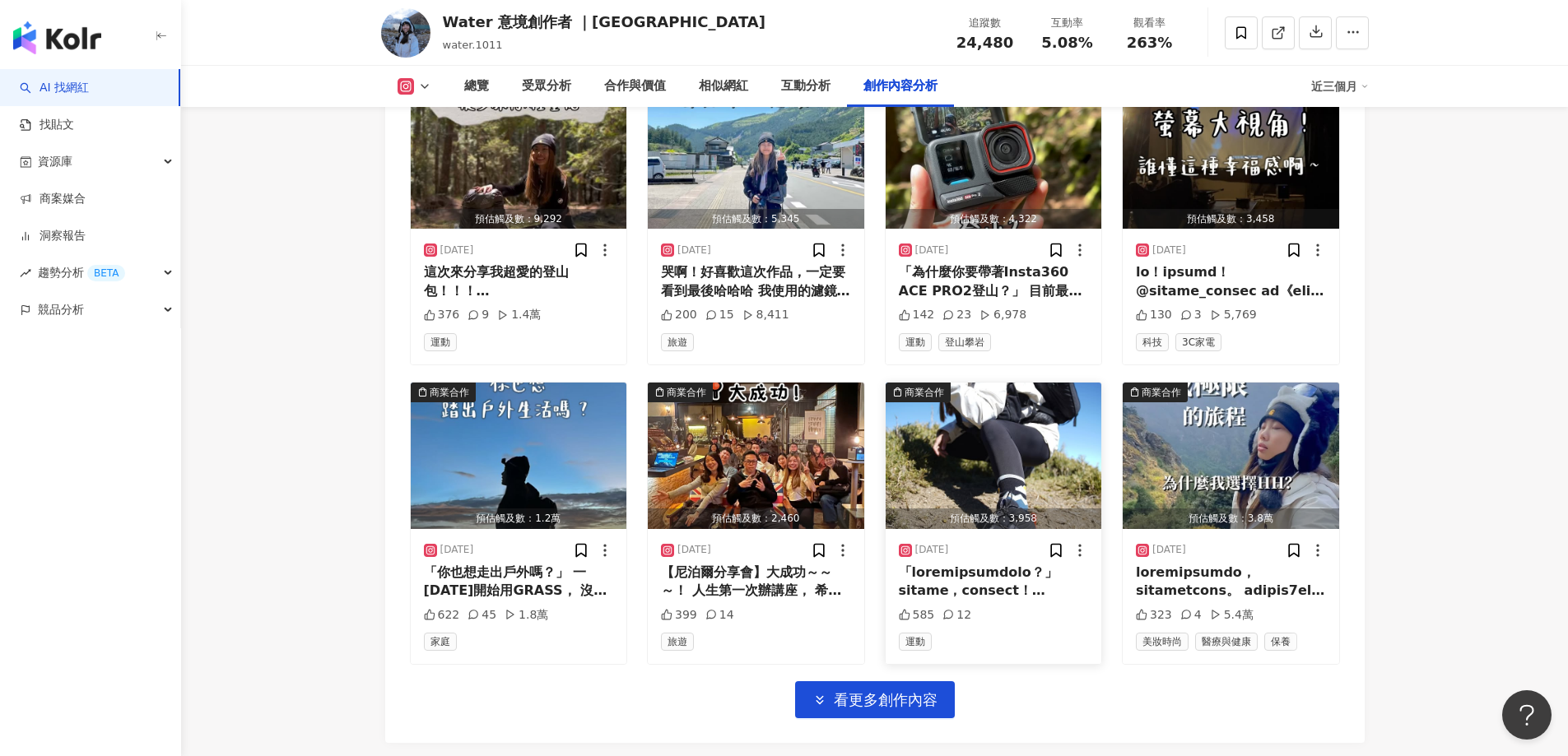
click at [966, 564] on div at bounding box center [994, 583] width 190 height 37
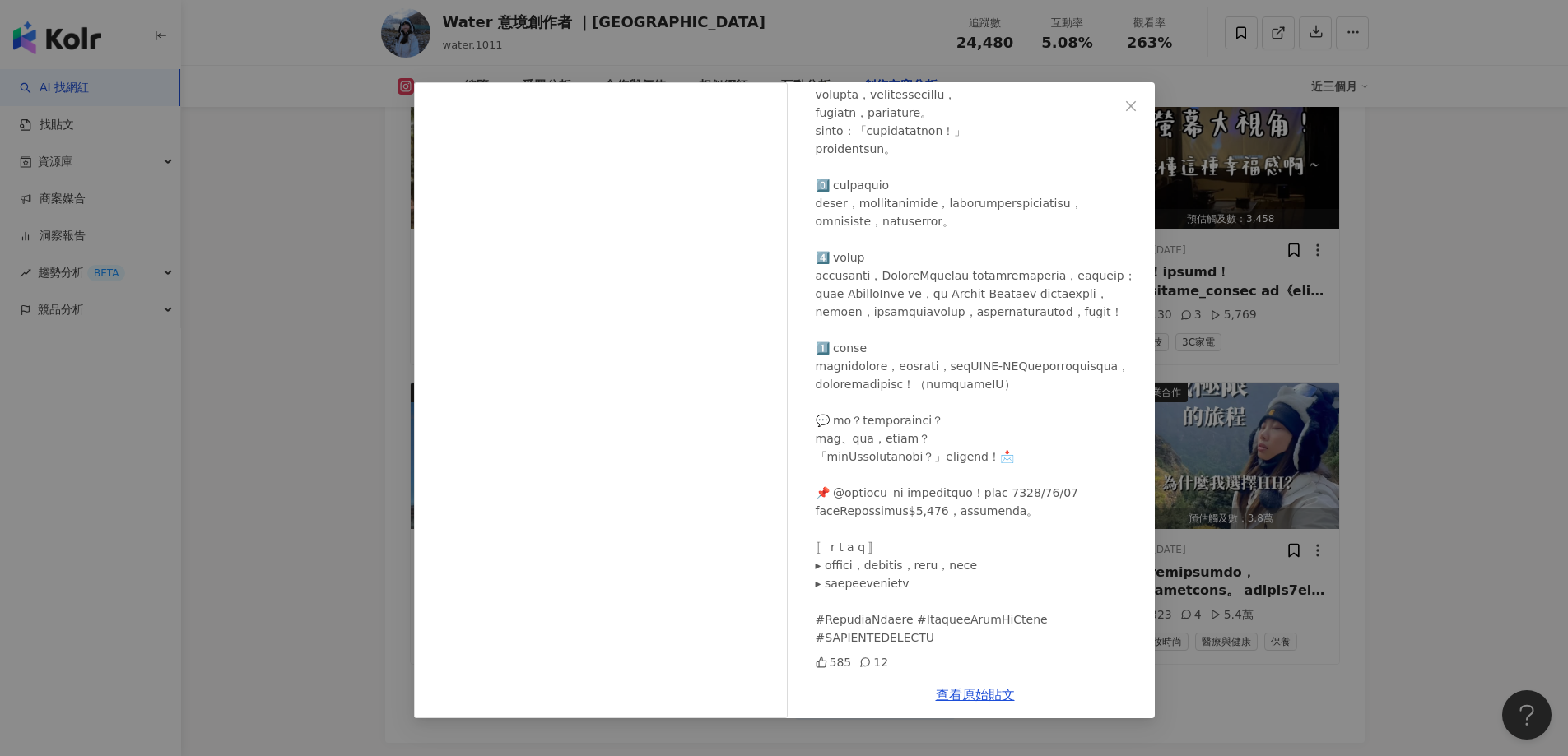
scroll to position [447, 0]
click at [1416, 414] on div "Water 意境創作者 ｜Taiwan [DATE] 585 12 查看原始貼文" at bounding box center [784, 378] width 1568 height 756
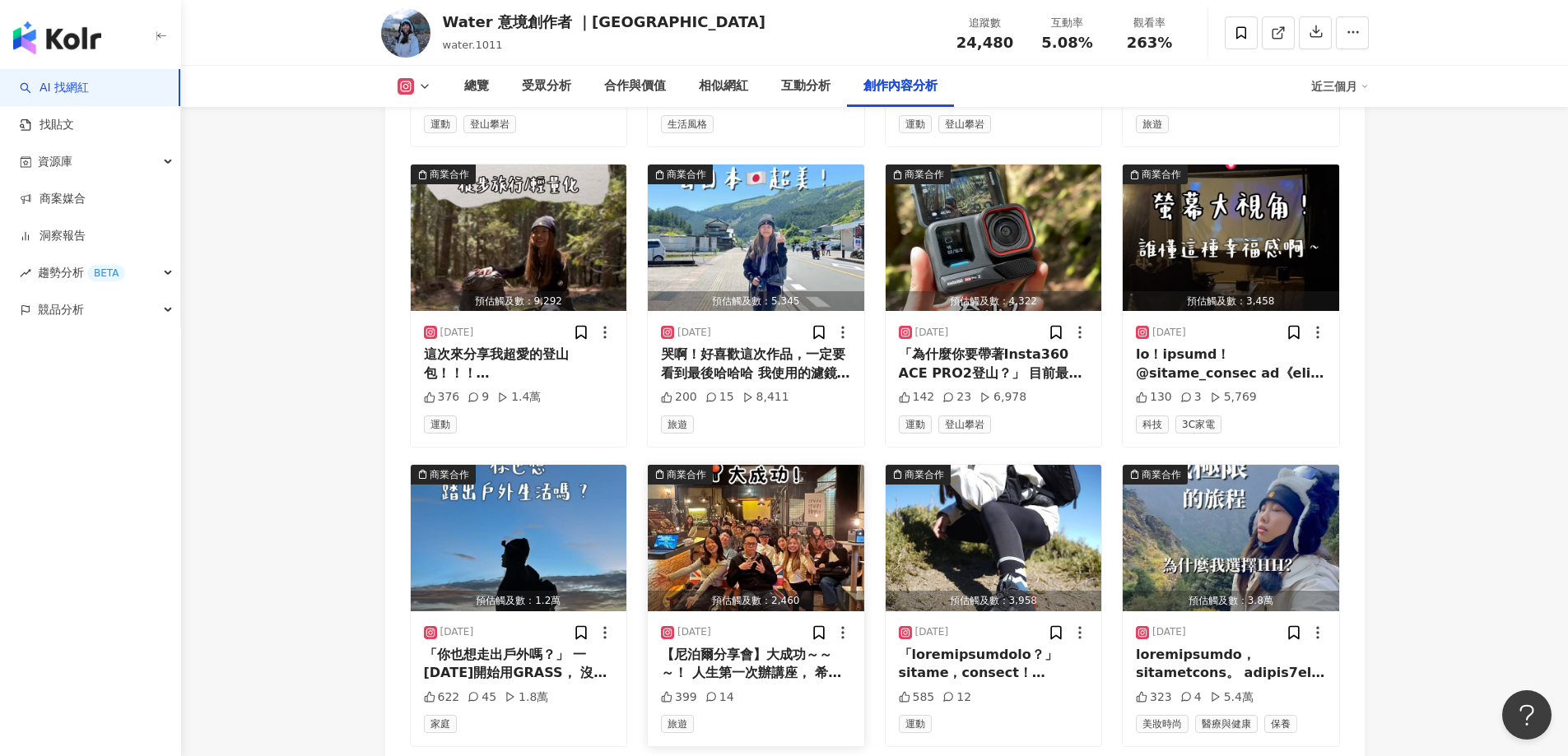
scroll to position [5047, 0]
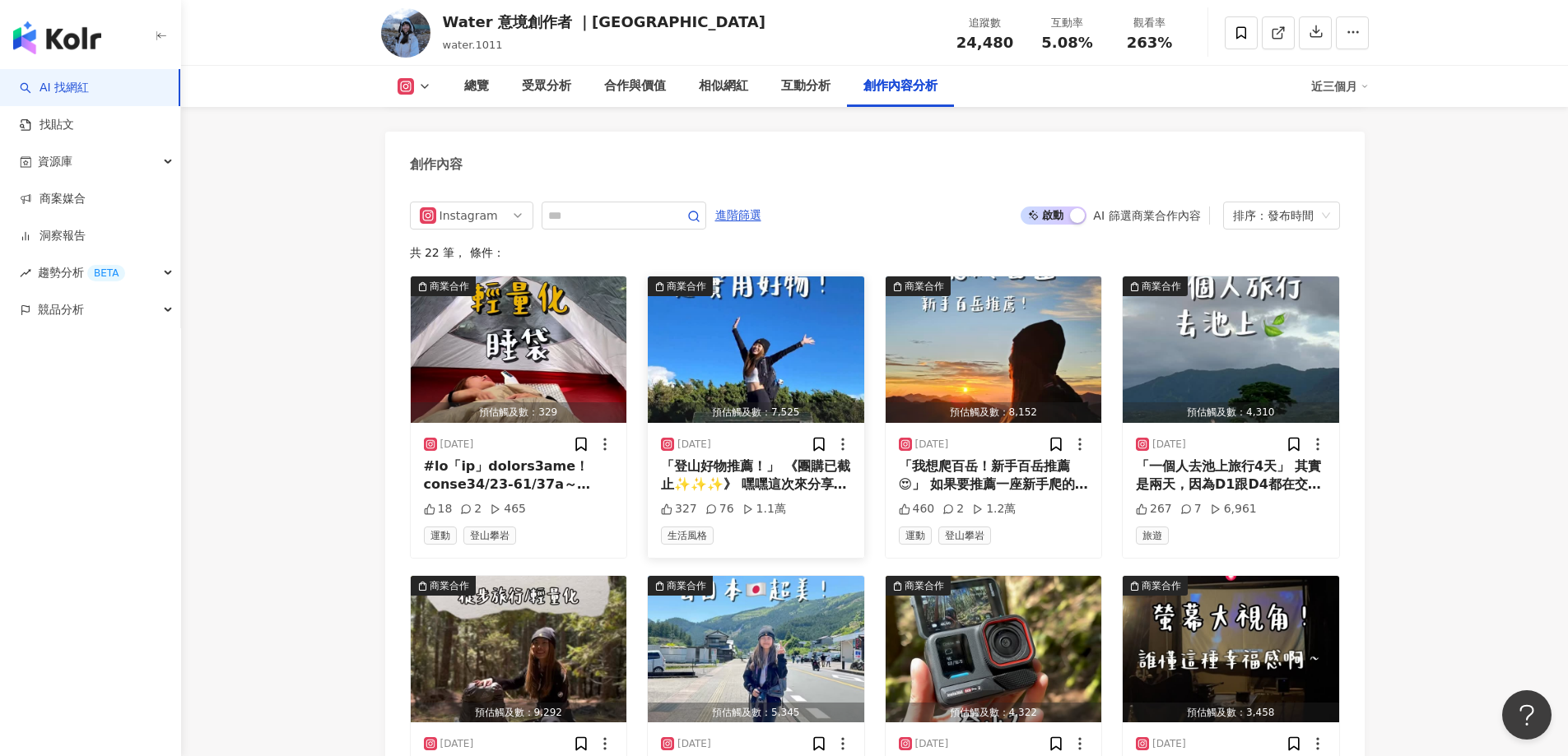
click at [736, 437] on div "[DATE]" at bounding box center [756, 444] width 190 height 16
click at [718, 460] on div "「登山好物推薦！」 《團購已截止✨✨✨》 嘿嘿這次來分享我穿了一年多的「羊毛襪」！ 真心實測好穿推薦～ 適合喜歡爬山的你，也很適合送禮🎁 後來跑去問廠商團購，…" at bounding box center [756, 477] width 190 height 37
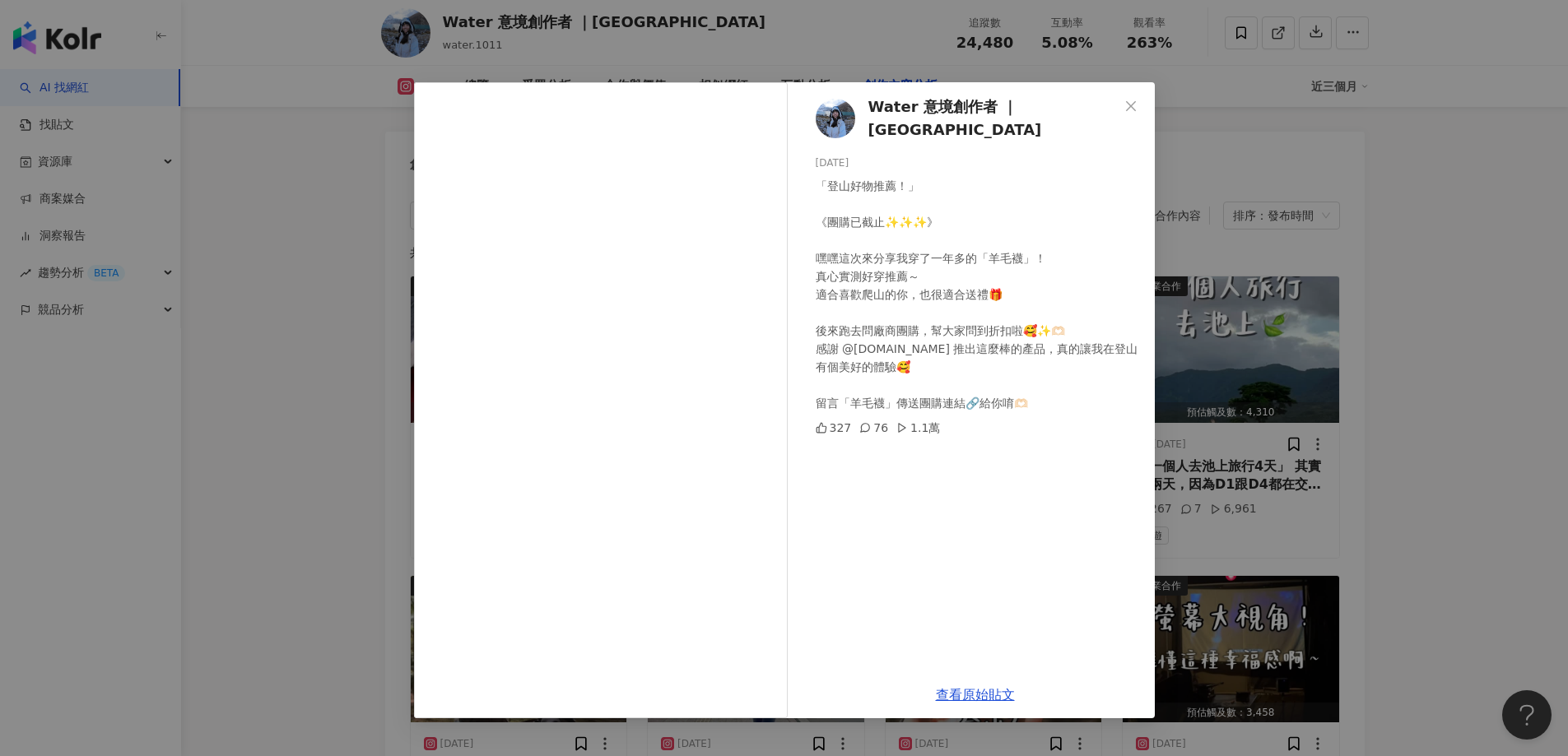
click at [1475, 191] on div "Water 意境創作者 ｜Taiwan [DATE] 「登山好物推薦！」 《團購已截止✨✨✨》 嘿嘿這次來分享我穿了一年多的「羊毛襪」！ 真心實測好穿推薦～ …" at bounding box center [784, 378] width 1568 height 756
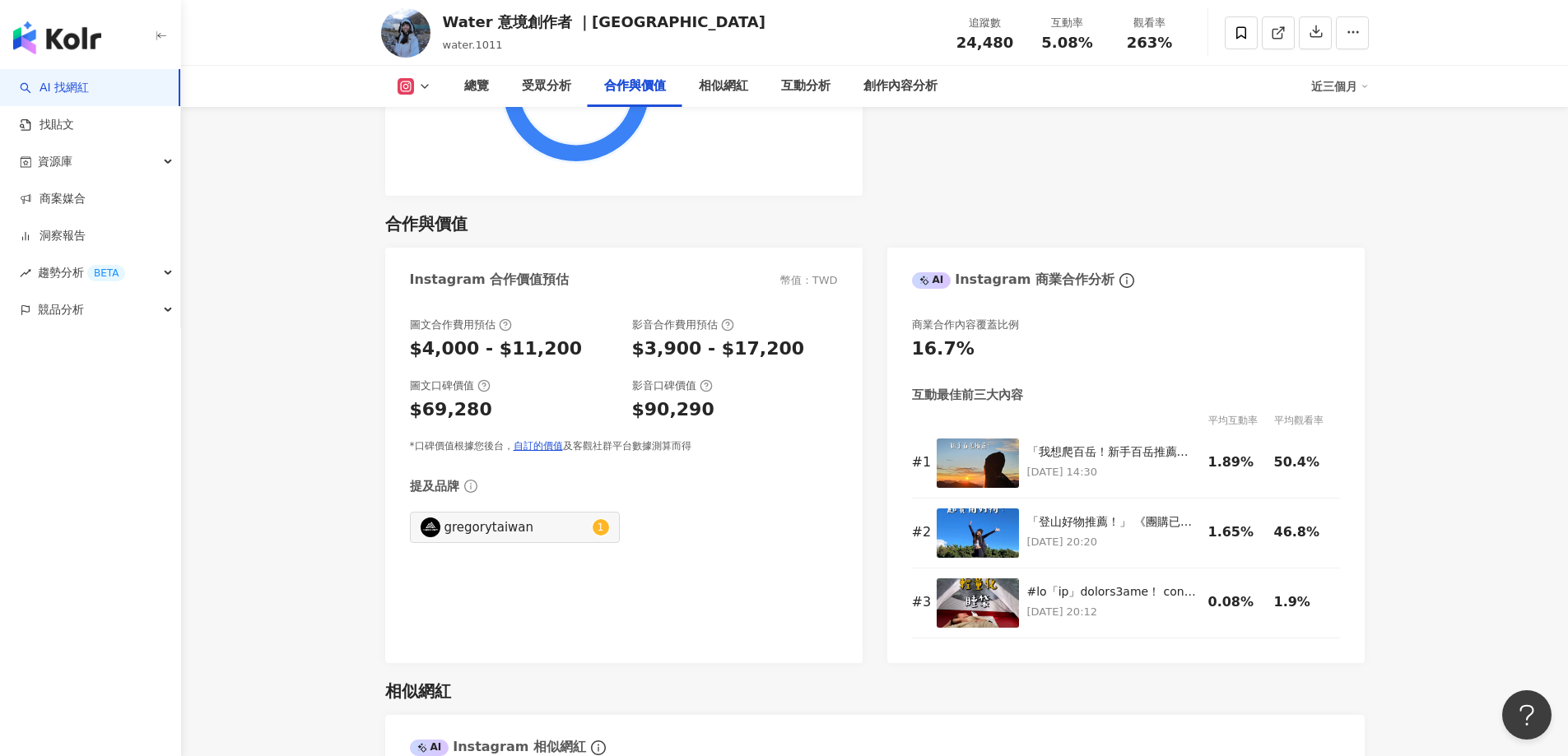
scroll to position [2552, 0]
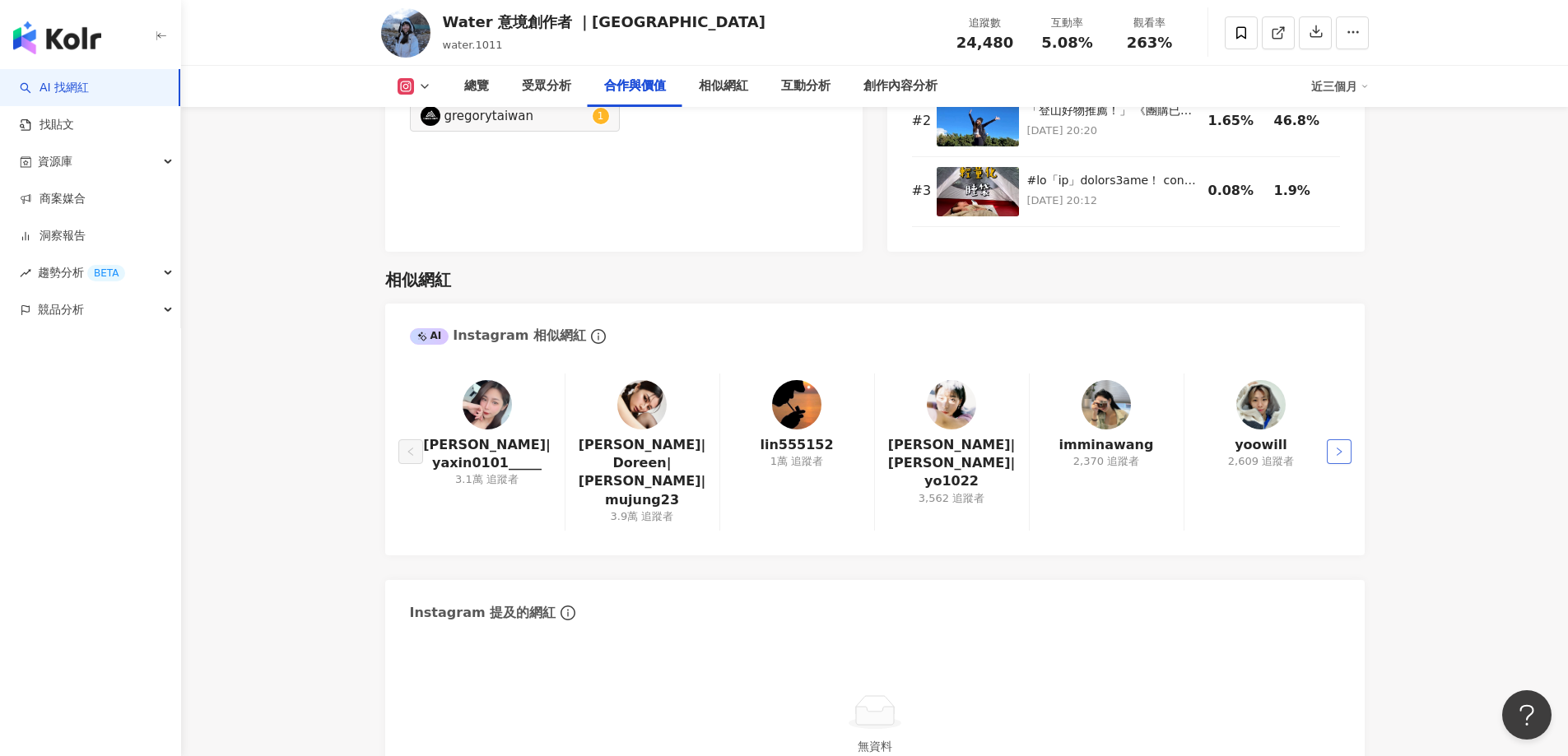
click at [1350, 439] on button "button" at bounding box center [1339, 451] width 25 height 25
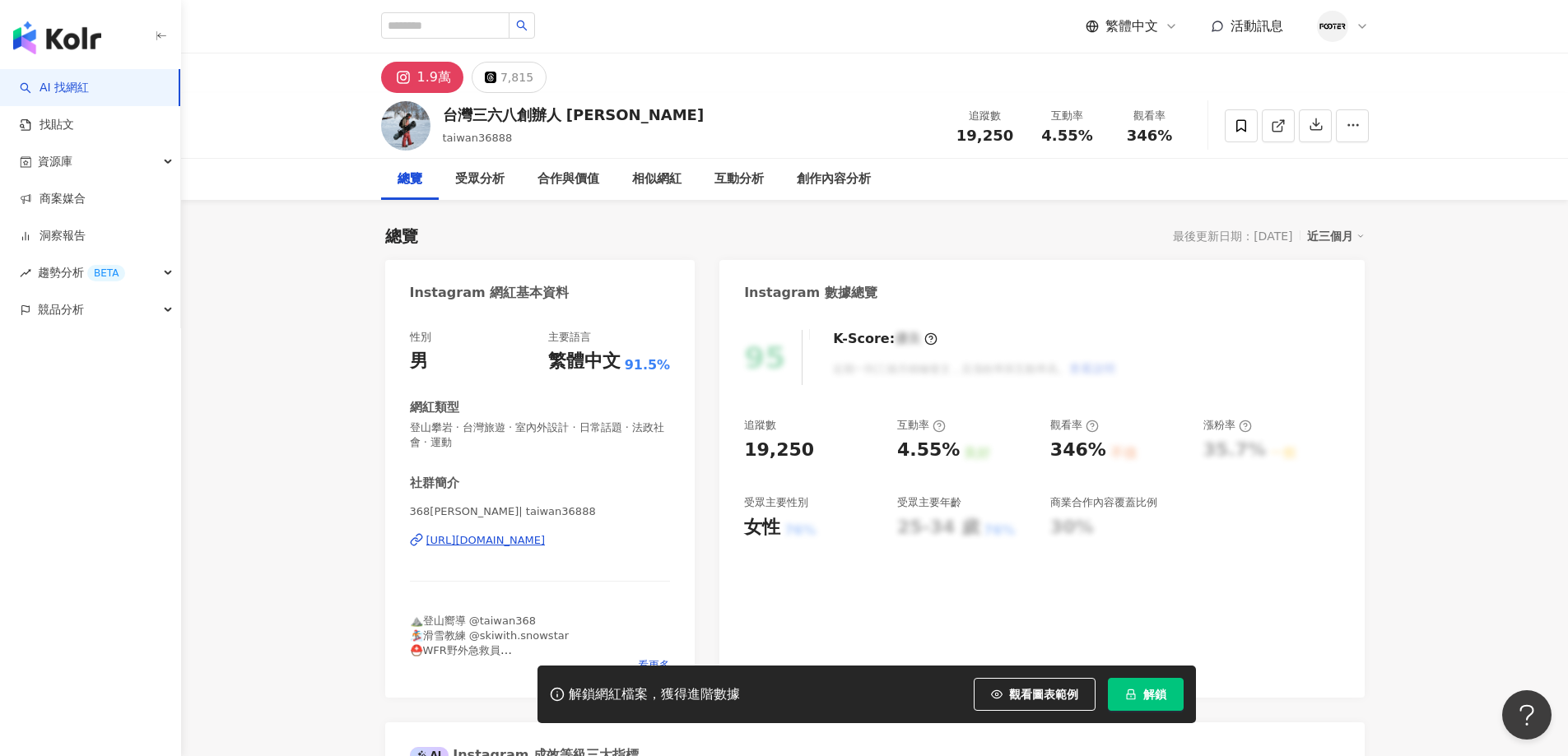
click at [489, 547] on div "https://www.instagram.com/taiwan36888/" at bounding box center [486, 540] width 119 height 14
click at [1165, 703] on button "解鎖" at bounding box center [1145, 694] width 76 height 33
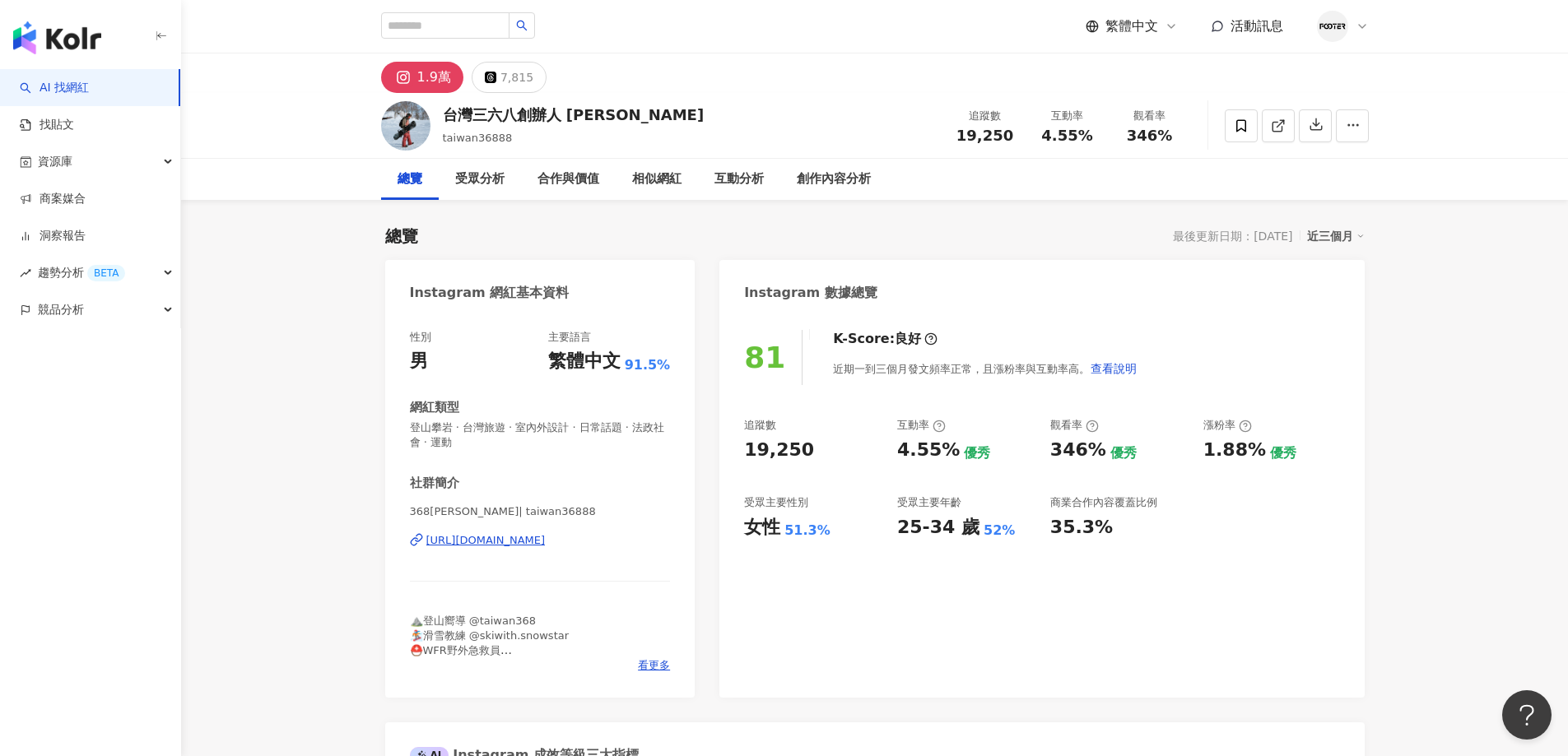
click at [278, 161] on div "總覽 受眾分析 合作與價值 相似網紅 互動分析 創作內容分析" at bounding box center [874, 179] width 1387 height 41
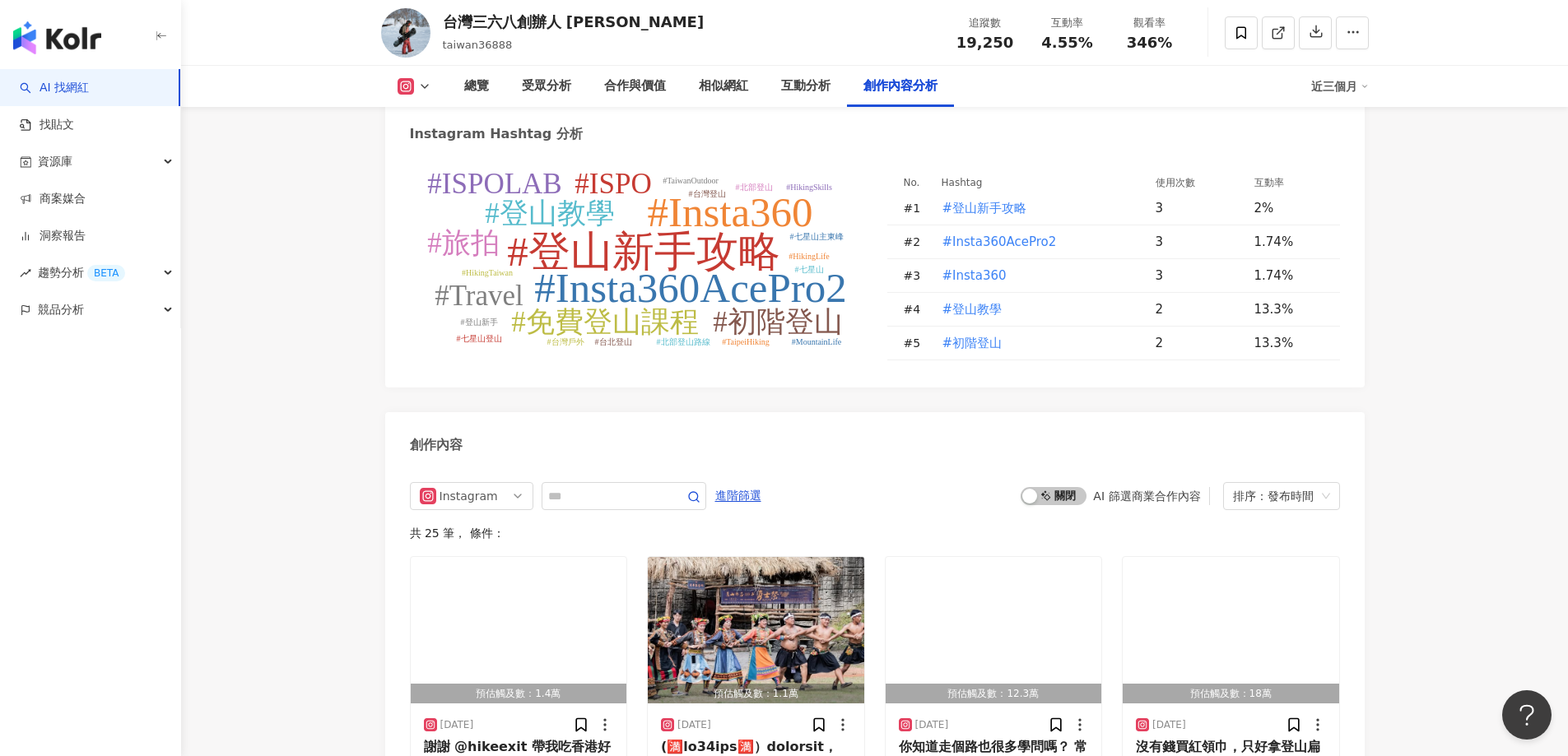
scroll to position [4938, 0]
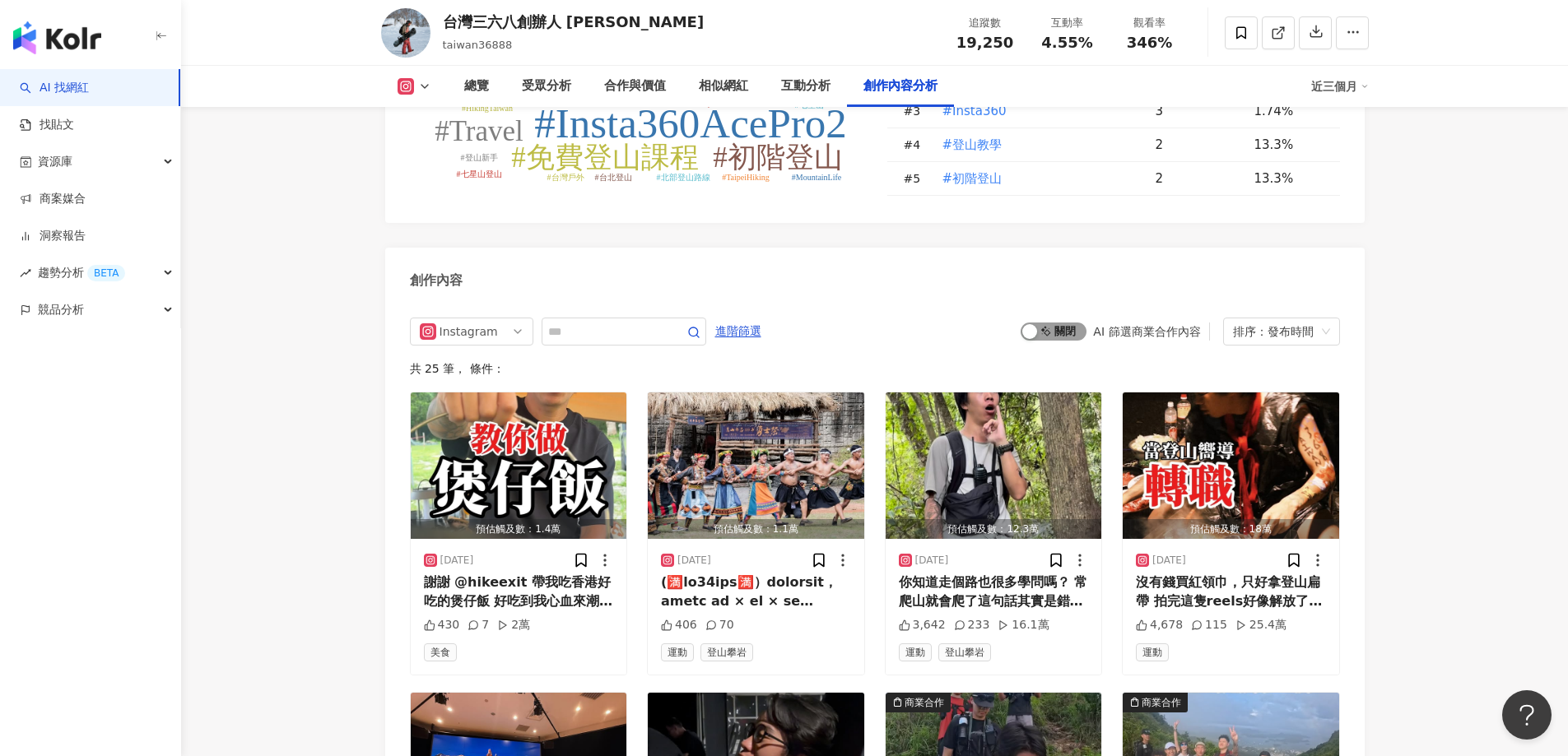
click at [1035, 324] on div "button" at bounding box center [1029, 331] width 14 height 14
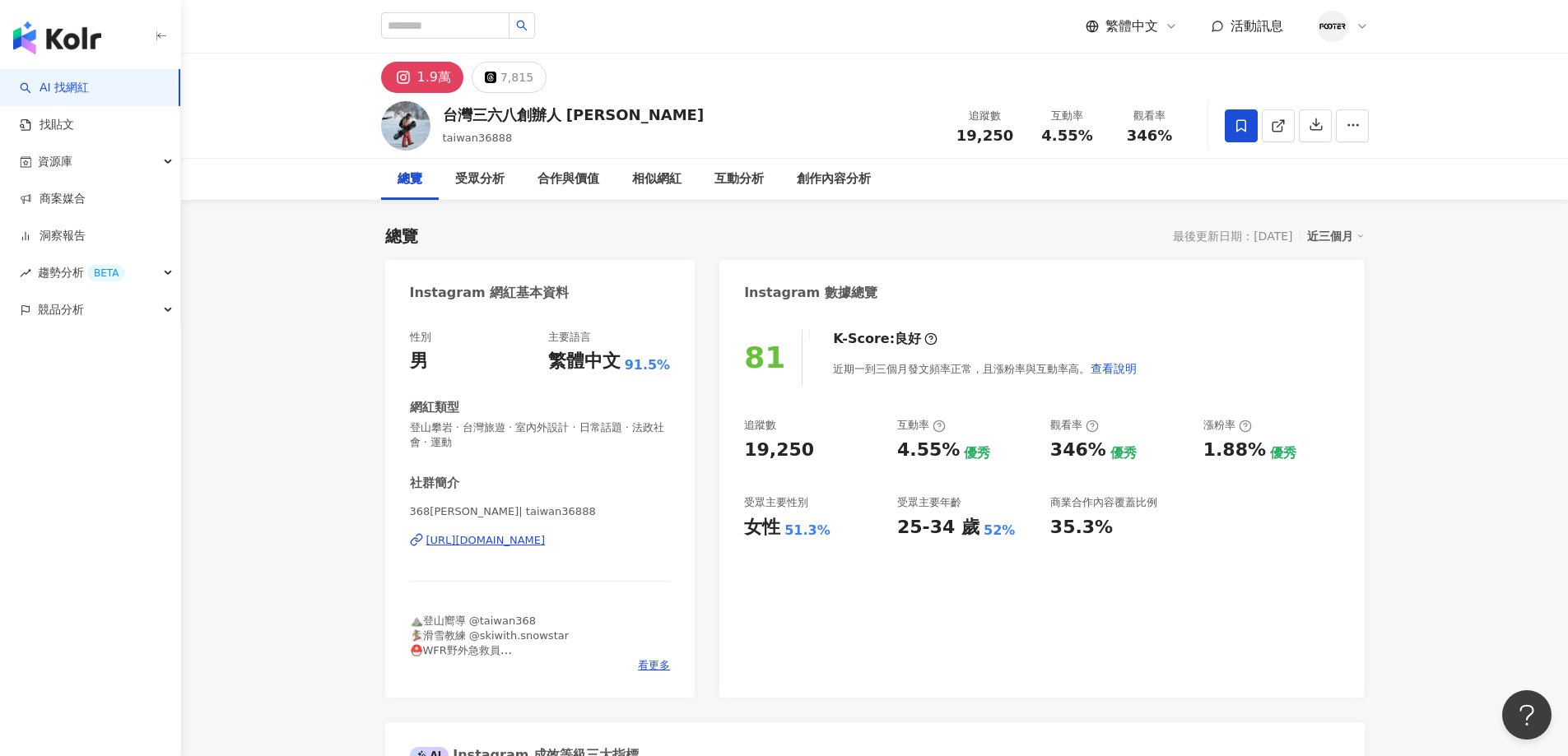
click at [1243, 127] on icon at bounding box center [1240, 126] width 14 height 14
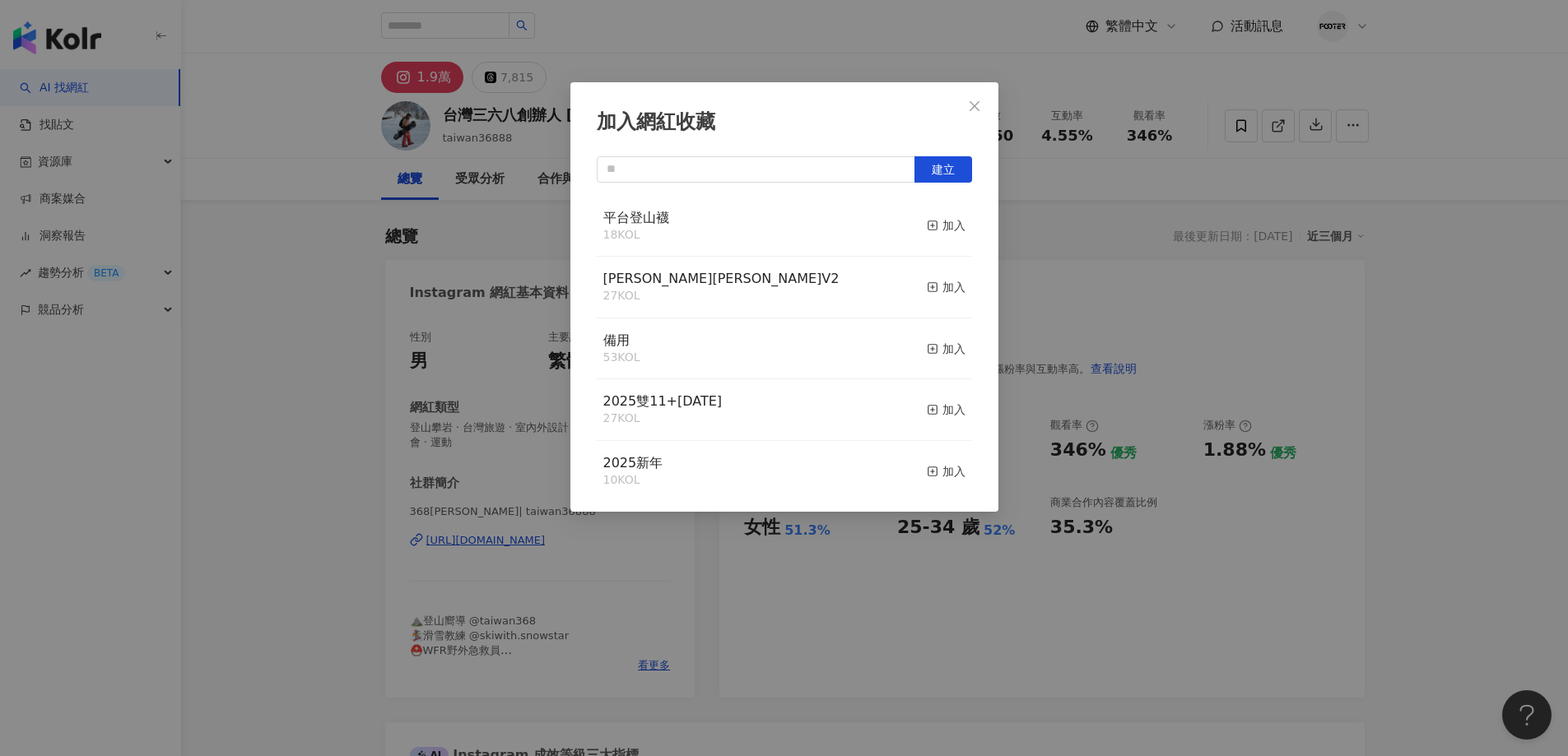
click at [956, 218] on div "平台登山襪 18 KOL 加入" at bounding box center [784, 227] width 375 height 62
click at [907, 239] on div "平台登山襪 18 KOL 加入" at bounding box center [784, 227] width 375 height 62
click at [927, 226] on icon "button" at bounding box center [933, 226] width 12 height 12
click at [1416, 526] on div "加入網紅收藏 建立 平台登山襪 19 KOL 已加入 哈利波特V2 27 KOL 加入 備用 53 KOL 加入 2025雙11+聖誕節 27 KOL 加入 …" at bounding box center [784, 378] width 1568 height 756
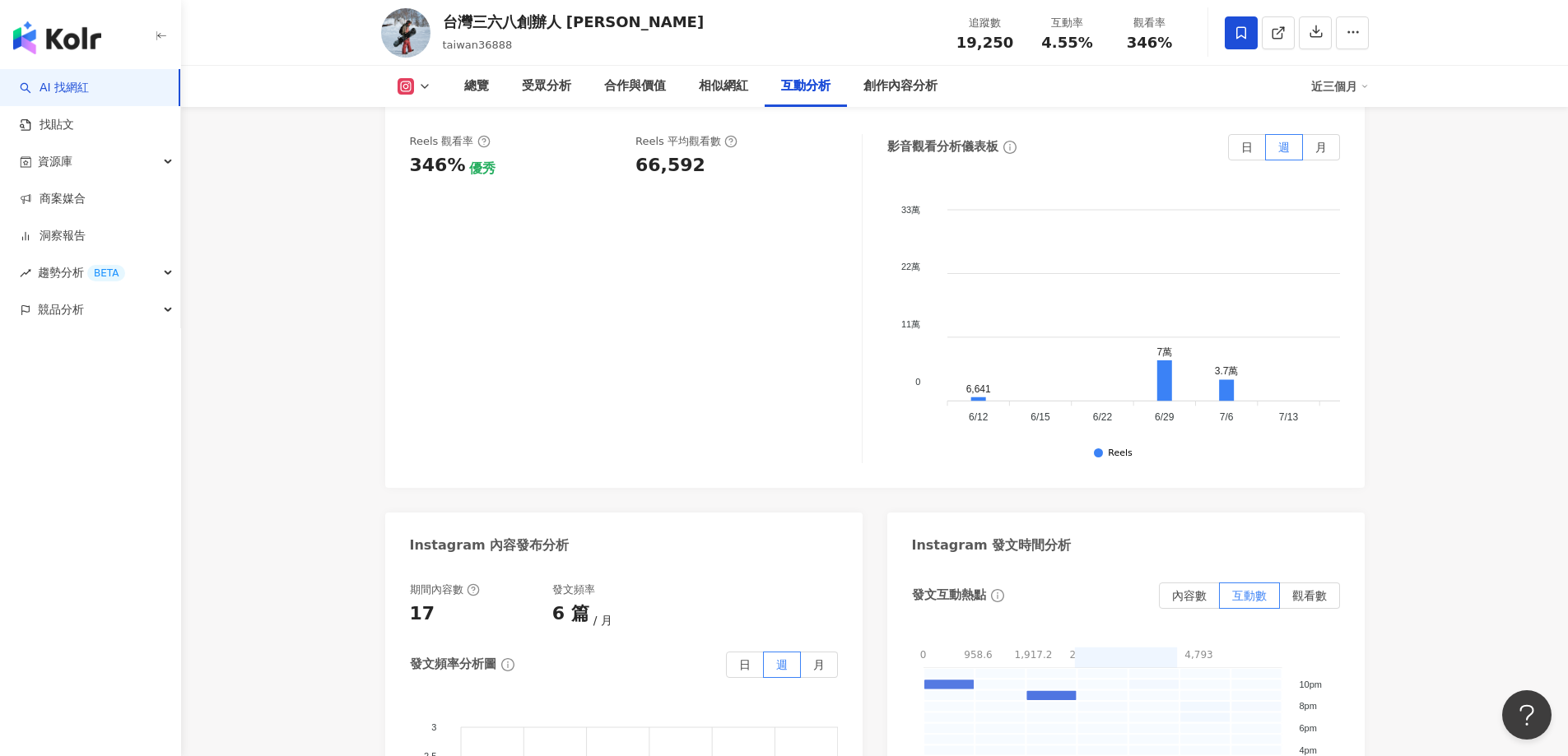
scroll to position [5036, 0]
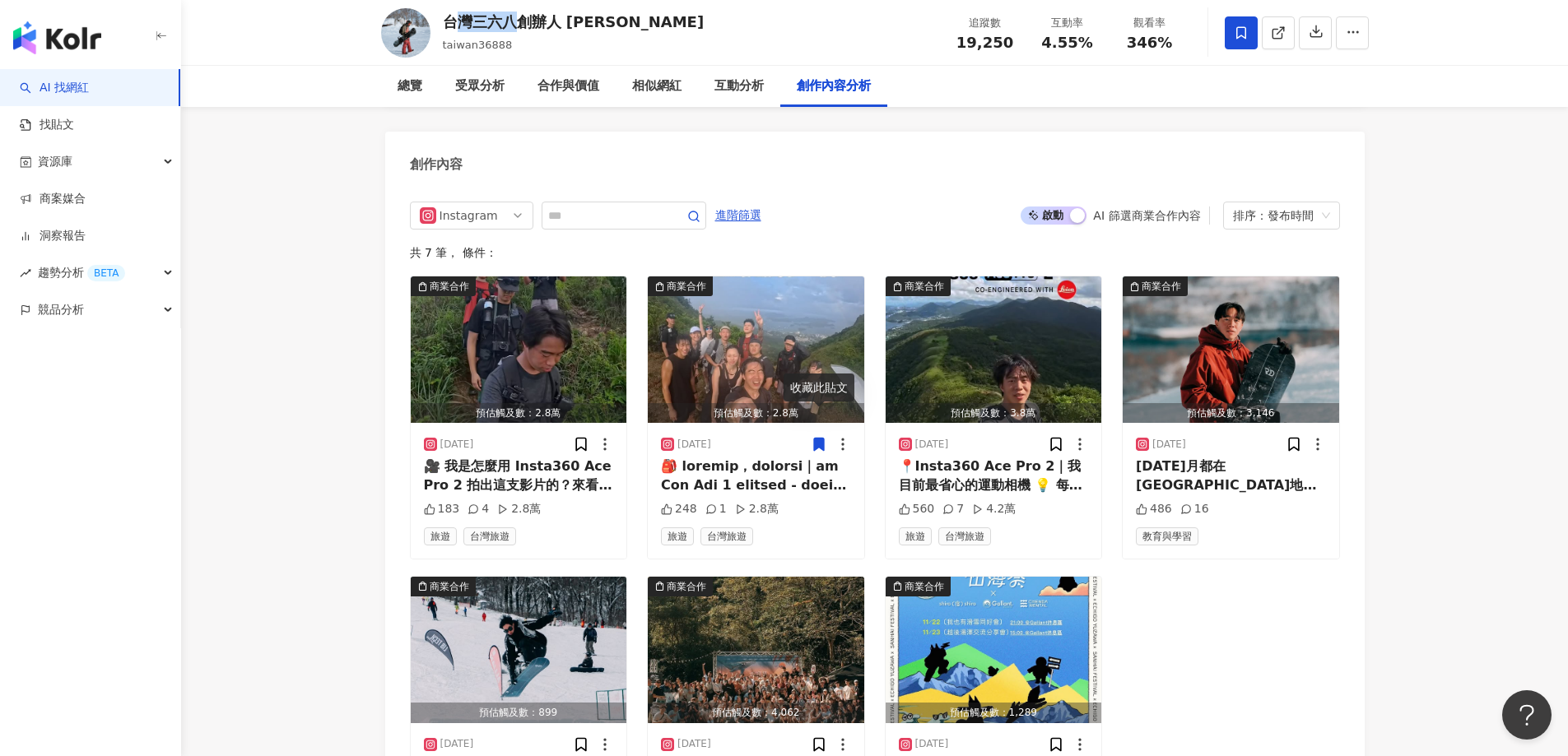
drag, startPoint x: 450, startPoint y: 25, endPoint x: 510, endPoint y: 29, distance: 60.1
click at [510, 29] on div "台灣三六八創辦人 陳彥宇" at bounding box center [573, 22] width 262 height 20
click at [486, 20] on div "台灣三六八創辦人 陳彥宇" at bounding box center [573, 22] width 262 height 20
drag, startPoint x: 441, startPoint y: 26, endPoint x: 523, endPoint y: 20, distance: 82.2
click at [523, 20] on div "台灣三六八創辦人 陳彥宇 taiwan36888 追蹤數 19,250 互動率 4.55% 觀看率 346%" at bounding box center [875, 32] width 1053 height 65
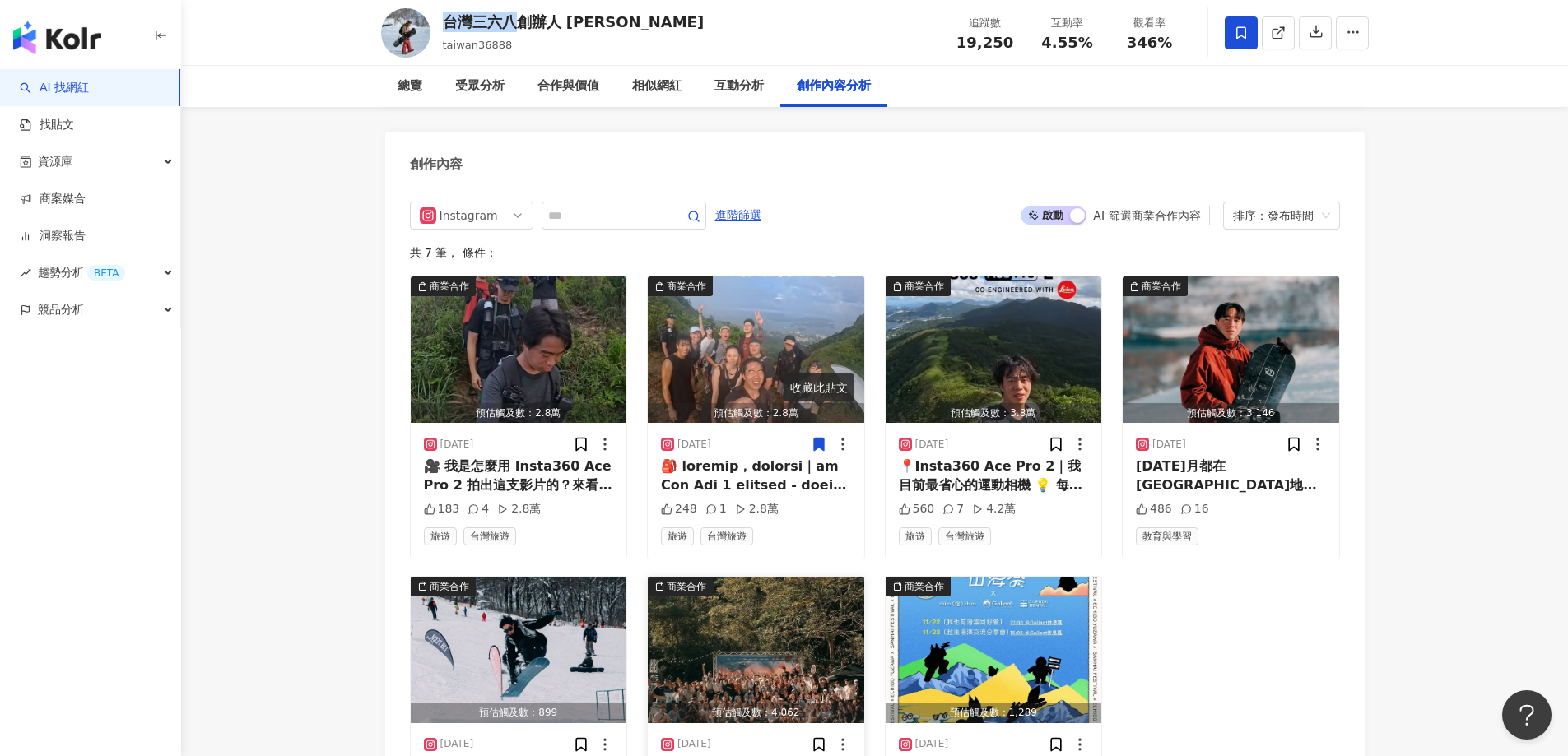
copy div "台灣三六八"
click at [1235, 38] on icon at bounding box center [1240, 32] width 14 height 14
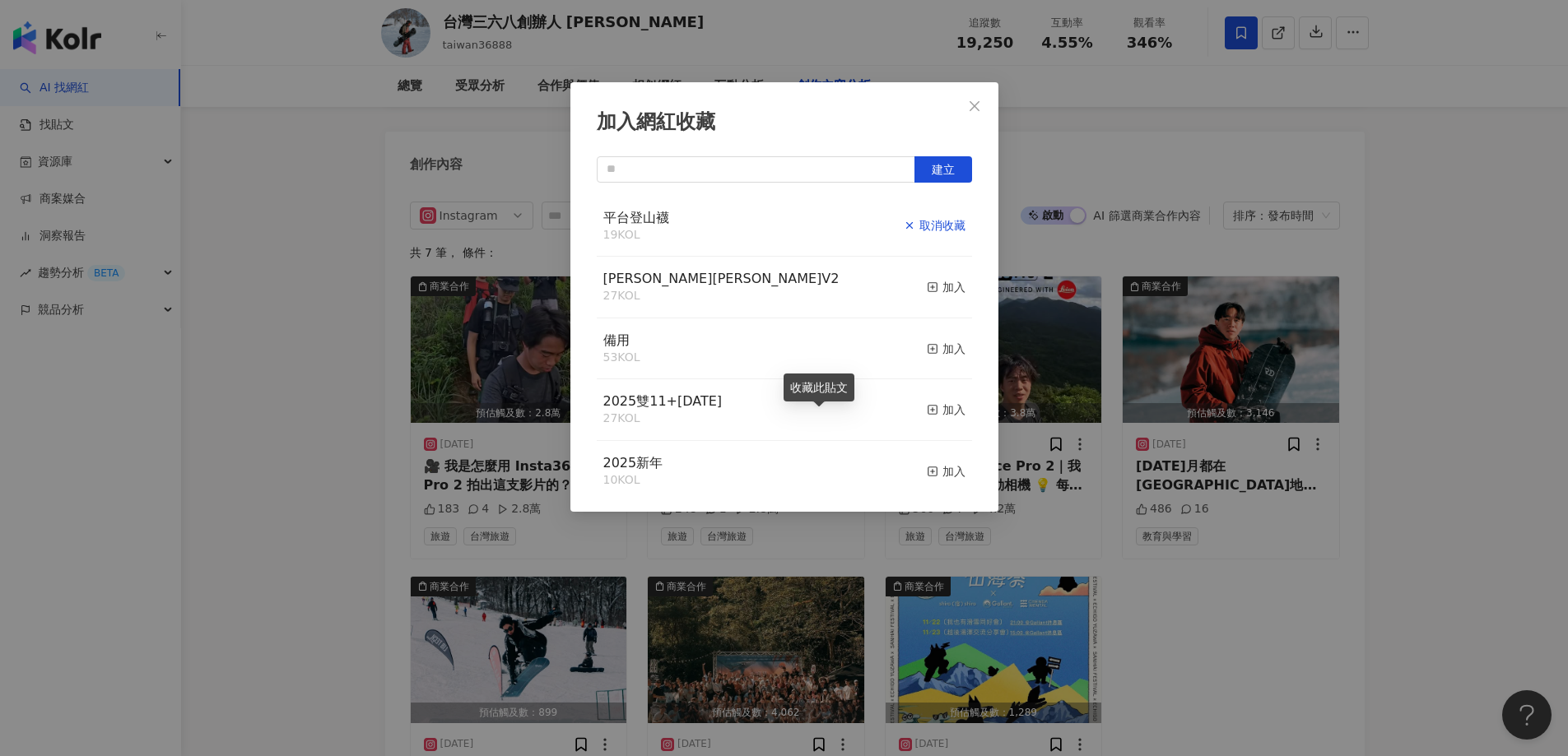
click at [933, 219] on div "取消收藏" at bounding box center [934, 225] width 62 height 18
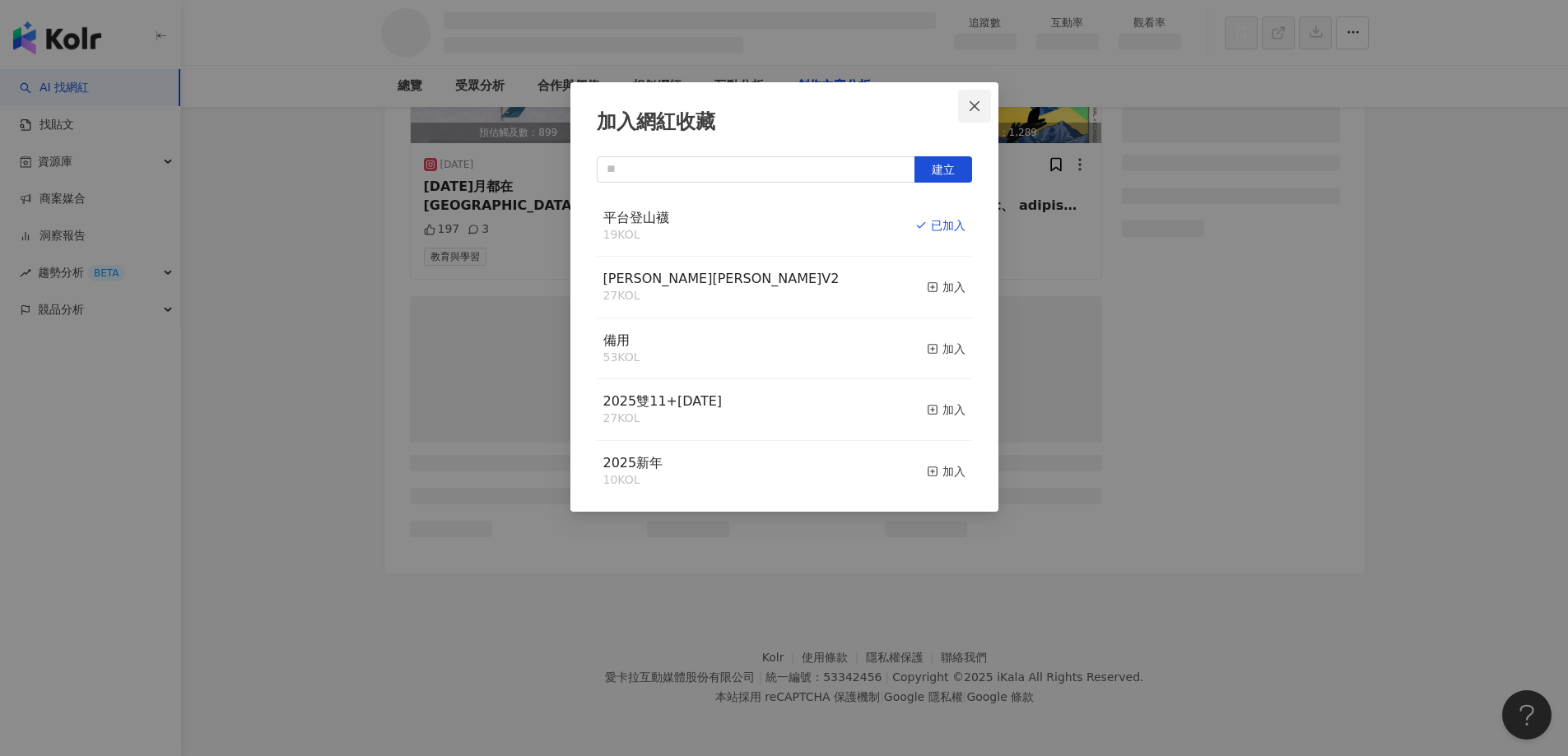
scroll to position [4408, 0]
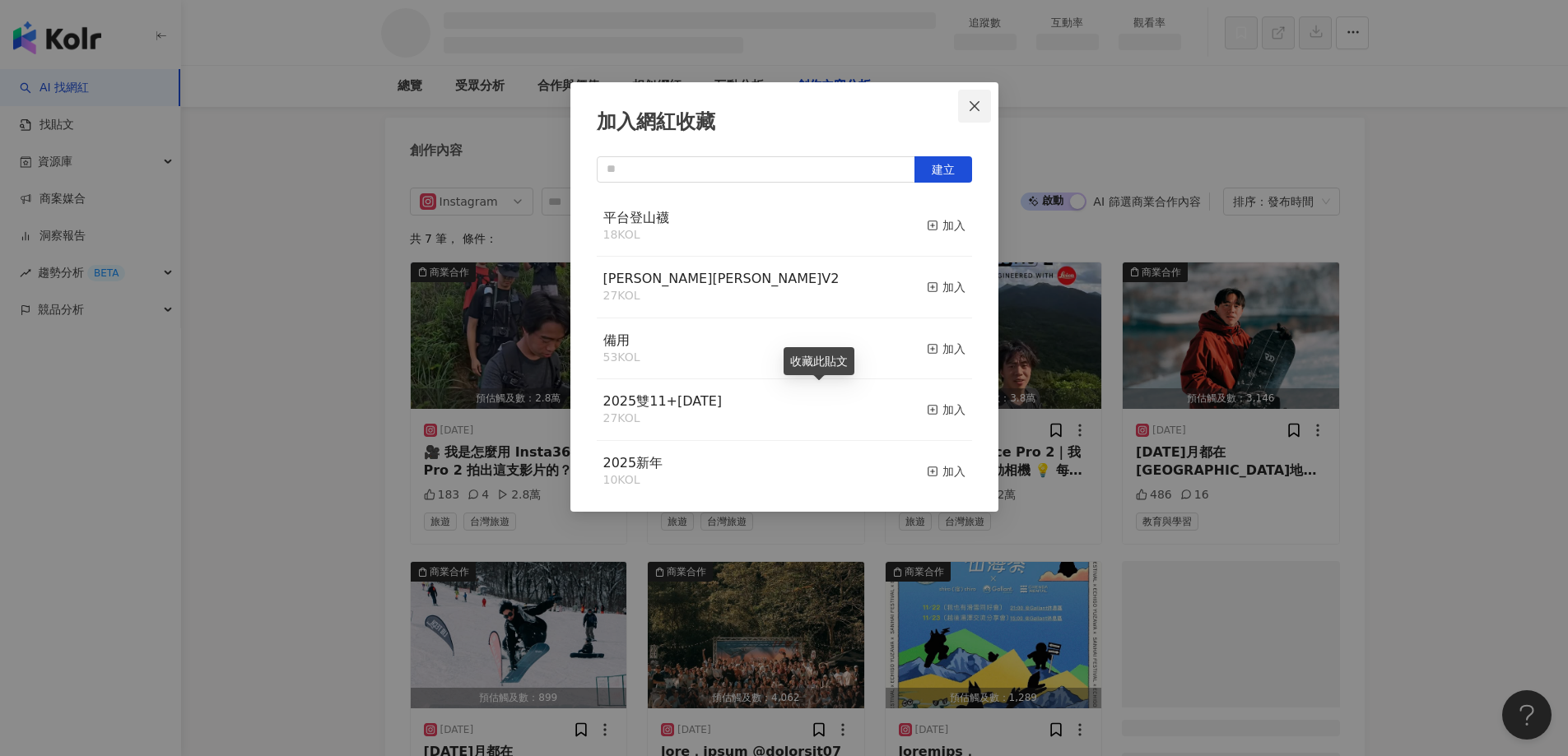
click at [975, 104] on icon "close" at bounding box center [974, 106] width 14 height 14
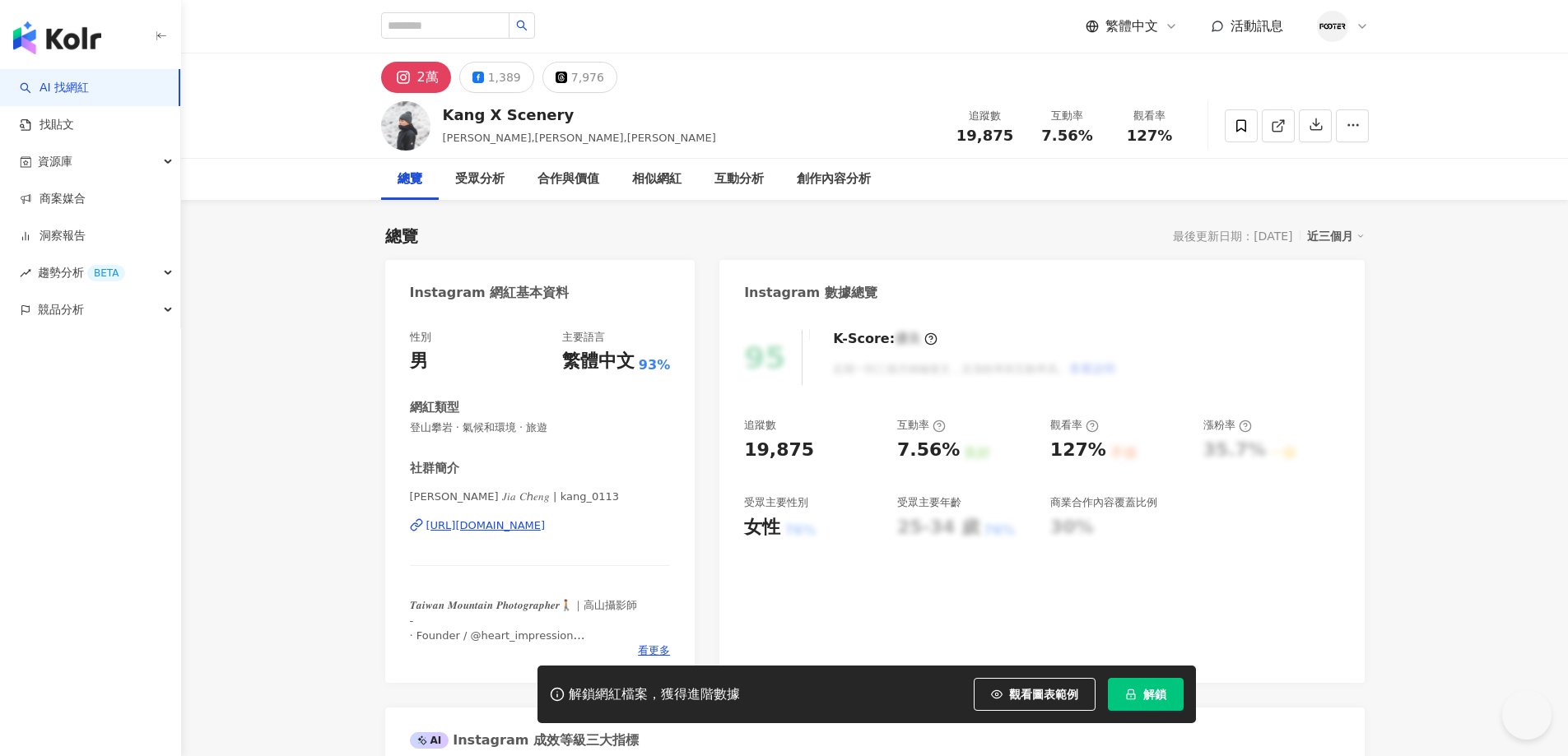
click at [545, 520] on div "[URL][DOMAIN_NAME]" at bounding box center [486, 525] width 119 height 14
